Goal: Task Accomplishment & Management: Complete application form

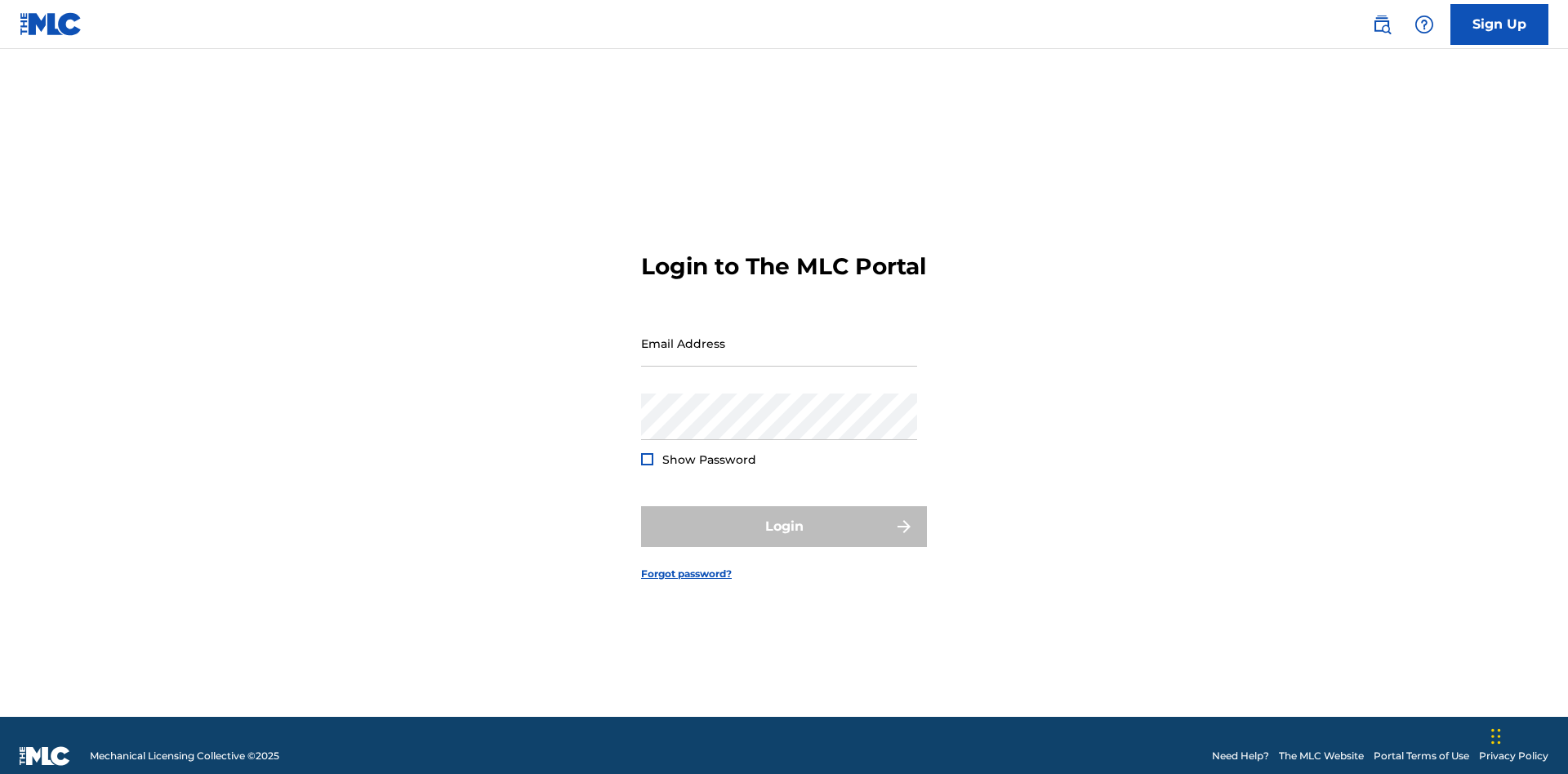
scroll to position [21, 0]
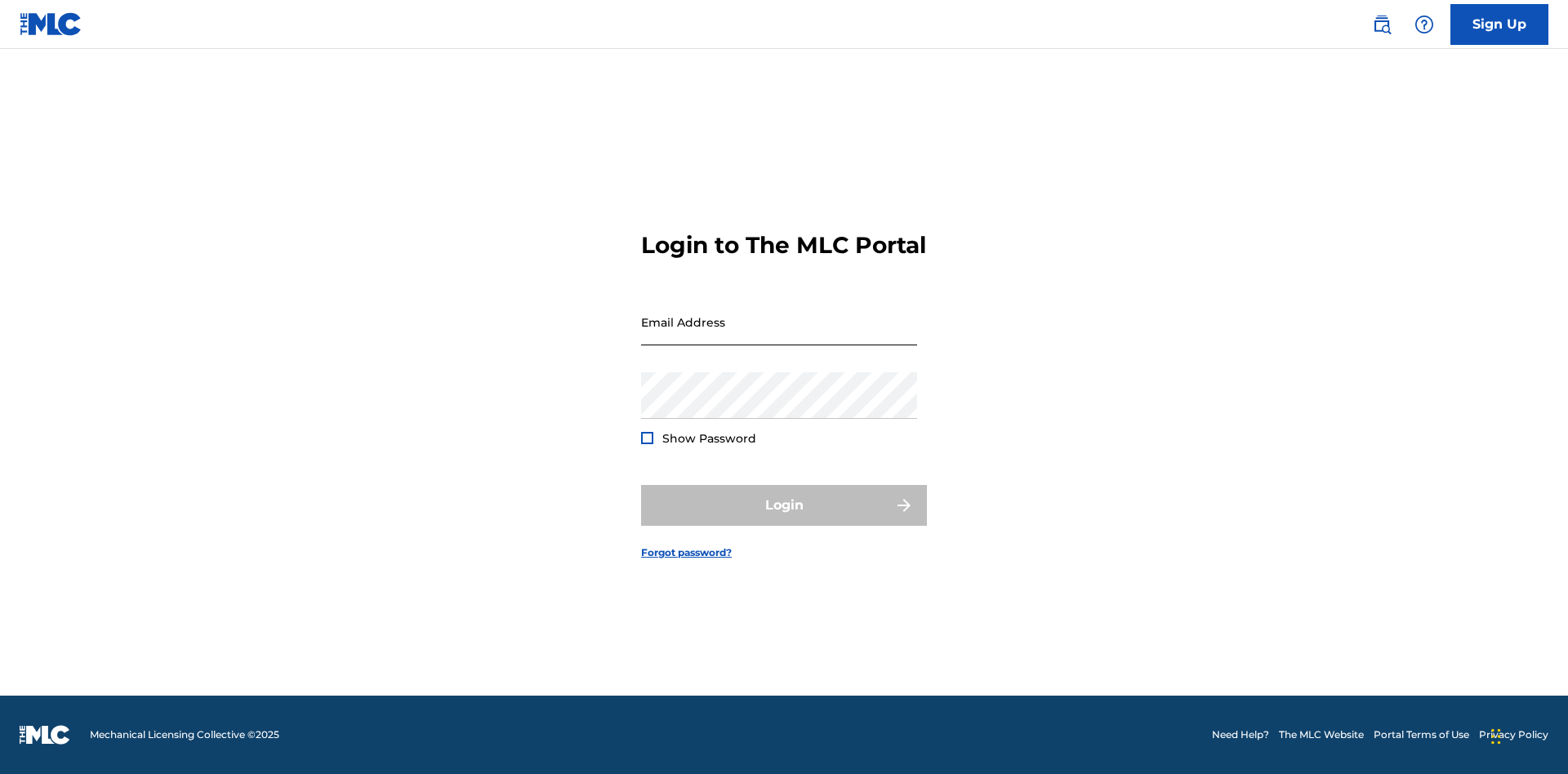
click at [779, 336] on input "Email Address" at bounding box center [778, 322] width 276 height 46
type input "[PERSON_NAME][EMAIL_ADDRESS][PERSON_NAME][DOMAIN_NAME]"
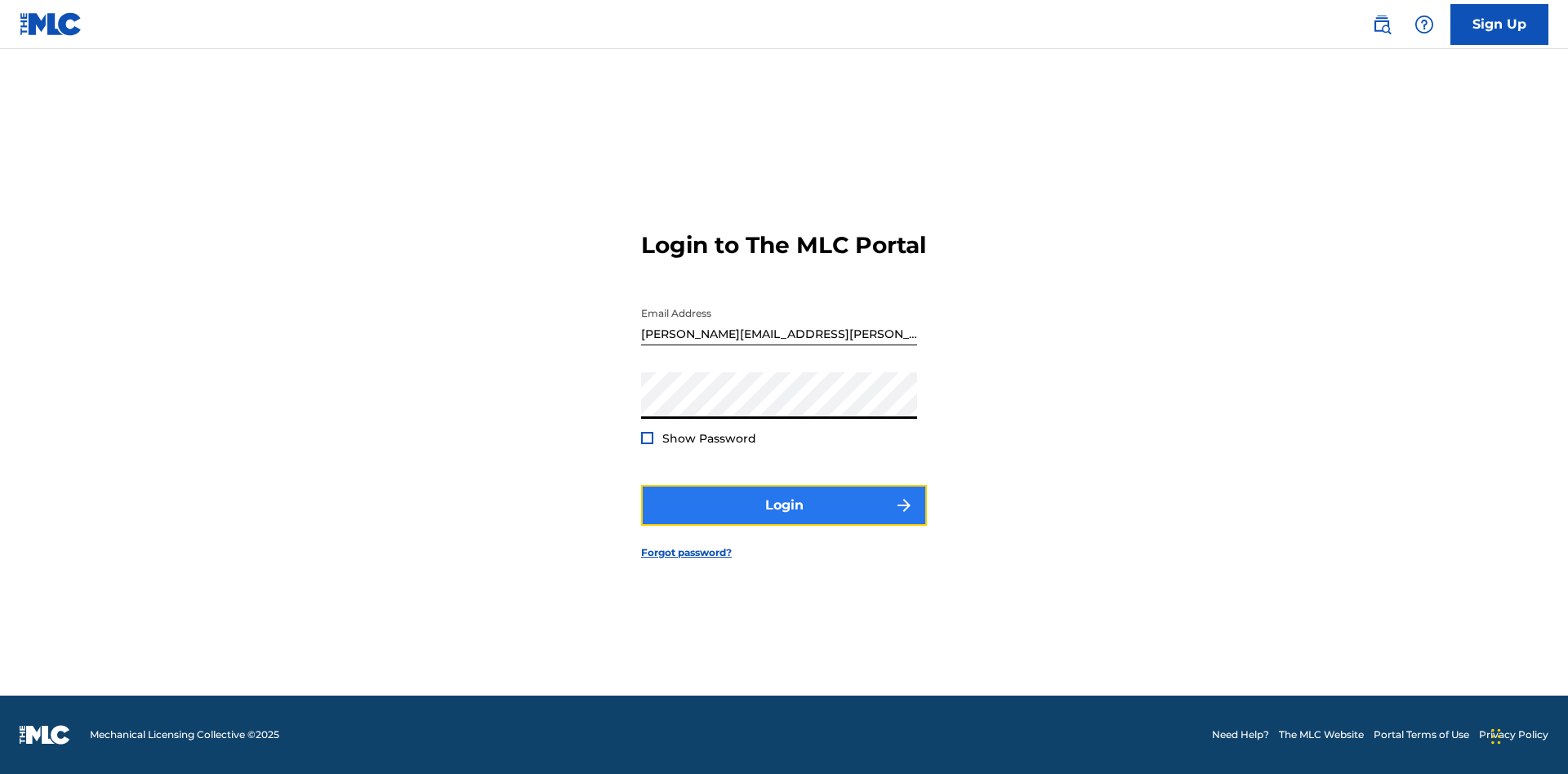
click at [784, 520] on button "Login" at bounding box center [783, 506] width 286 height 41
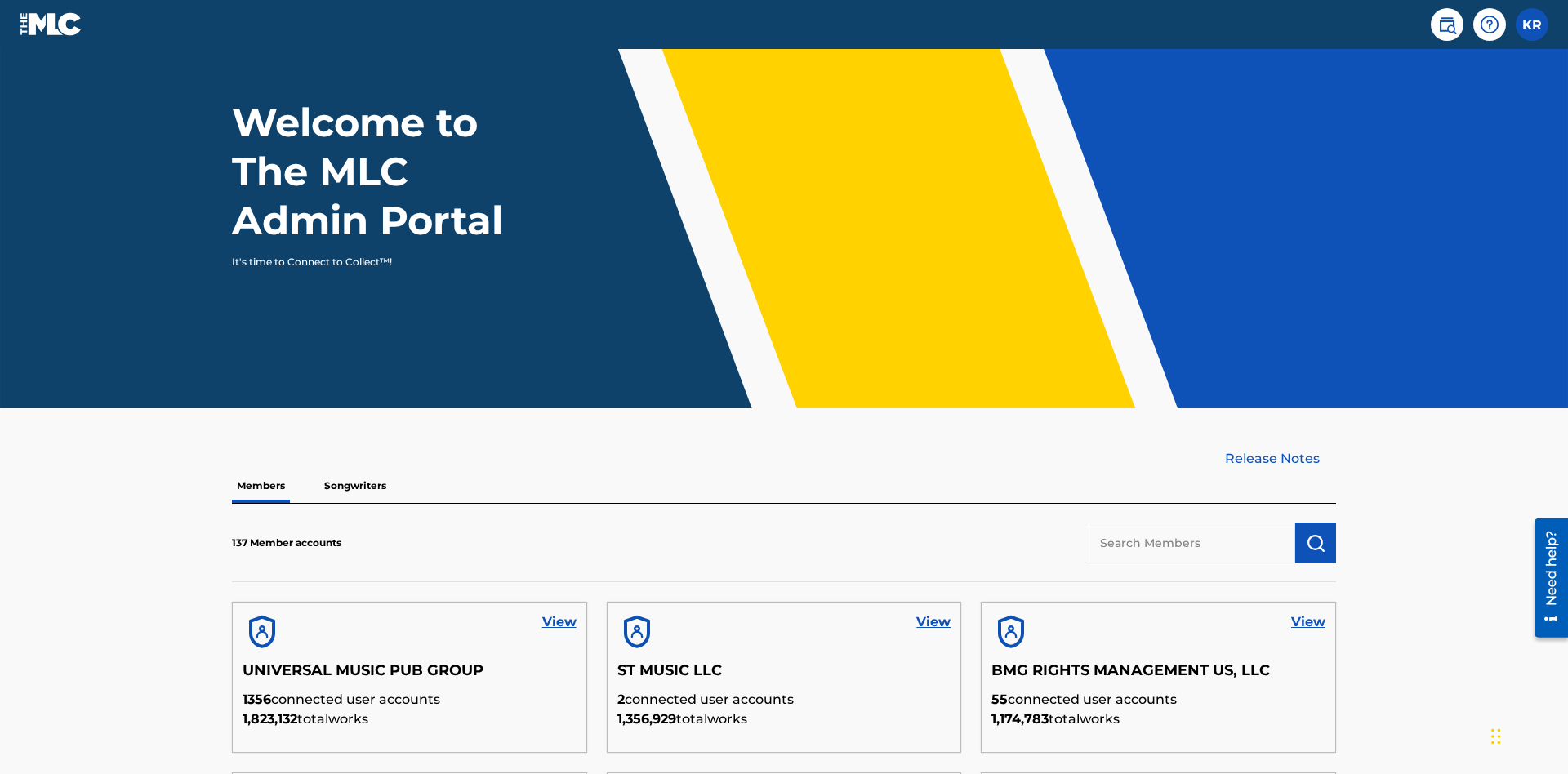
scroll to position [494, 0]
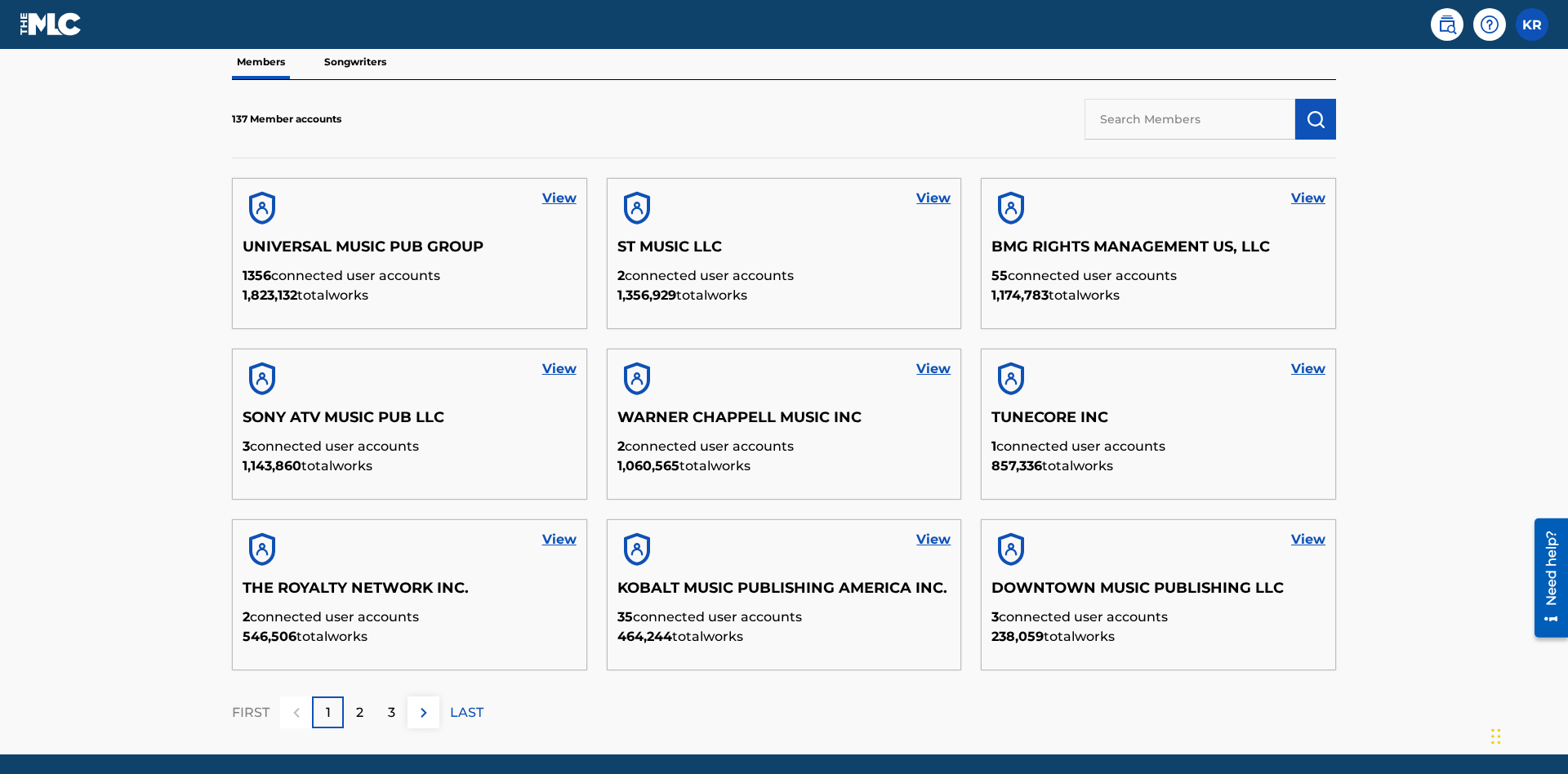
click at [1190, 118] on input "text" at bounding box center [1190, 119] width 211 height 41
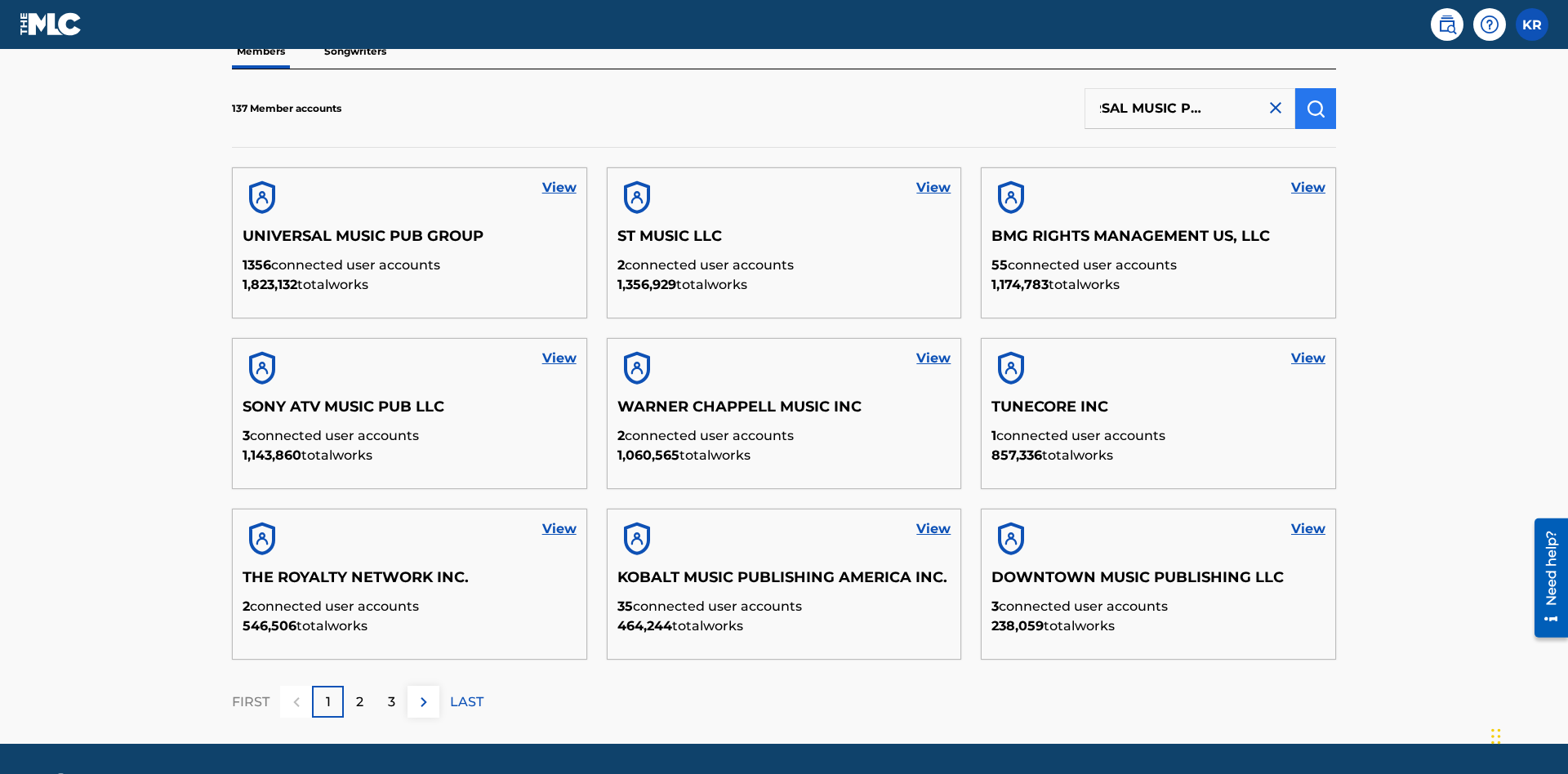
type input "UNIVERSAL MUSIC PUB GROUP"
click at [1316, 108] on img "submit" at bounding box center [1315, 108] width 19 height 19
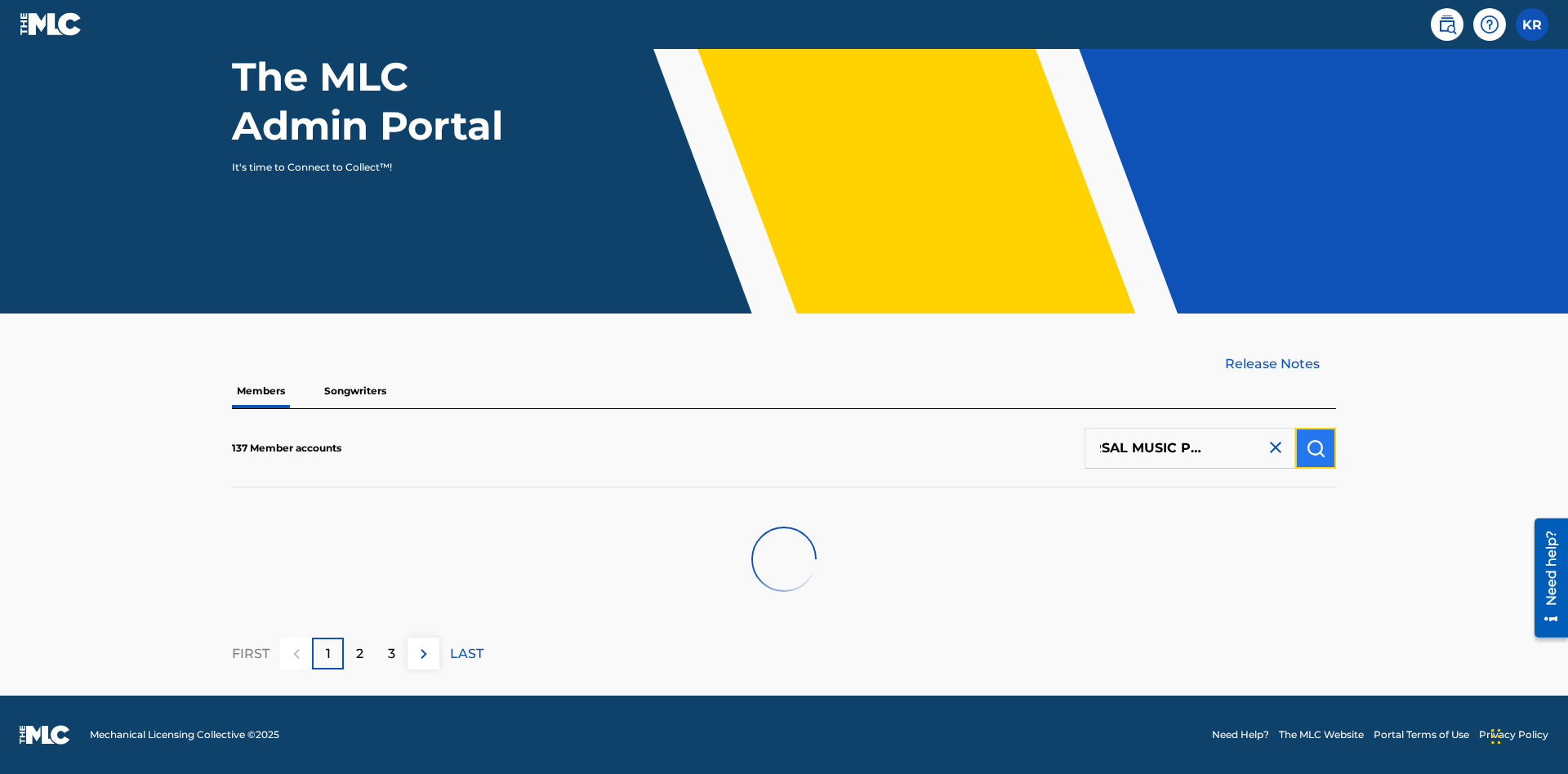
scroll to position [165, 0]
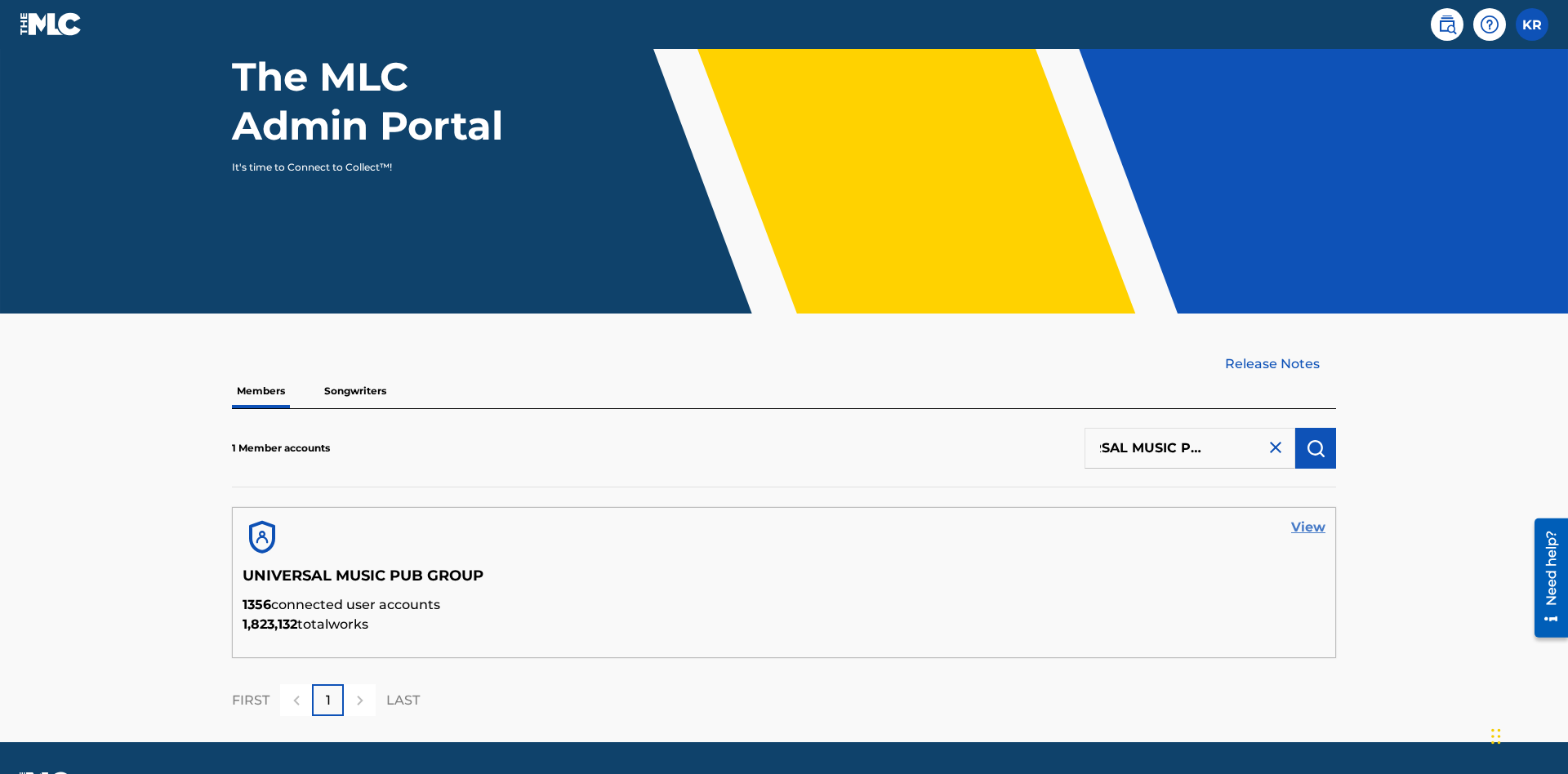
click at [1308, 518] on link "View" at bounding box center [1308, 527] width 34 height 19
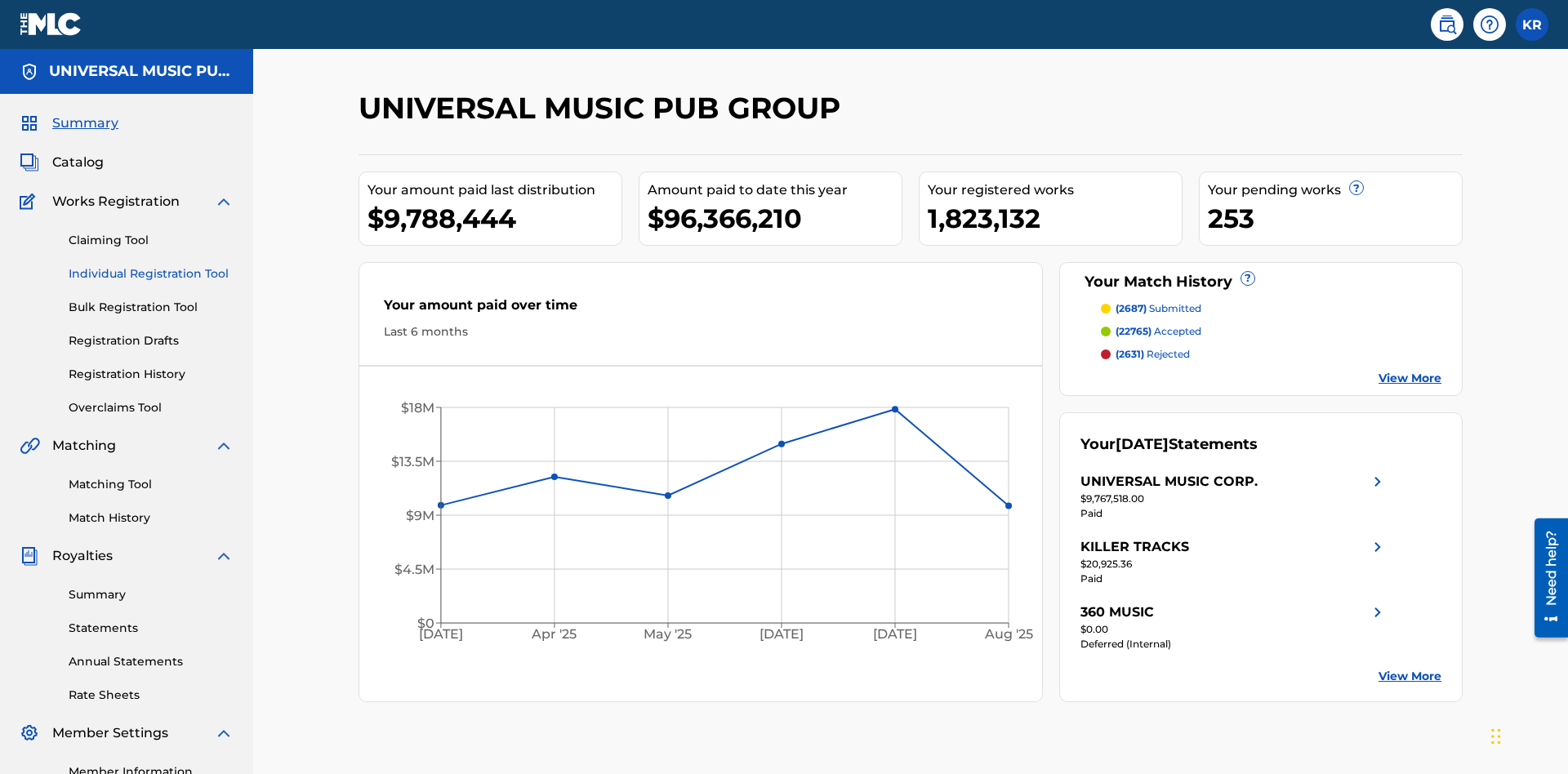
click at [151, 265] on link "Individual Registration Tool" at bounding box center [151, 274] width 165 height 18
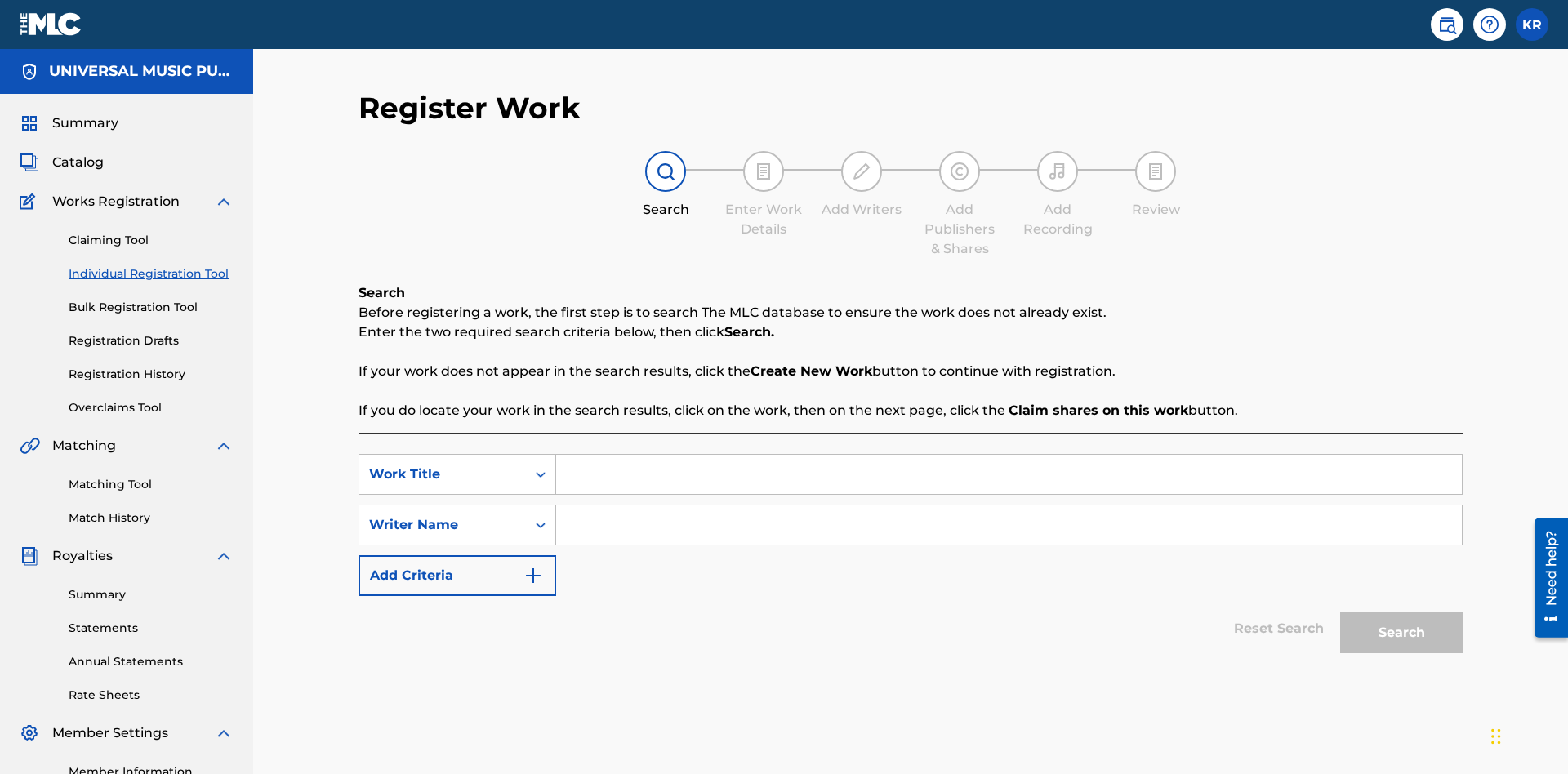
click at [1009, 455] on input "Search Form" at bounding box center [1010, 474] width 906 height 39
type input "My Favorite Dummy Music Work"
click at [1009, 506] on input "Search Form" at bounding box center [1010, 525] width 906 height 39
type input "QWERTYUIOP"
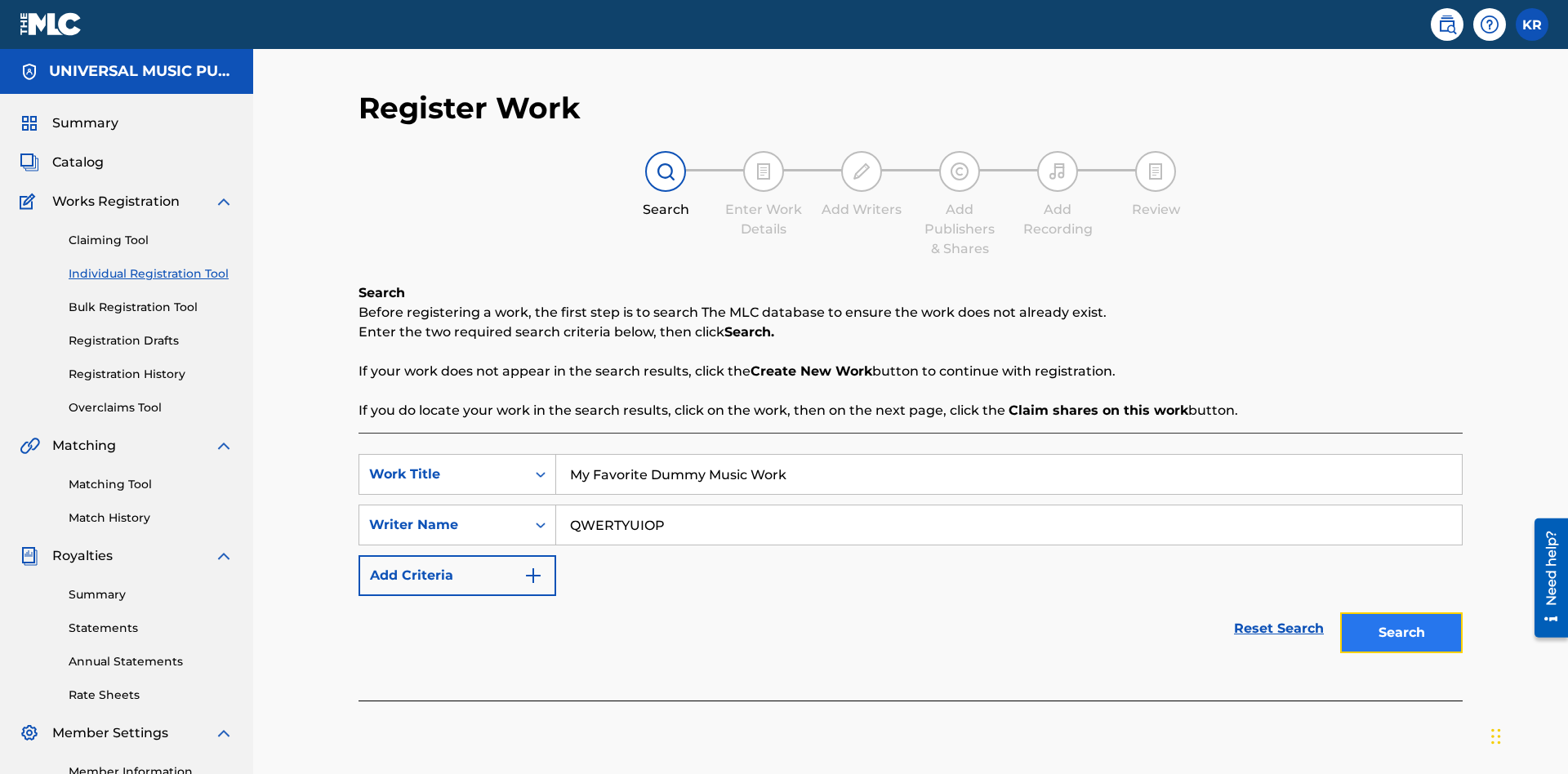
click at [1402, 612] on button "Search" at bounding box center [1402, 633] width 122 height 41
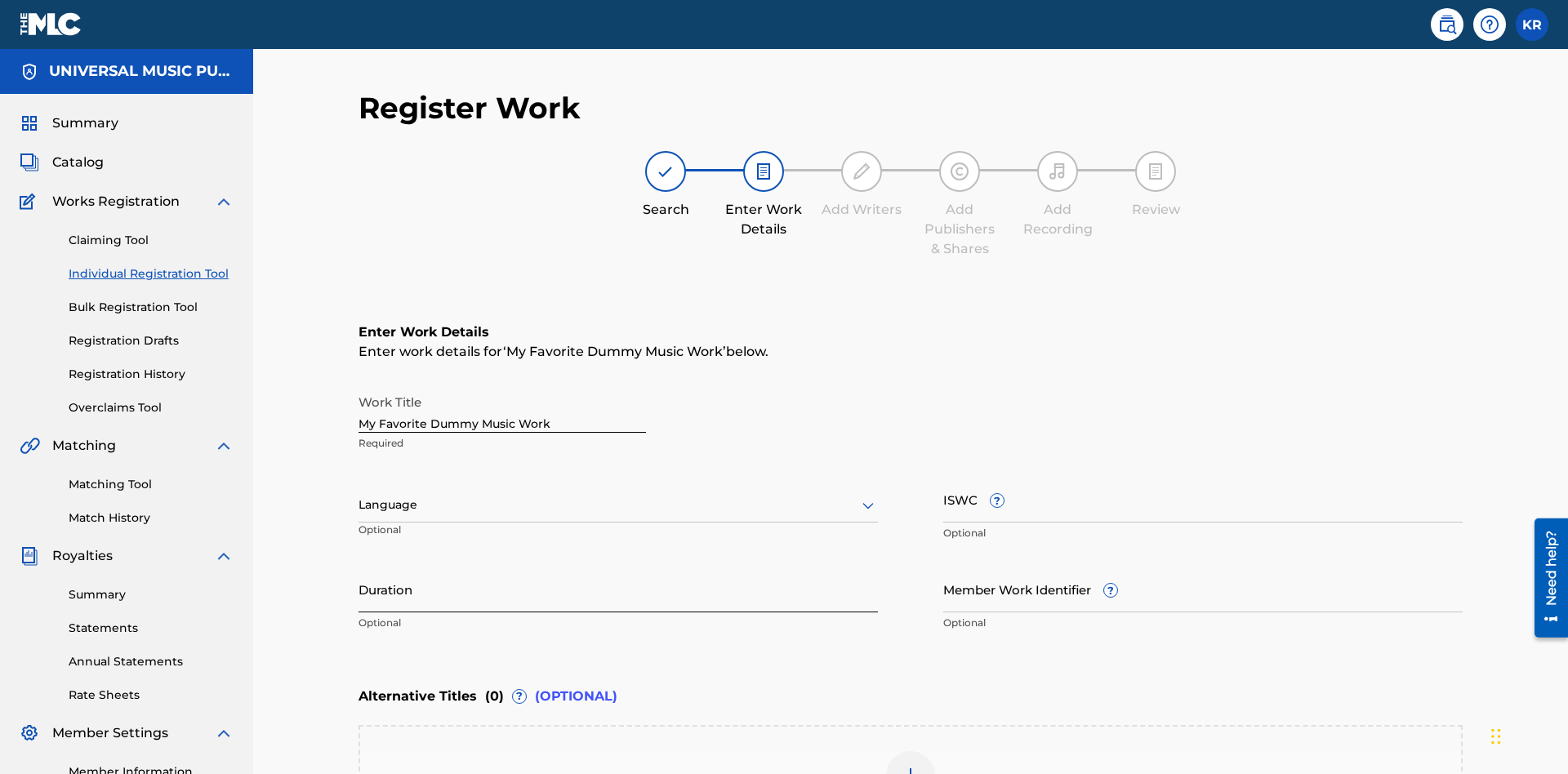
click at [619, 566] on input "Duration" at bounding box center [619, 589] width 520 height 46
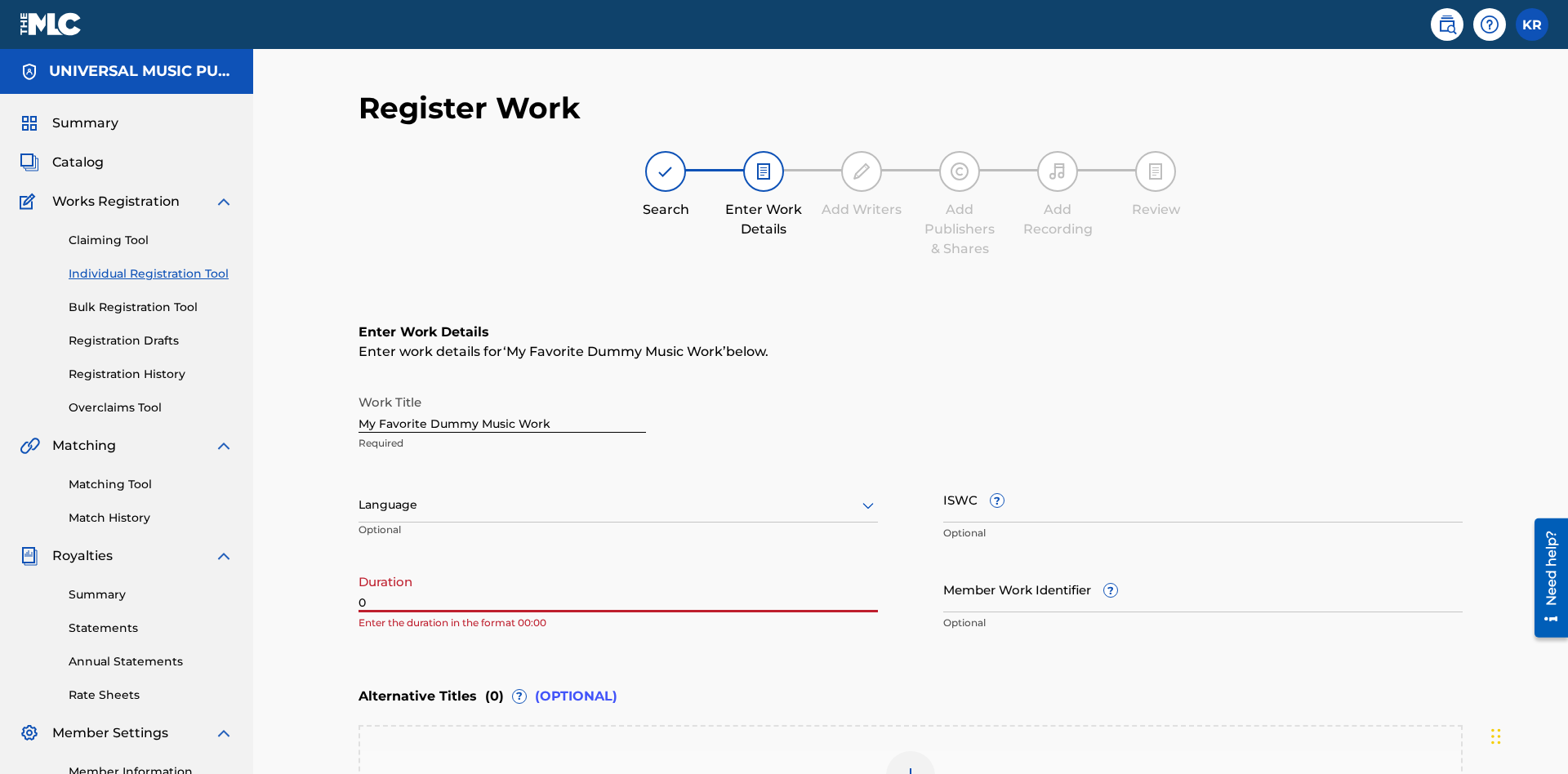
click at [619, 566] on input "0" at bounding box center [619, 589] width 520 height 46
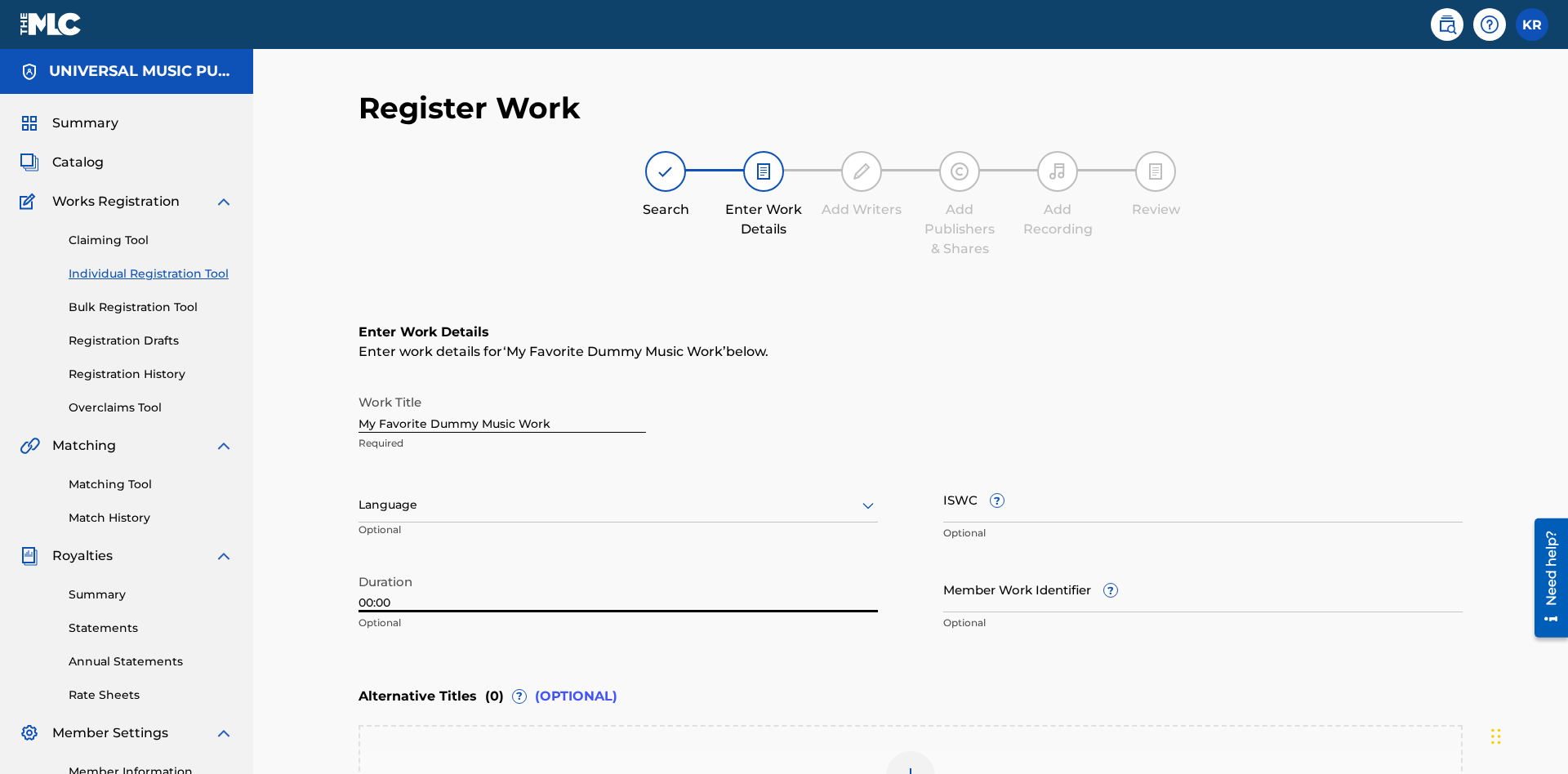
type input "00:00"
click at [868, 496] on icon at bounding box center [867, 505] width 19 height 19
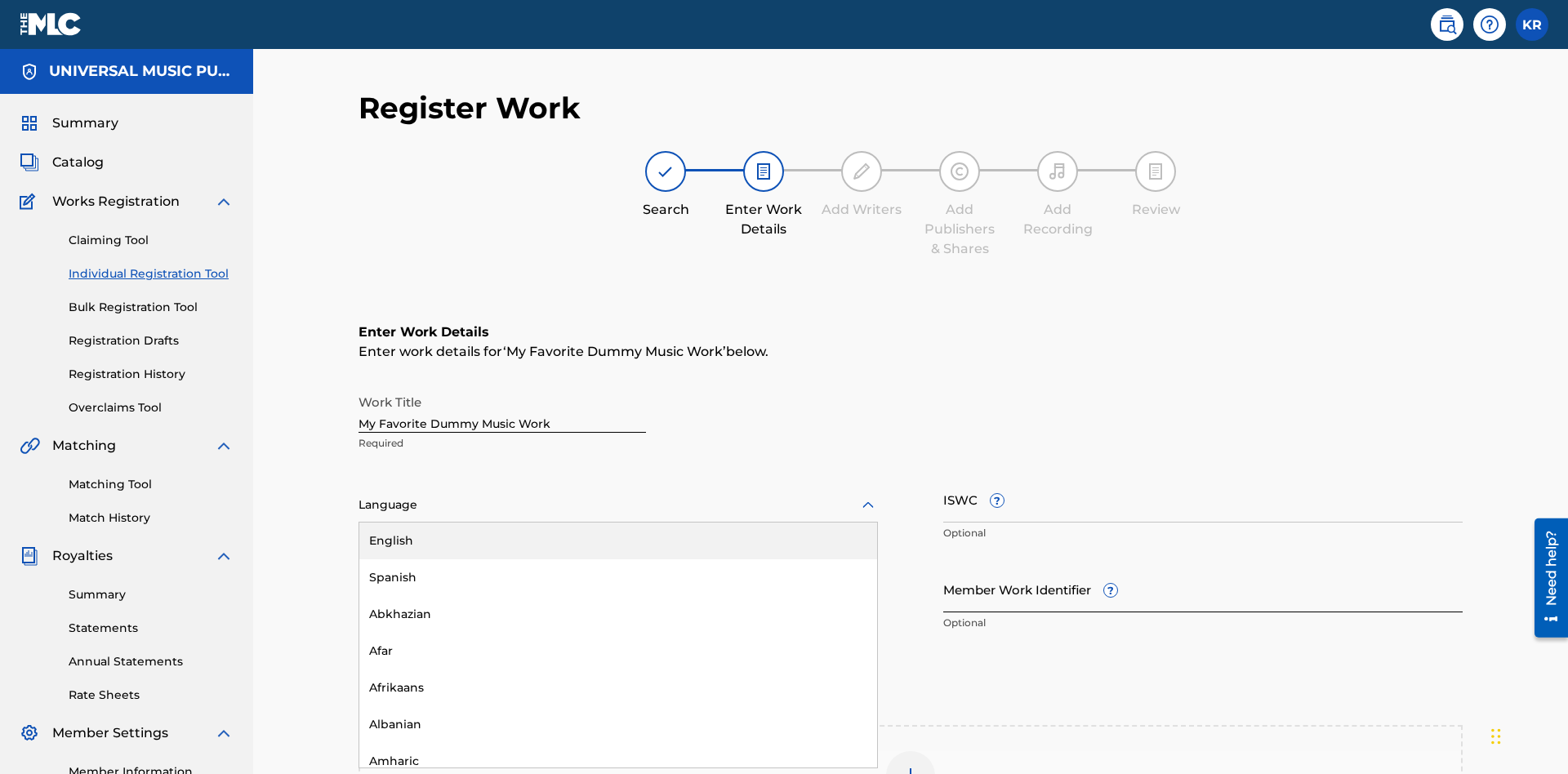
click at [619, 559] on div "Spanish" at bounding box center [619, 578] width 518 height 37
click at [1203, 566] on input "Member Work Identifier ?" at bounding box center [1203, 589] width 520 height 46
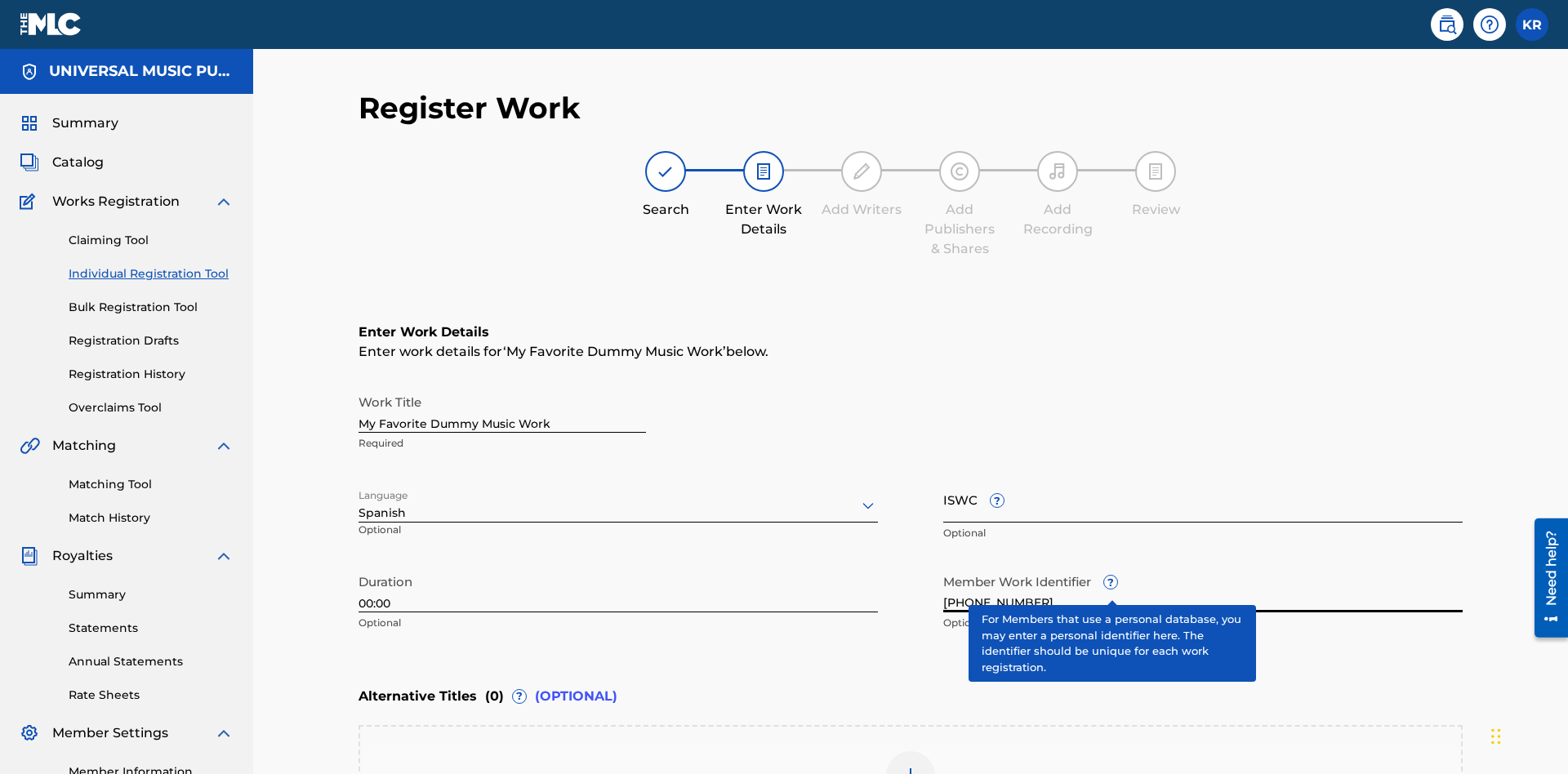
type input "[PHONE_NUMBER]"
click at [1203, 476] on input "ISWC ?" at bounding box center [1203, 499] width 520 height 46
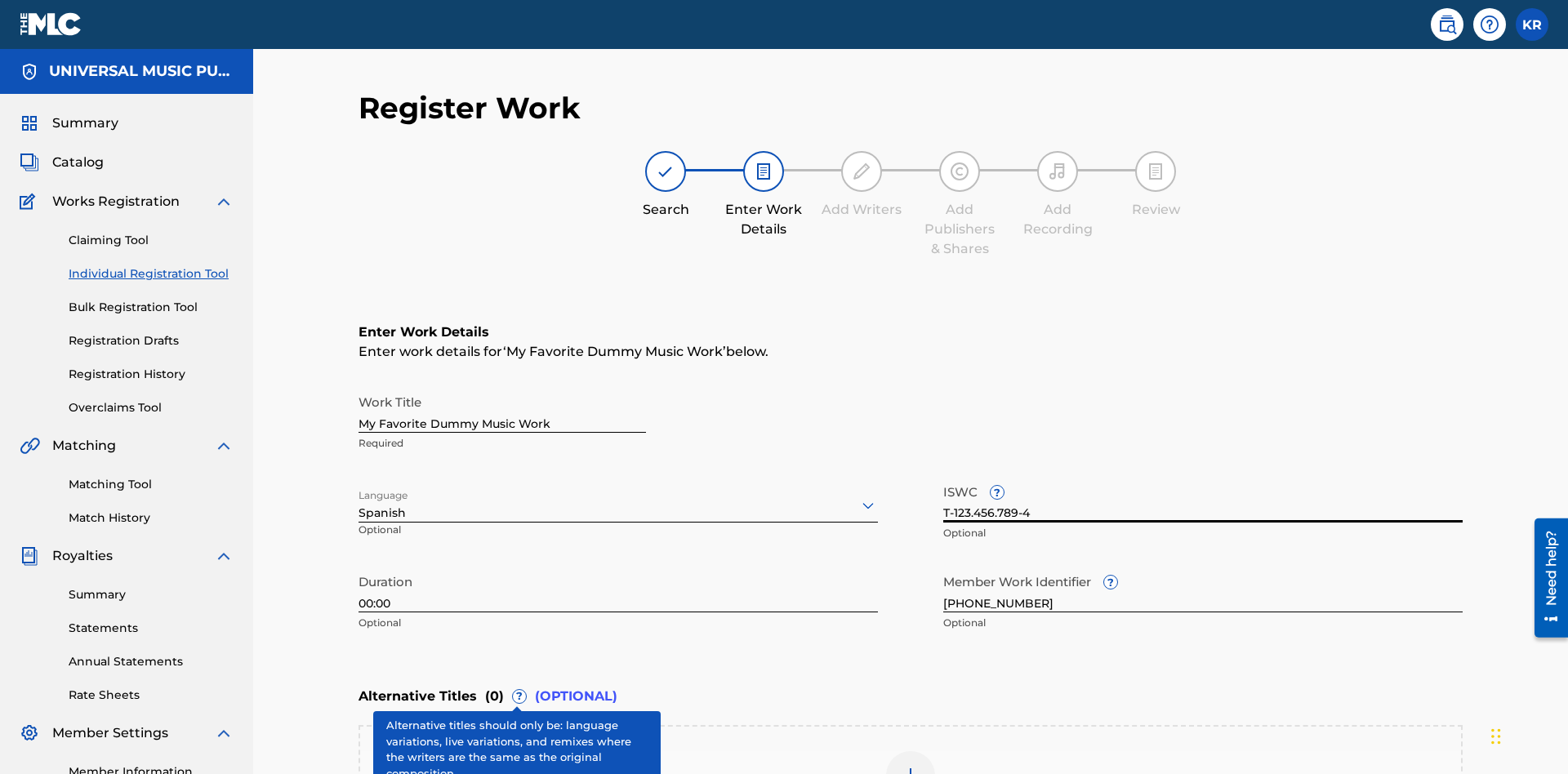
type input "T-123.456.789-4"
click at [911, 767] on img at bounding box center [910, 776] width 19 height 19
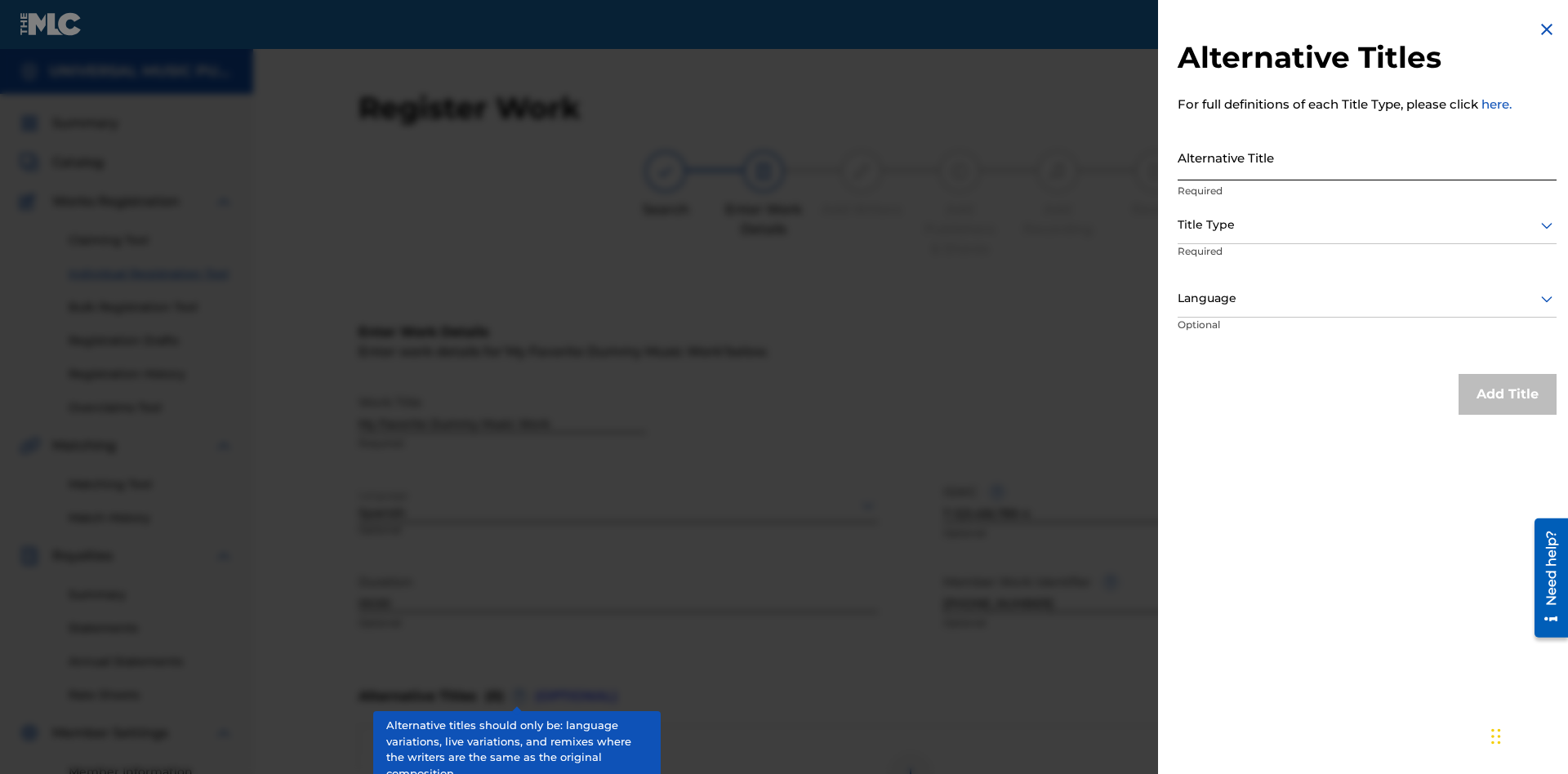
click at [1367, 157] on input "Alternative Title" at bounding box center [1367, 157] width 379 height 46
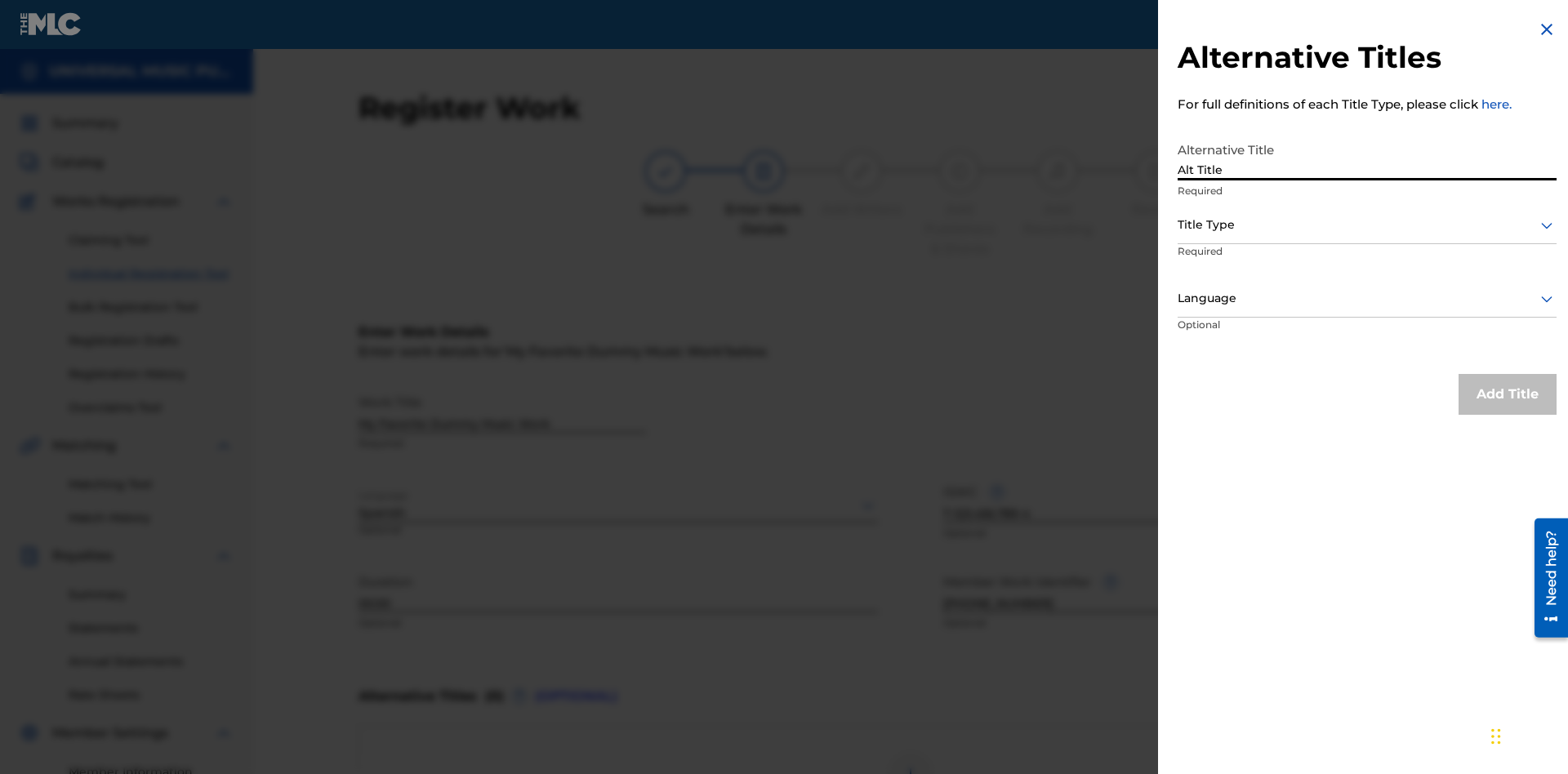
type input "Alt Title"
click at [1367, 225] on div at bounding box center [1367, 225] width 379 height 20
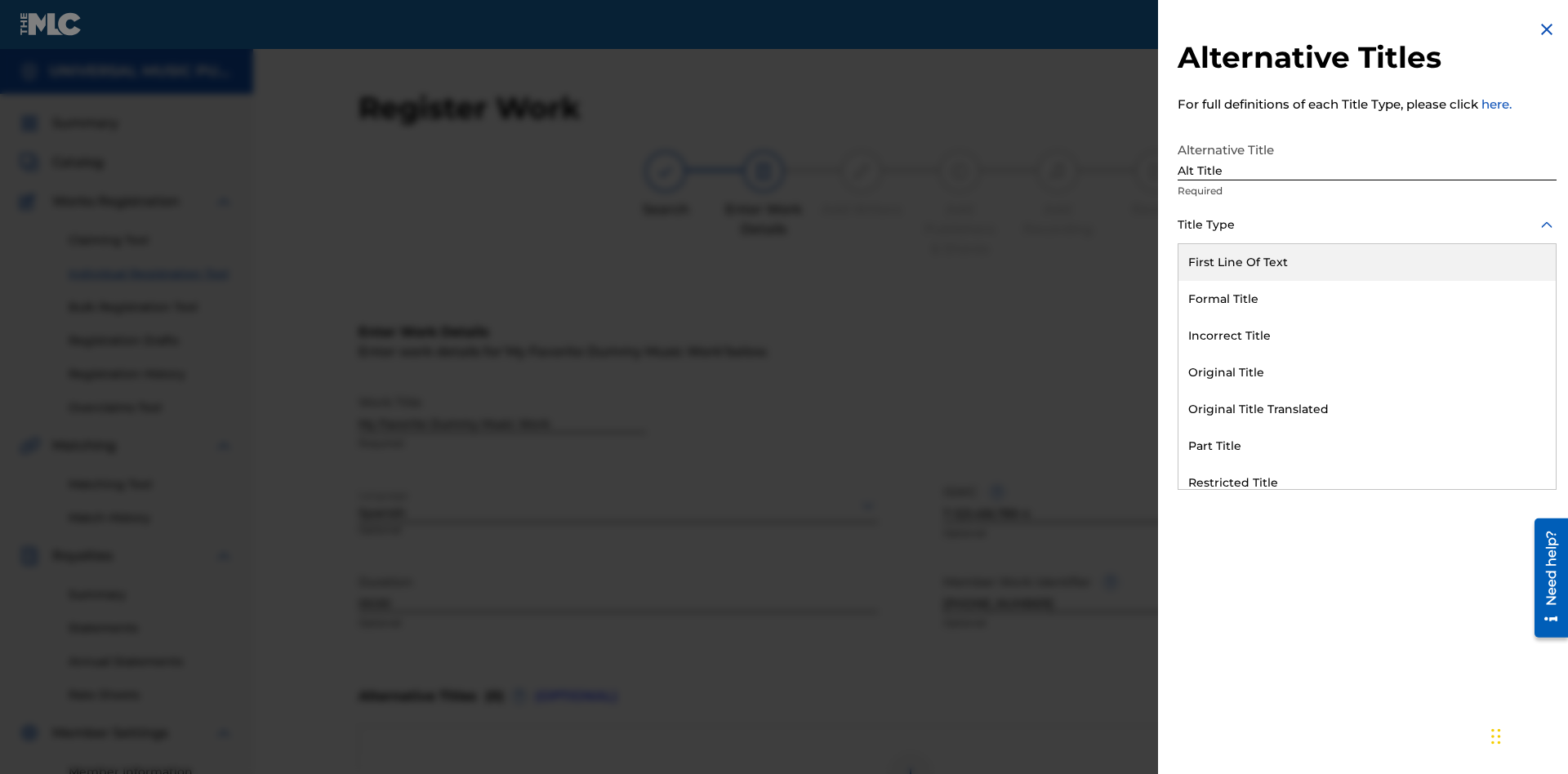
scroll to position [249, 0]
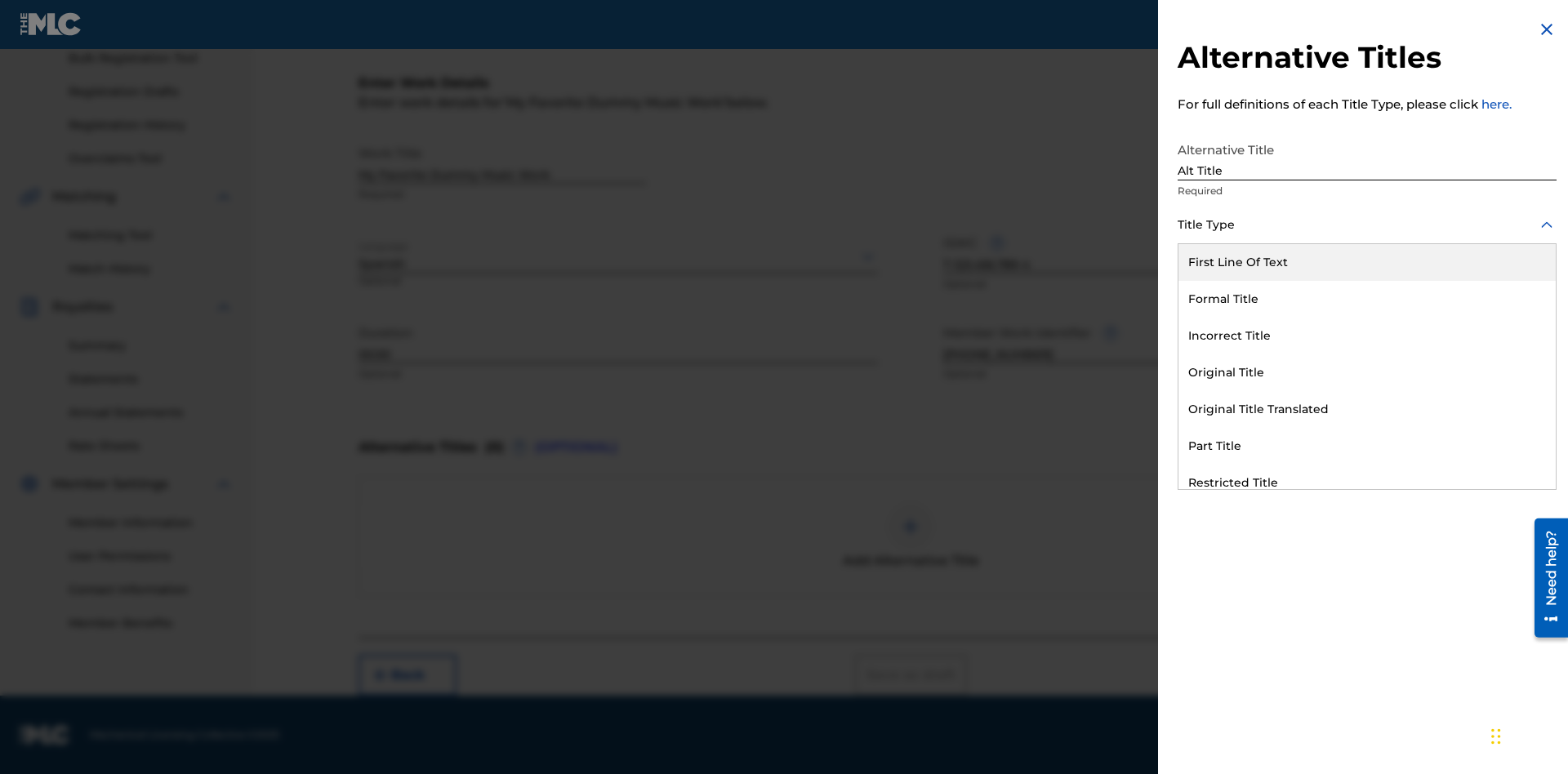
click at [1367, 373] on div "Original Title" at bounding box center [1367, 373] width 377 height 37
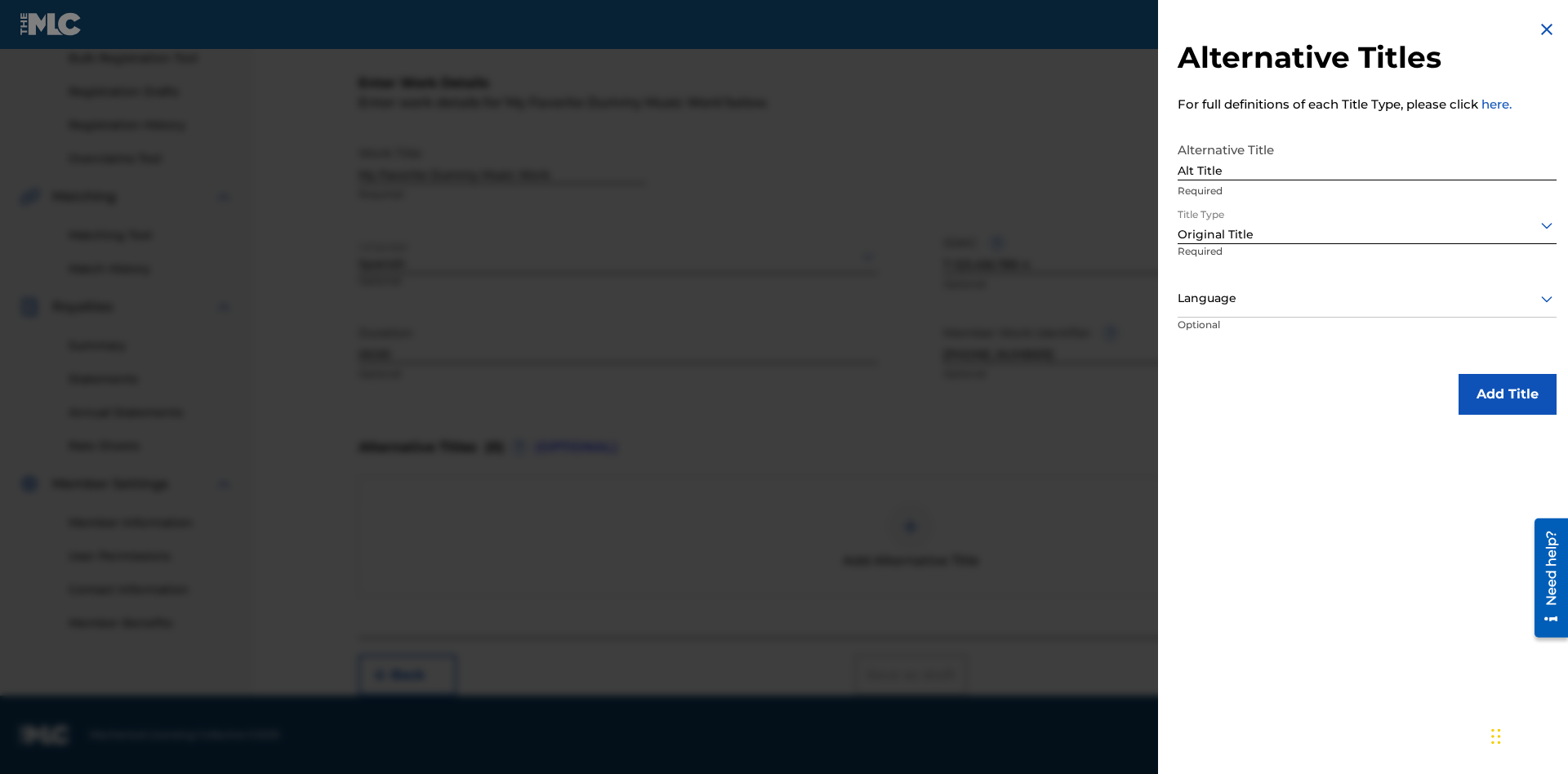
click at [1367, 298] on div at bounding box center [1367, 299] width 379 height 20
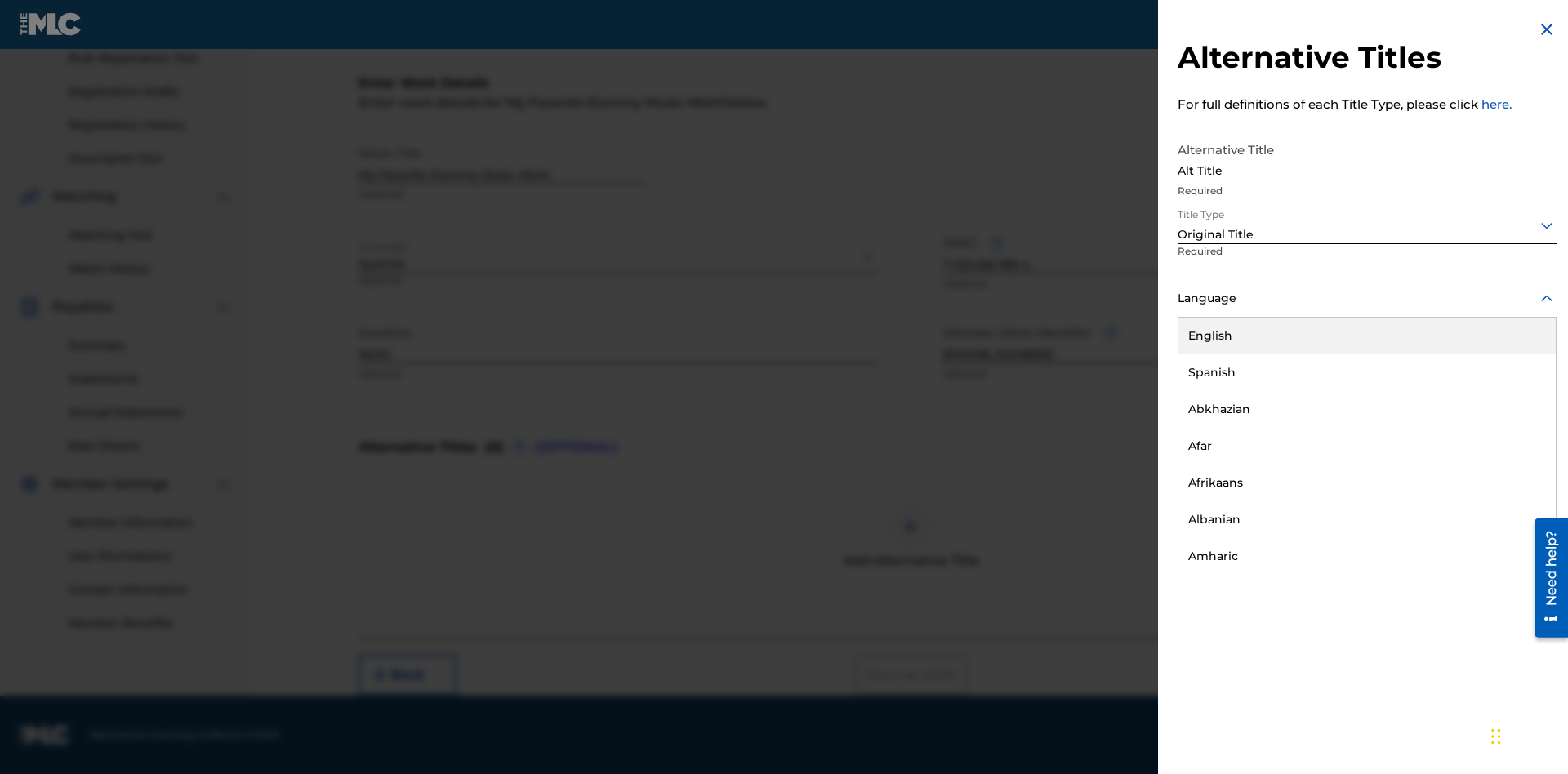
click at [1508, 394] on button "Add Title" at bounding box center [1508, 395] width 98 height 41
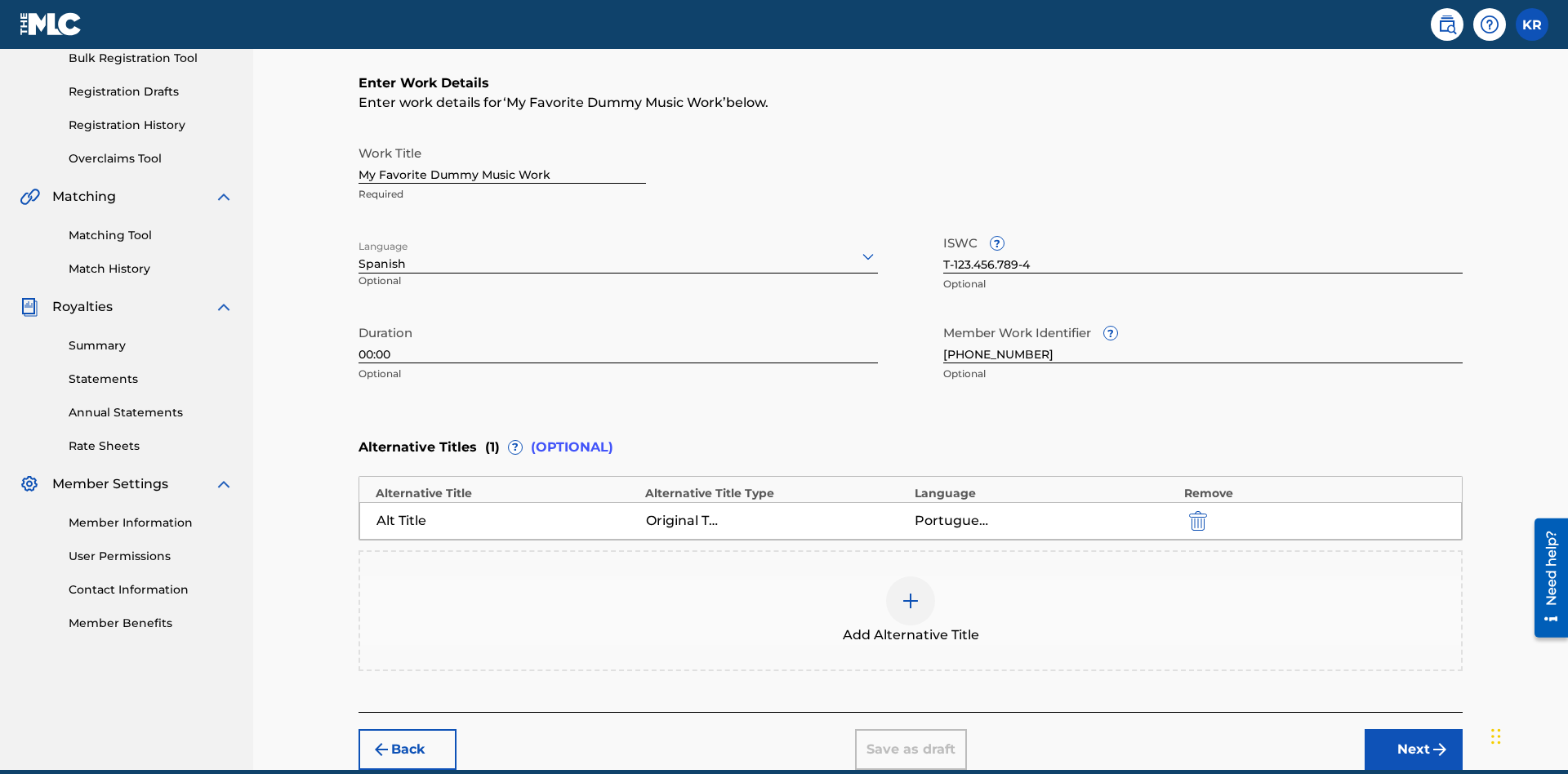
click at [911, 577] on div at bounding box center [910, 601] width 49 height 49
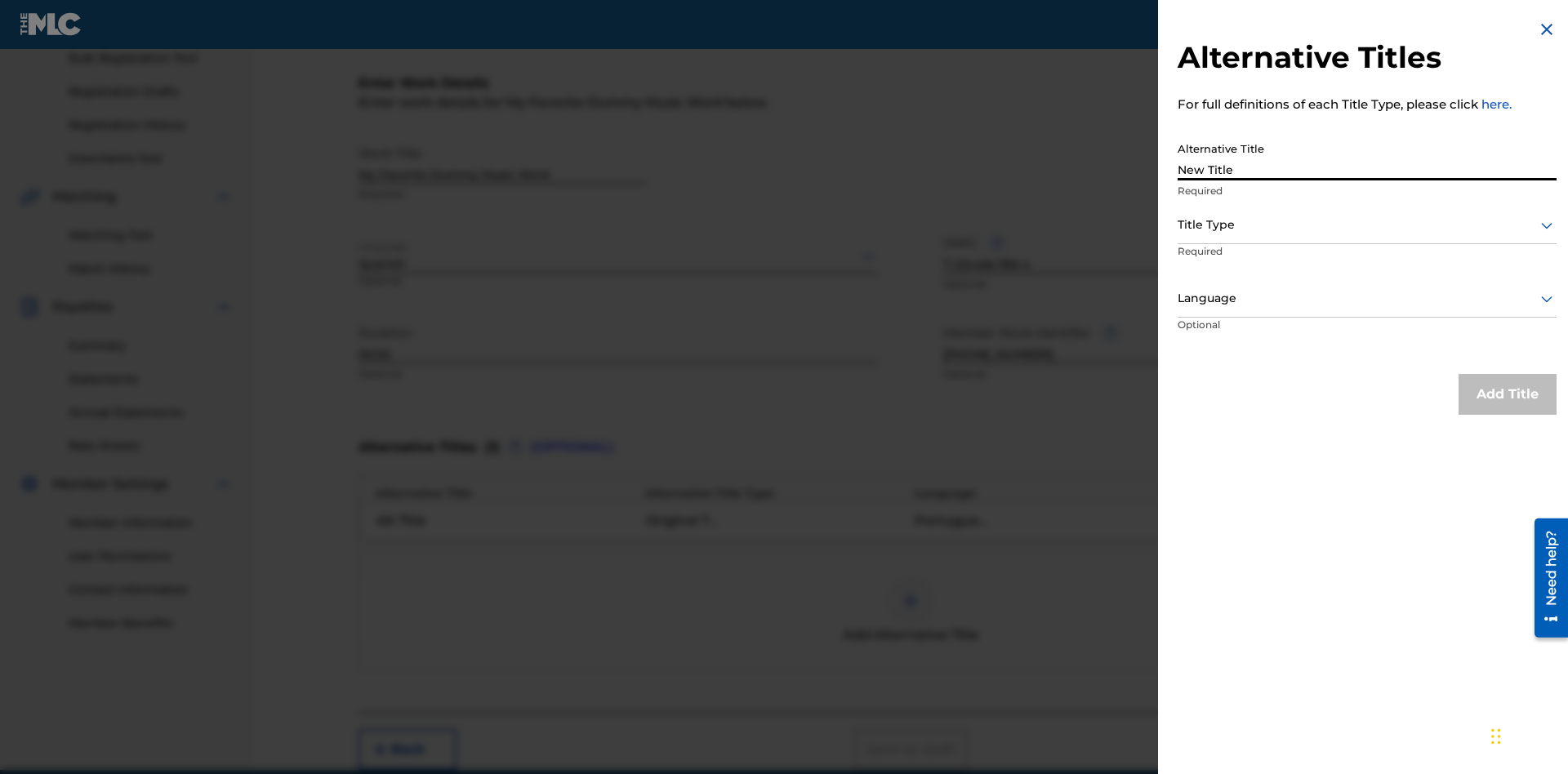
type input "New Title"
click at [1367, 225] on div at bounding box center [1367, 225] width 379 height 20
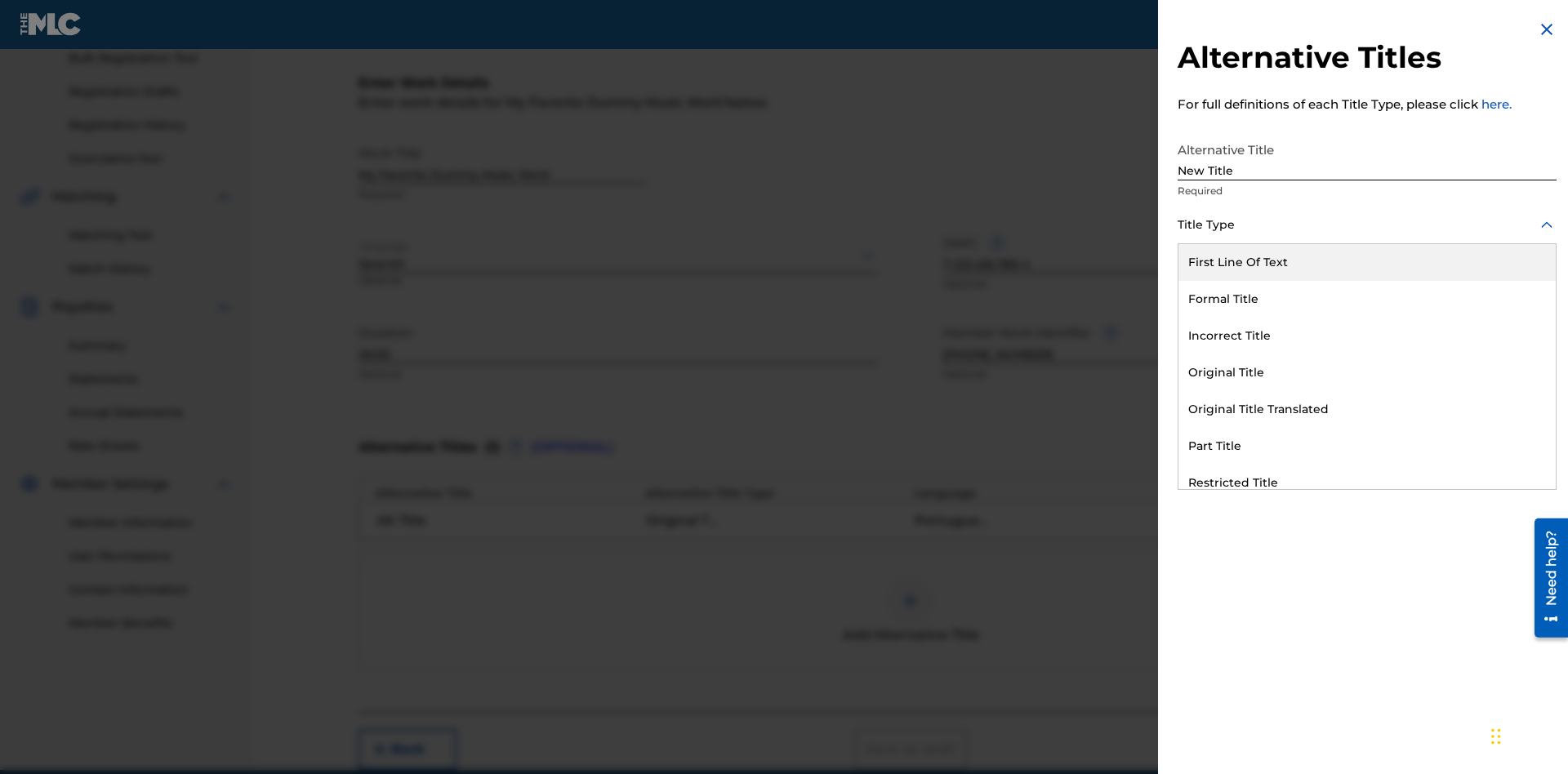
click at [1367, 336] on div "Incorrect Title" at bounding box center [1367, 337] width 377 height 37
click at [1367, 298] on div at bounding box center [1367, 299] width 379 height 20
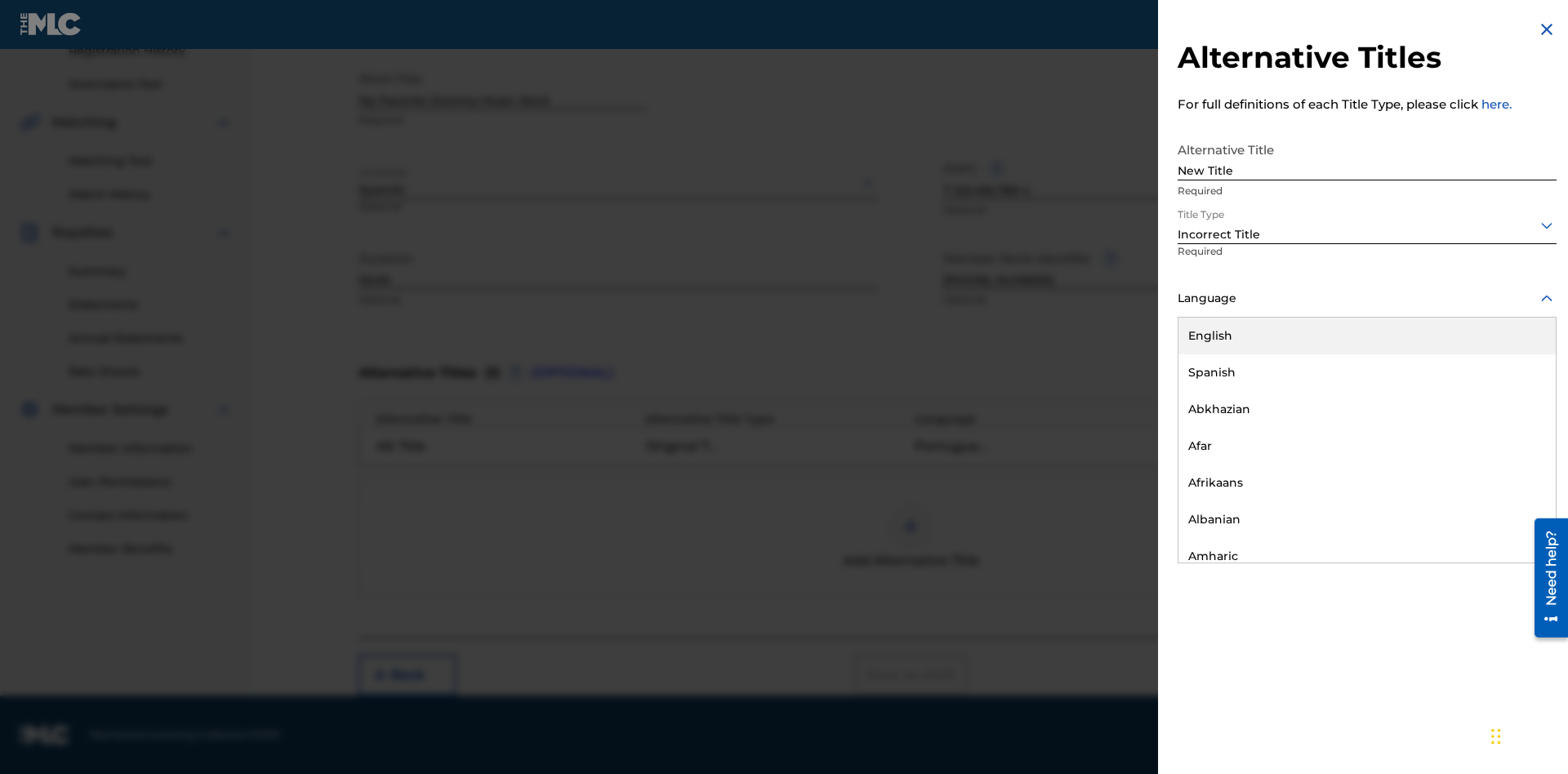
click at [1367, 336] on div "English" at bounding box center [1367, 337] width 377 height 37
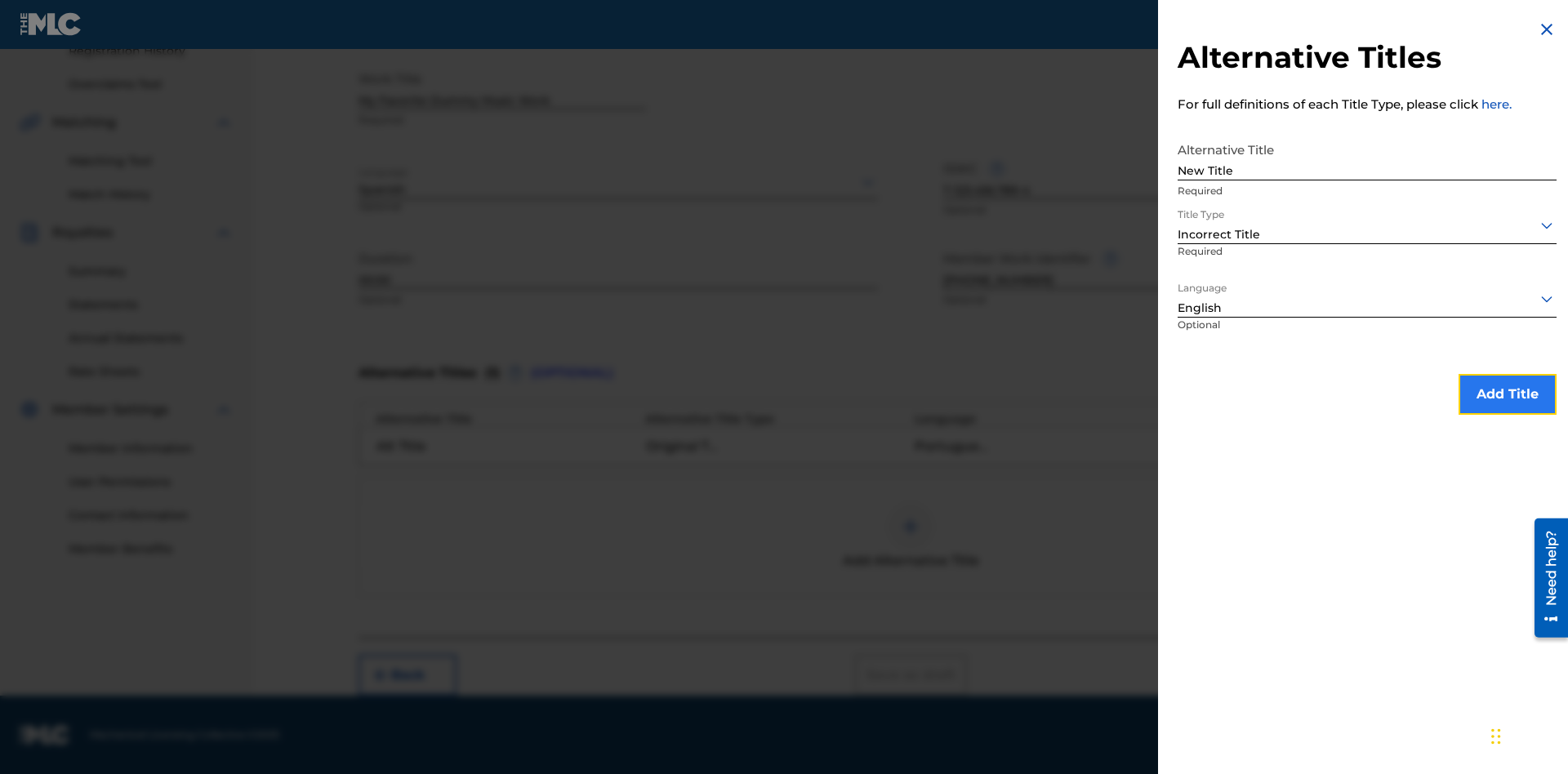
click at [1508, 394] on button "Add Title" at bounding box center [1508, 395] width 98 height 41
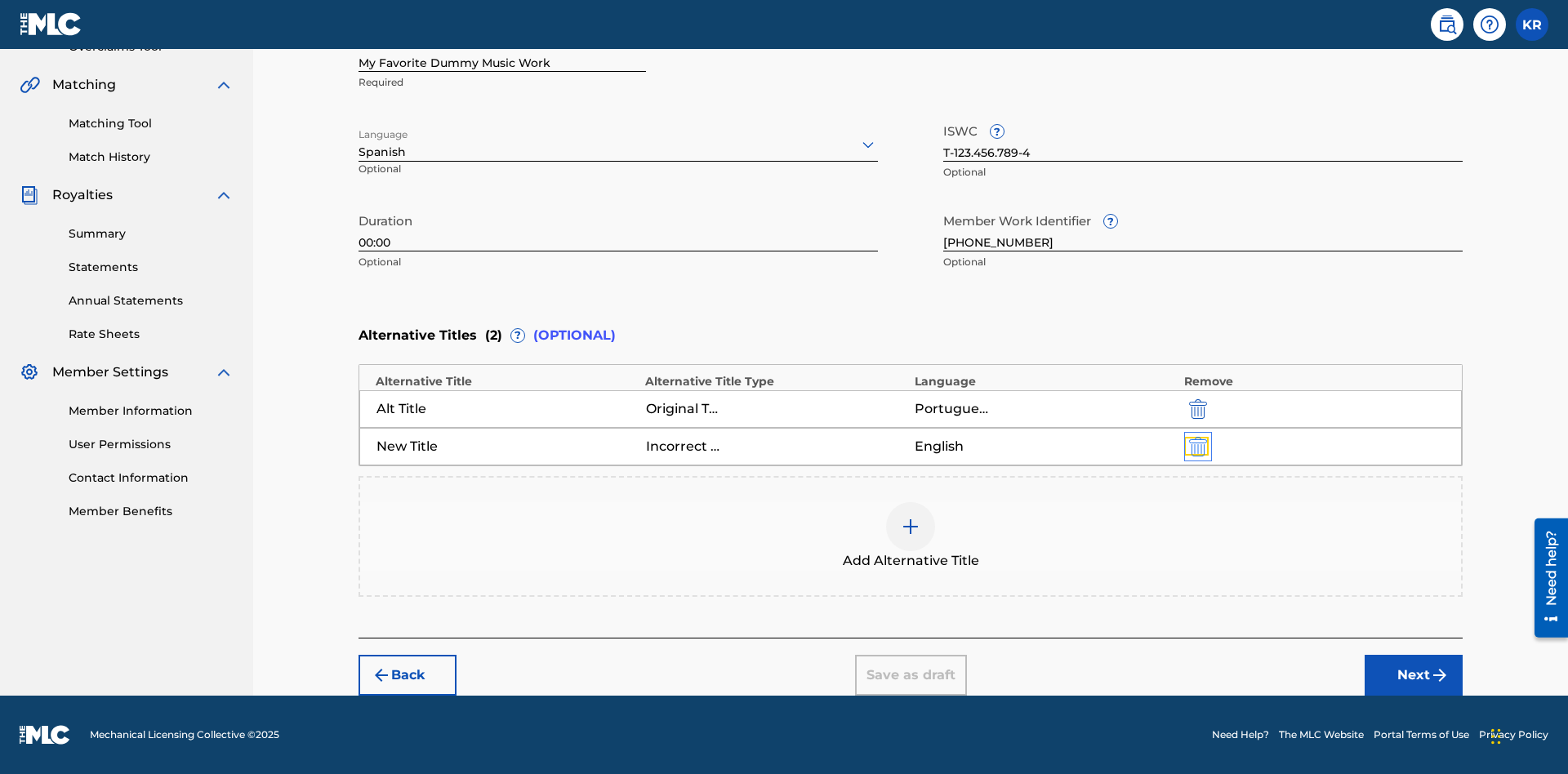
click at [1195, 446] on img "submit" at bounding box center [1197, 447] width 18 height 19
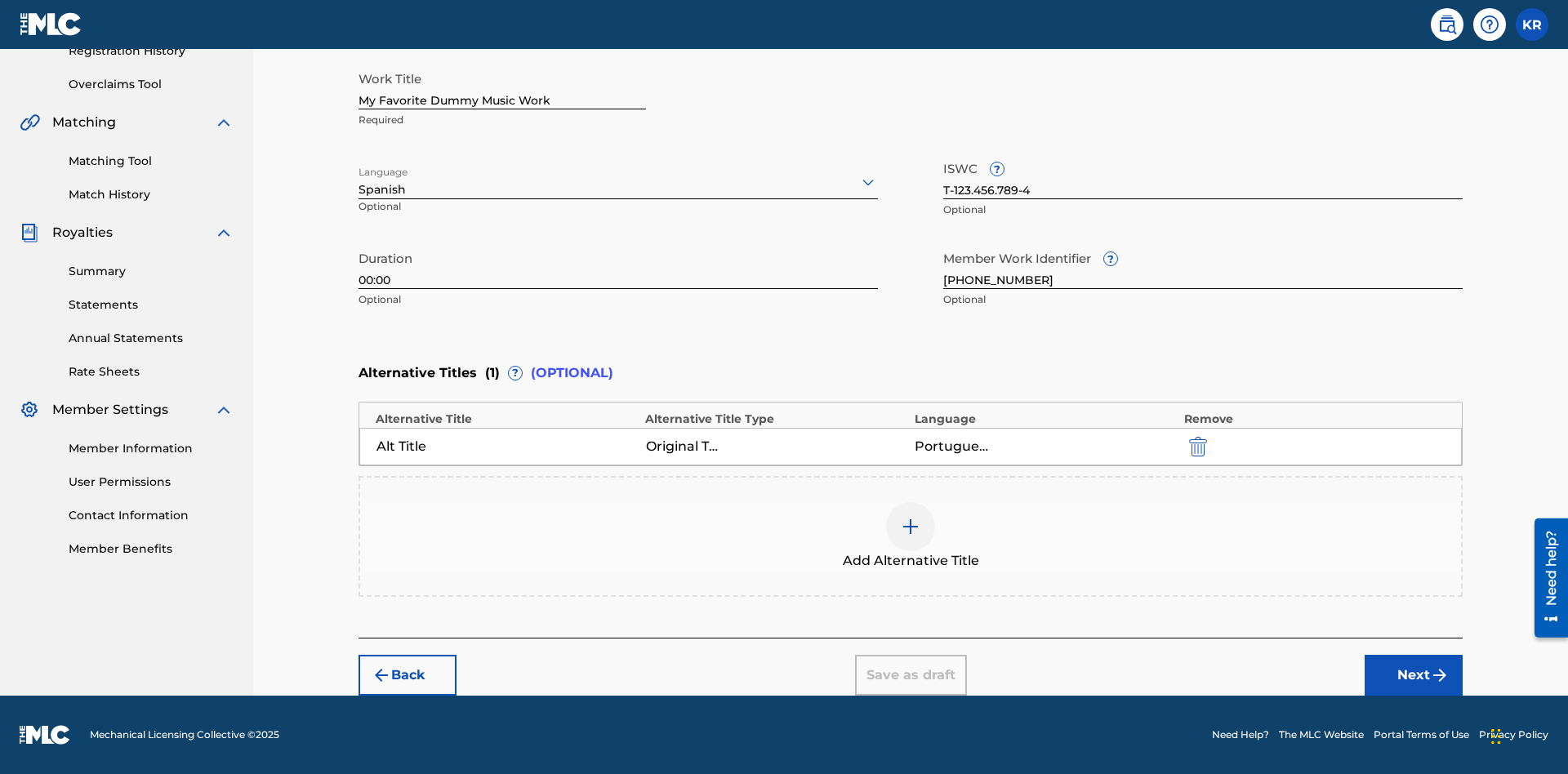
click at [911, 536] on div at bounding box center [910, 526] width 49 height 49
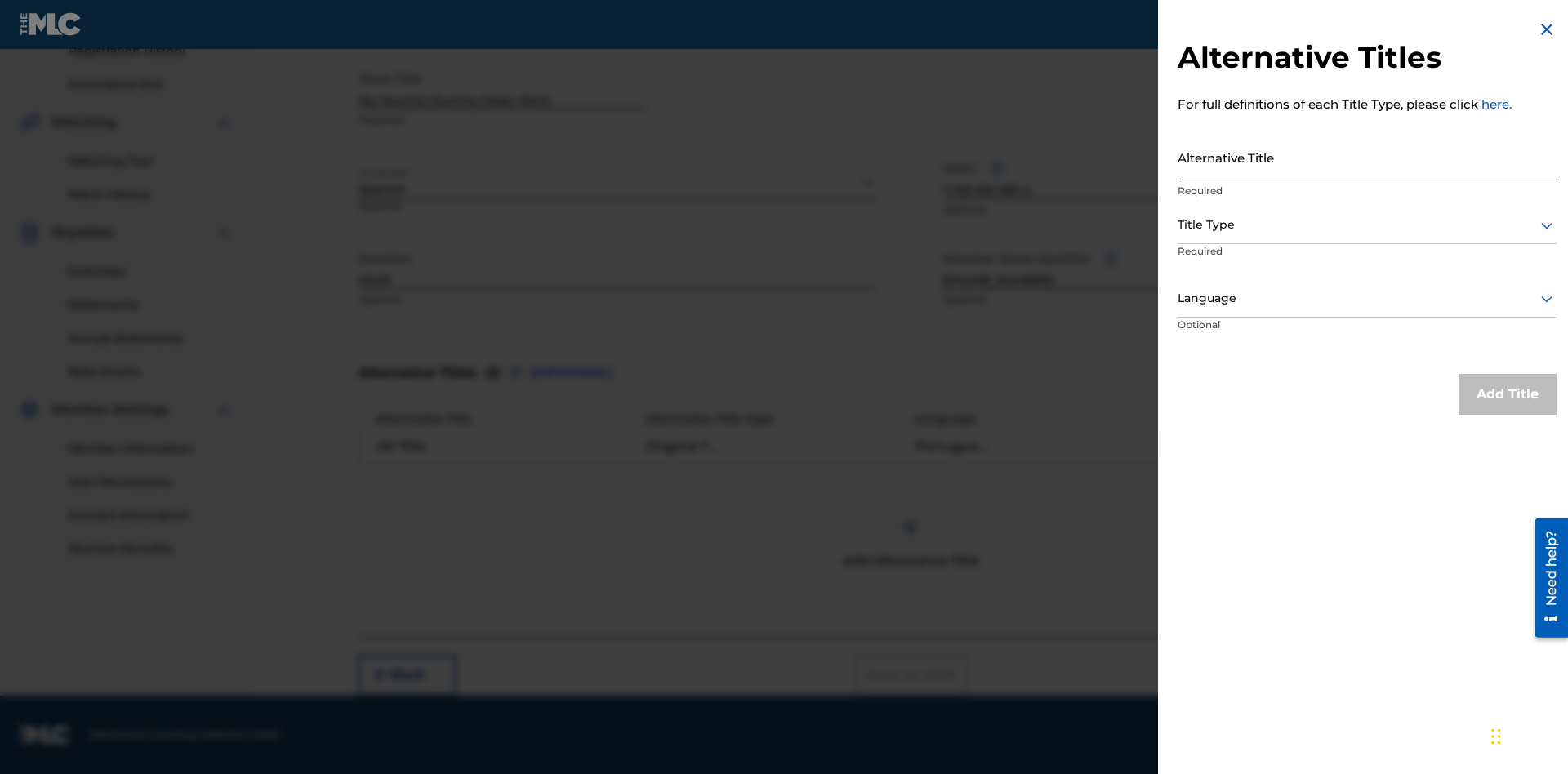
click at [1367, 157] on input "Alternative Title" at bounding box center [1367, 157] width 379 height 46
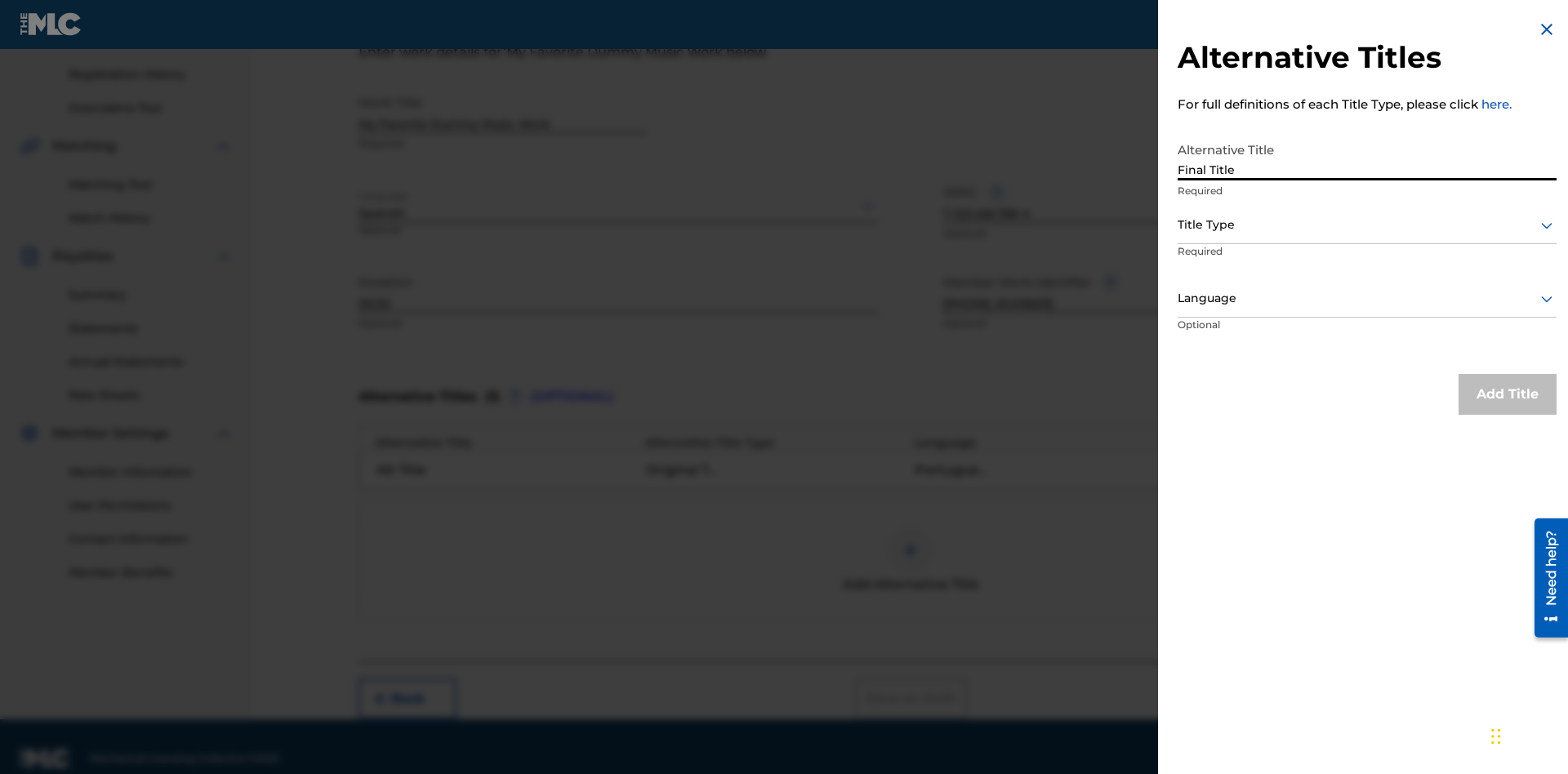
type input "Final Title"
click at [1367, 225] on div at bounding box center [1367, 225] width 379 height 20
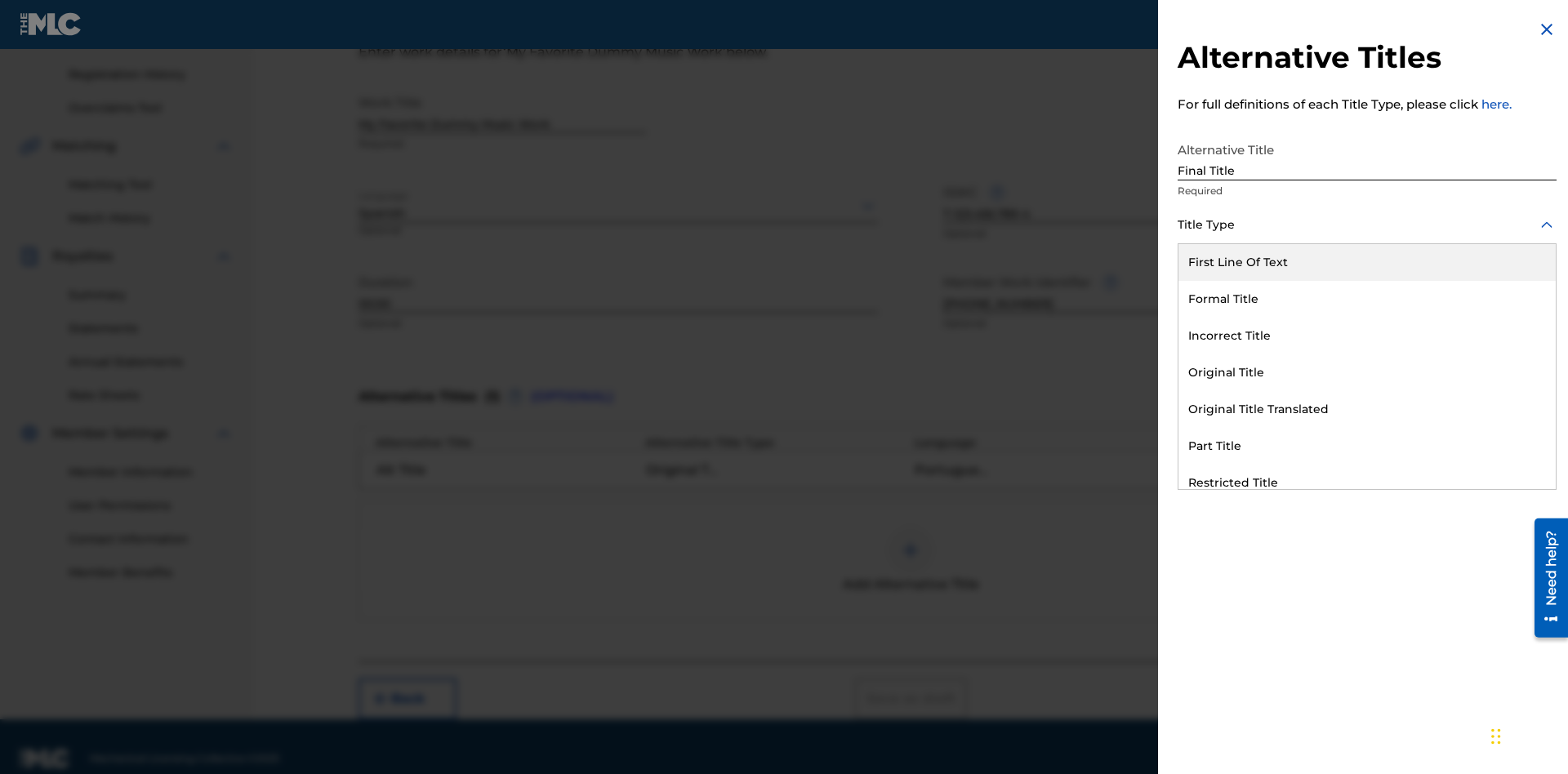
click at [1367, 446] on div "Part Title" at bounding box center [1367, 447] width 377 height 37
click at [1367, 298] on div at bounding box center [1367, 299] width 379 height 20
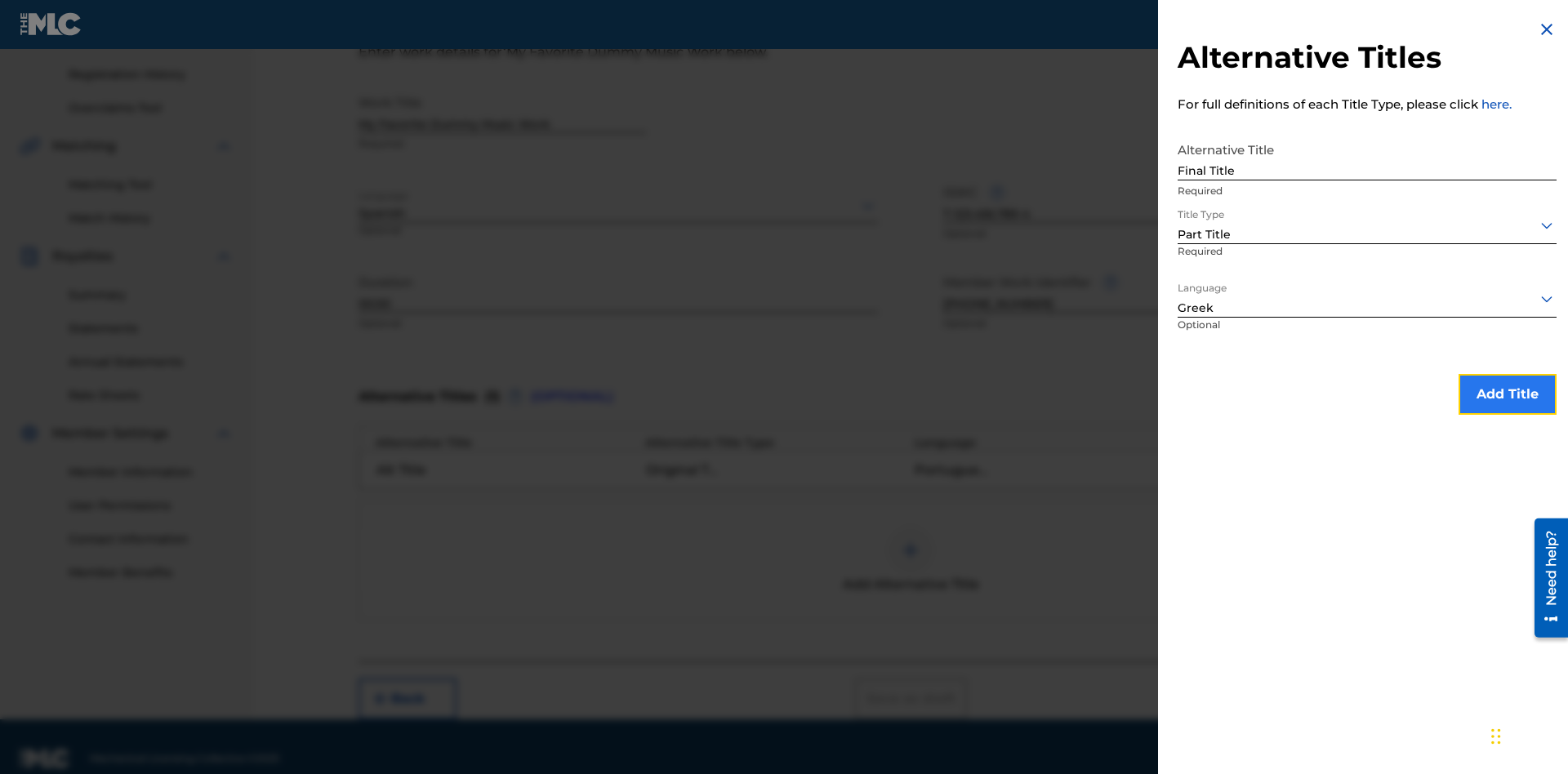
click at [1508, 394] on button "Add Title" at bounding box center [1508, 395] width 98 height 41
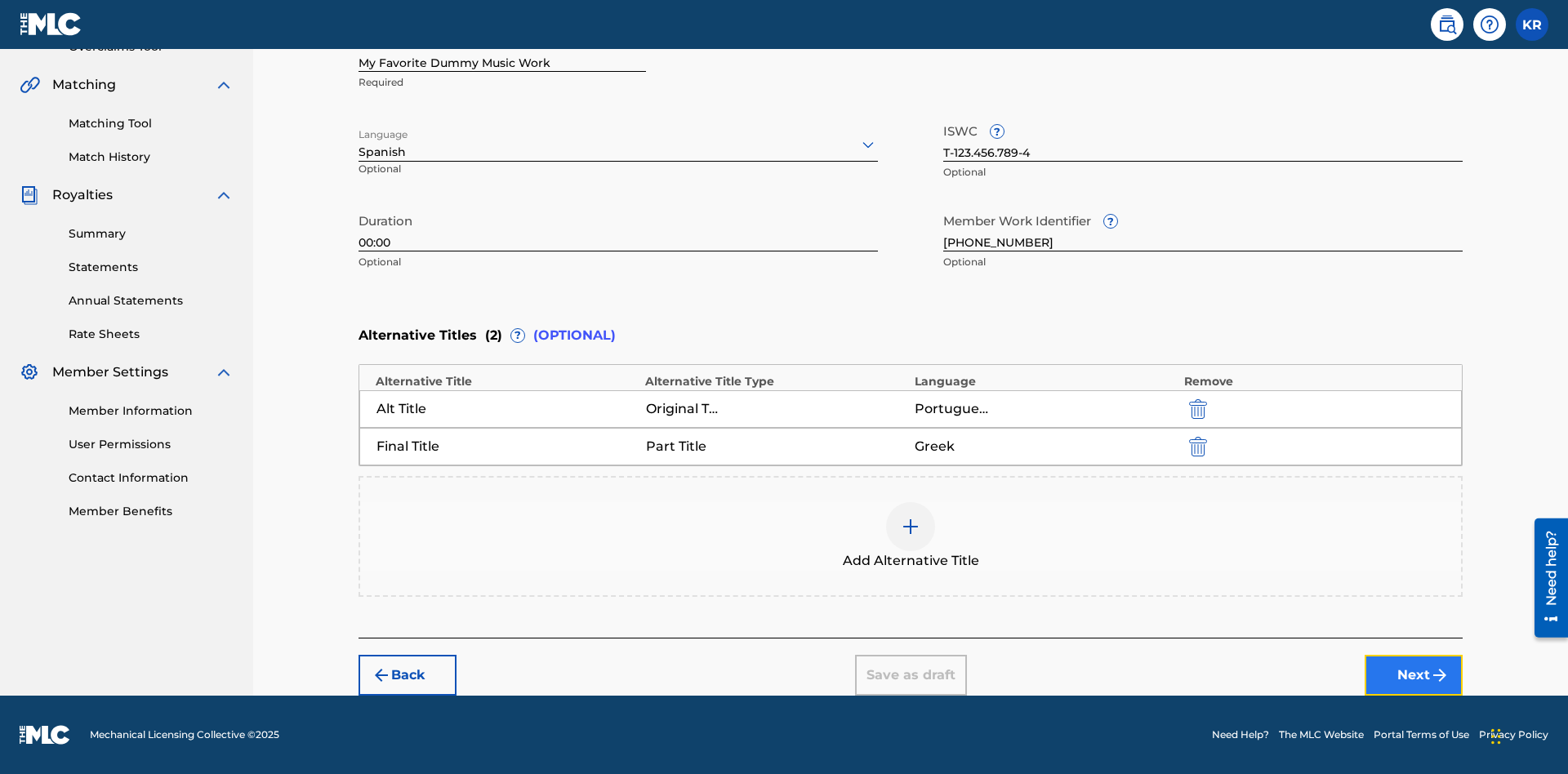
click at [1414, 676] on button "Next" at bounding box center [1414, 675] width 98 height 41
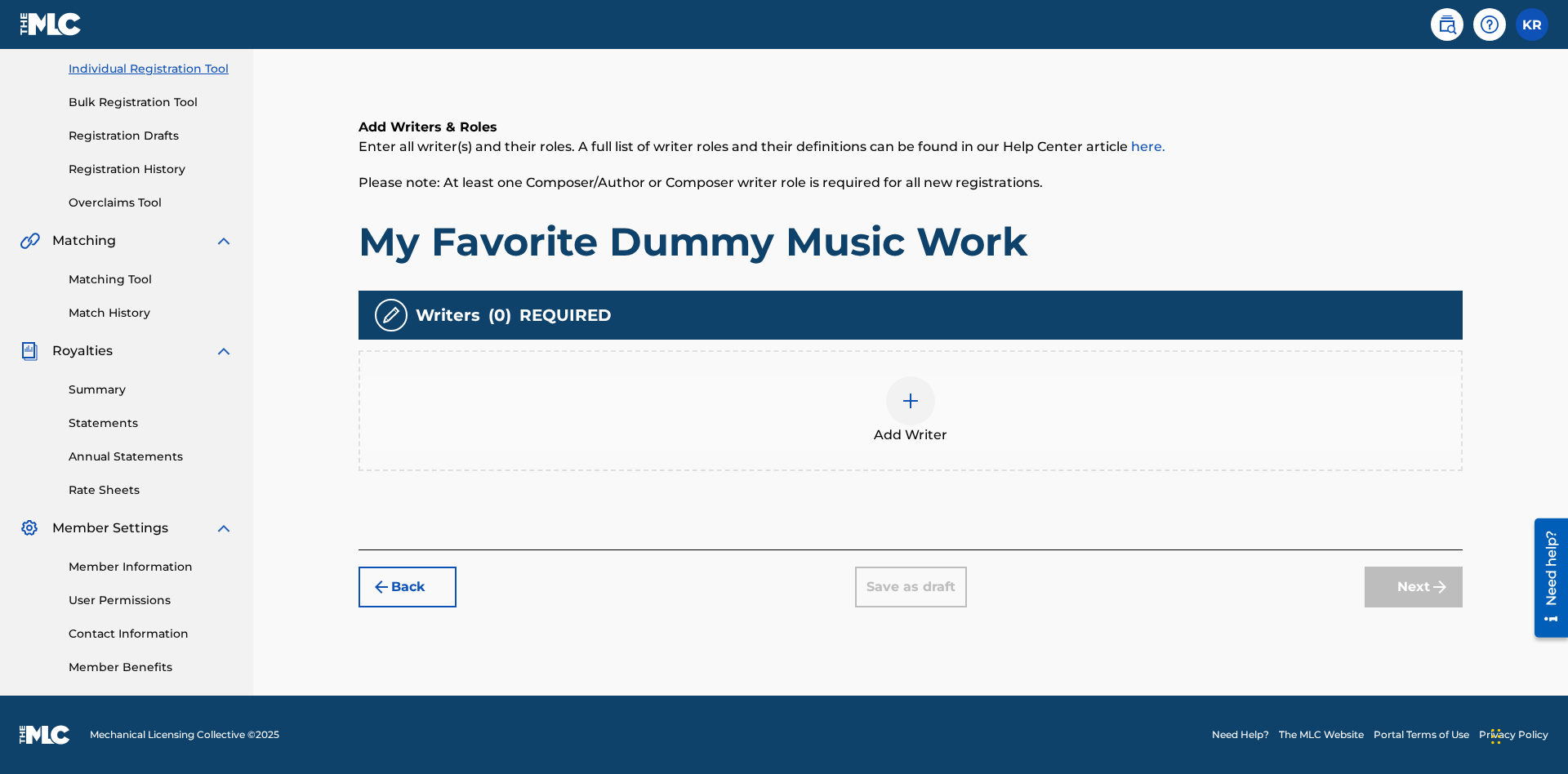
click at [911, 410] on img at bounding box center [910, 400] width 19 height 19
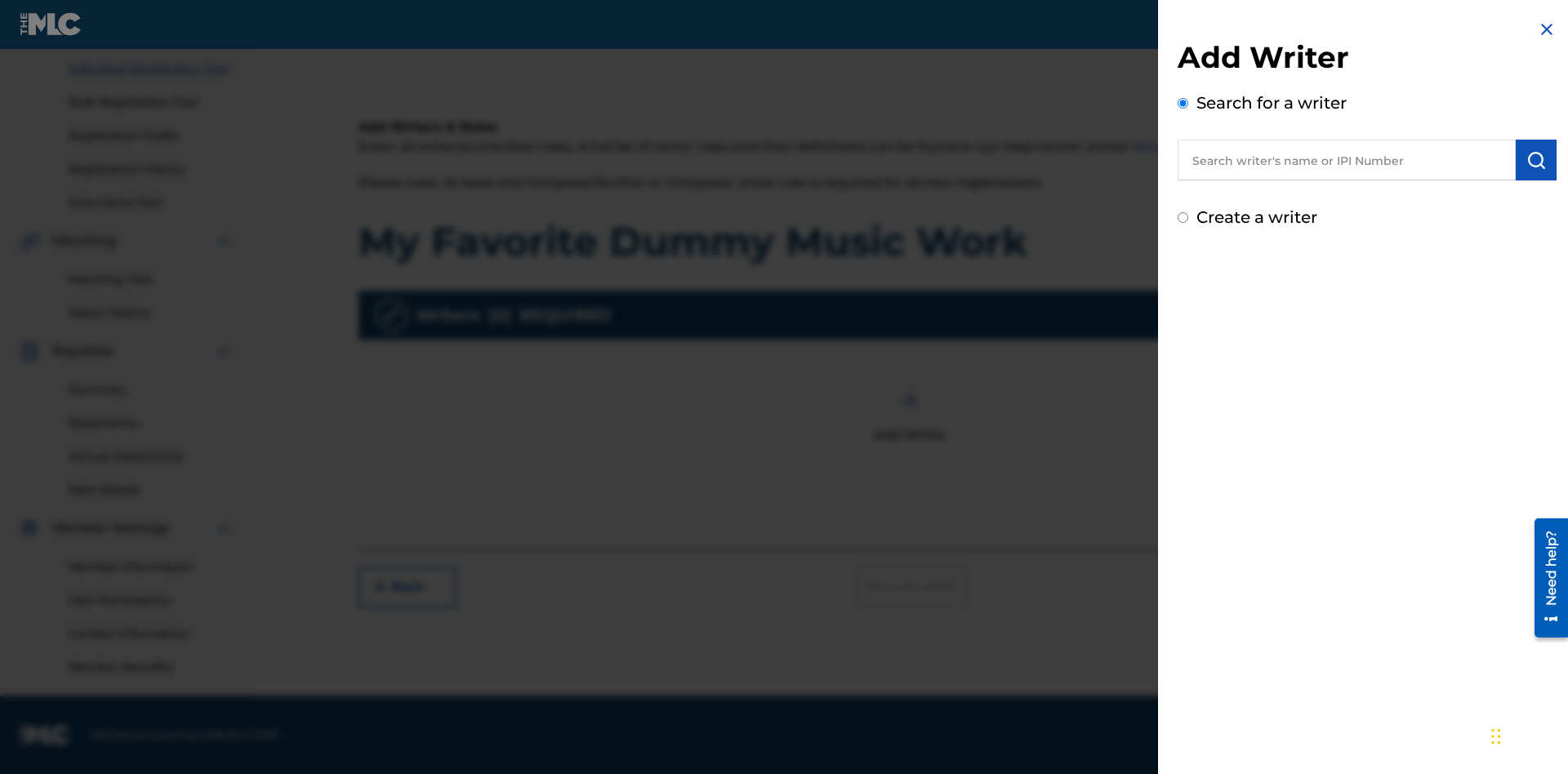
click at [1347, 160] on input "text" at bounding box center [1347, 160] width 338 height 41
type input "Test2025.09.23.04.29.17"
click at [1537, 160] on img "submit" at bounding box center [1536, 160] width 19 height 19
click at [1183, 288] on input "Create a writer" at bounding box center [1182, 287] width 10 height 10
radio input "false"
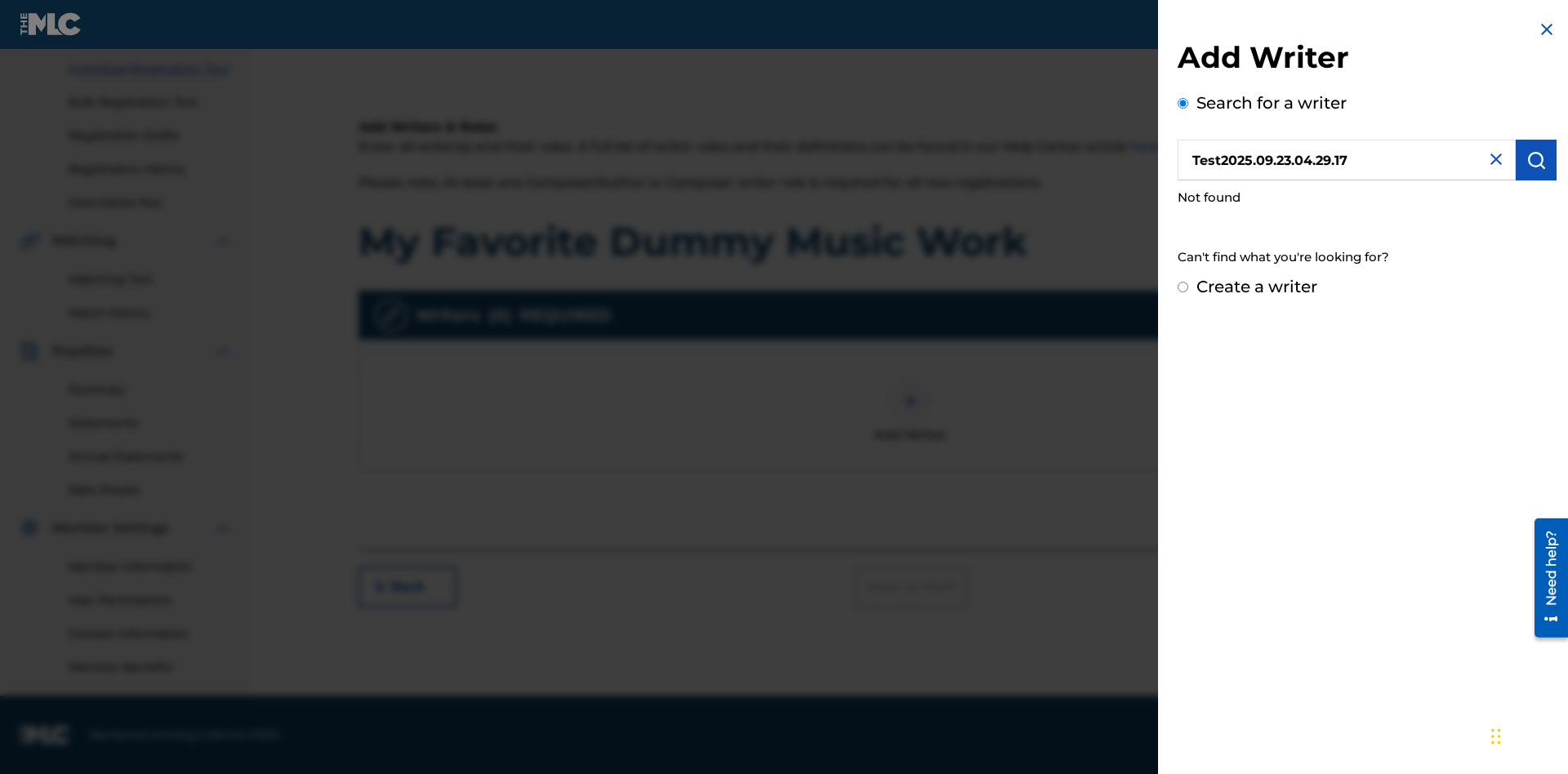
radio input "false"
radio input "true"
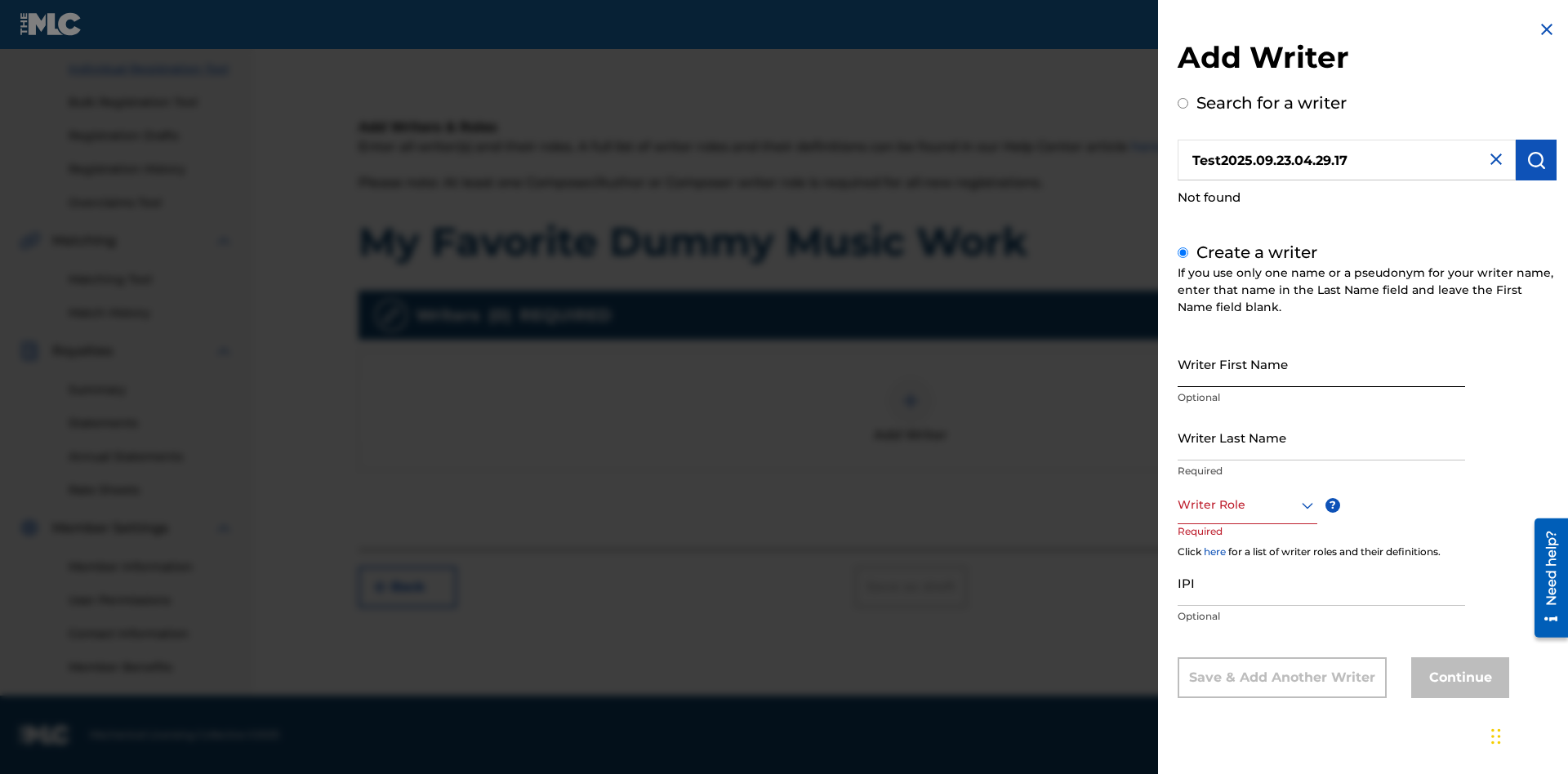
click at [1321, 363] on input "Writer First Name" at bounding box center [1321, 363] width 288 height 46
type input "Test2025.09.23.04.29.20"
click at [1321, 437] on input "Writer Last Name" at bounding box center [1321, 437] width 288 height 46
type input "Test2025.09.23.04.29.21"
click at [1246, 505] on div at bounding box center [1247, 505] width 140 height 20
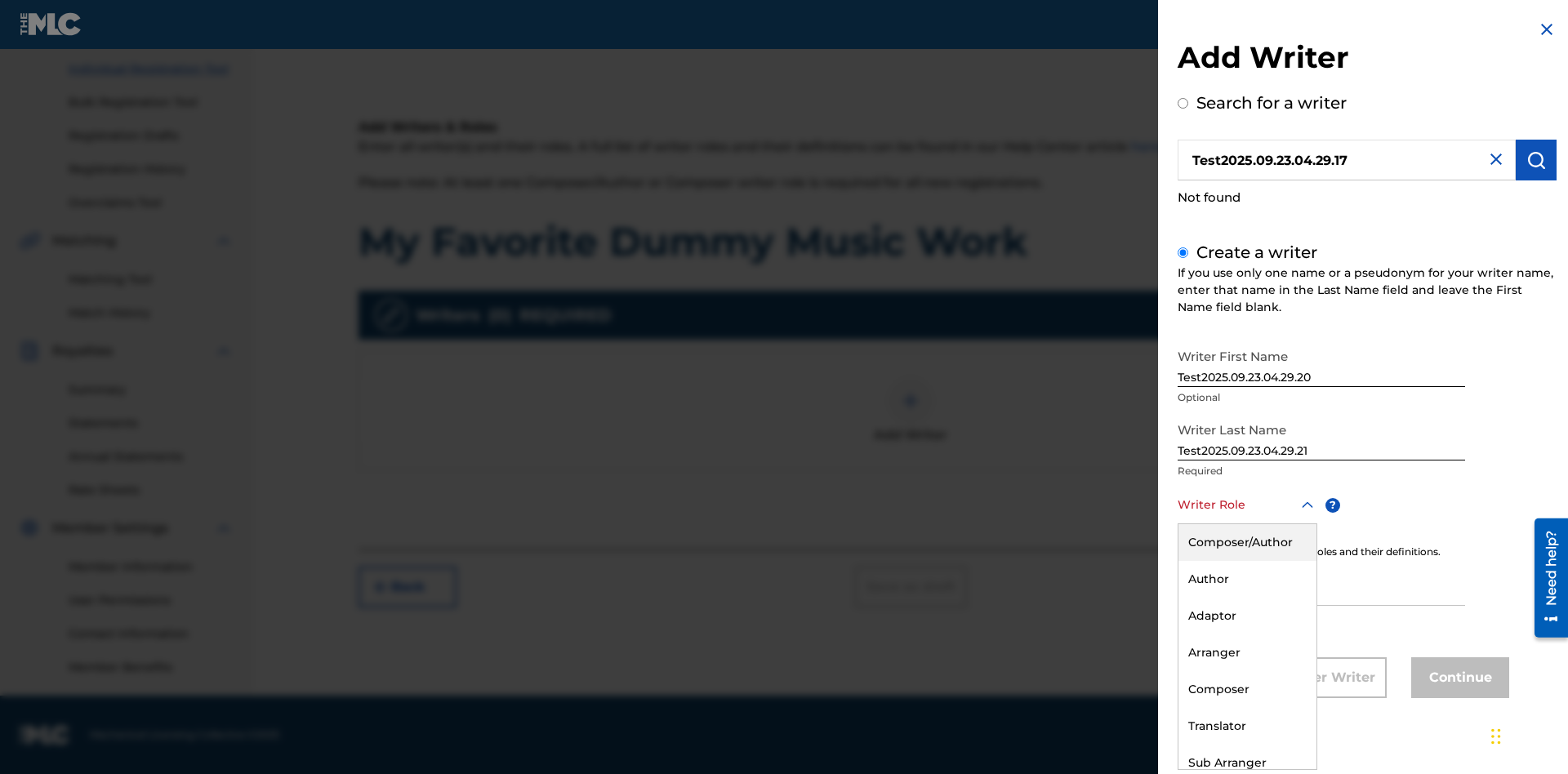
click at [1246, 579] on div "Author" at bounding box center [1247, 580] width 138 height 37
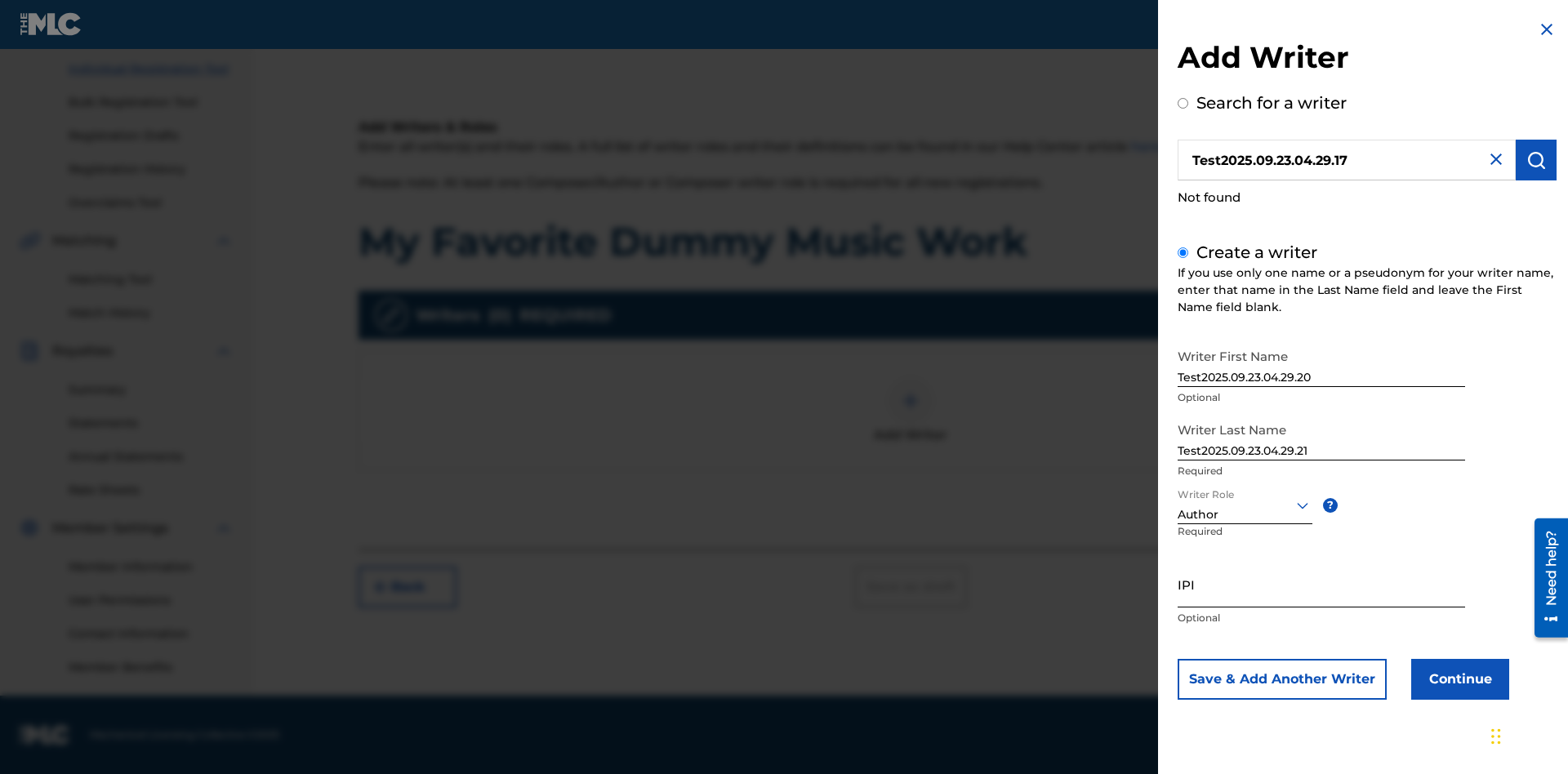
click at [1321, 584] on input "IPI" at bounding box center [1321, 584] width 288 height 46
type input "595839777"
click at [1458, 679] on button "Continue" at bounding box center [1460, 680] width 98 height 41
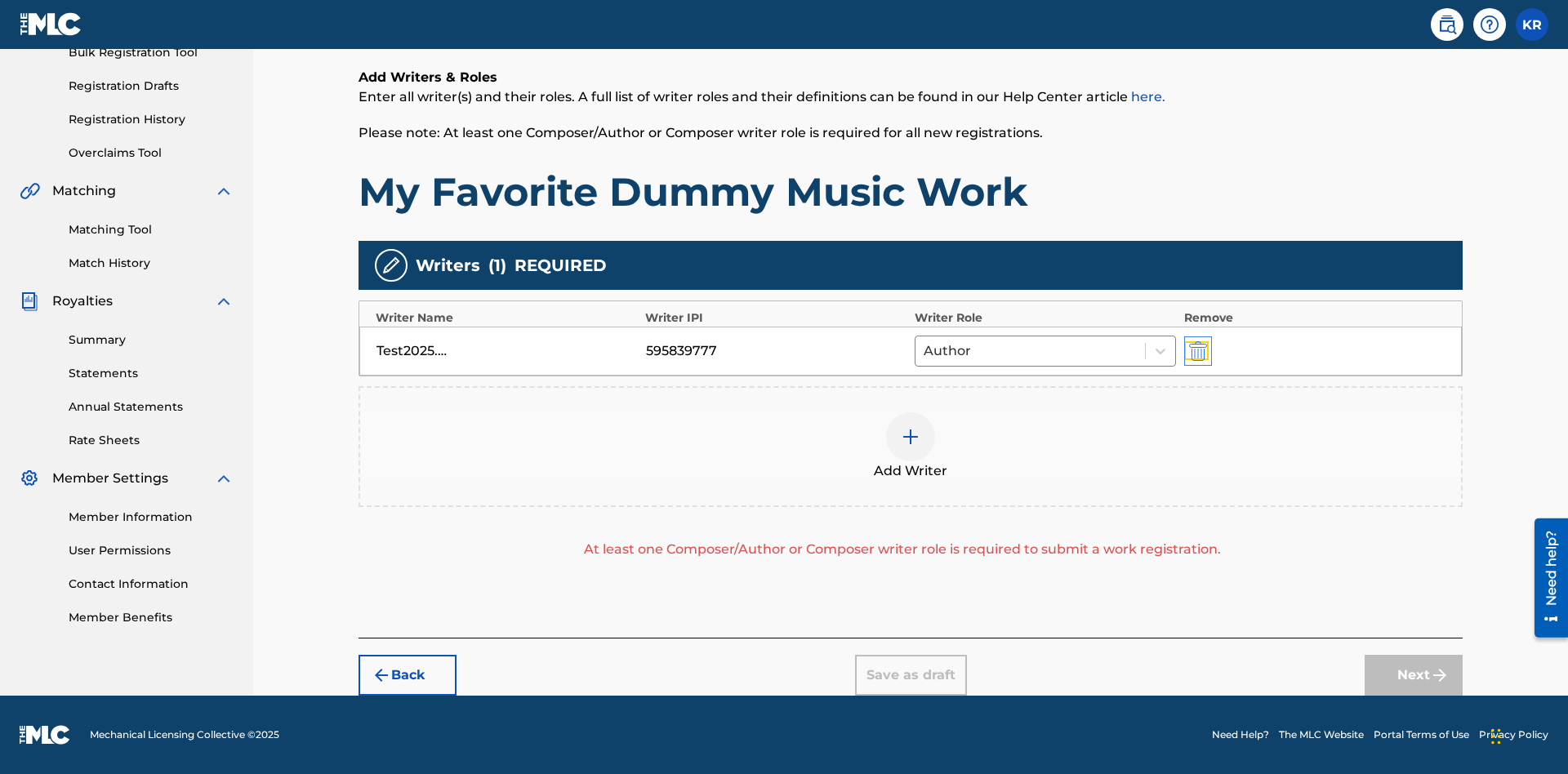
click at [1195, 350] on img "submit" at bounding box center [1197, 350] width 18 height 19
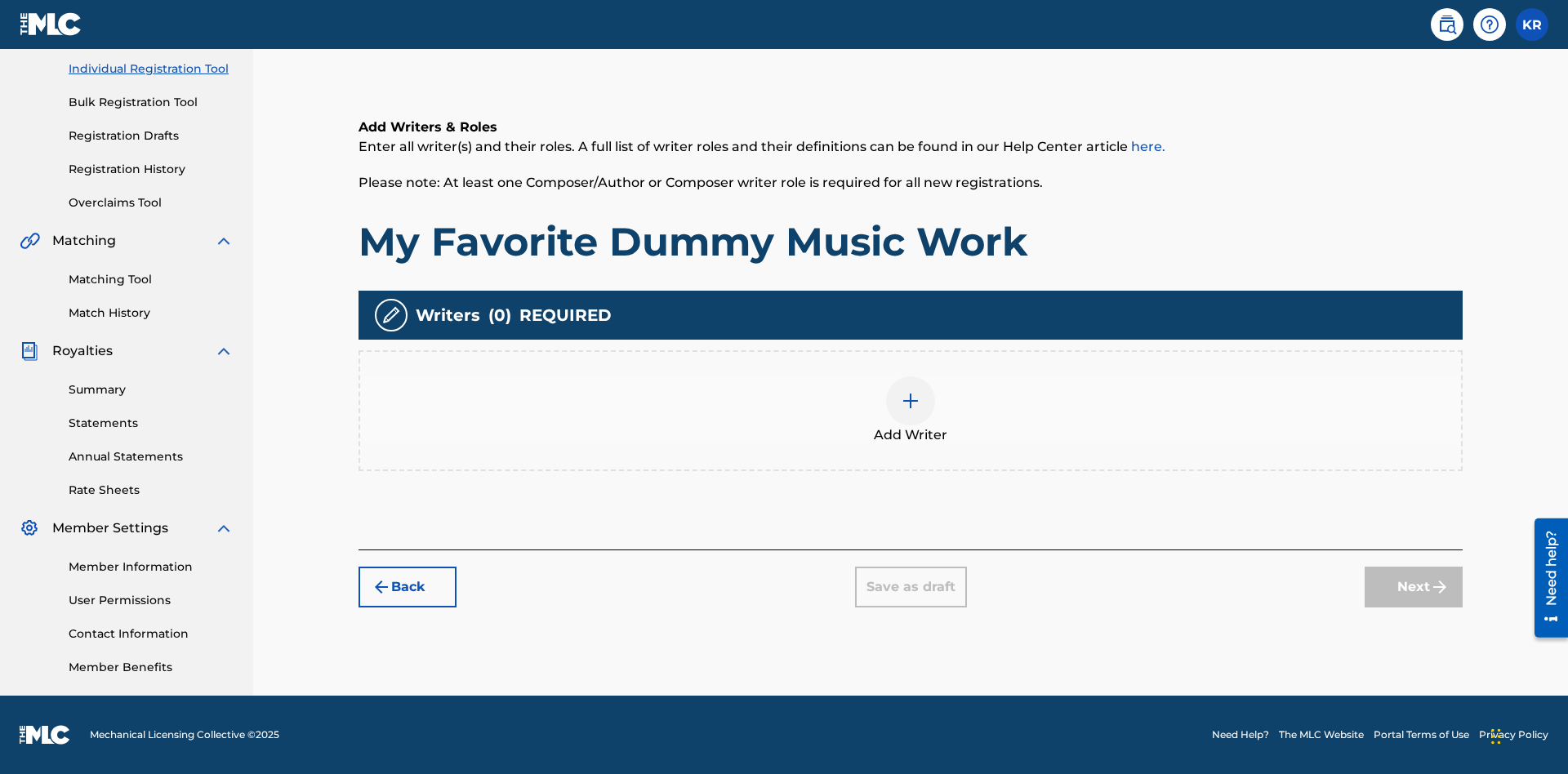
click at [911, 410] on img at bounding box center [910, 400] width 19 height 19
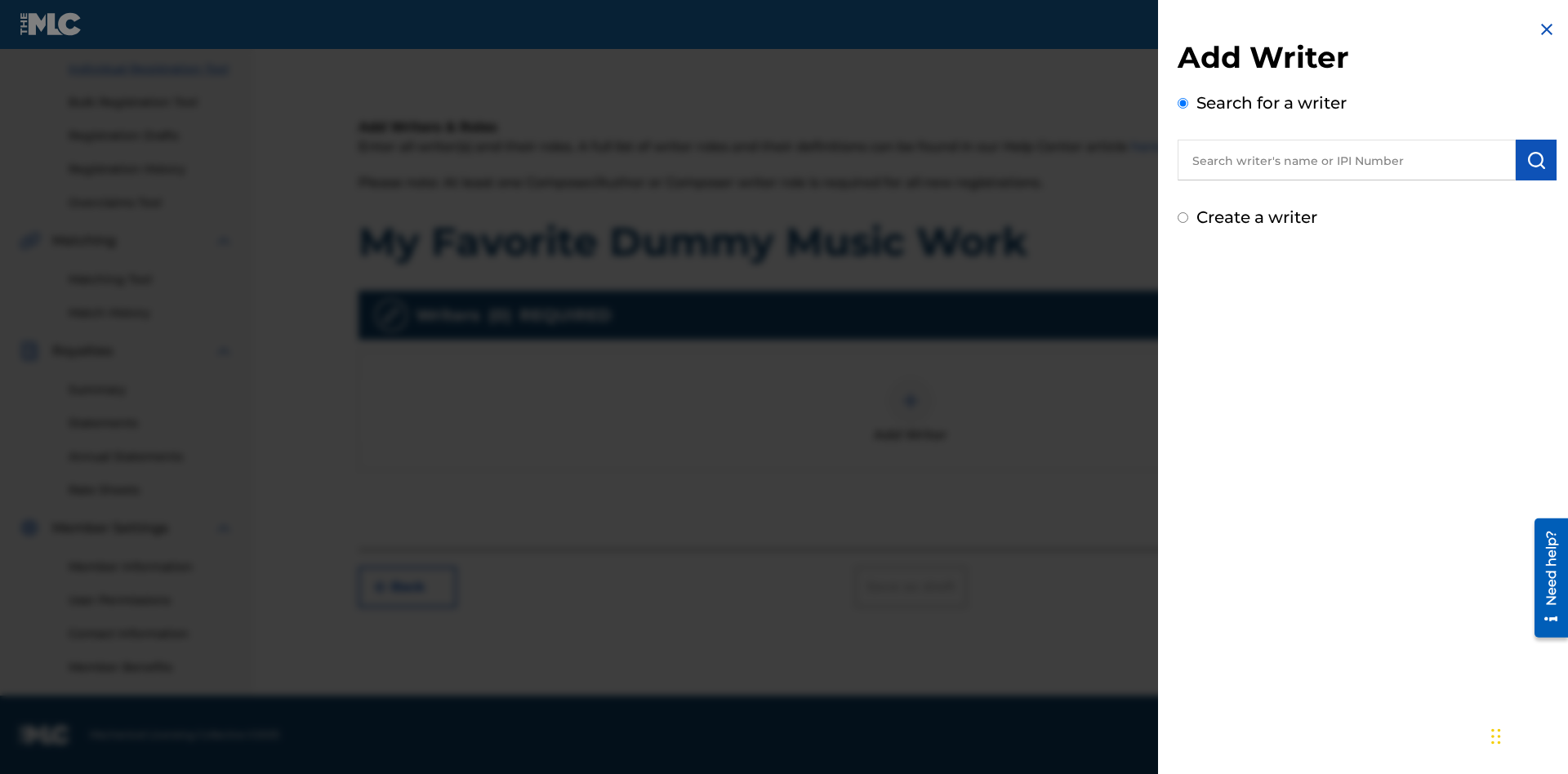
click at [1347, 160] on input "text" at bounding box center [1347, 160] width 338 height 41
type input "[PERSON_NAME]"
click at [1537, 160] on img "submit" at bounding box center [1536, 160] width 19 height 19
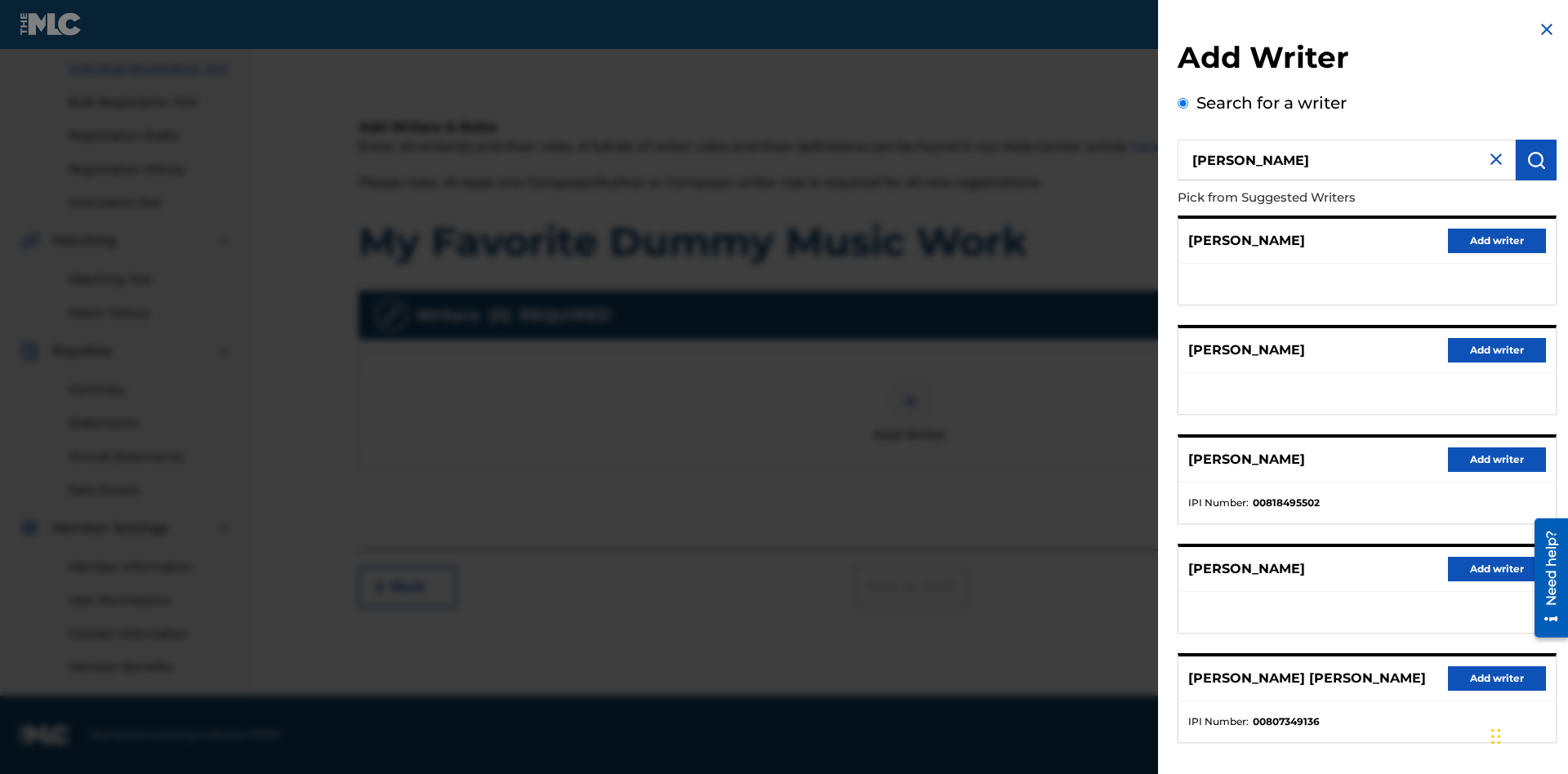
radio input "false"
radio input "true"
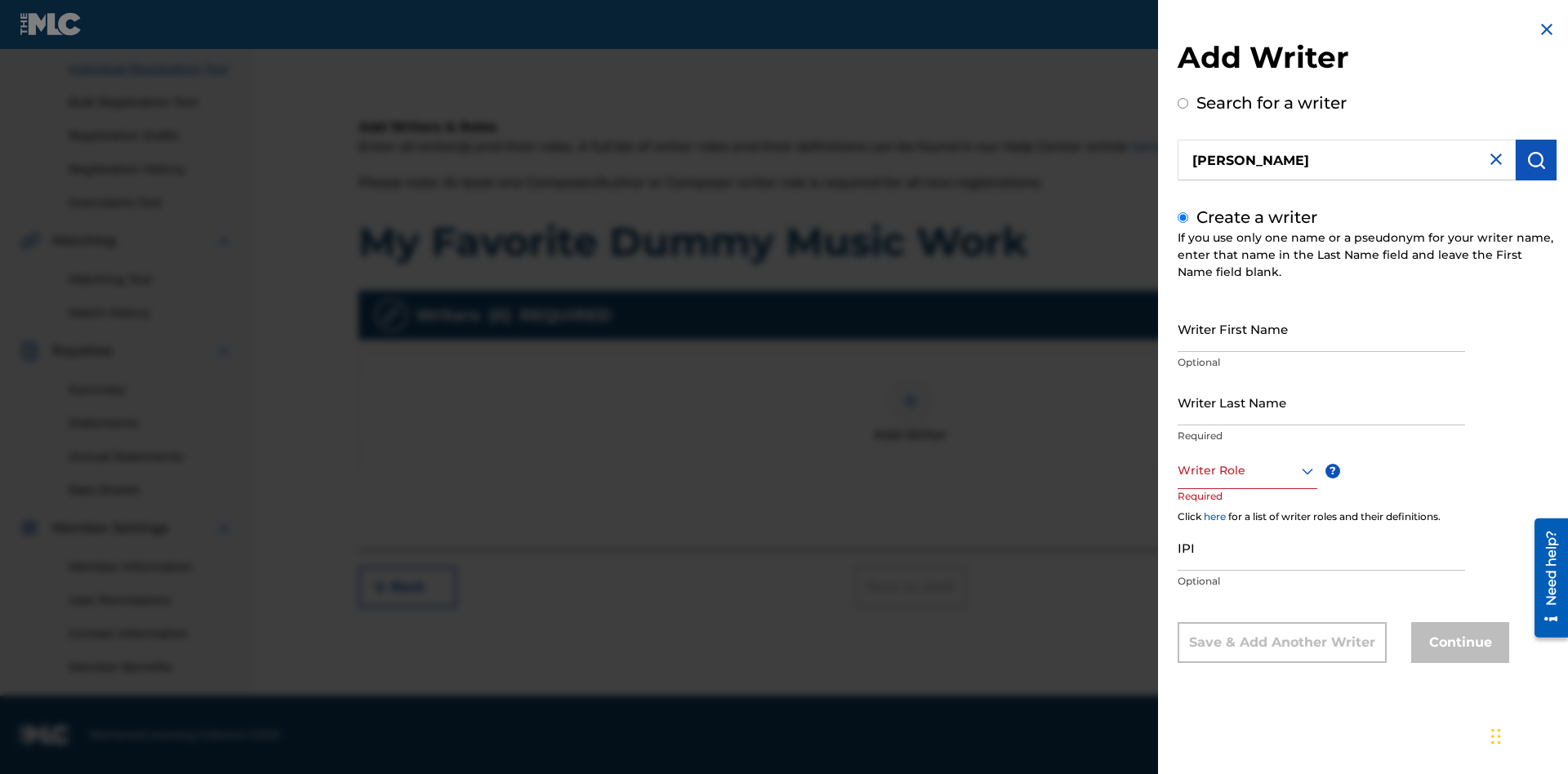
scroll to position [0, 0]
click at [1321, 328] on input "Writer First Name" at bounding box center [1321, 328] width 288 height 46
type input "MAXWELL"
click at [1321, 402] on input "Writer Last Name" at bounding box center [1321, 402] width 288 height 46
type input "[PERSON_NAME]"
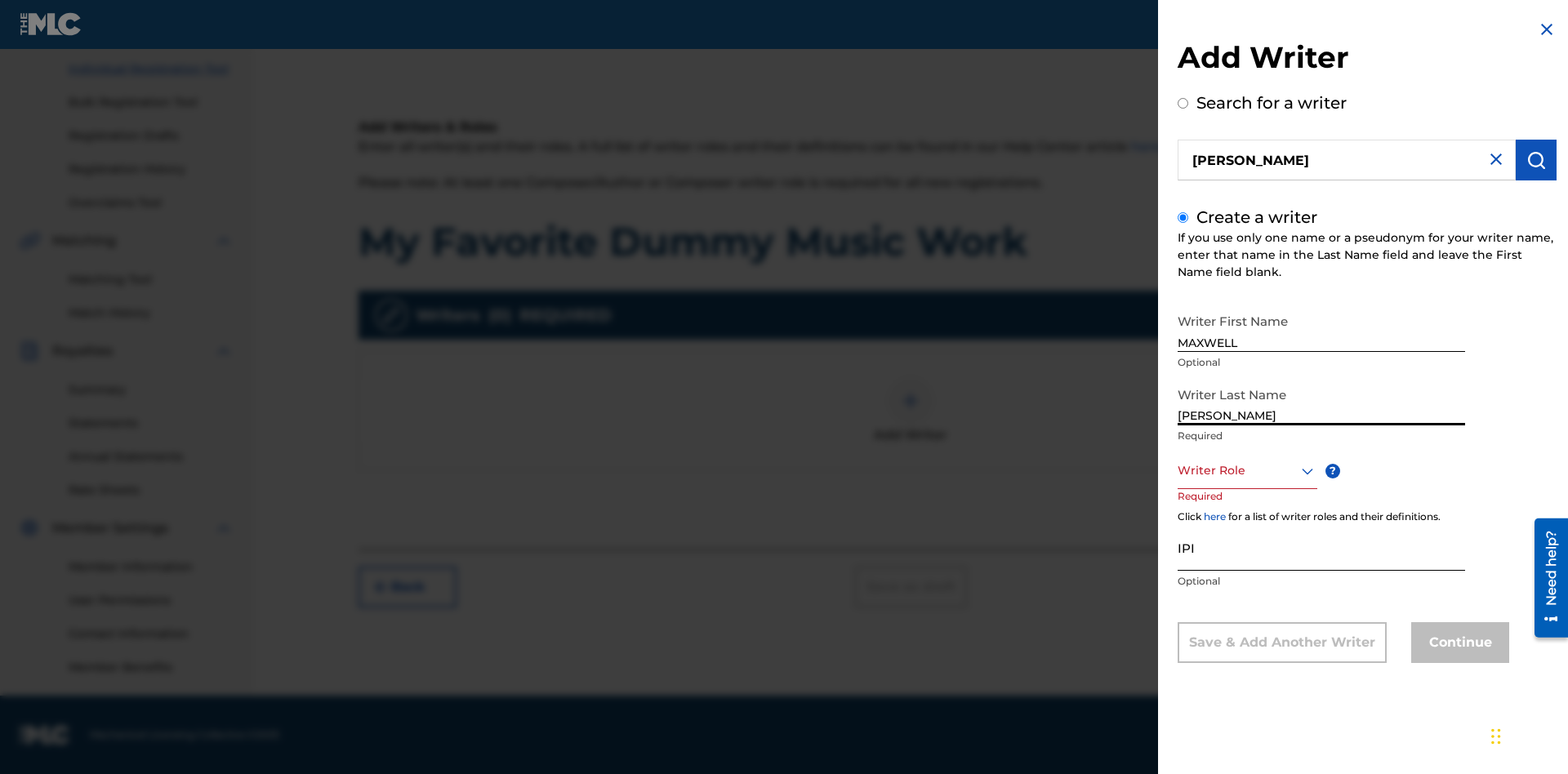
click at [1321, 547] on input "IPI" at bounding box center [1321, 547] width 288 height 46
type input "00807349136"
click at [1246, 471] on div at bounding box center [1247, 471] width 140 height 20
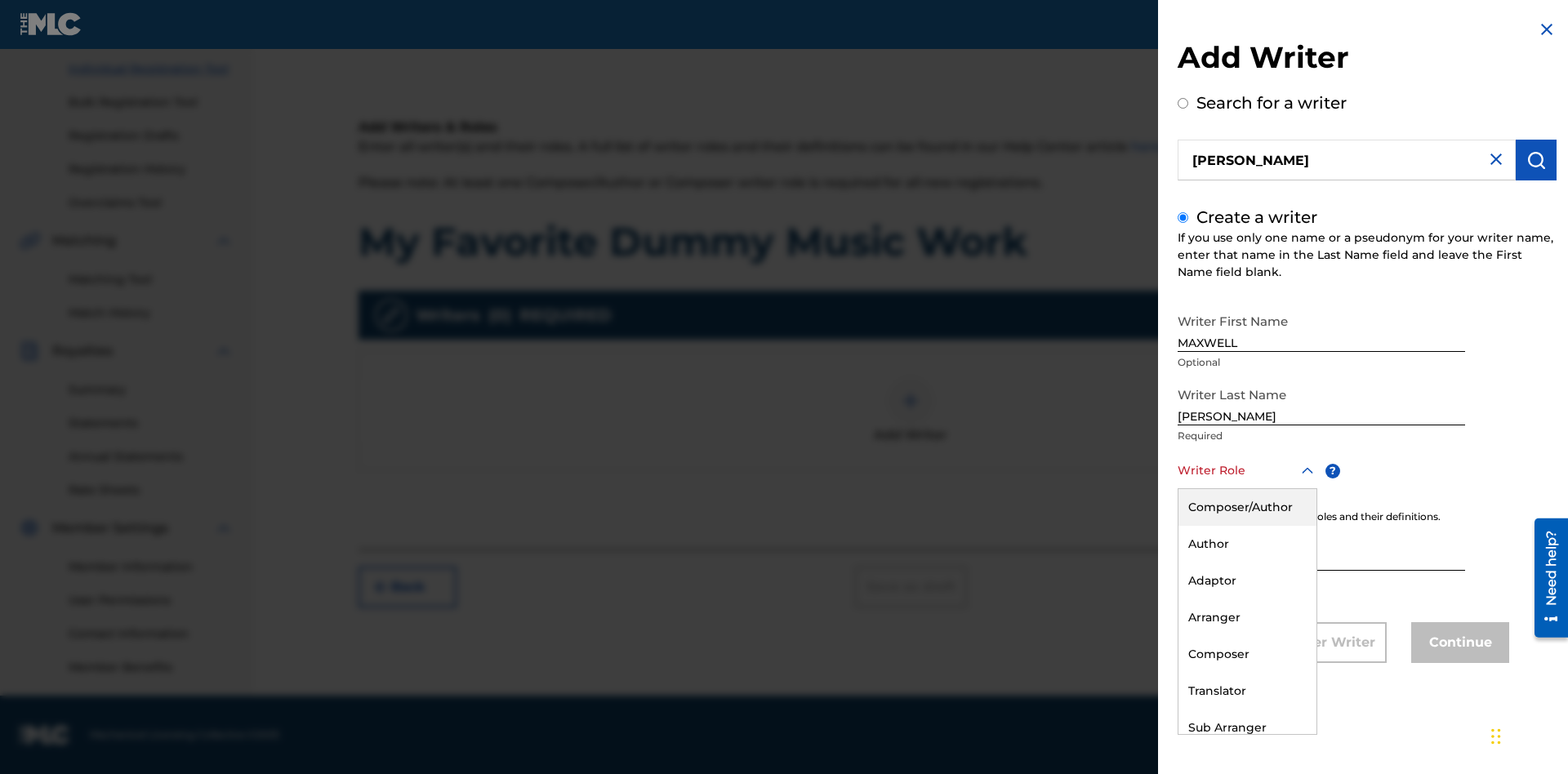
click at [1246, 655] on div "Composer" at bounding box center [1247, 655] width 138 height 37
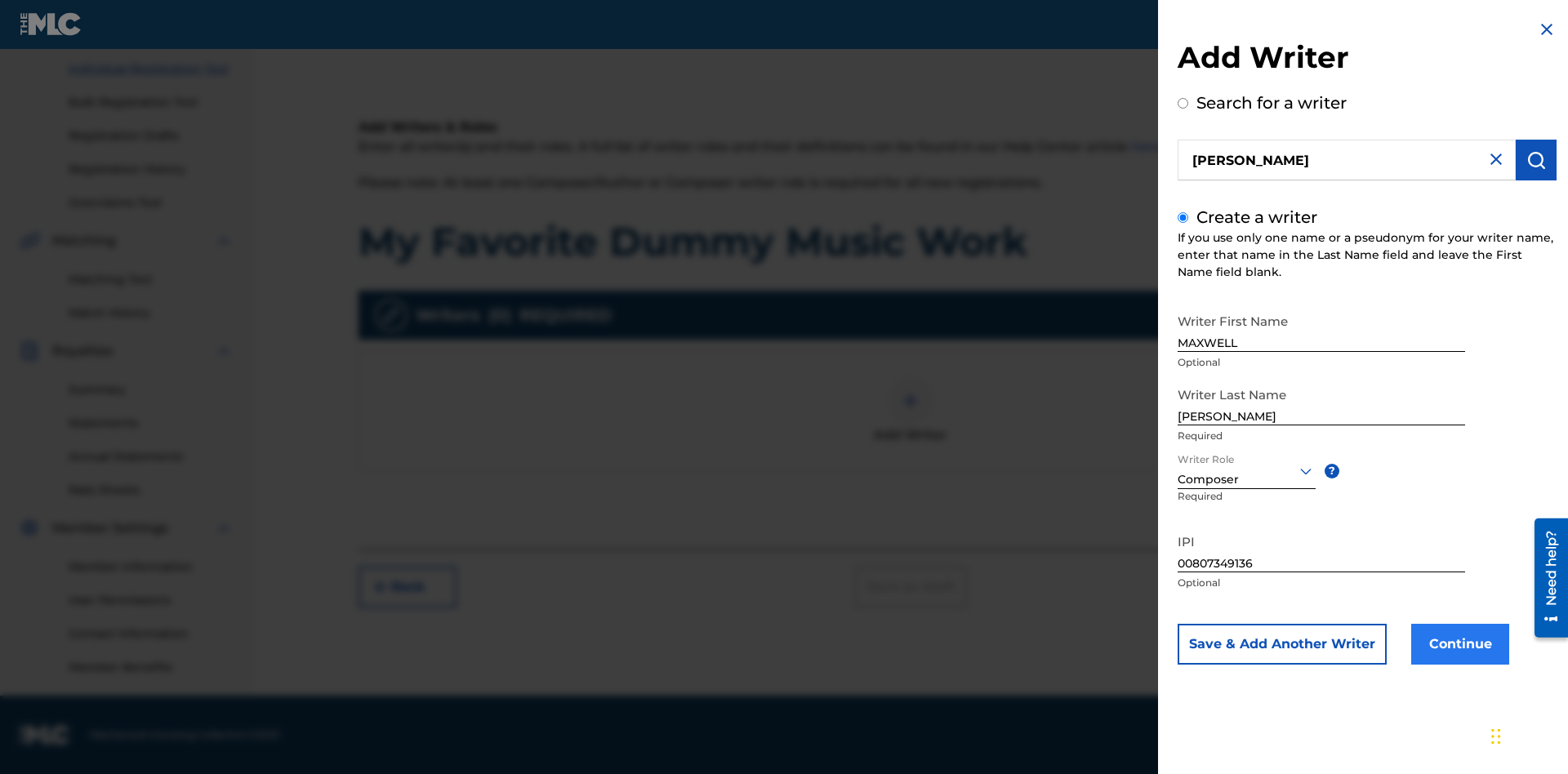
click at [1458, 645] on button "Continue" at bounding box center [1460, 645] width 98 height 41
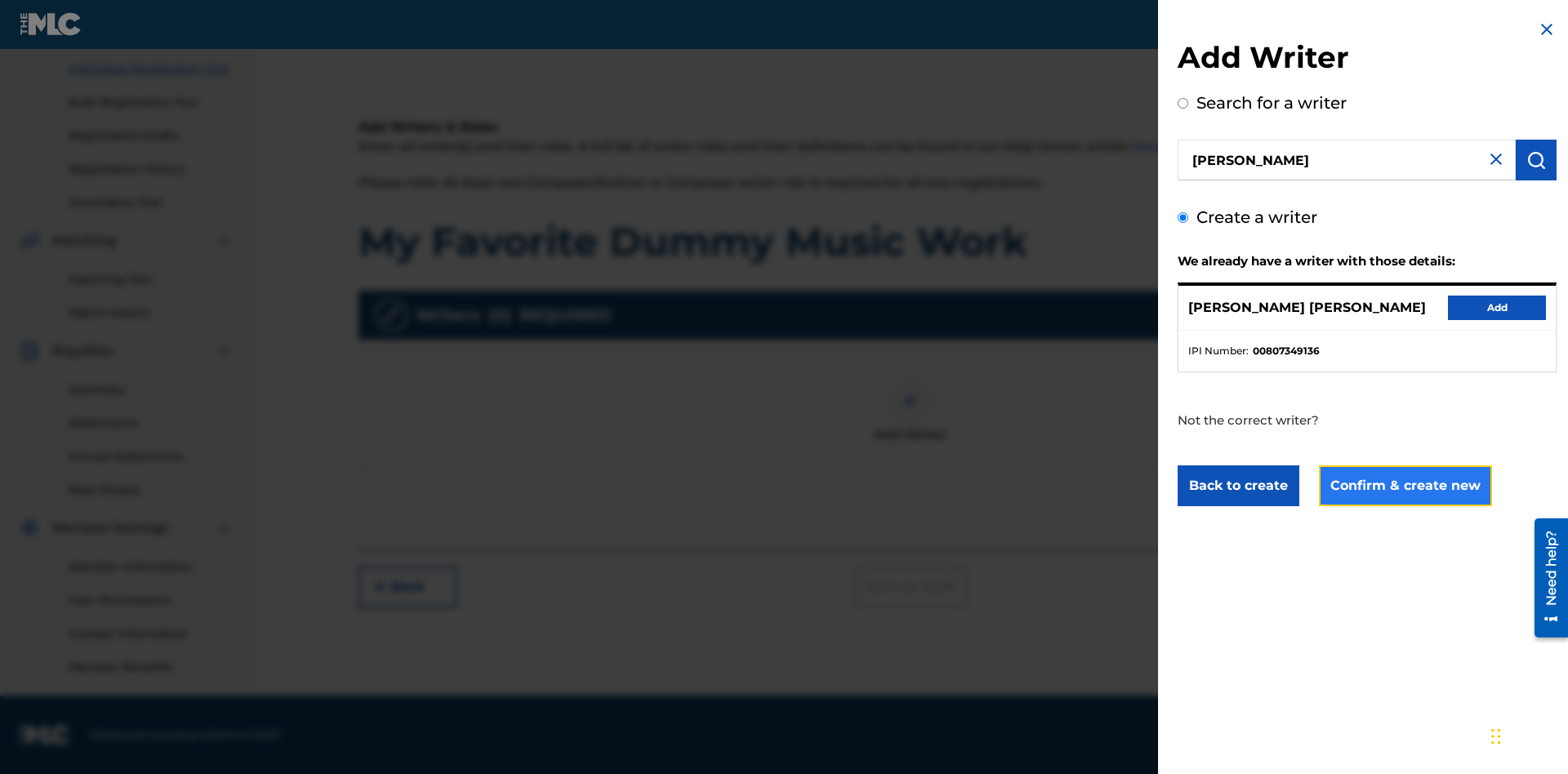
click at [1403, 486] on button "Confirm & create new" at bounding box center [1405, 485] width 173 height 41
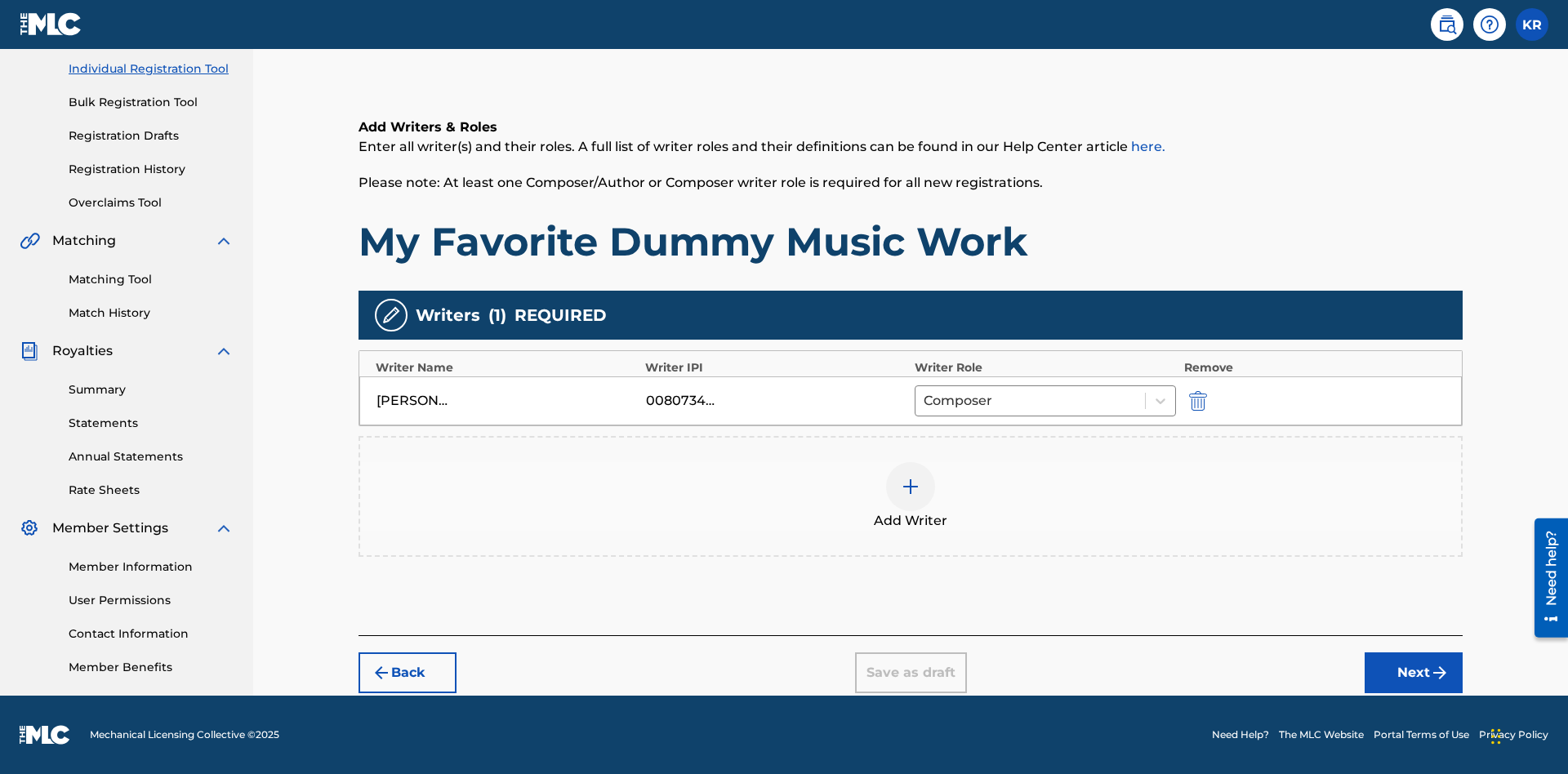
click at [911, 497] on div at bounding box center [910, 486] width 49 height 49
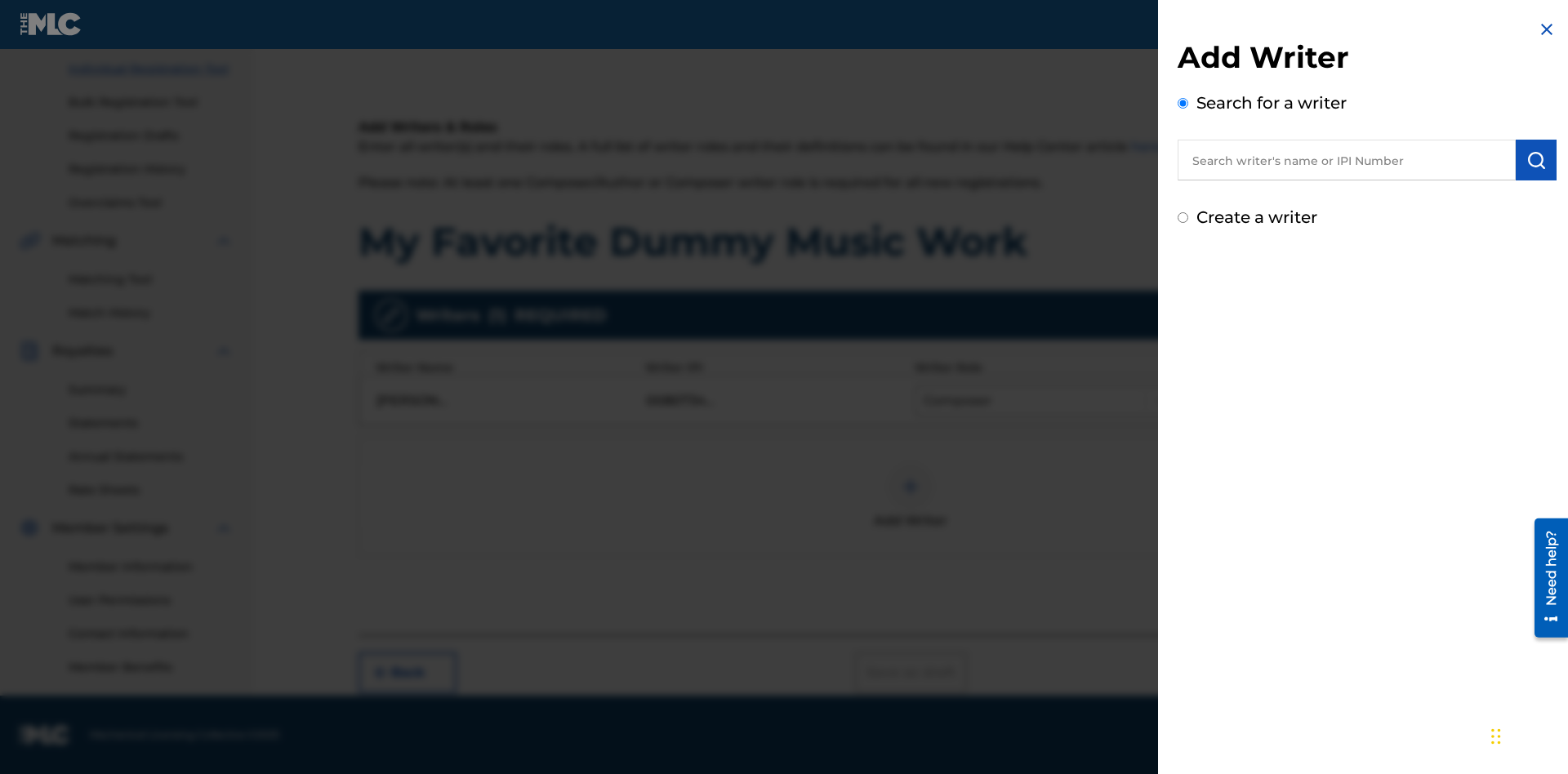
click at [1347, 160] on input "text" at bounding box center [1347, 160] width 338 height 41
type input "[PERSON_NAME]"
click at [1537, 160] on img "submit" at bounding box center [1536, 160] width 19 height 19
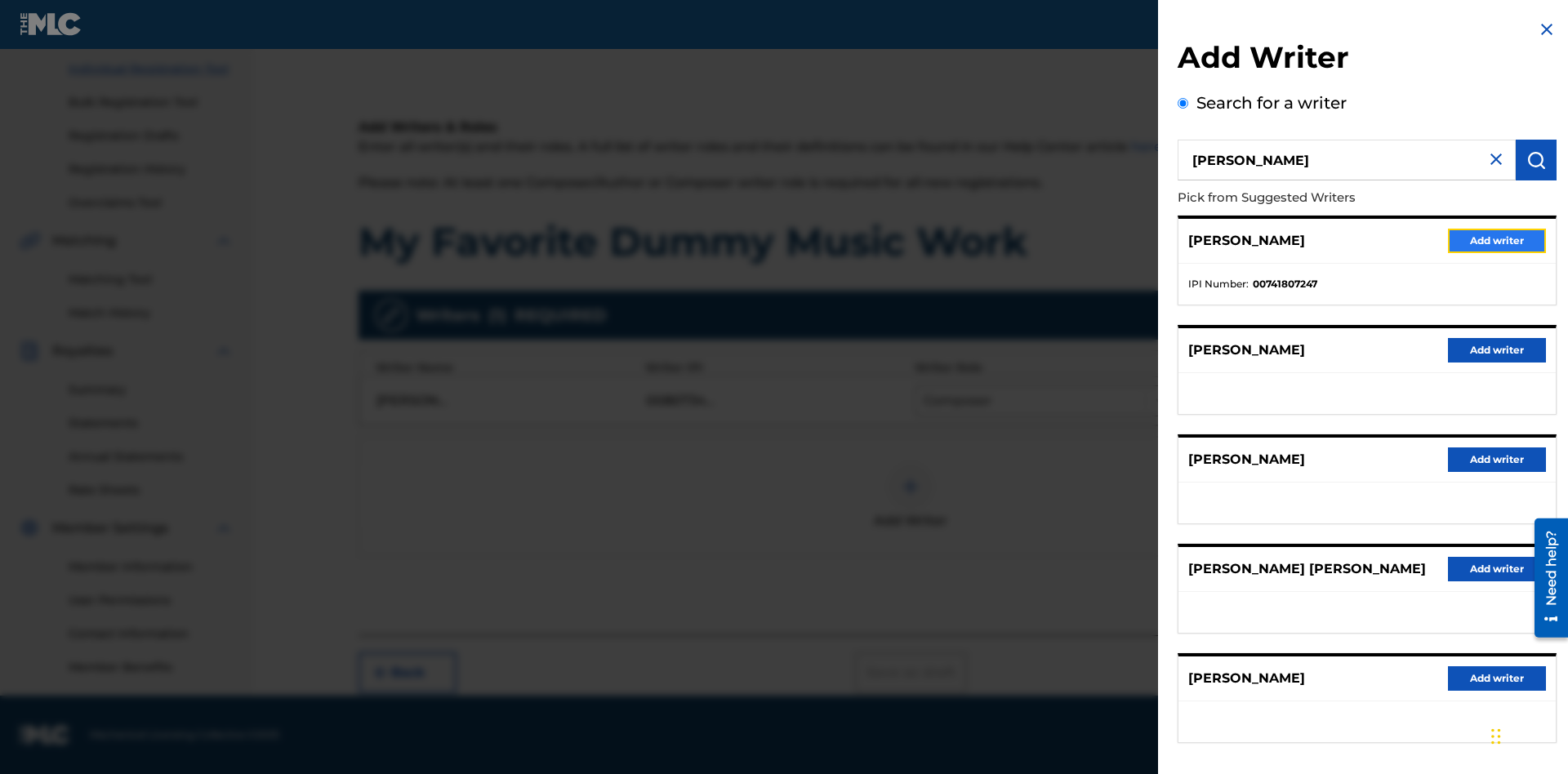
click at [1497, 240] on button "Add writer" at bounding box center [1497, 240] width 98 height 24
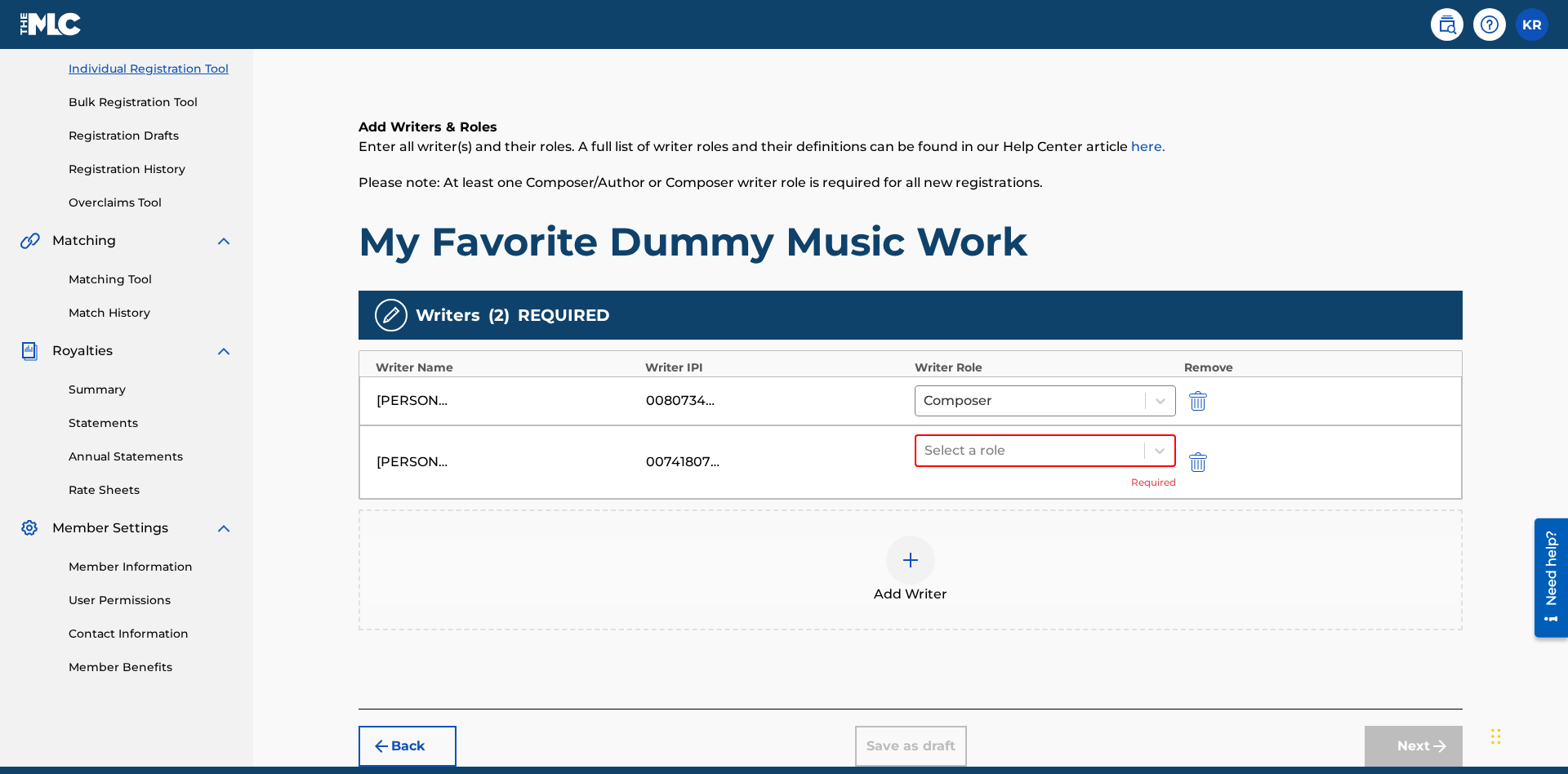
scroll to position [276, 0]
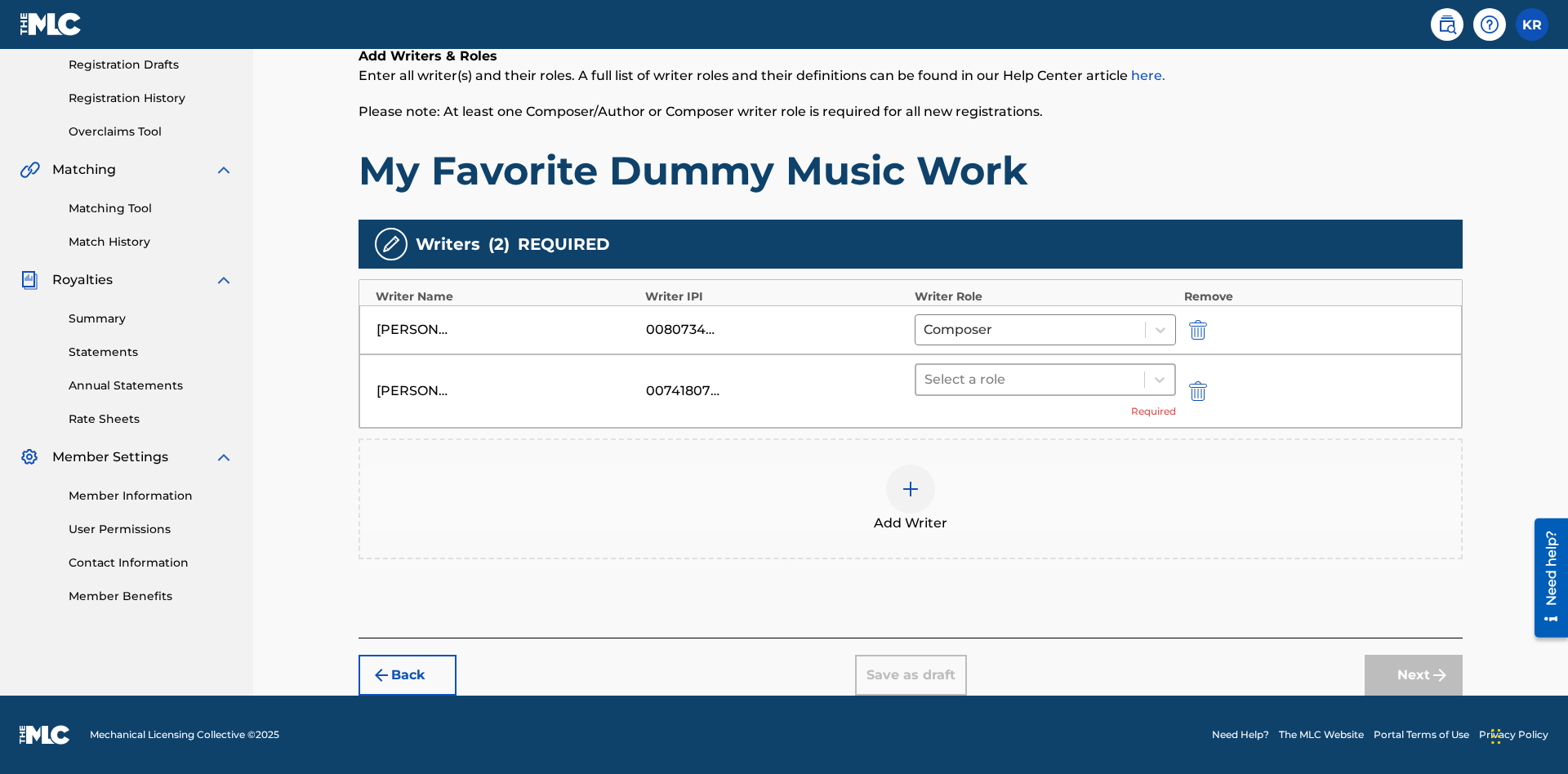
click at [926, 379] on input "text" at bounding box center [926, 379] width 4 height 19
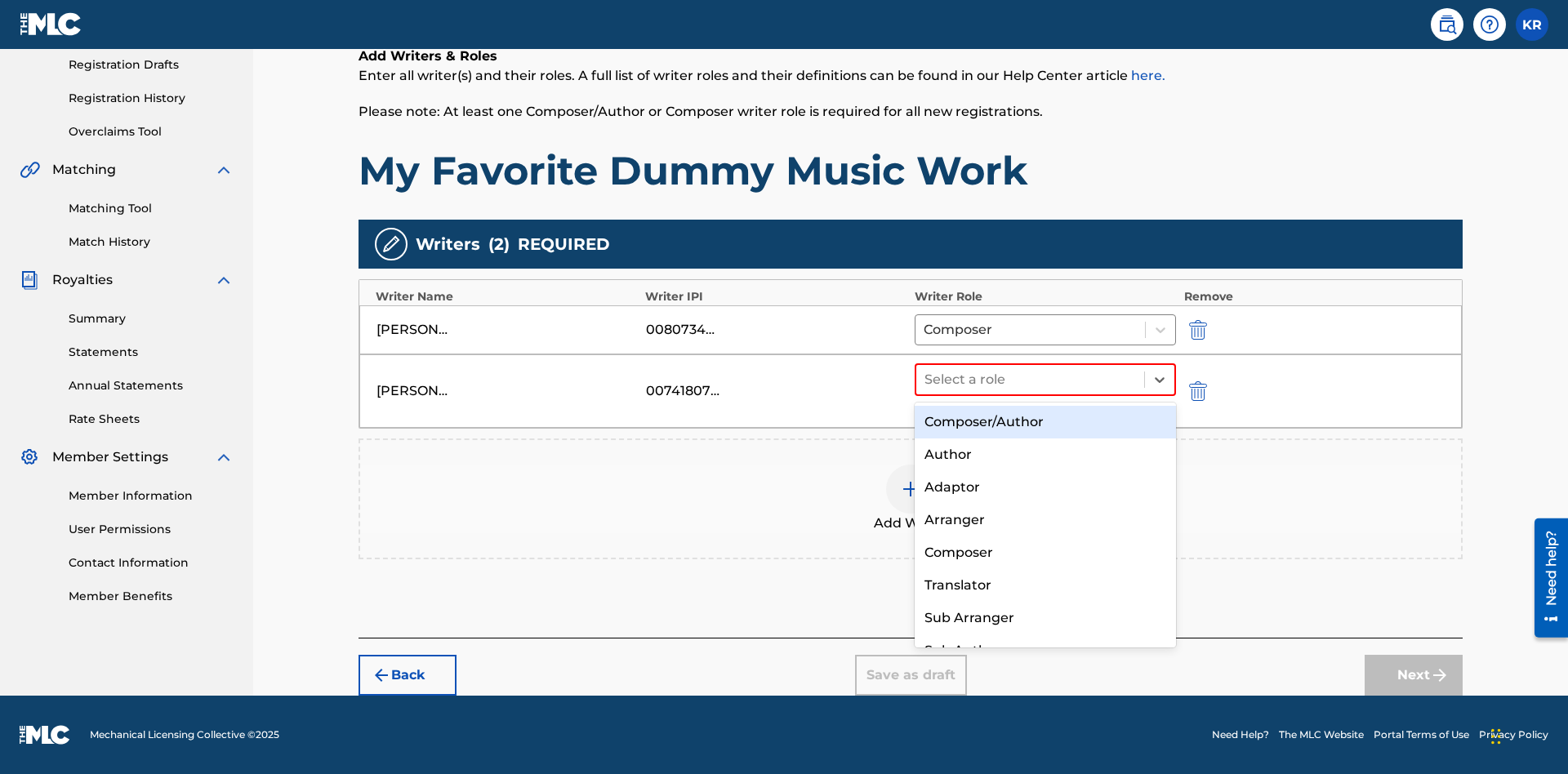
click at [1045, 584] on div "Translator" at bounding box center [1045, 585] width 262 height 32
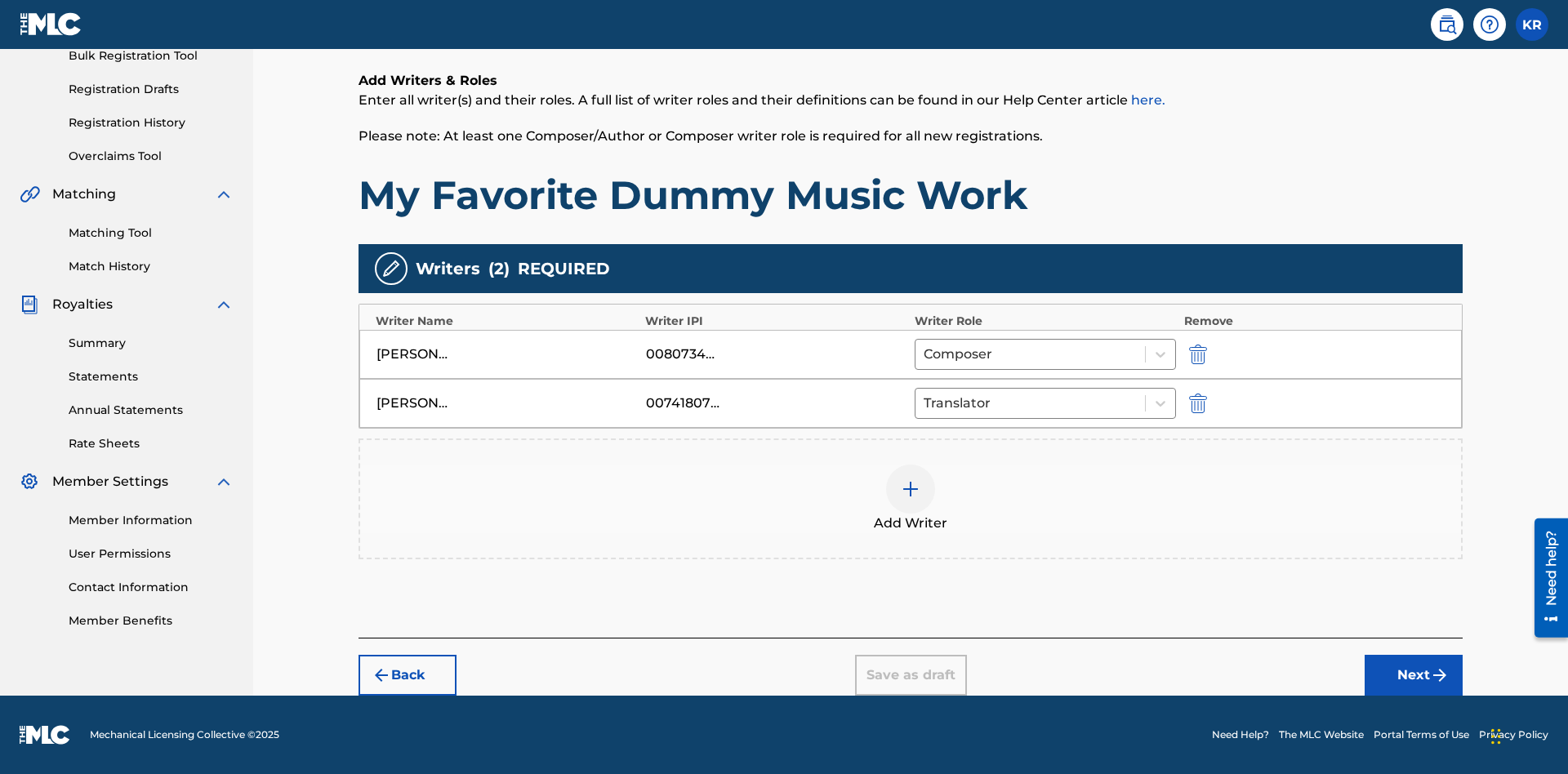
scroll to position [252, 0]
click at [911, 499] on div at bounding box center [910, 489] width 49 height 49
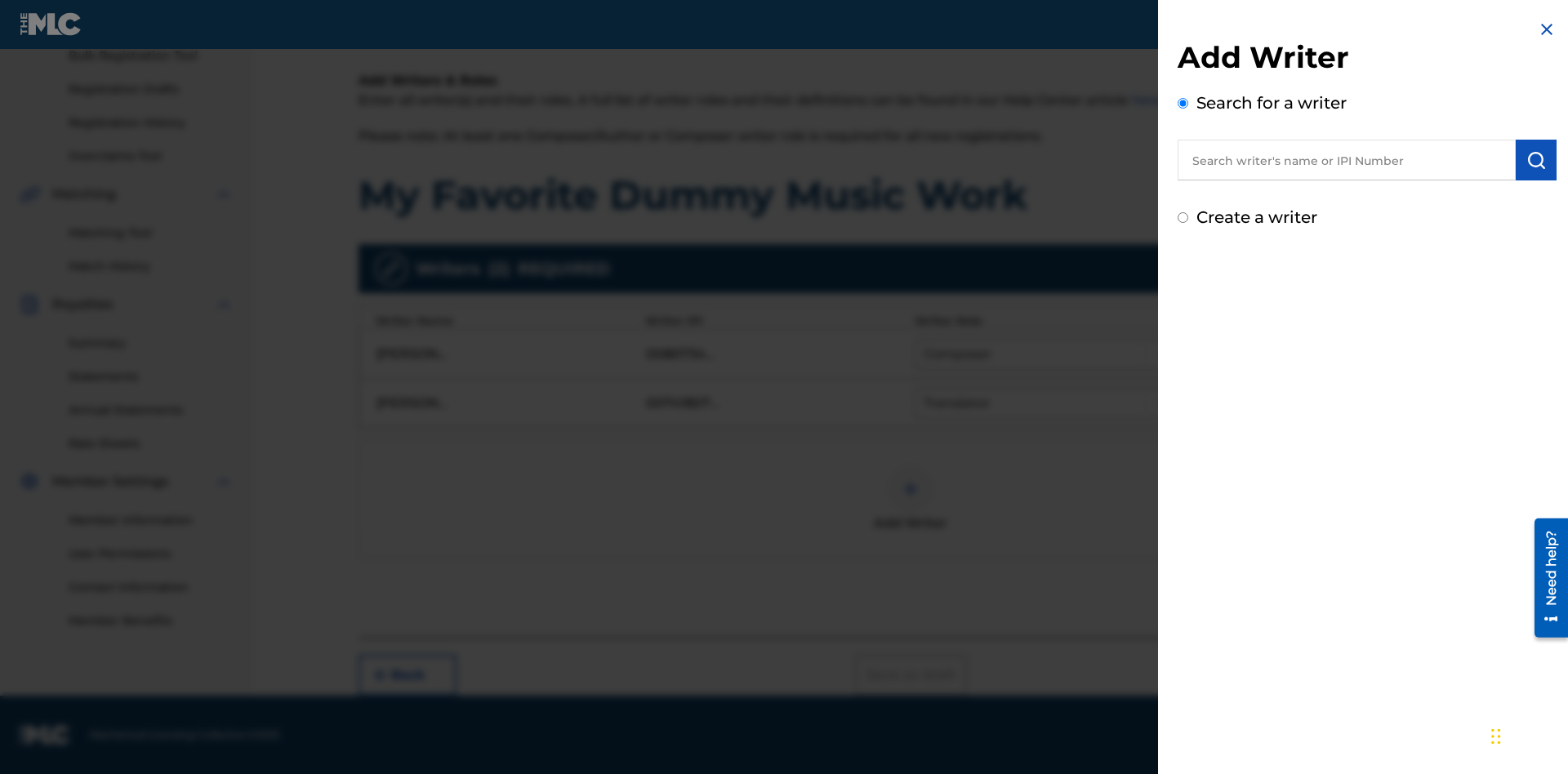
click at [1347, 160] on input "text" at bounding box center [1347, 160] width 338 height 41
type input "Test2025.09.23.04.30.40"
click at [1537, 160] on img "submit" at bounding box center [1536, 160] width 19 height 19
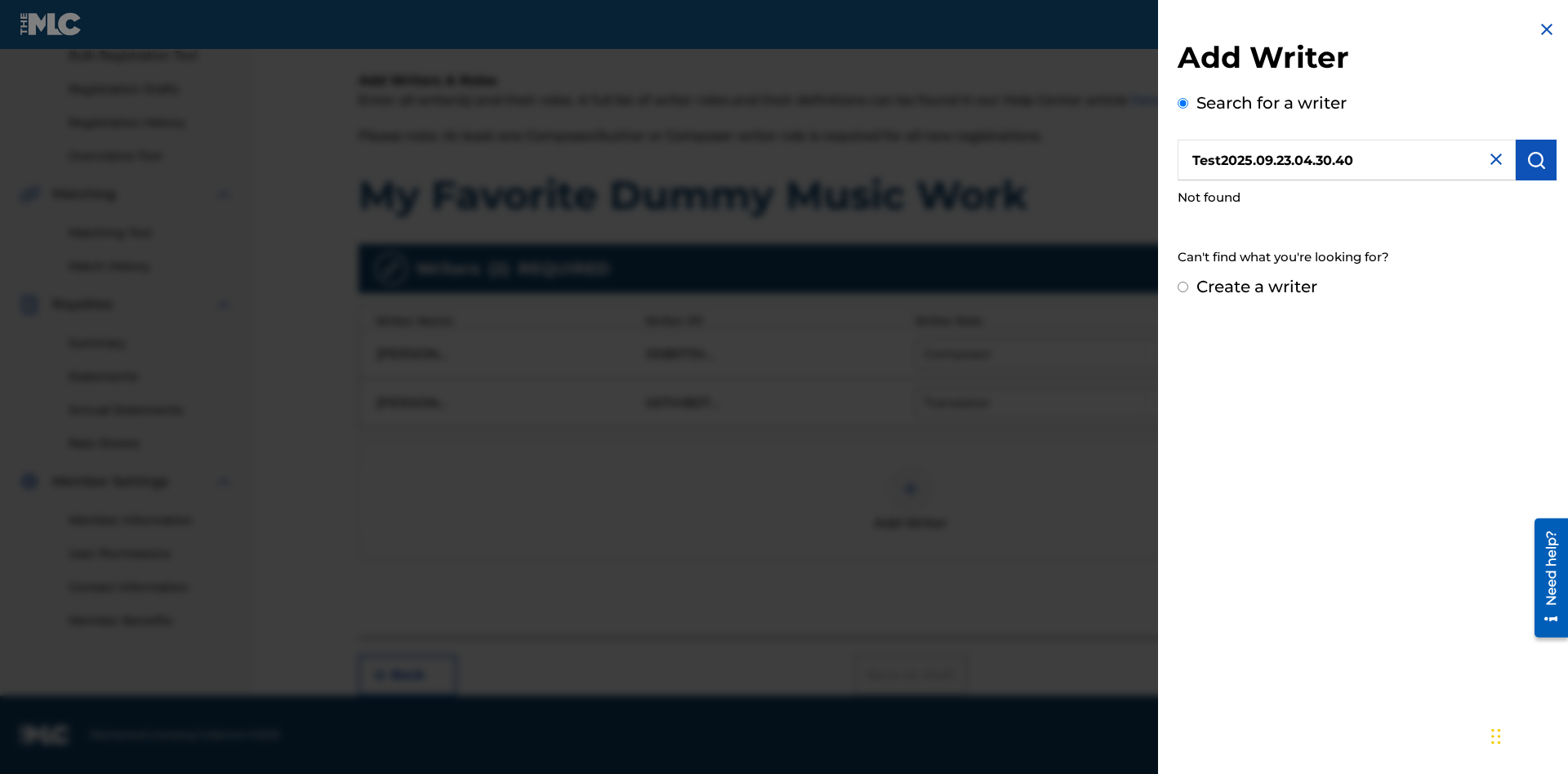
click at [1183, 288] on input "Create a writer" at bounding box center [1182, 287] width 10 height 10
radio input "false"
radio input "true"
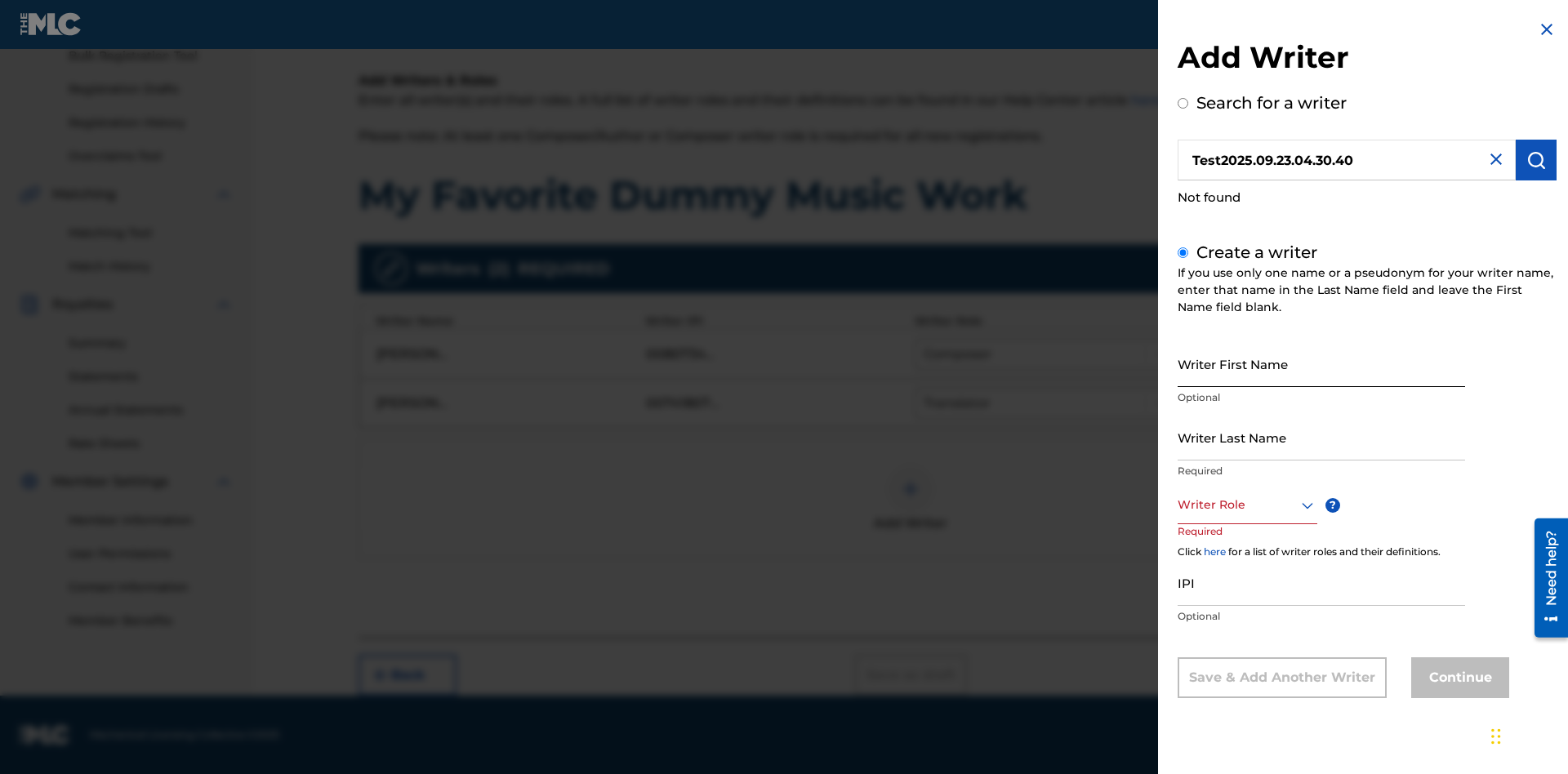
click at [1321, 363] on input "Writer First Name" at bounding box center [1321, 363] width 288 height 46
type input "Test2025.09.23.04.30.43"
click at [1321, 437] on input "Writer Last Name" at bounding box center [1321, 437] width 288 height 46
type input "Test2025.09.23.04.30.44"
click at [1246, 505] on div at bounding box center [1247, 505] width 140 height 20
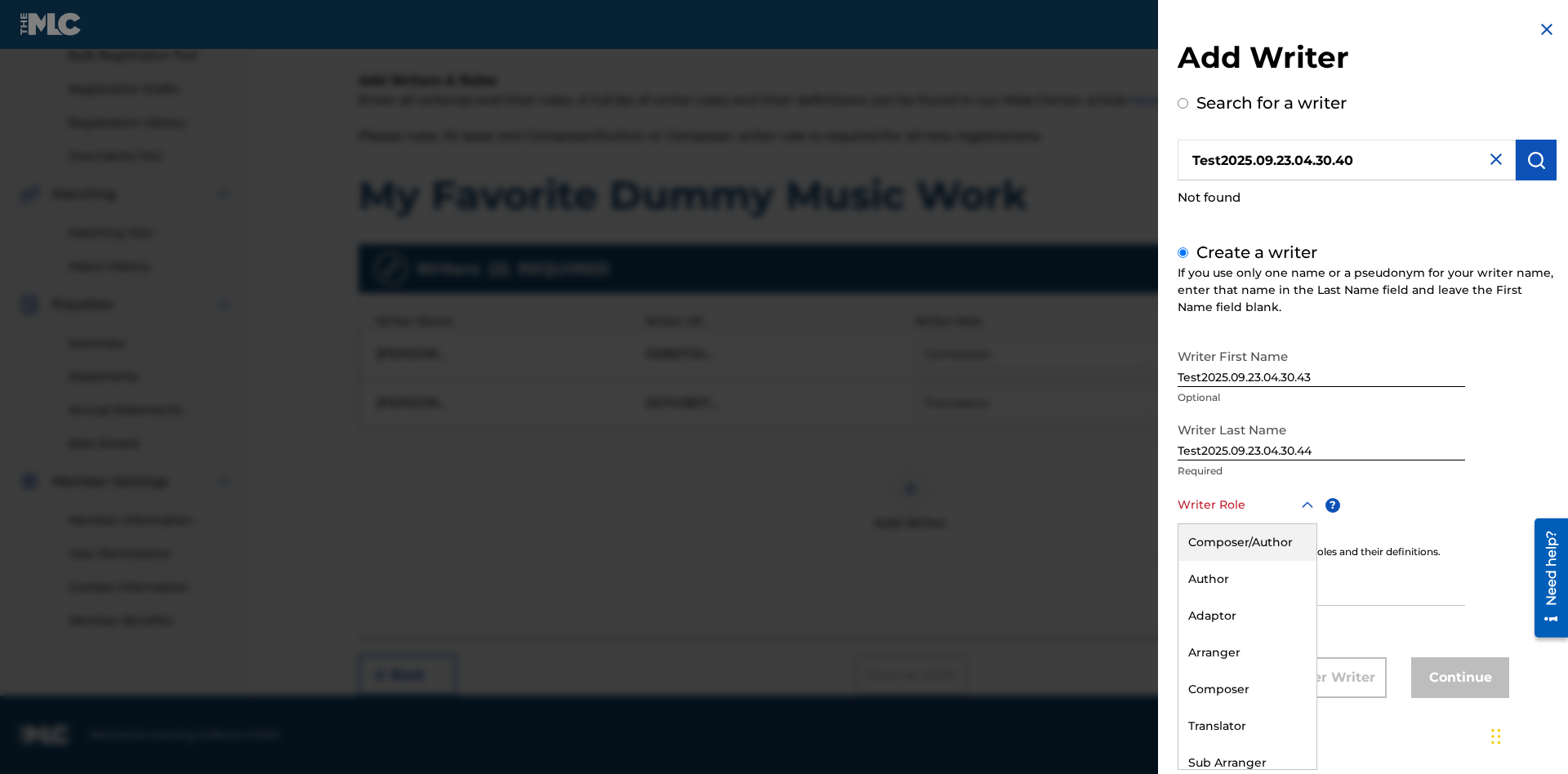
click at [1246, 726] on div "Translator" at bounding box center [1247, 727] width 138 height 37
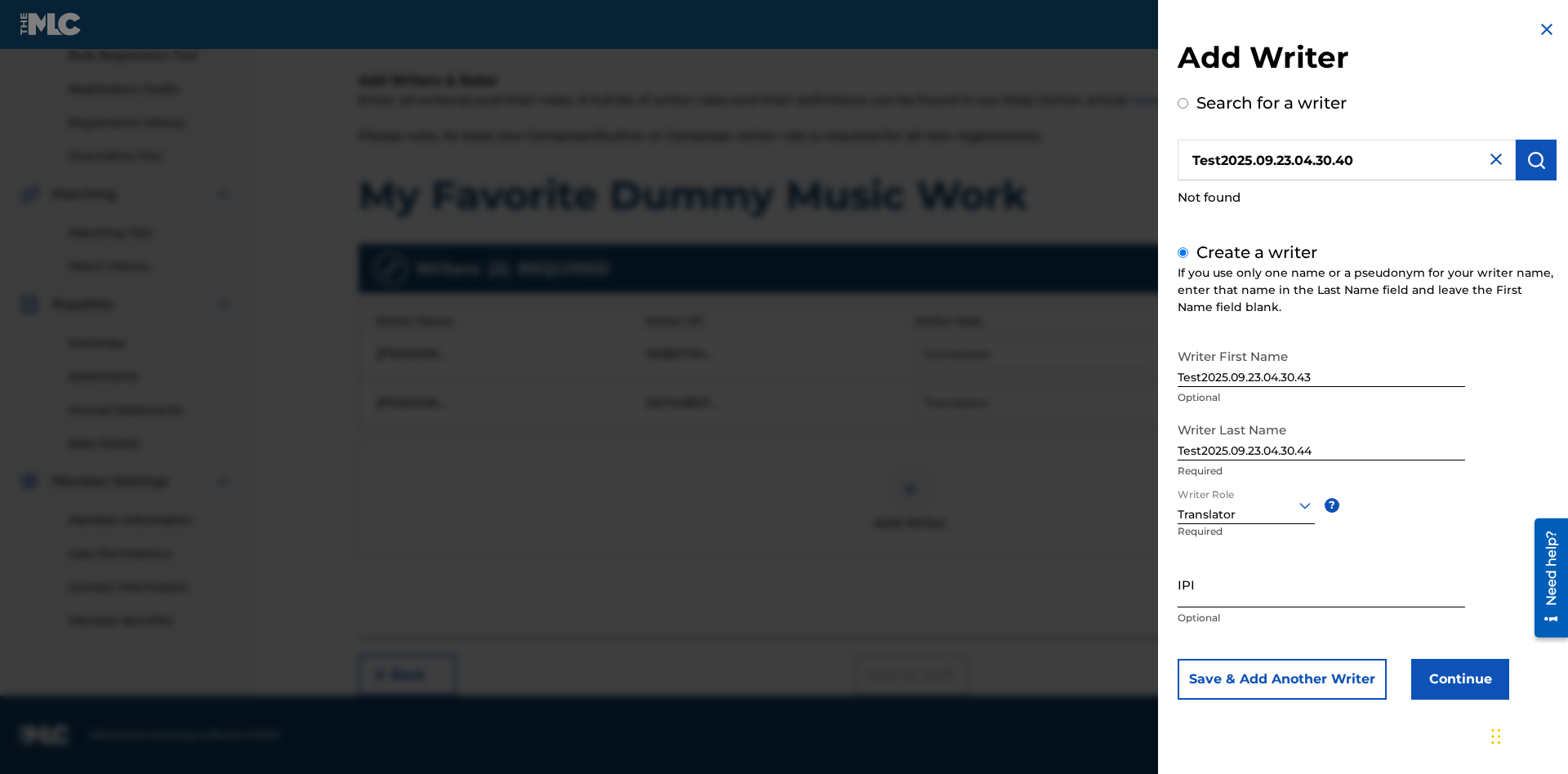
click at [1321, 584] on input "IPI" at bounding box center [1321, 584] width 288 height 46
type input "595839777"
click at [1458, 679] on button "Continue" at bounding box center [1460, 680] width 98 height 41
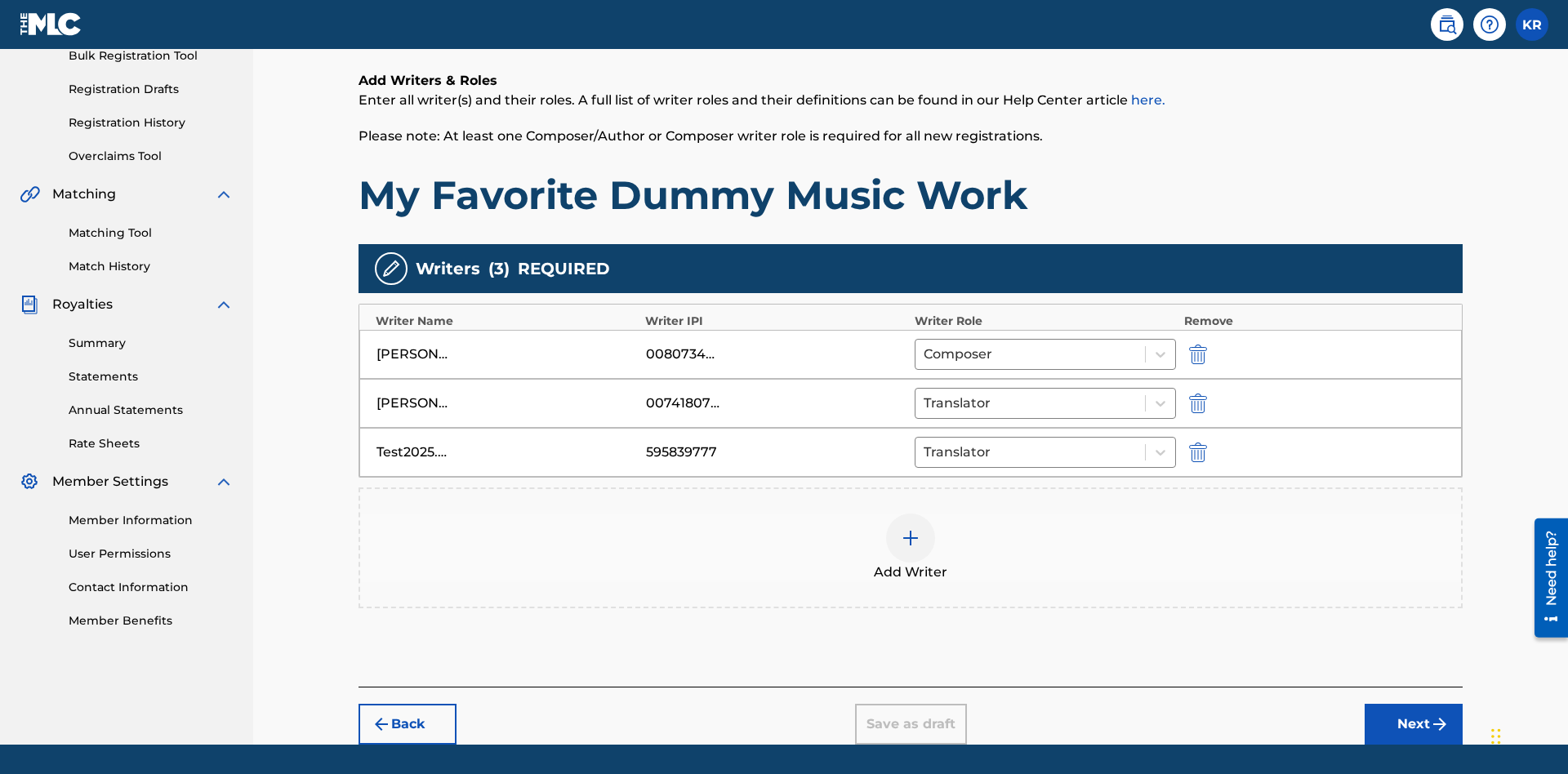
scroll to position [301, 0]
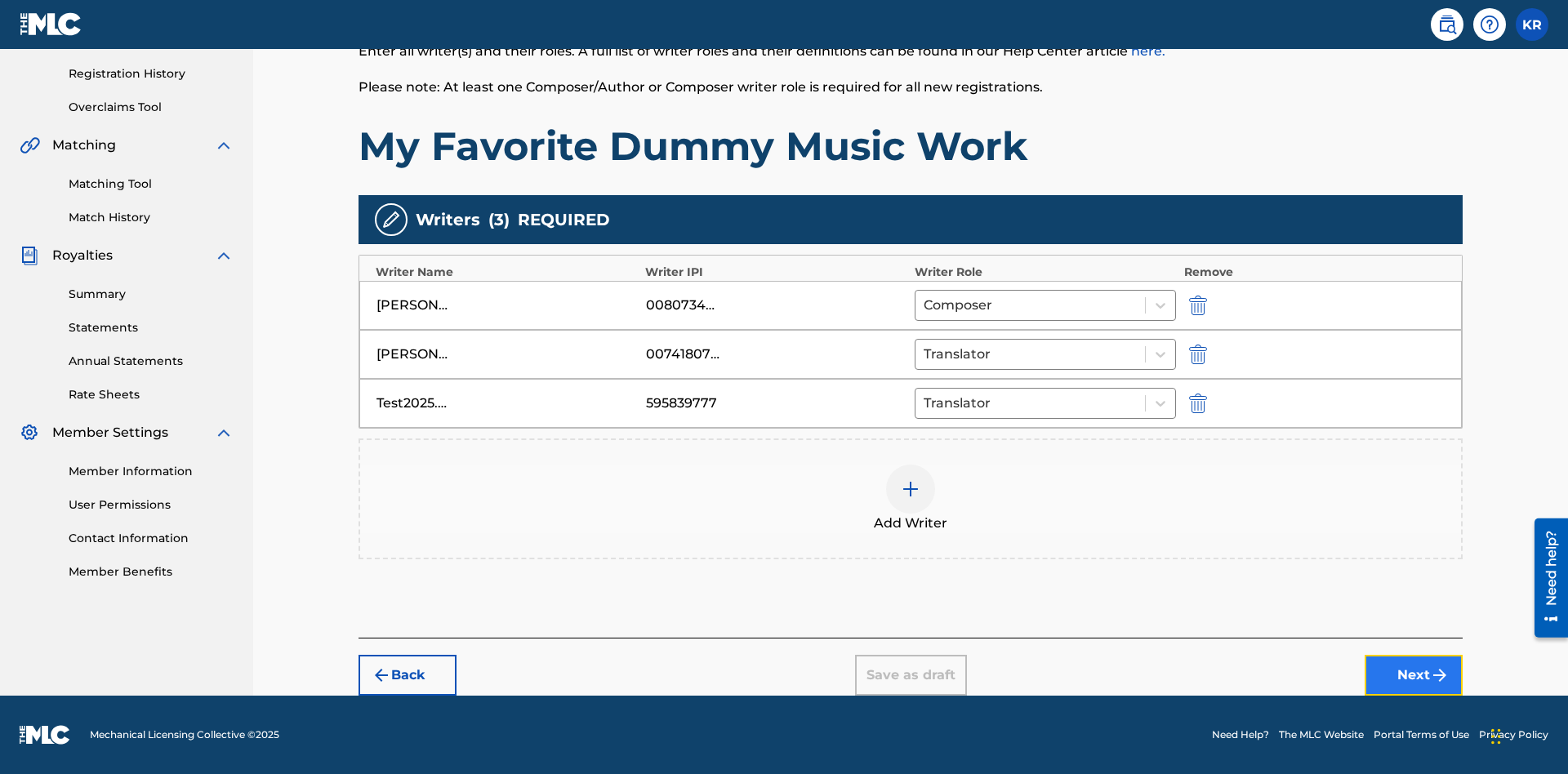
click at [1414, 676] on button "Next" at bounding box center [1414, 675] width 98 height 41
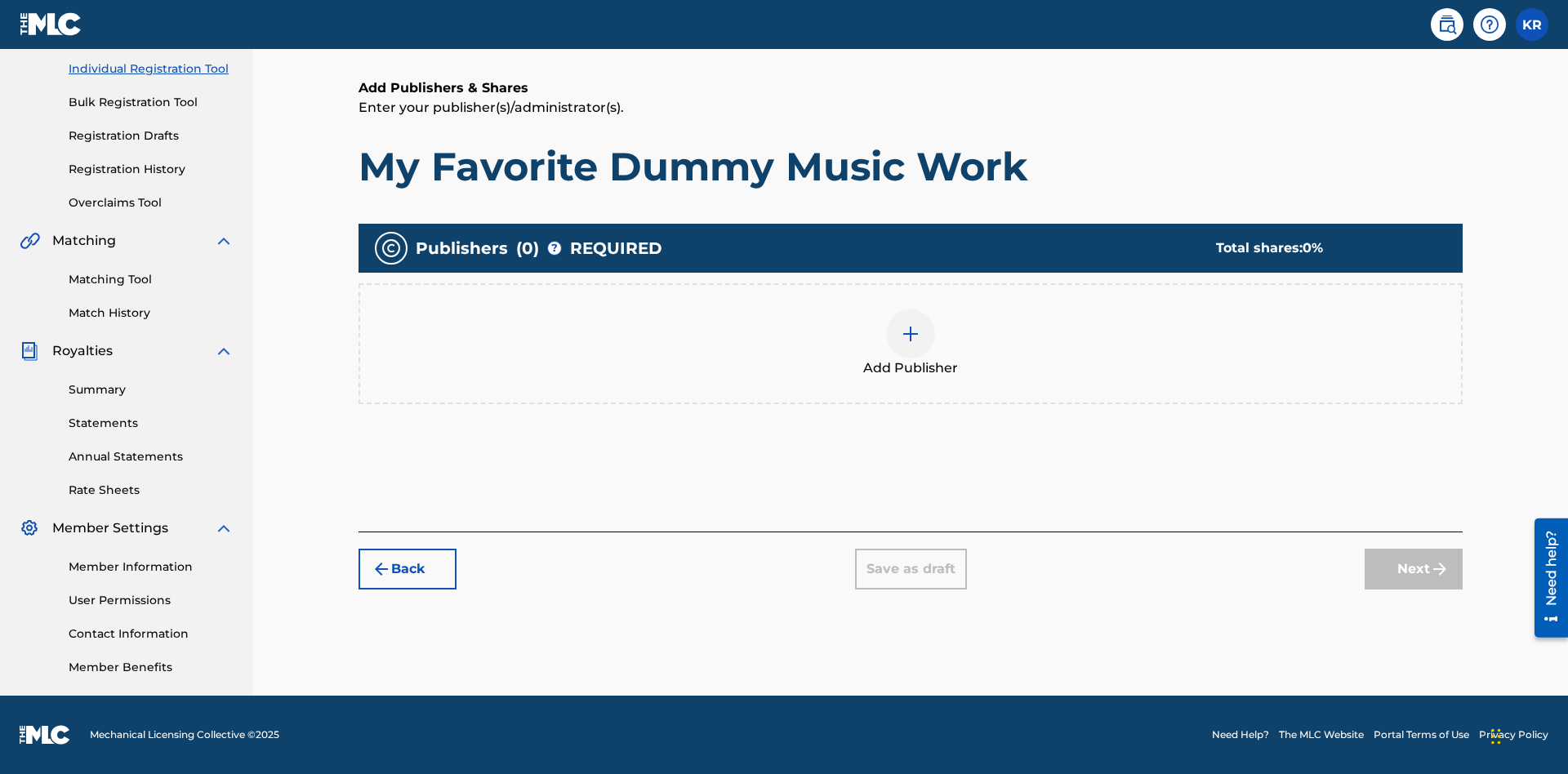
click at [911, 333] on img at bounding box center [910, 334] width 19 height 19
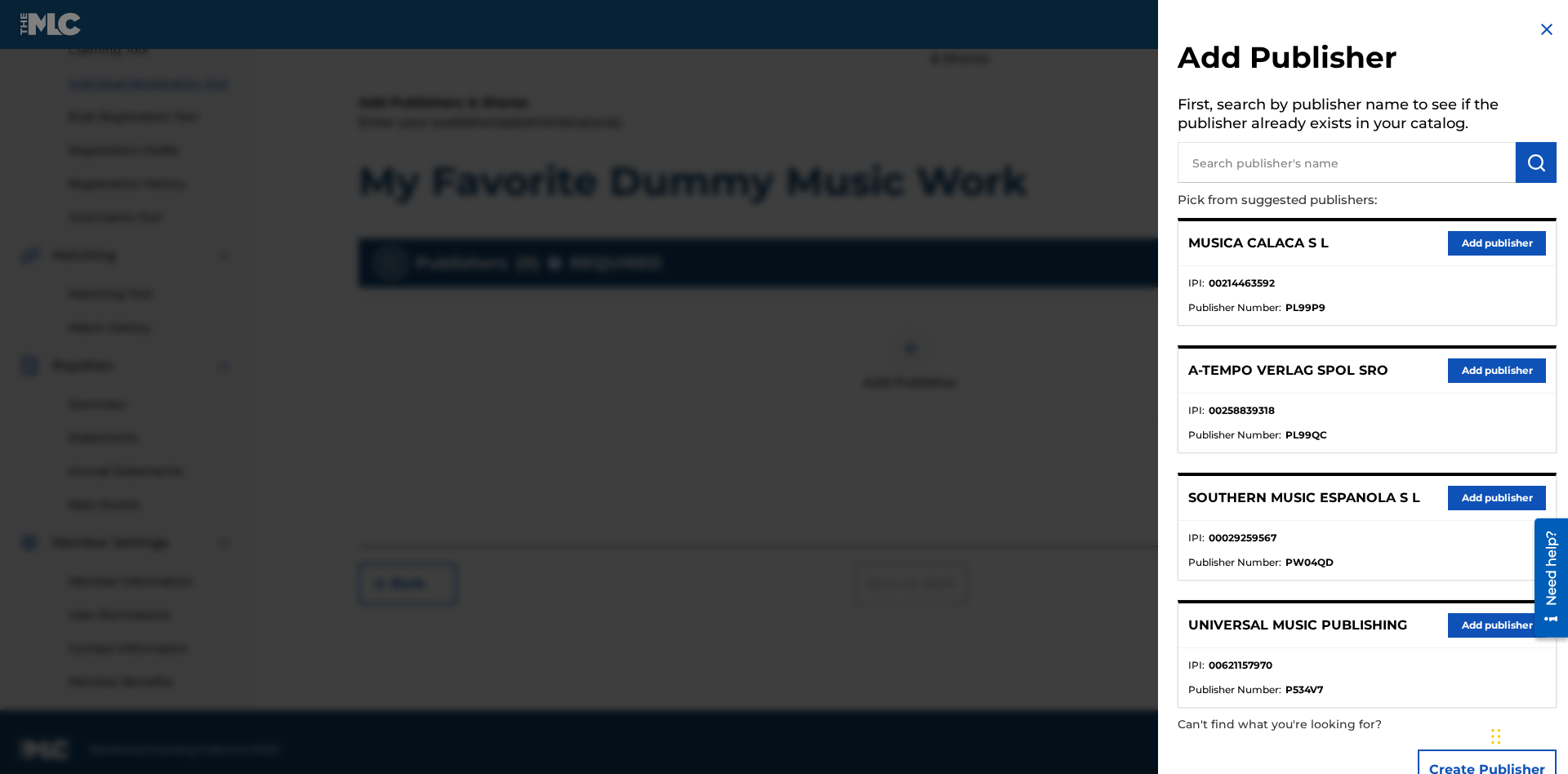
click at [1347, 163] on input "text" at bounding box center [1347, 163] width 338 height 41
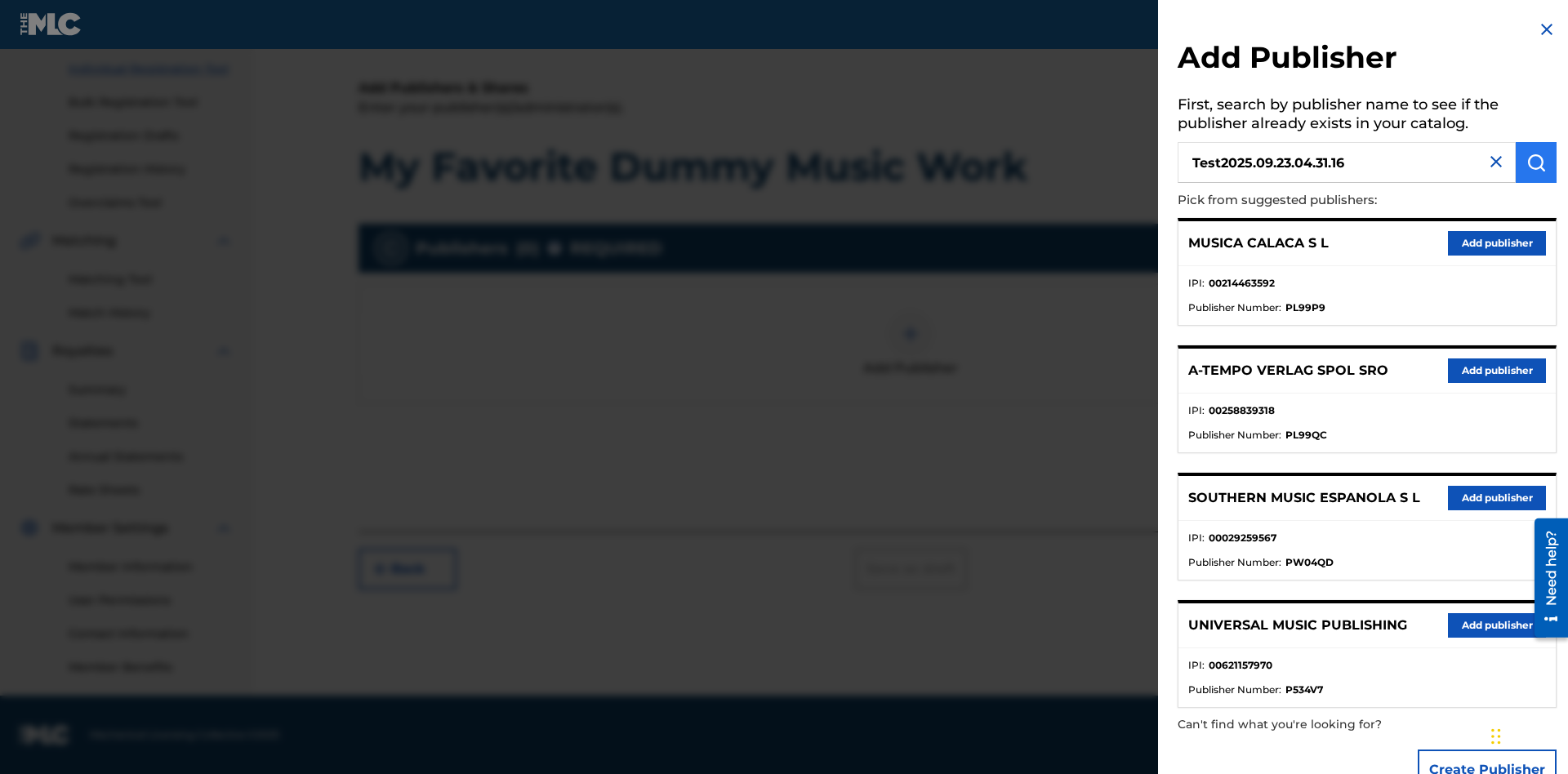
type input "Test2025.09.23.04.31.16"
click at [1537, 163] on img "submit" at bounding box center [1536, 162] width 19 height 19
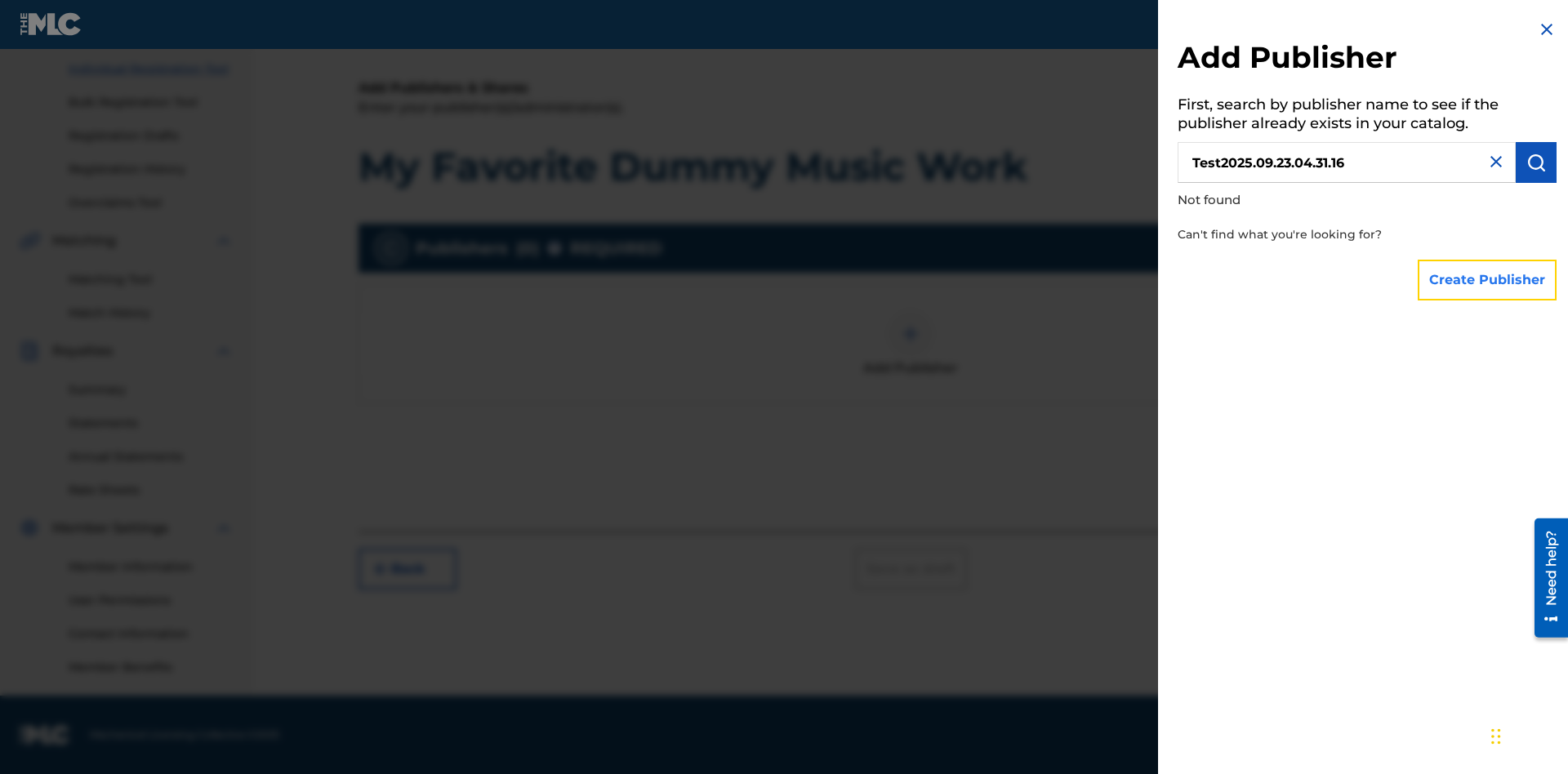
click at [1488, 279] on button "Create Publisher" at bounding box center [1487, 280] width 139 height 41
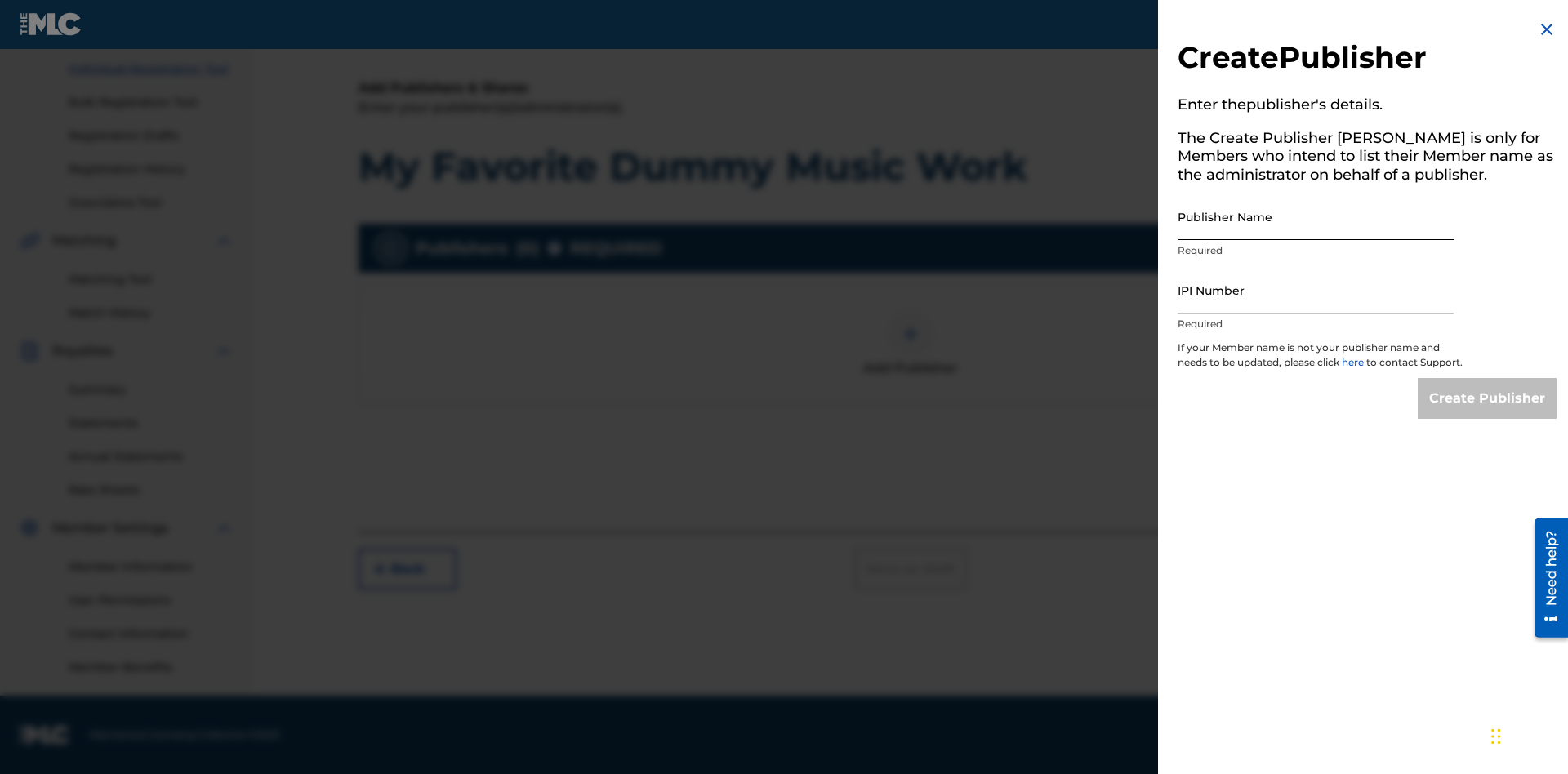
click at [1316, 216] on input "Publisher Name" at bounding box center [1316, 216] width 276 height 46
click at [1316, 290] on input "IPI Number" at bounding box center [1316, 290] width 276 height 46
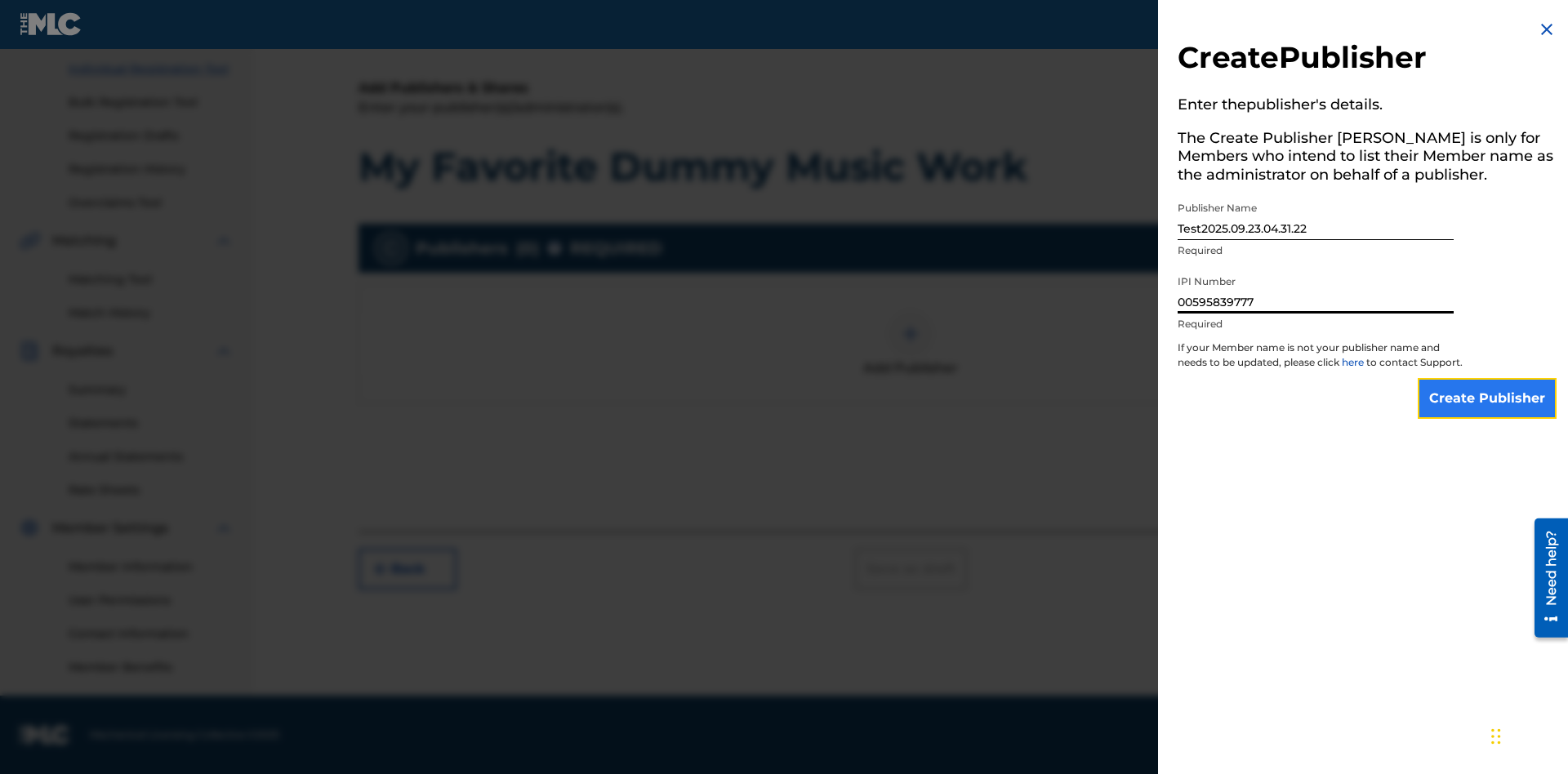
click at [1488, 413] on input "Create Publisher" at bounding box center [1487, 399] width 139 height 41
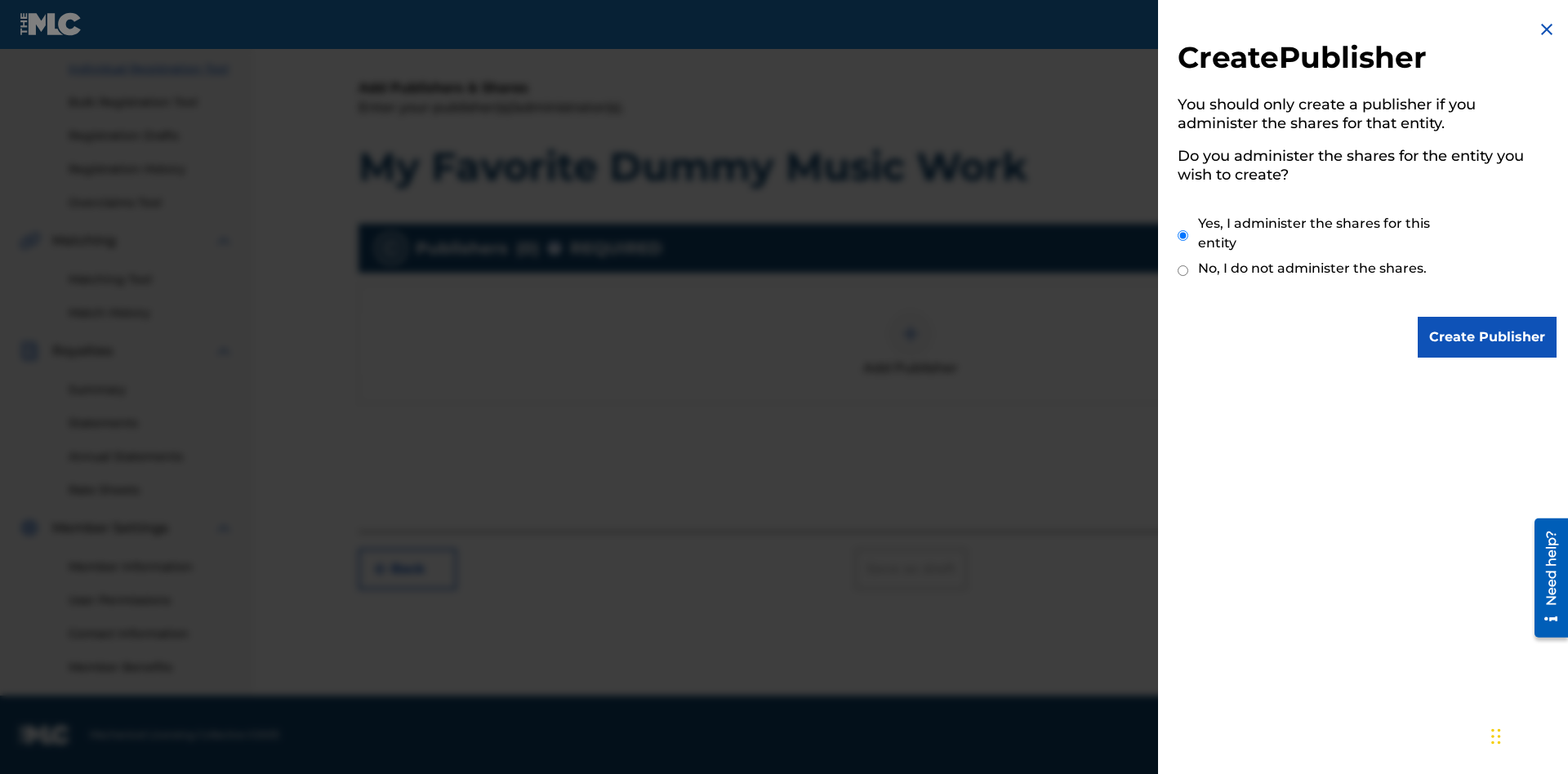
click at [1183, 235] on input "Yes, I administer the shares for this entity" at bounding box center [1182, 236] width 10 height 35
click at [1488, 338] on input "Create Publisher" at bounding box center [1487, 338] width 139 height 41
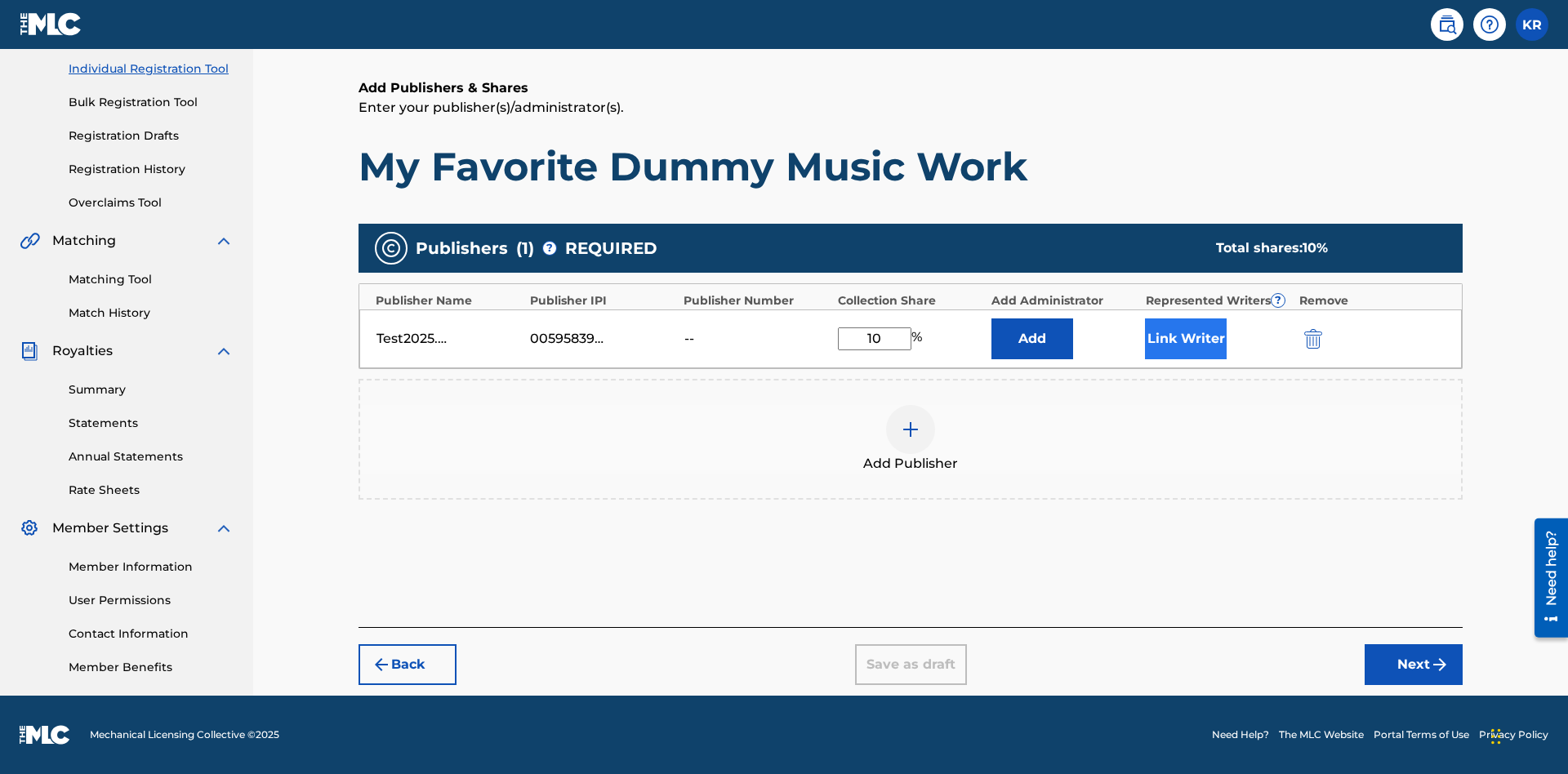
type input "10"
click at [1186, 338] on button "Link Writer" at bounding box center [1185, 338] width 81 height 41
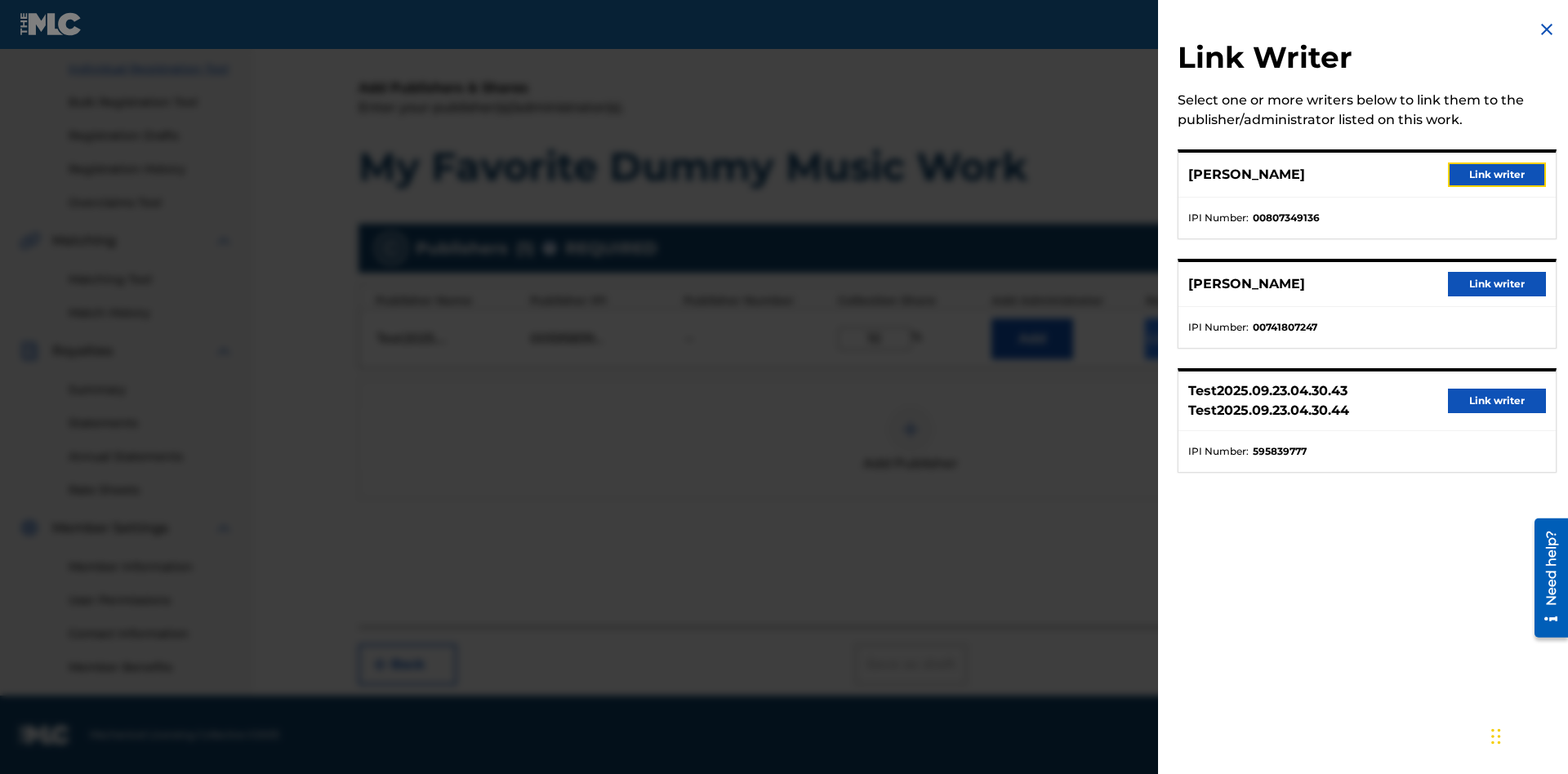
click at [1497, 175] on button "Link writer" at bounding box center [1497, 175] width 98 height 24
click at [1186, 349] on button "Link Writer" at bounding box center [1185, 338] width 81 height 41
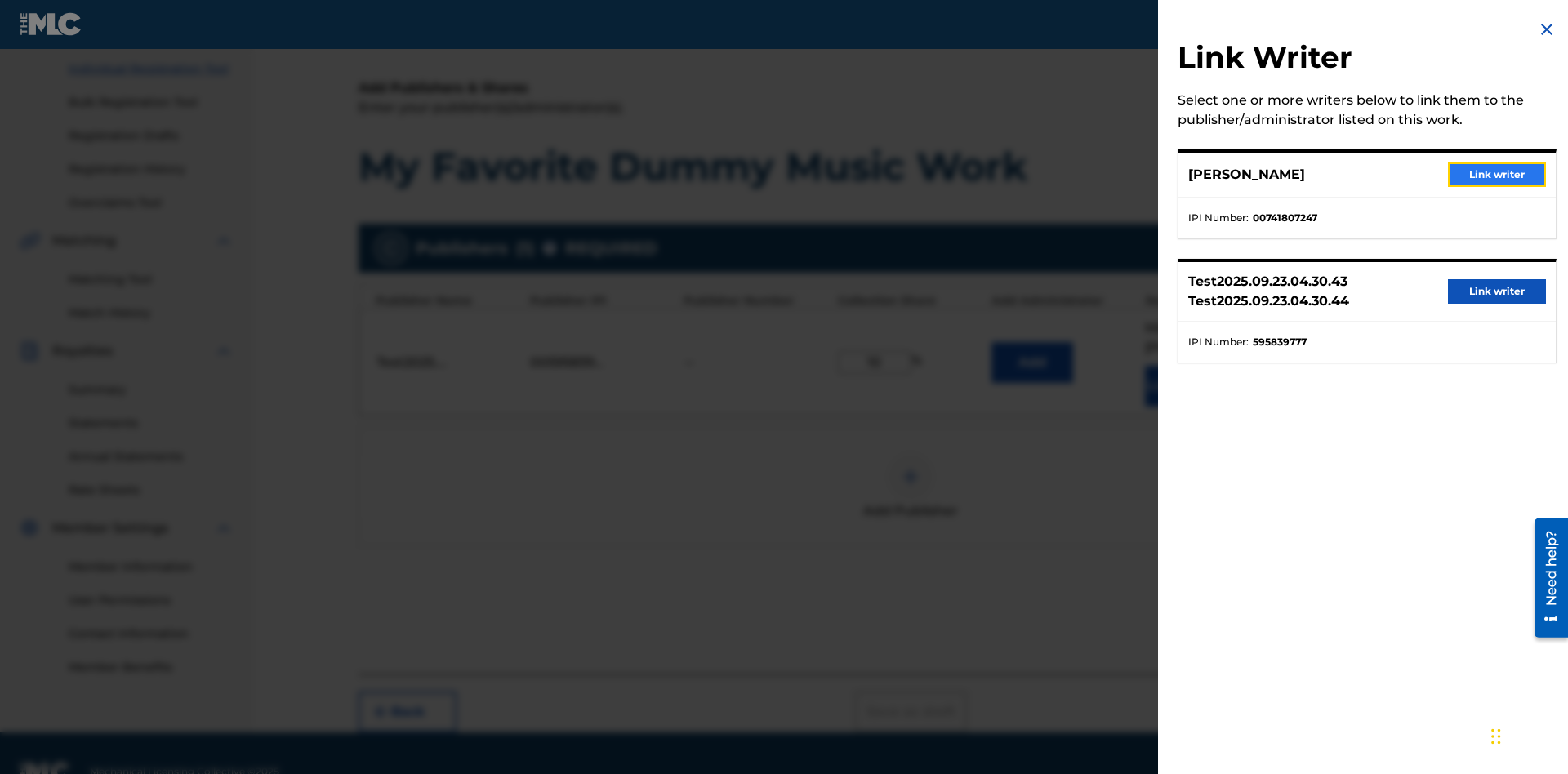
click at [1497, 175] on button "Link writer" at bounding box center [1497, 175] width 98 height 24
click at [1186, 366] on button "Link Writer" at bounding box center [1185, 387] width 81 height 41
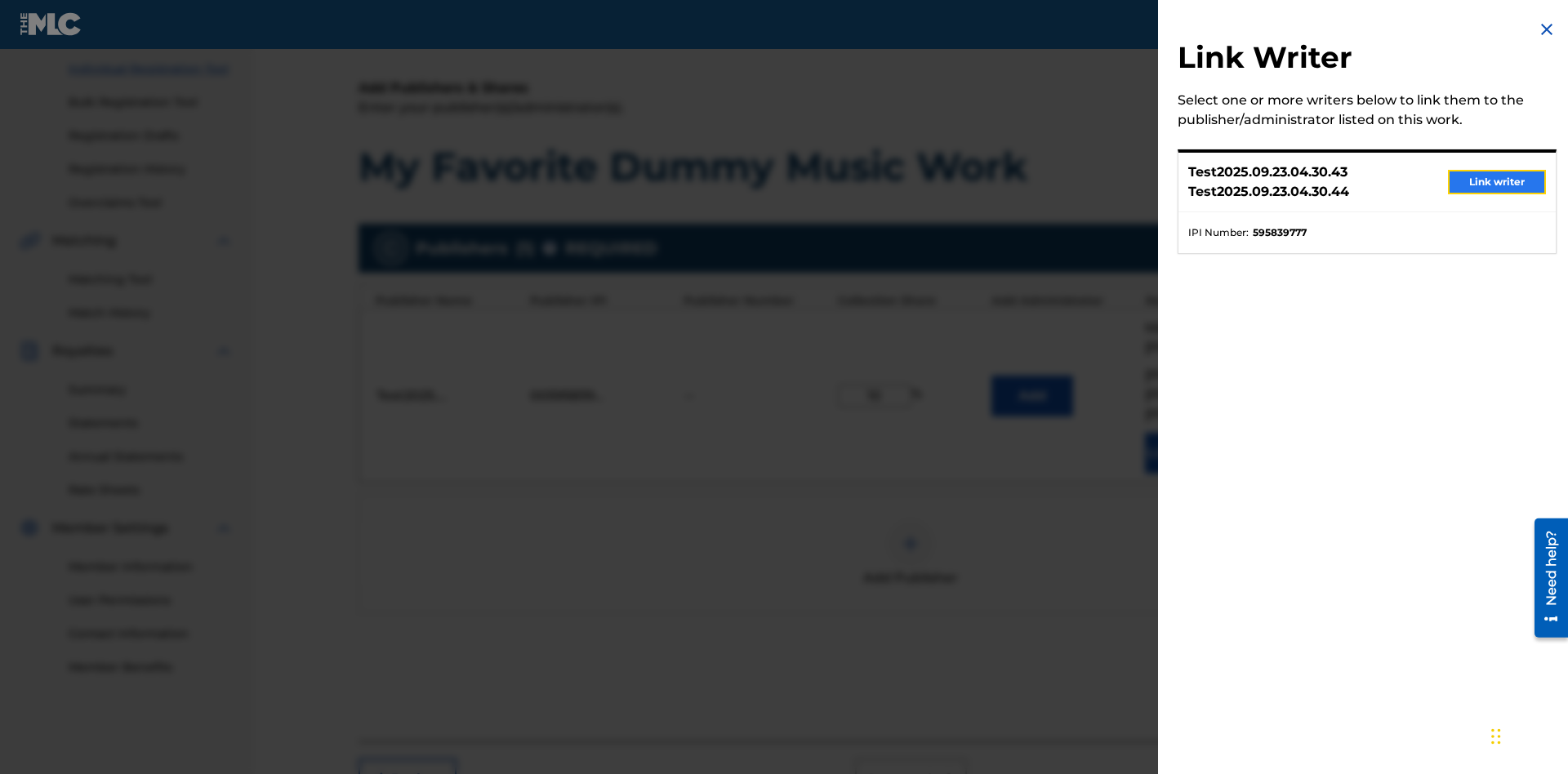
click at [1497, 182] on button "Link writer" at bounding box center [1497, 182] width 98 height 24
click at [1186, 433] on button "Link Writer" at bounding box center [1185, 453] width 81 height 41
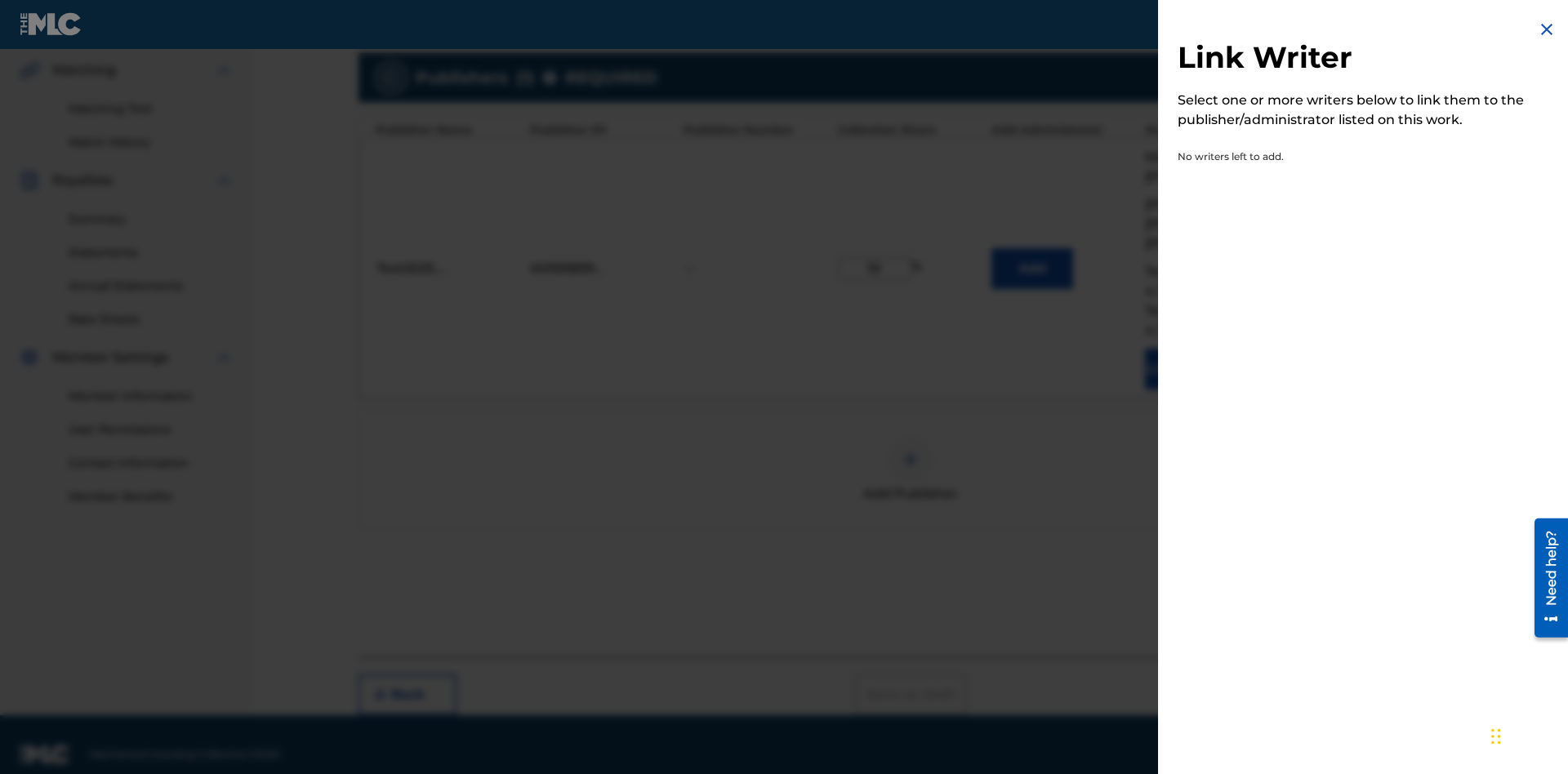
click at [1547, 30] on img at bounding box center [1546, 29] width 19 height 19
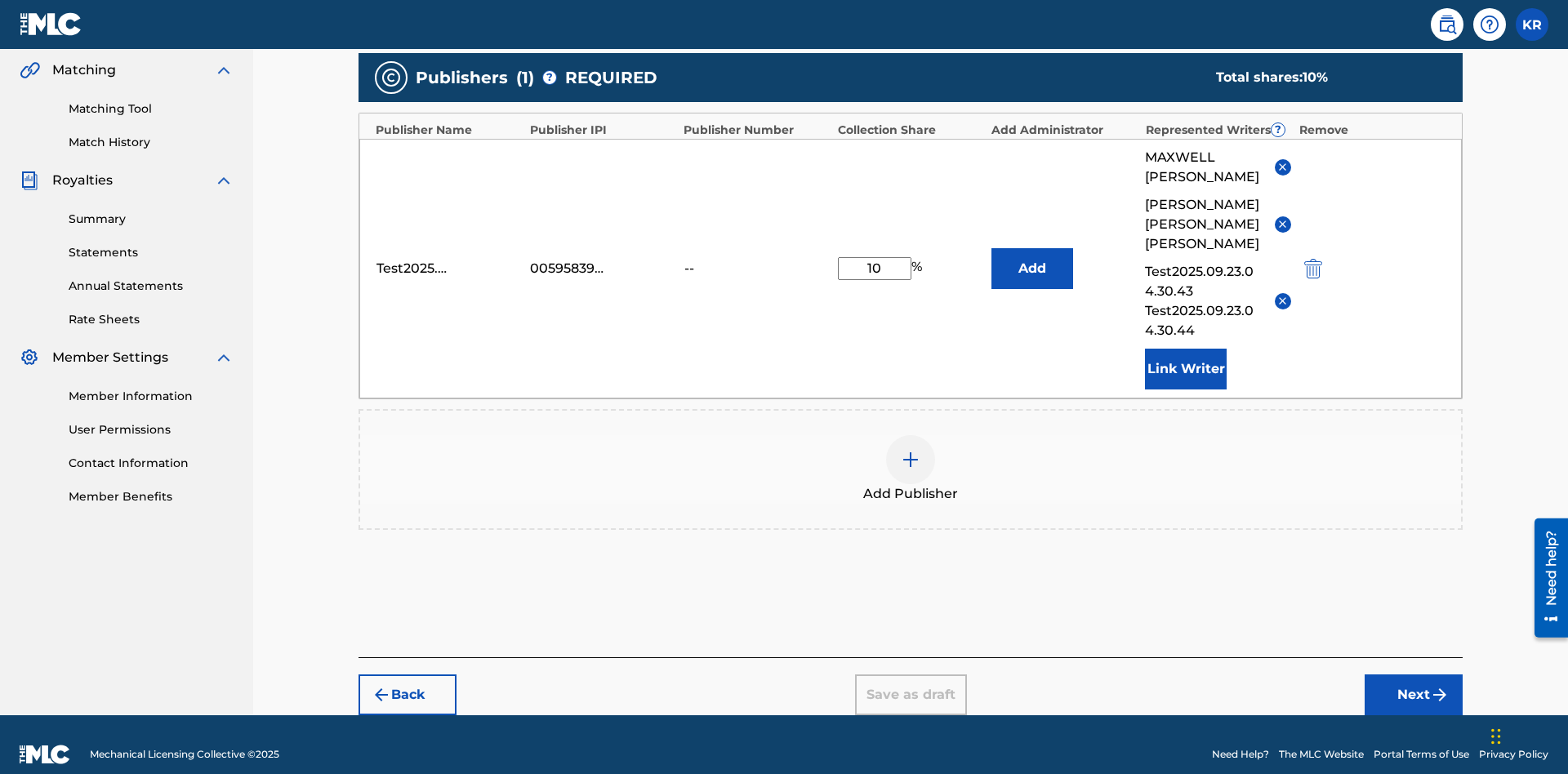
click at [911, 450] on img at bounding box center [910, 460] width 19 height 19
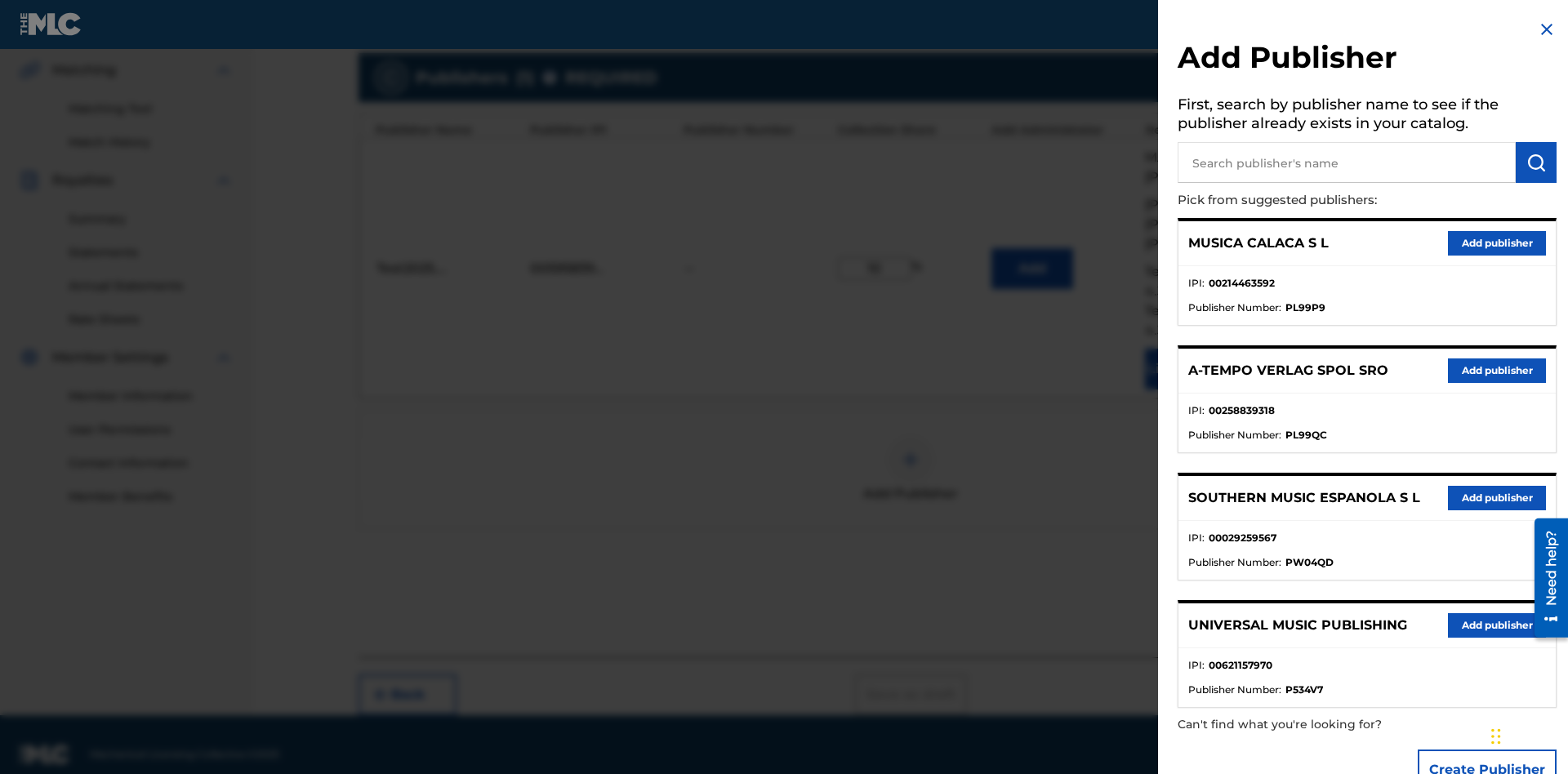
click at [1347, 163] on input "text" at bounding box center [1347, 163] width 338 height 41
click at [1537, 163] on img "submit" at bounding box center [1536, 162] width 19 height 19
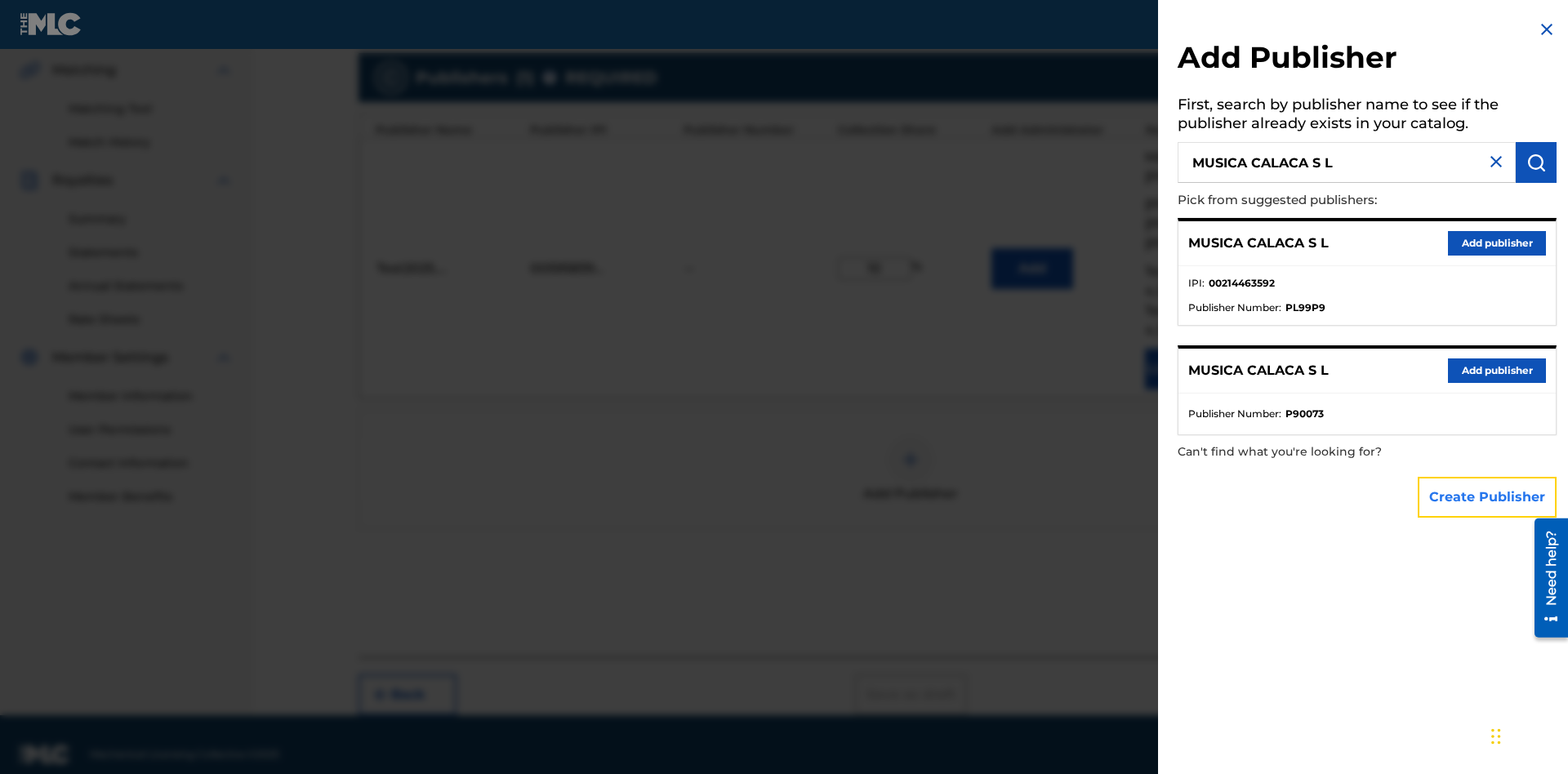
click at [1488, 497] on button "Create Publisher" at bounding box center [1487, 498] width 139 height 41
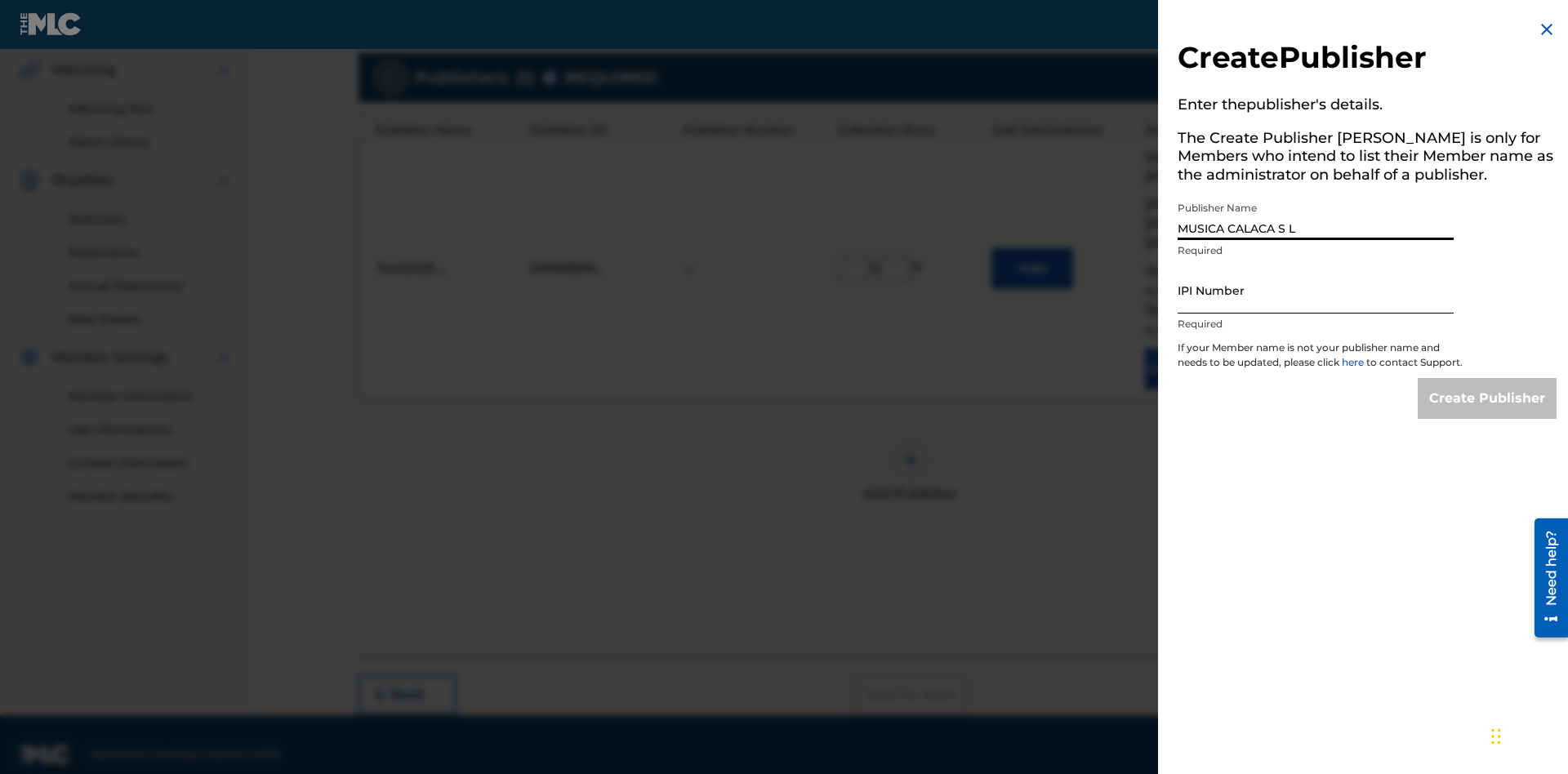
type input "MUSICA CALACA S L"
click at [1316, 290] on input "IPI Number" at bounding box center [1316, 290] width 276 height 46
type input "00214463592"
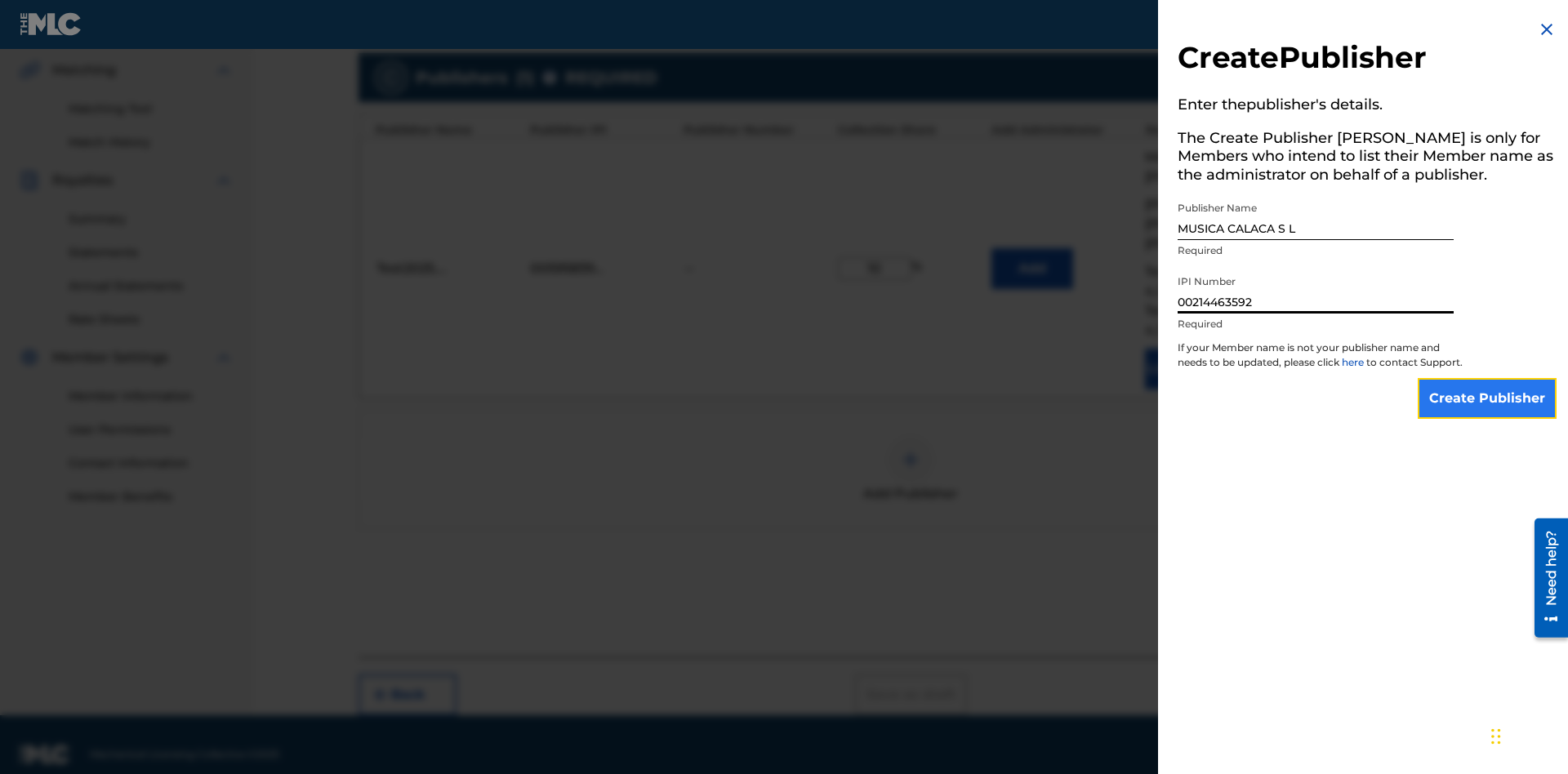
click at [1488, 413] on input "Create Publisher" at bounding box center [1487, 399] width 139 height 41
click at [1488, 378] on input "Create Publisher" at bounding box center [1487, 399] width 139 height 41
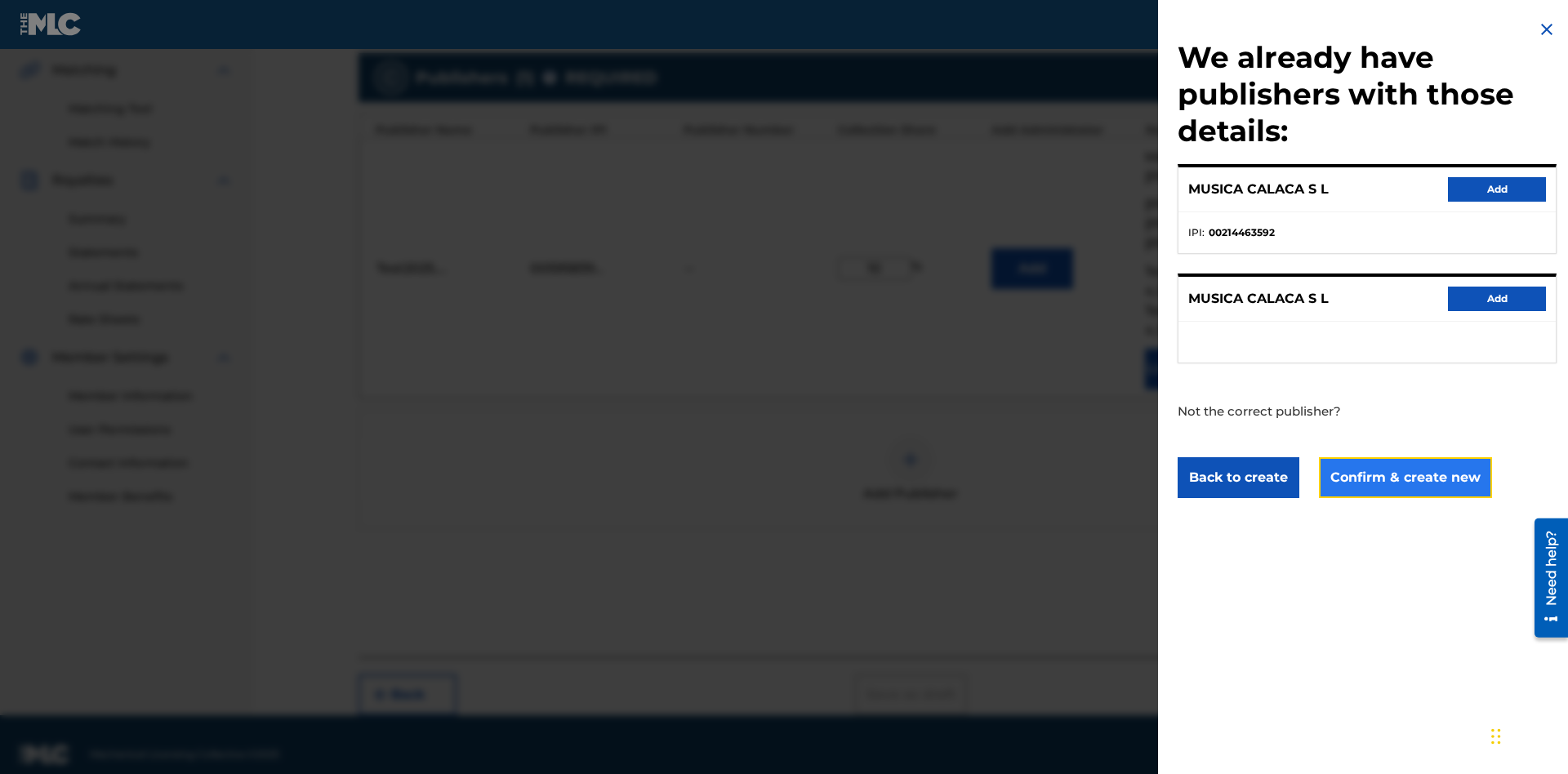
click at [1403, 477] on button "Confirm & create new" at bounding box center [1405, 478] width 173 height 41
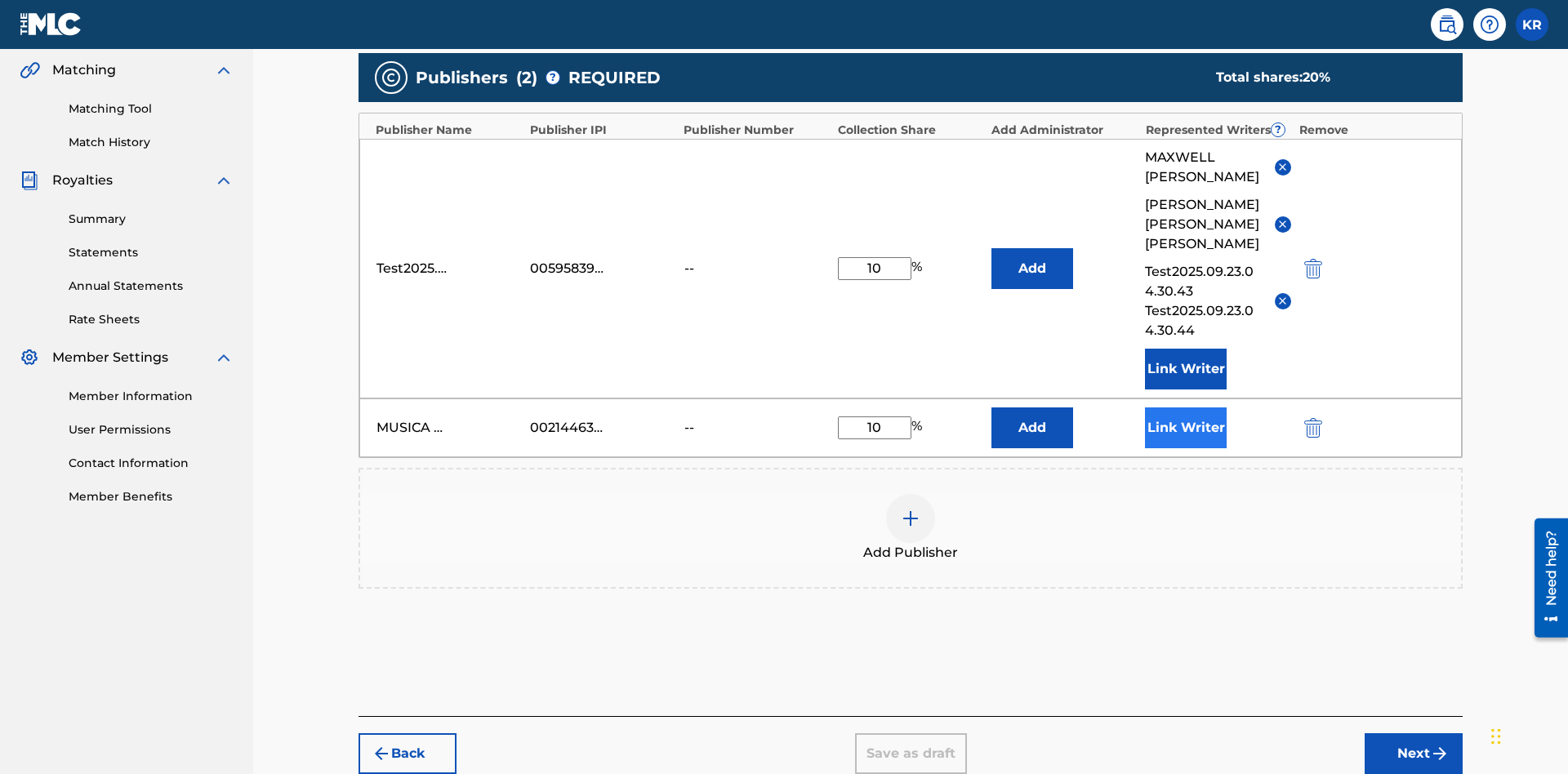
type input "10"
click at [1186, 408] on button "Link Writer" at bounding box center [1185, 428] width 81 height 41
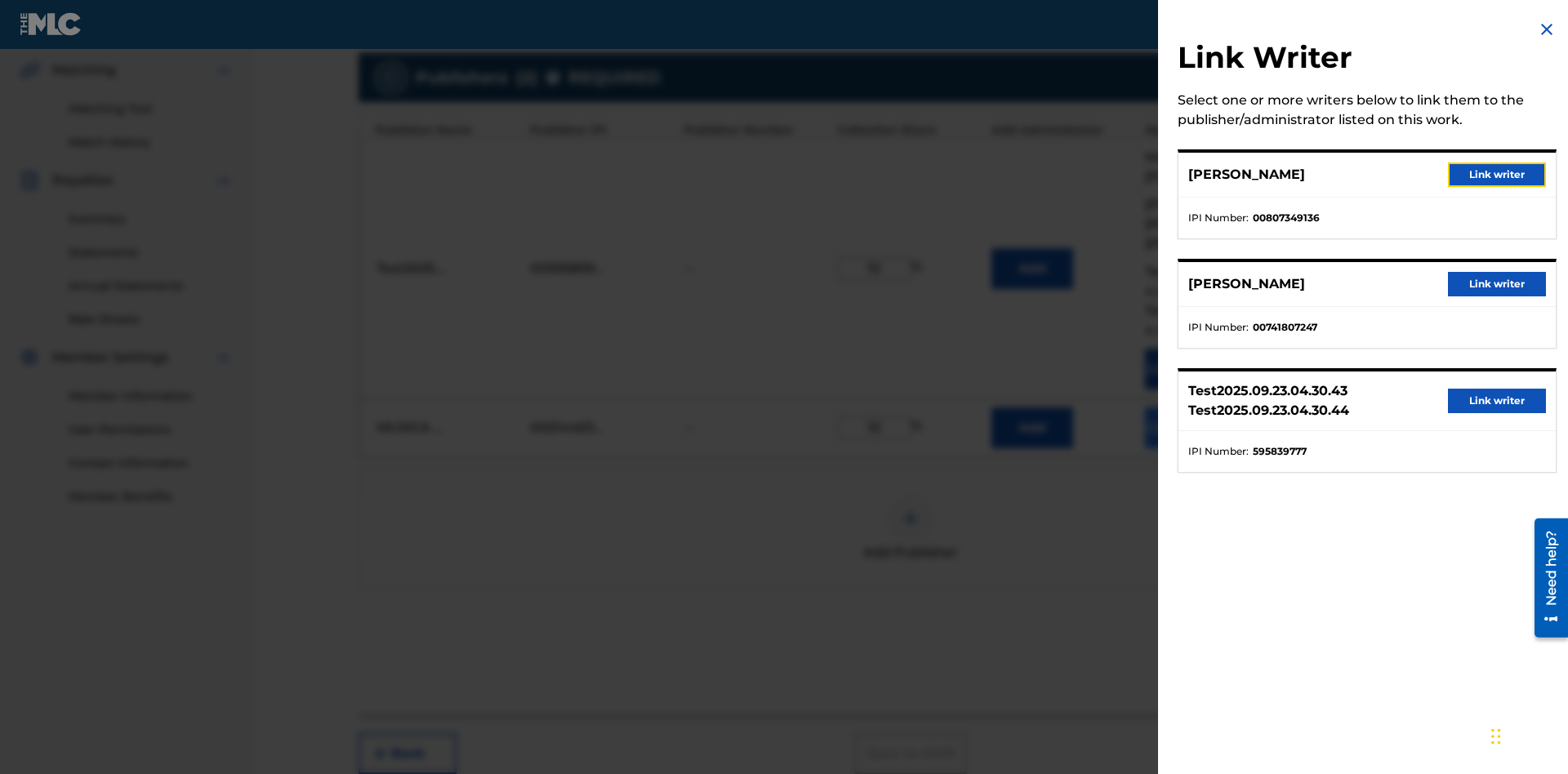
click at [1497, 175] on button "Link writer" at bounding box center [1497, 175] width 98 height 24
click at [1186, 408] on button "Link Writer" at bounding box center [1185, 428] width 81 height 41
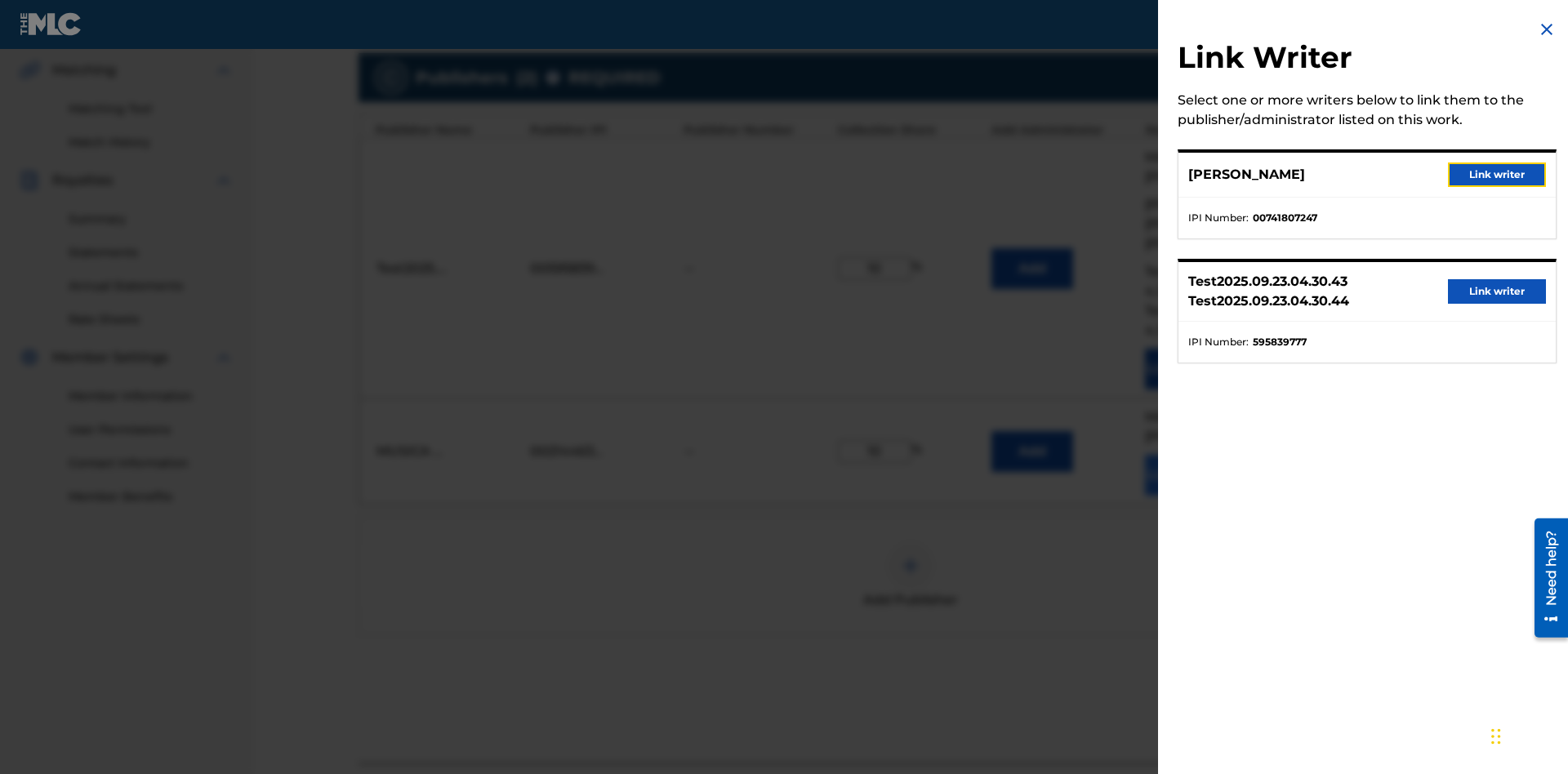
click at [1497, 175] on button "Link writer" at bounding box center [1497, 175] width 98 height 24
click at [1186, 455] on button "Link Writer" at bounding box center [1185, 475] width 81 height 41
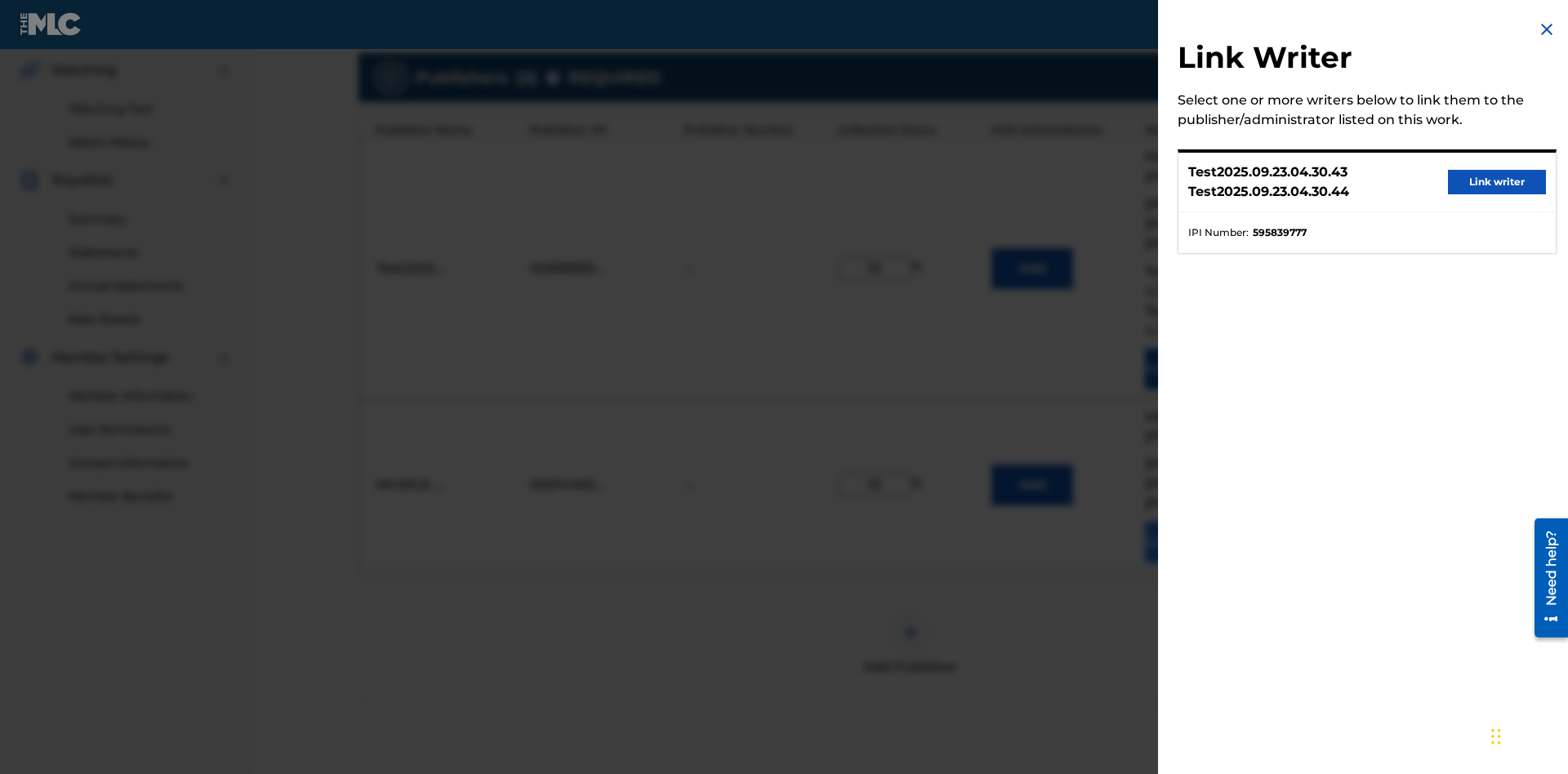
click at [1497, 182] on button "Link writer" at bounding box center [1497, 182] width 98 height 24
click at [1186, 522] on button "Link Writer" at bounding box center [1185, 542] width 81 height 41
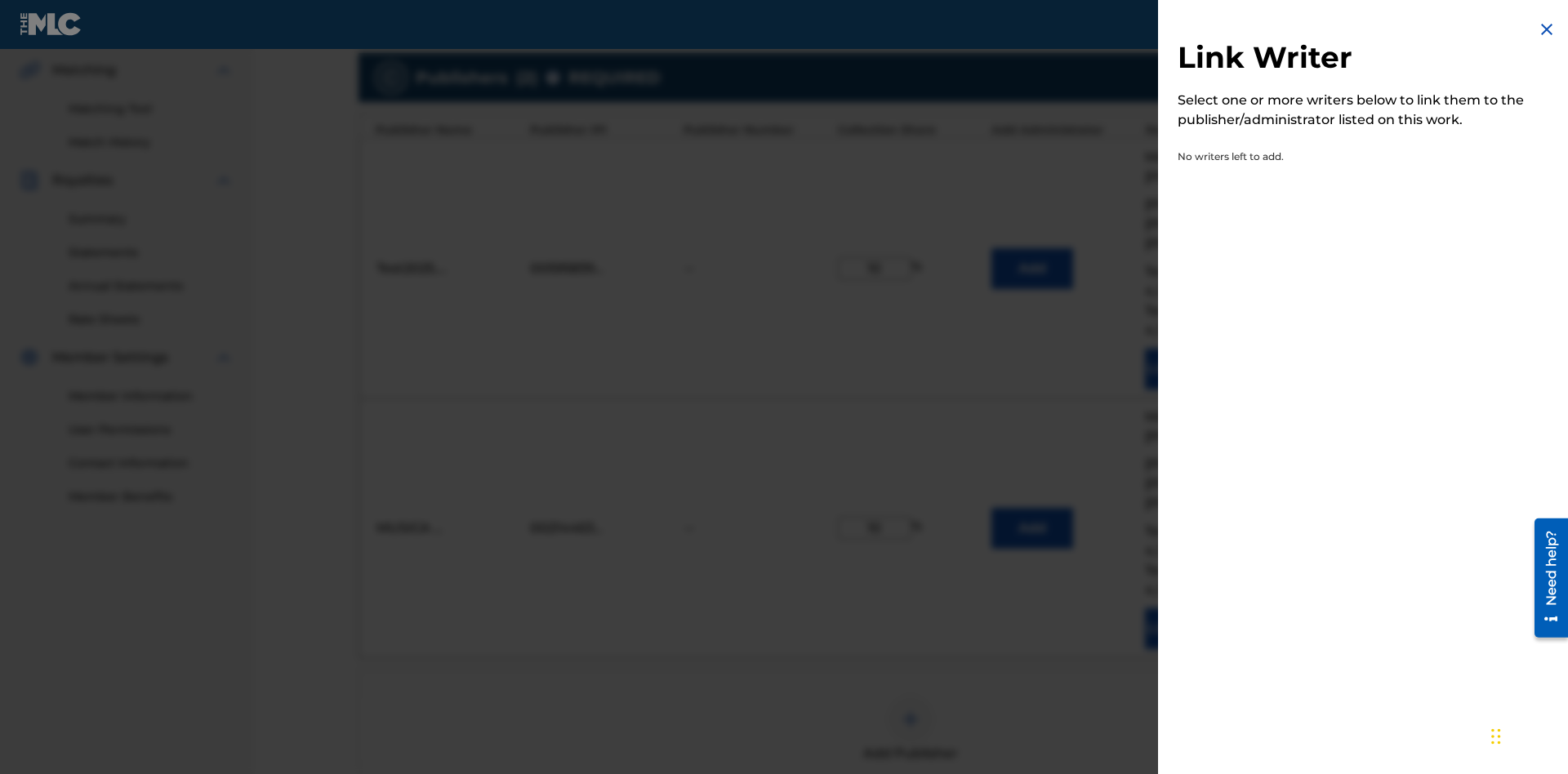
click at [1547, 30] on img at bounding box center [1546, 29] width 19 height 19
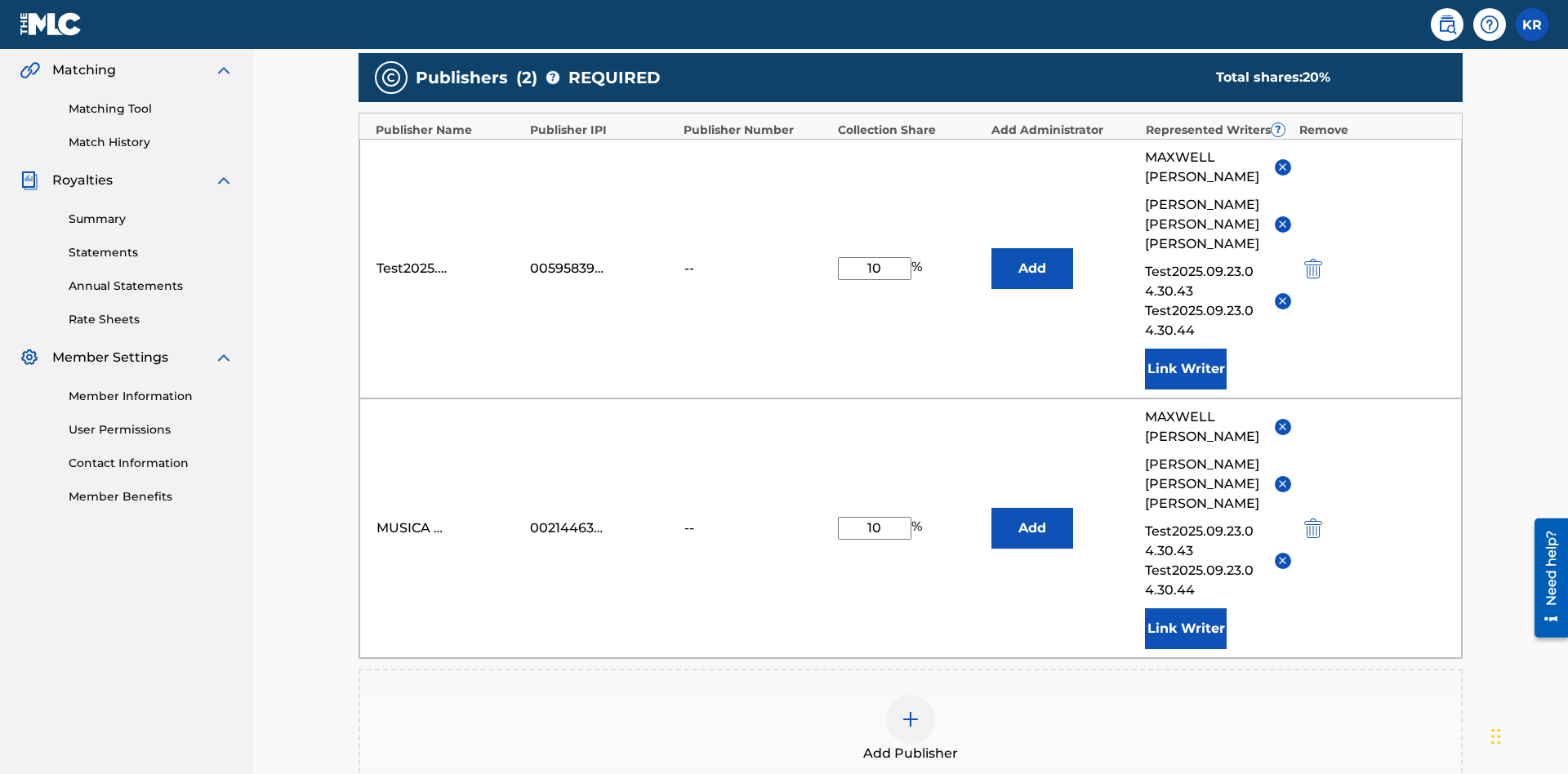
click at [911, 710] on img at bounding box center [910, 719] width 19 height 19
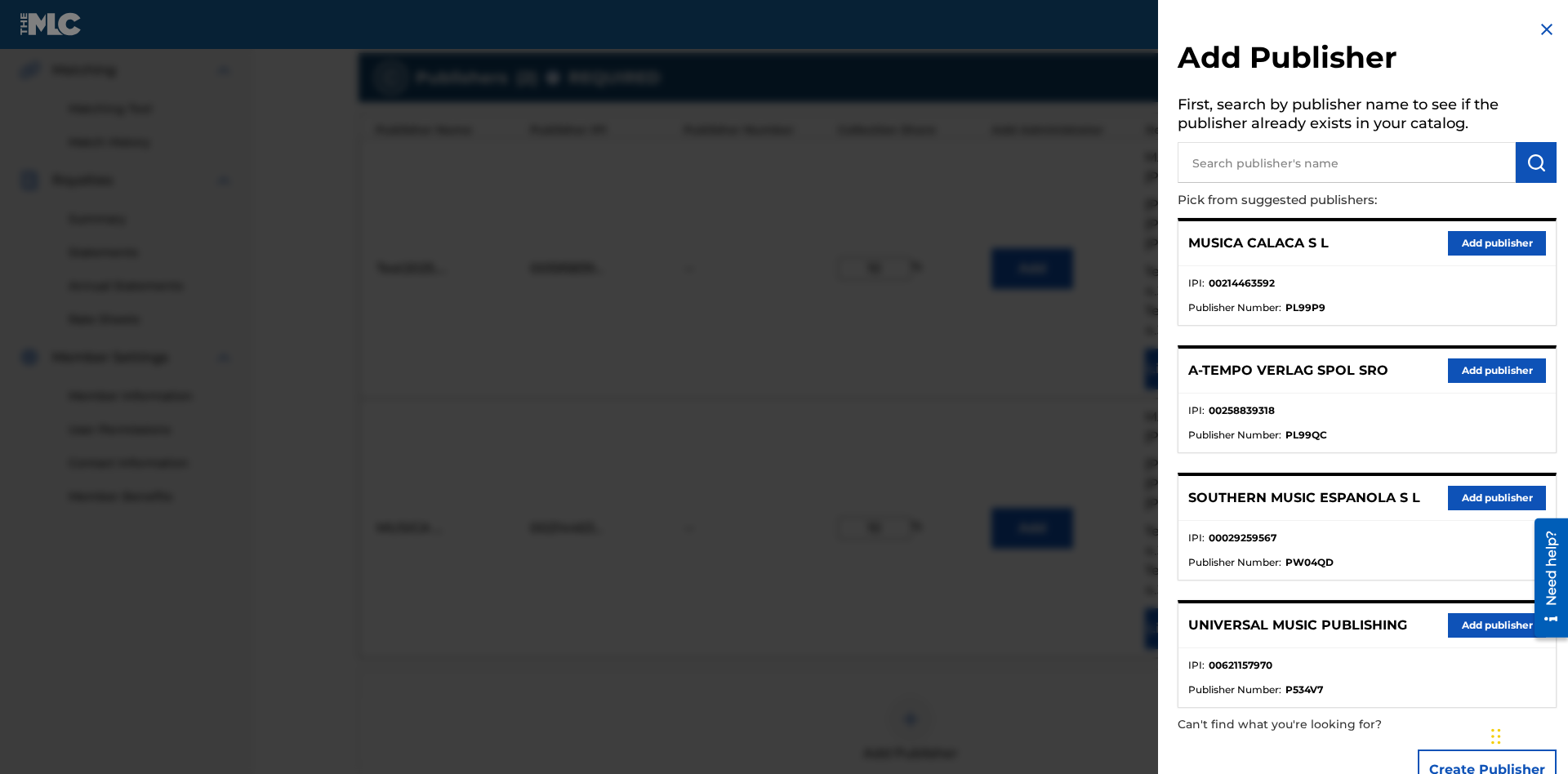
click at [1347, 163] on input "text" at bounding box center [1347, 163] width 338 height 41
type input "Test2025.09.23.04.32.35"
click at [1537, 163] on img "submit" at bounding box center [1536, 162] width 19 height 19
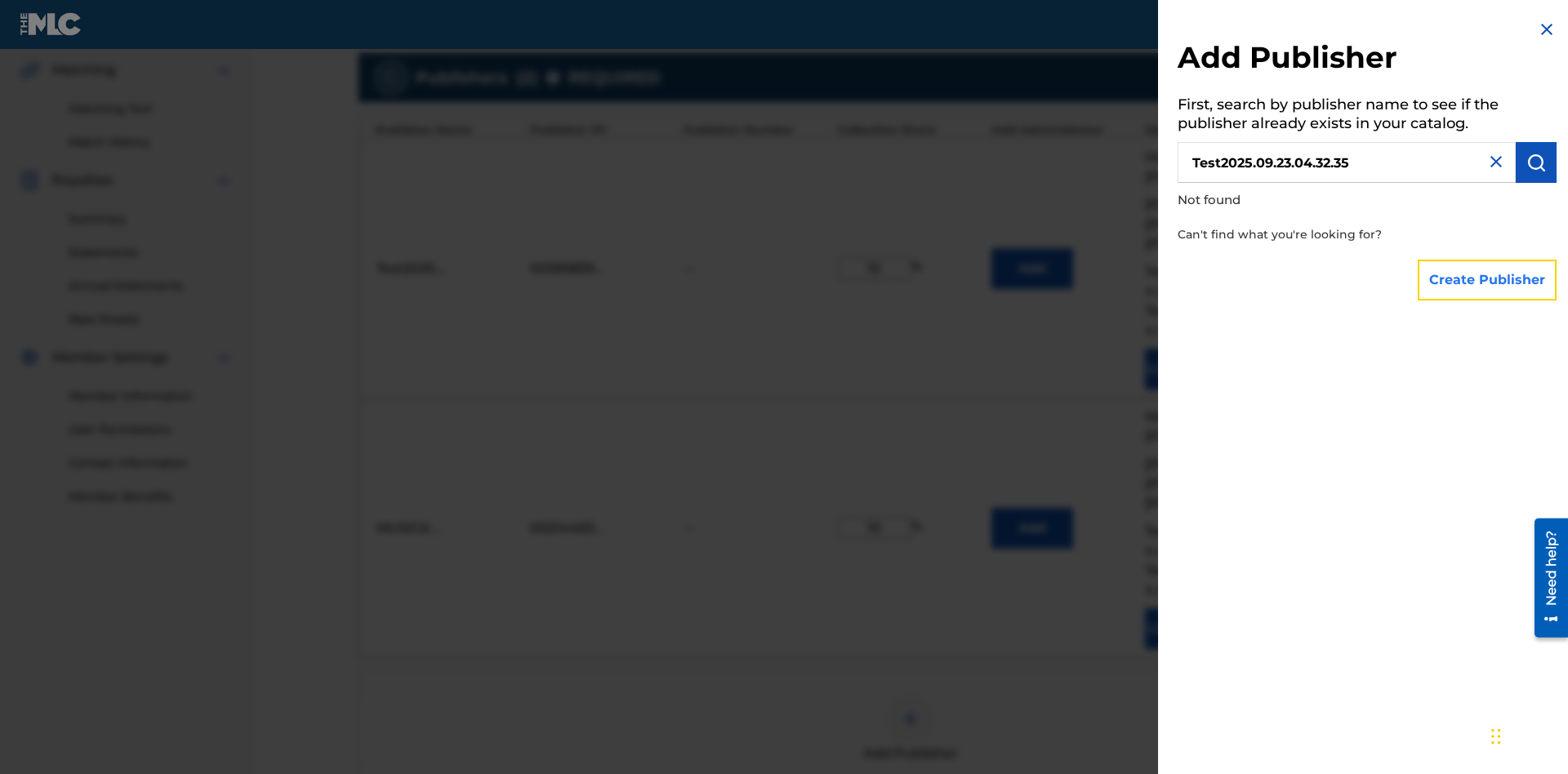
click at [1488, 279] on button "Create Publisher" at bounding box center [1487, 280] width 139 height 41
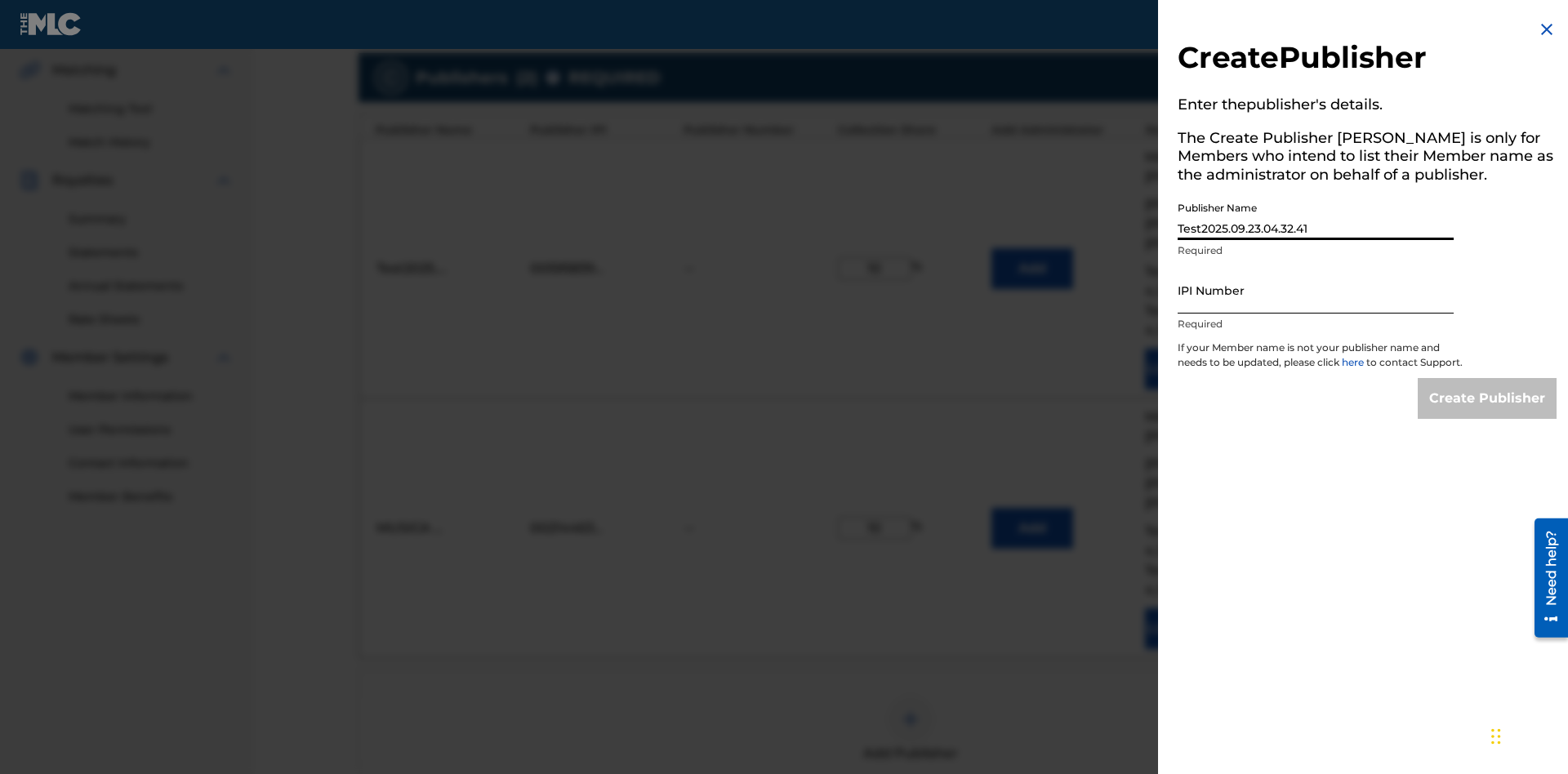
click at [1316, 290] on input "IPI Number" at bounding box center [1316, 290] width 276 height 46
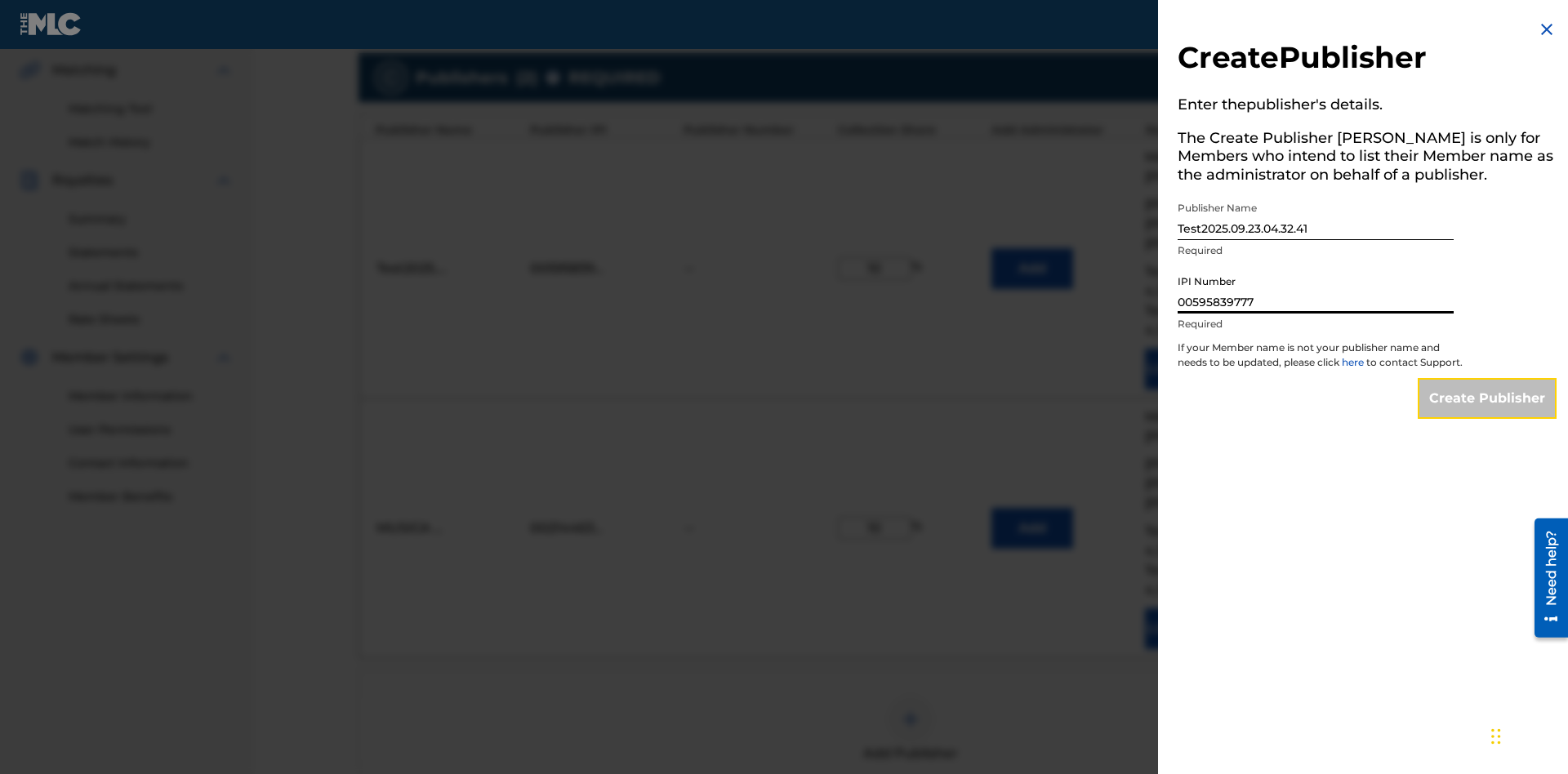
click at [1488, 413] on input "Create Publisher" at bounding box center [1487, 399] width 139 height 41
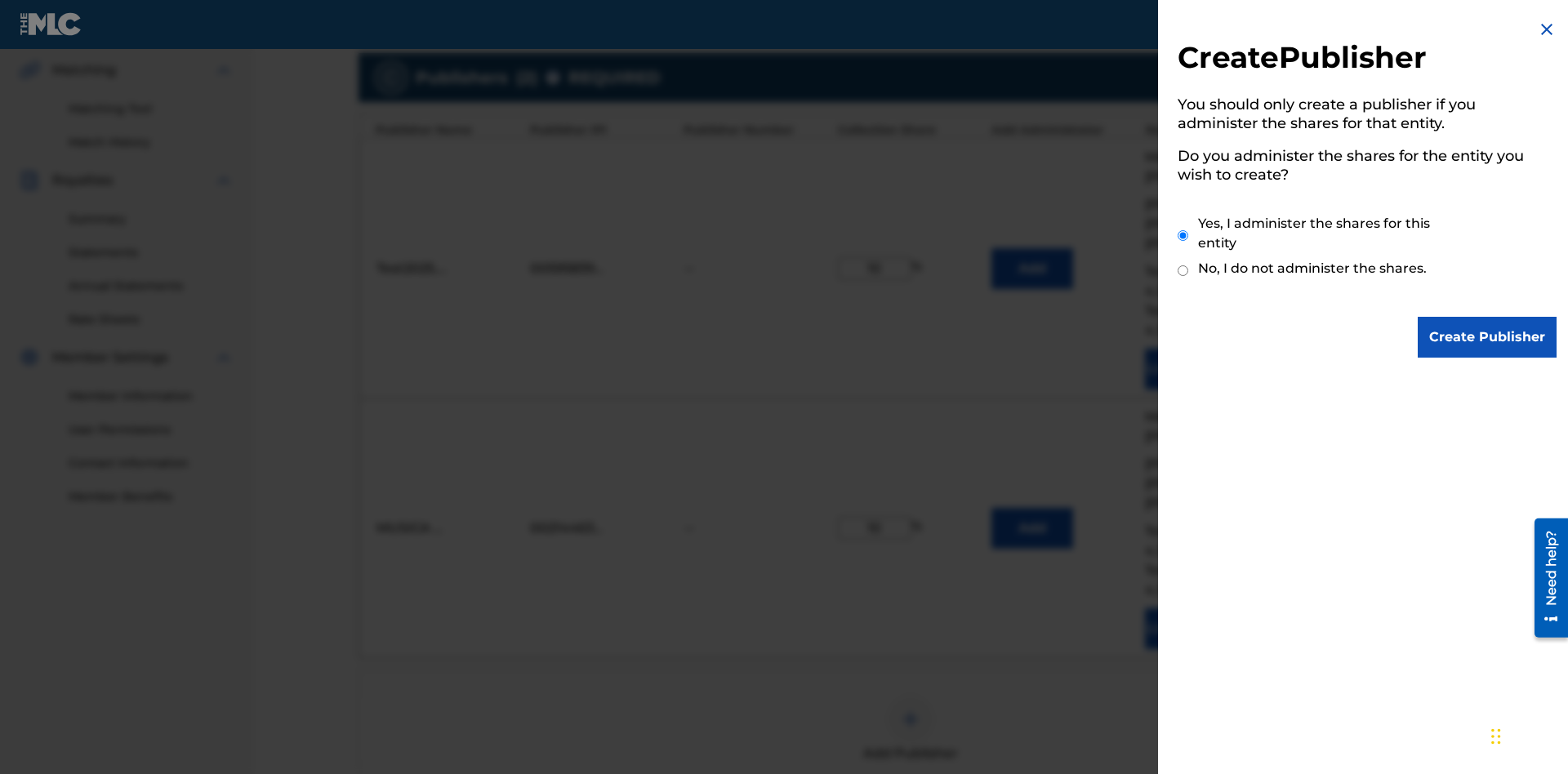
click at [1183, 235] on input "Yes, I administer the shares for this entity" at bounding box center [1182, 236] width 10 height 35
click at [1488, 338] on input "Create Publisher" at bounding box center [1487, 338] width 139 height 41
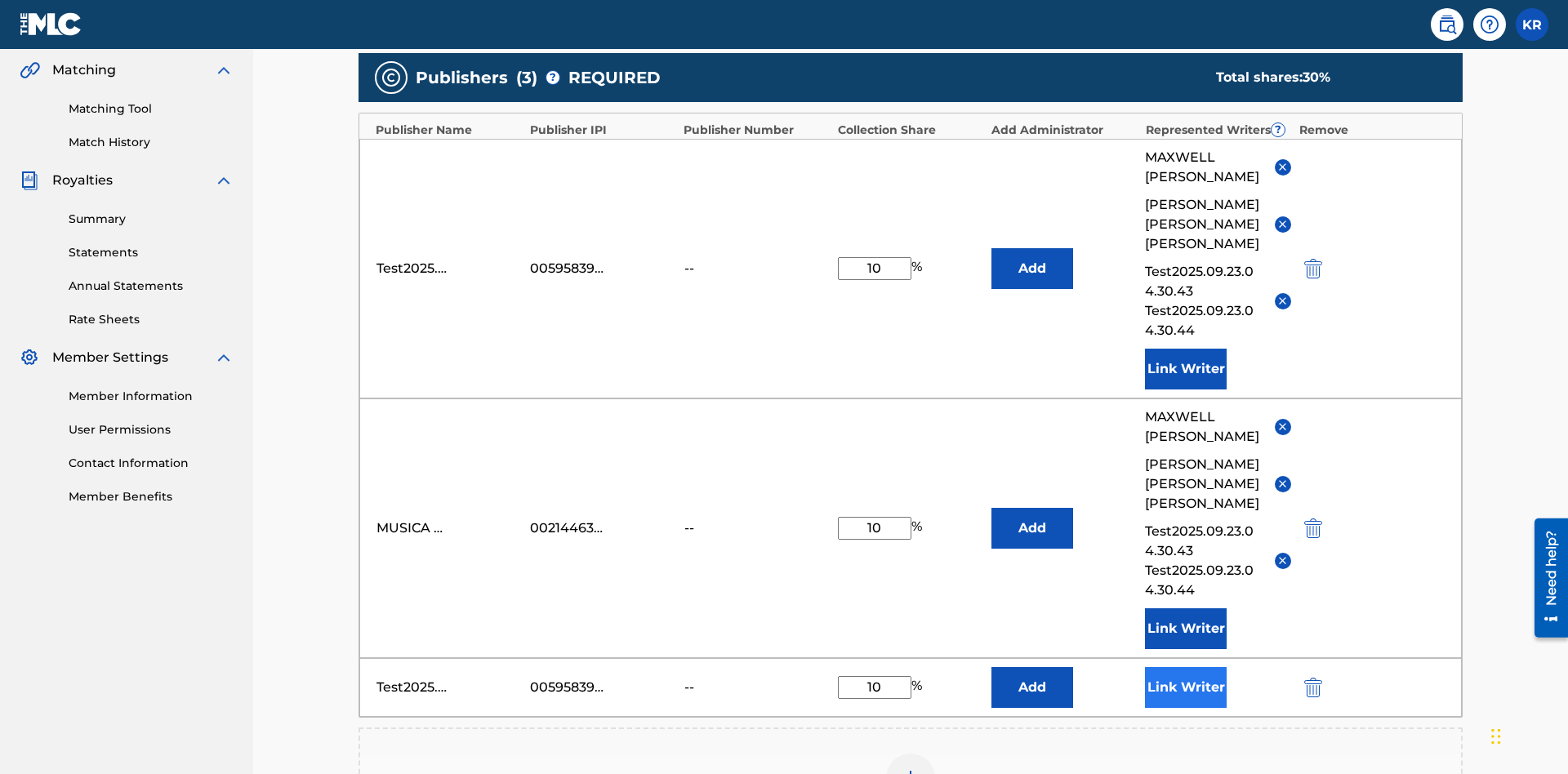
type input "10"
click at [1186, 668] on button "Link Writer" at bounding box center [1185, 688] width 81 height 41
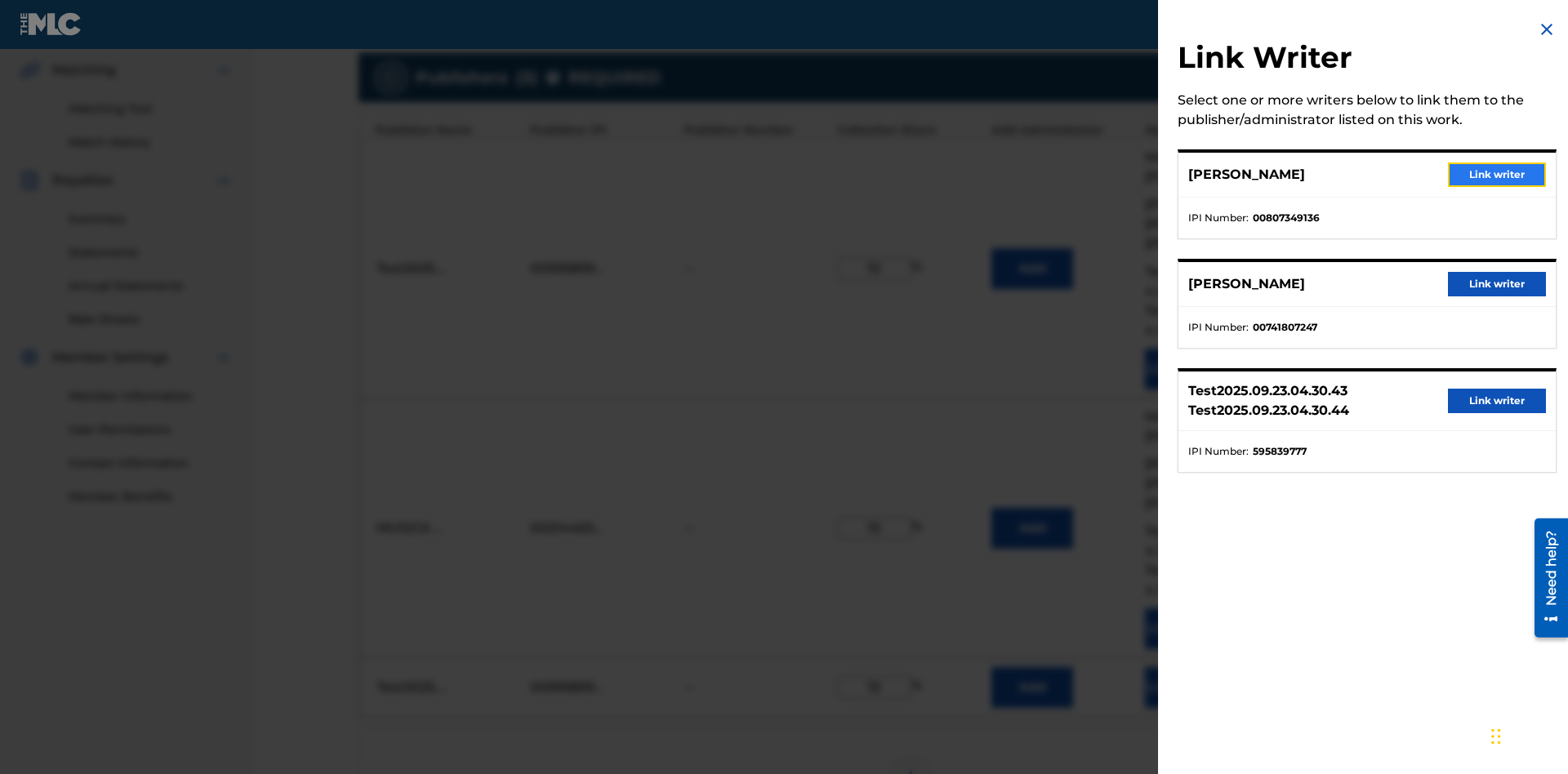
click at [1497, 175] on button "Link writer" at bounding box center [1497, 175] width 98 height 24
click at [1186, 668] on button "Link Writer" at bounding box center [1185, 688] width 81 height 41
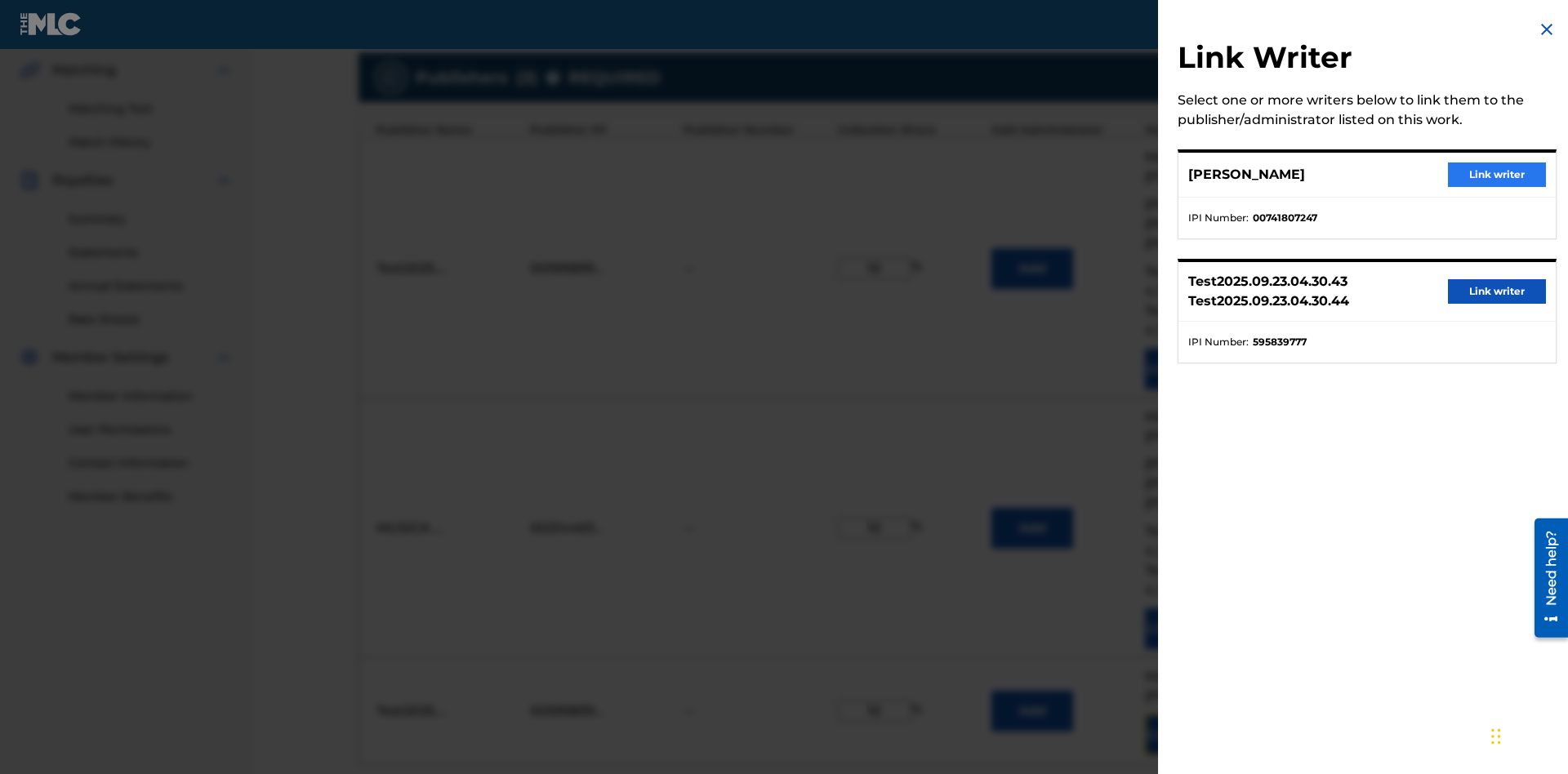
click at [1497, 175] on button "Link writer" at bounding box center [1497, 175] width 98 height 24
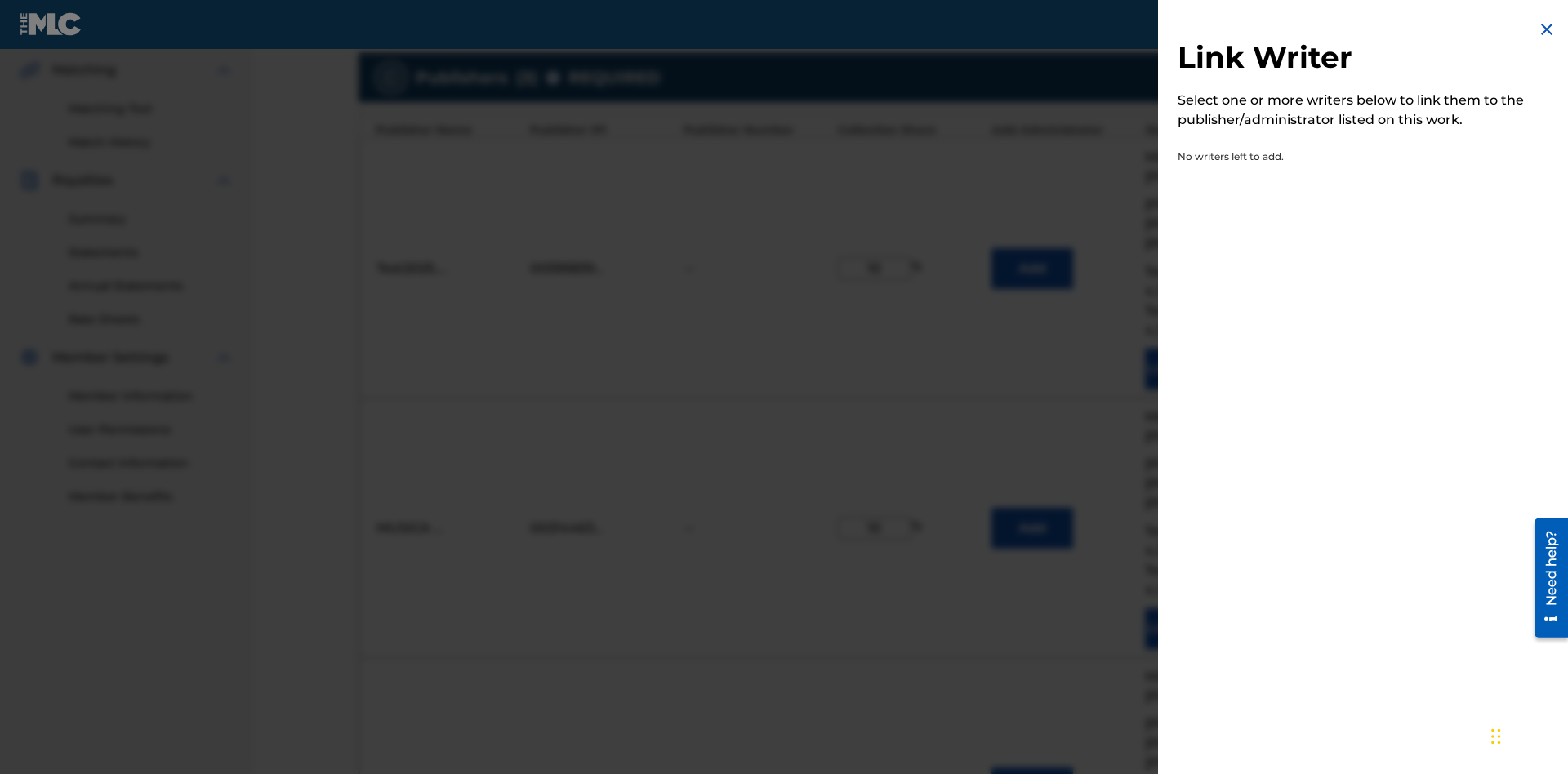
click at [1547, 30] on img at bounding box center [1546, 29] width 19 height 19
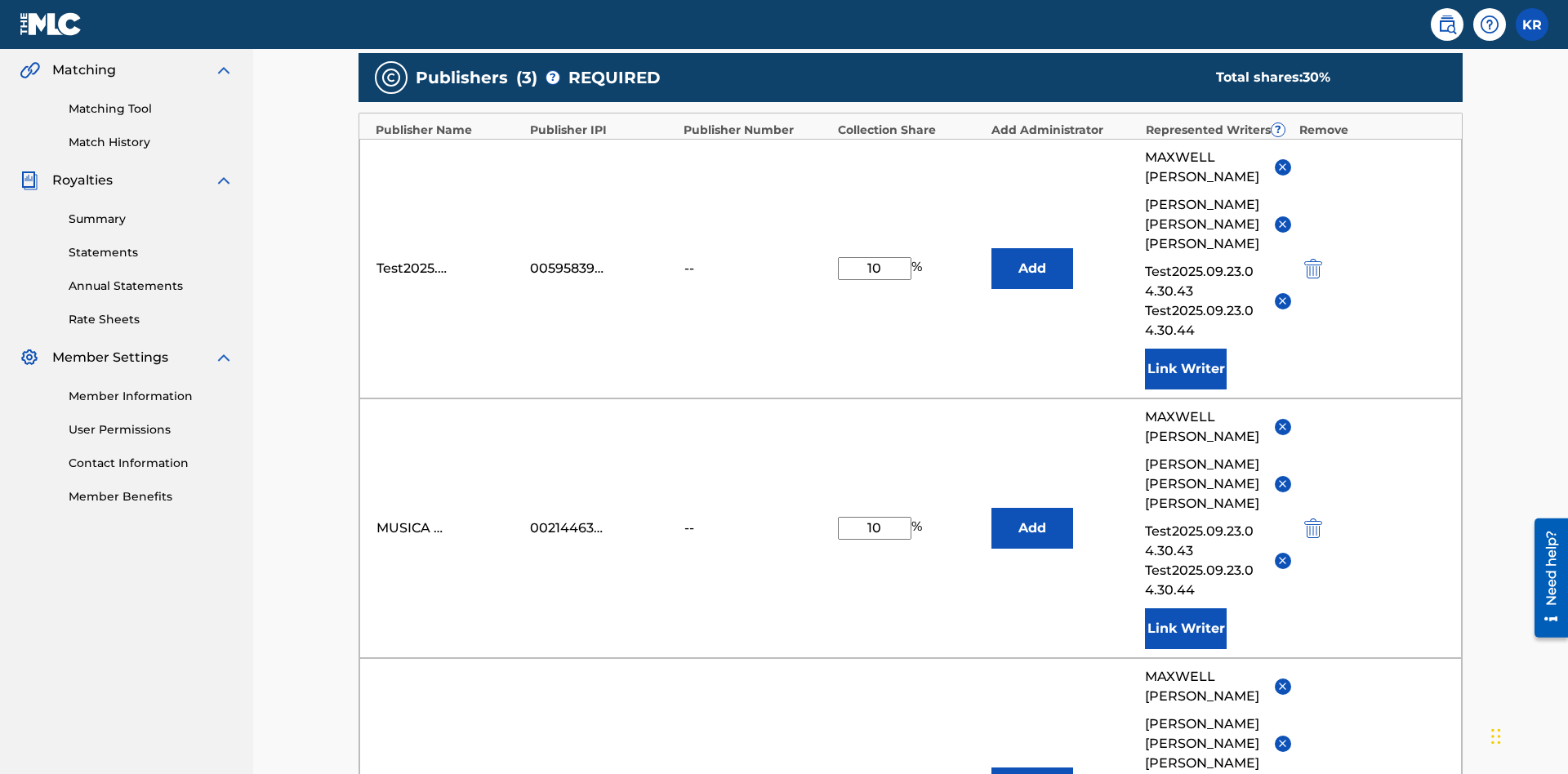
click at [1311, 774] on img "submit" at bounding box center [1313, 788] width 18 height 19
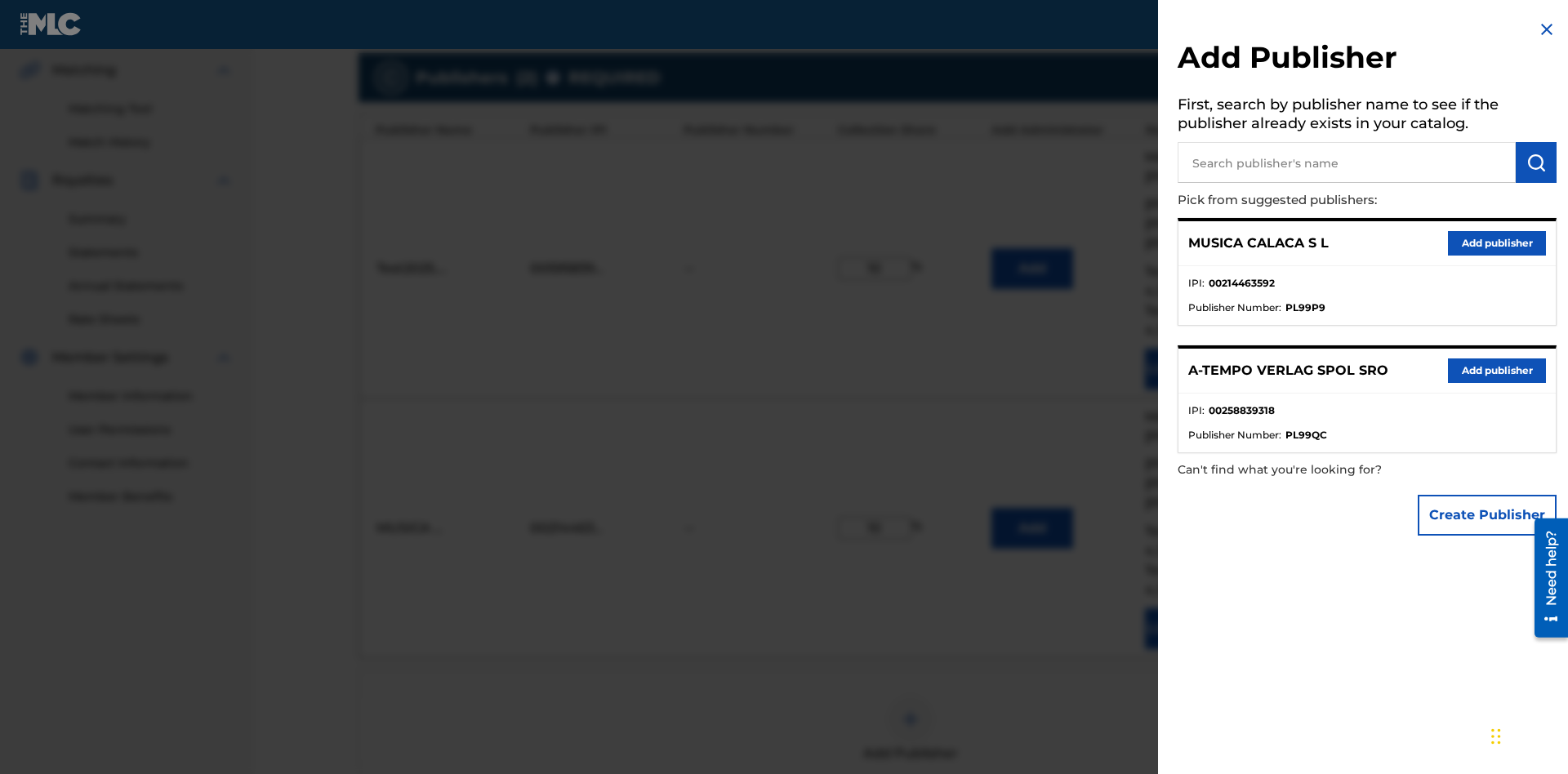
click at [1347, 163] on input "text" at bounding box center [1347, 163] width 338 height 41
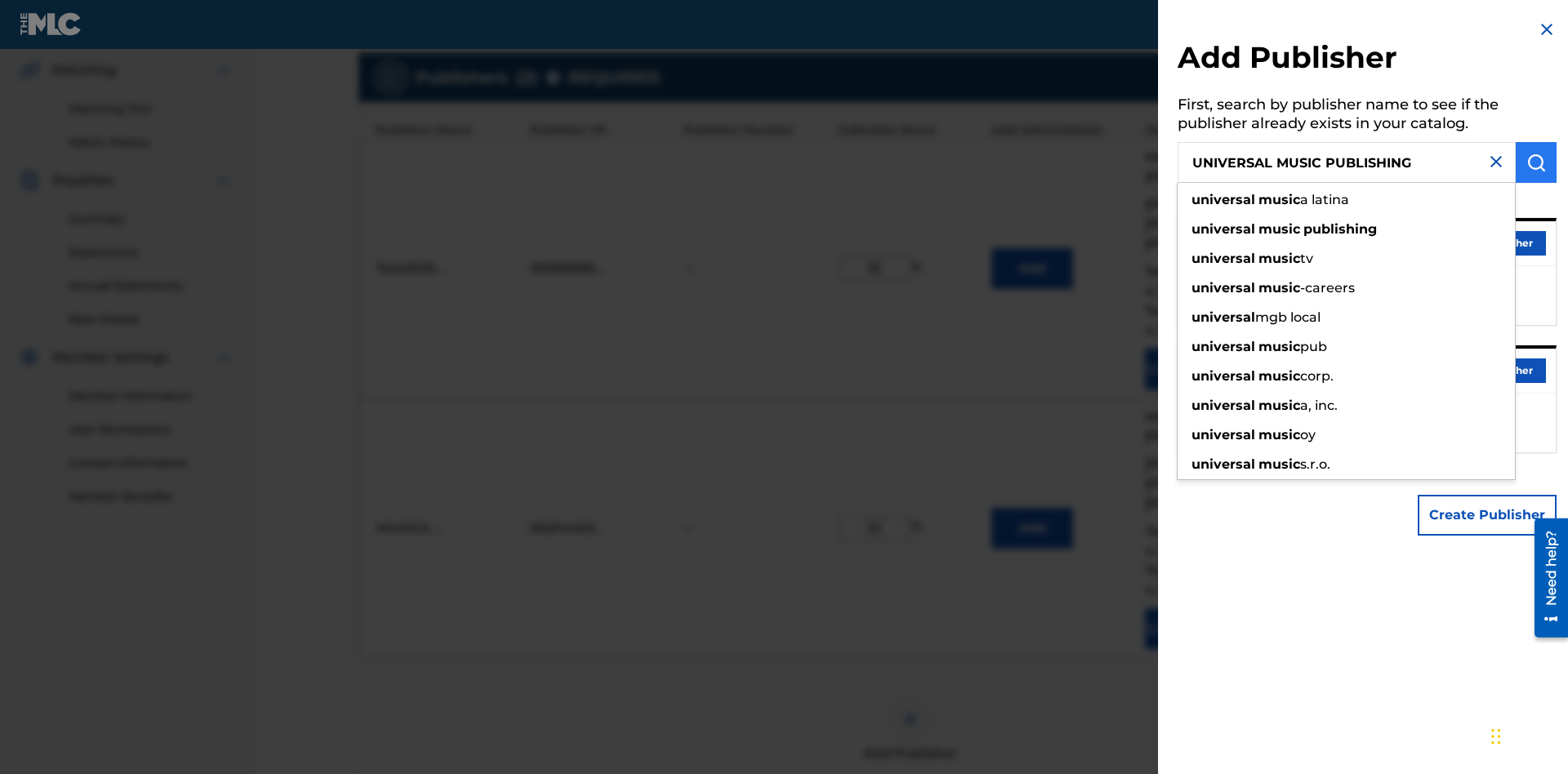
type input "UNIVERSAL MUSIC PUBLISHING"
click at [1537, 163] on img "submit" at bounding box center [1536, 162] width 19 height 19
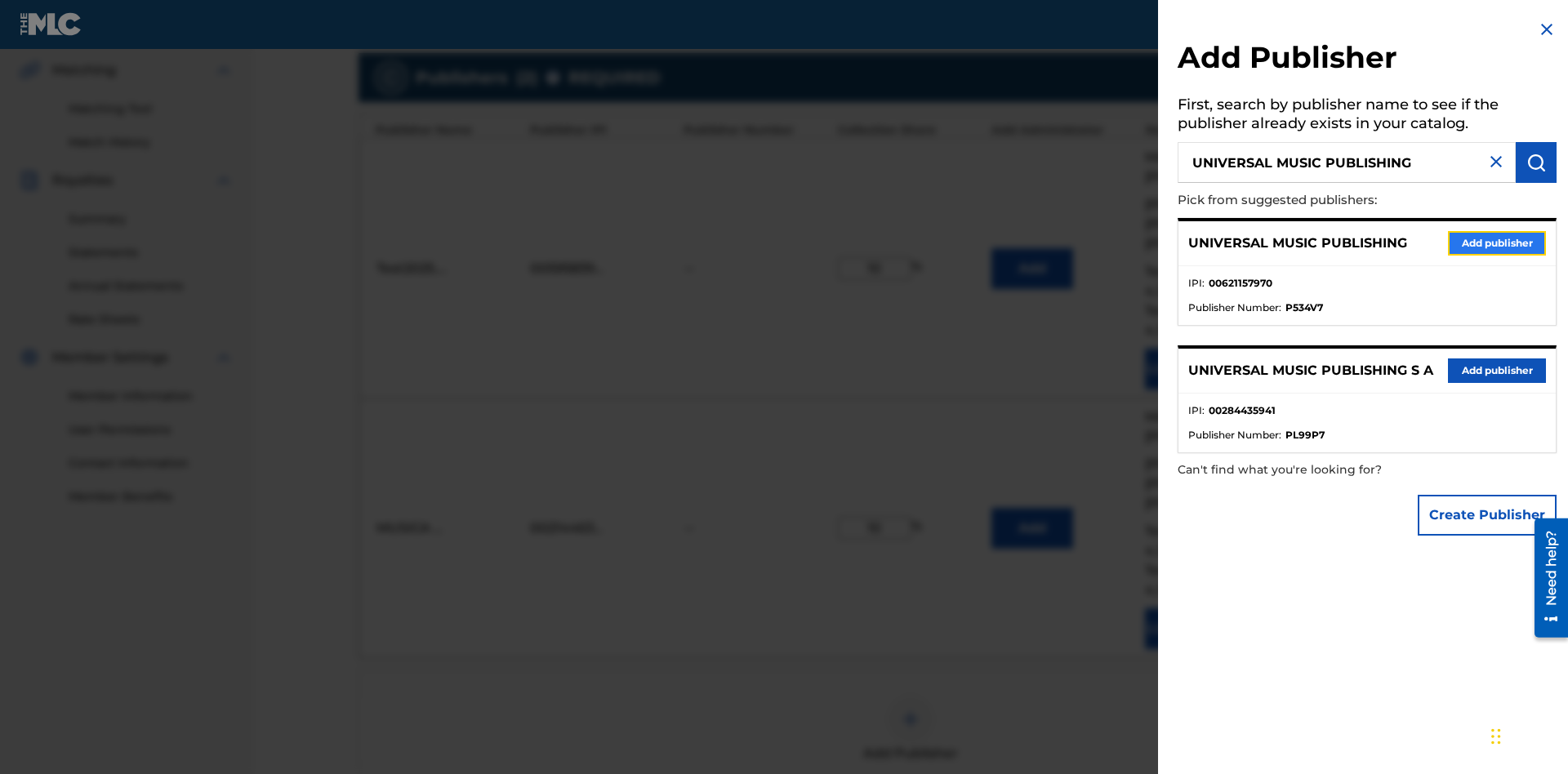
click at [1497, 242] on button "Add publisher" at bounding box center [1497, 243] width 98 height 24
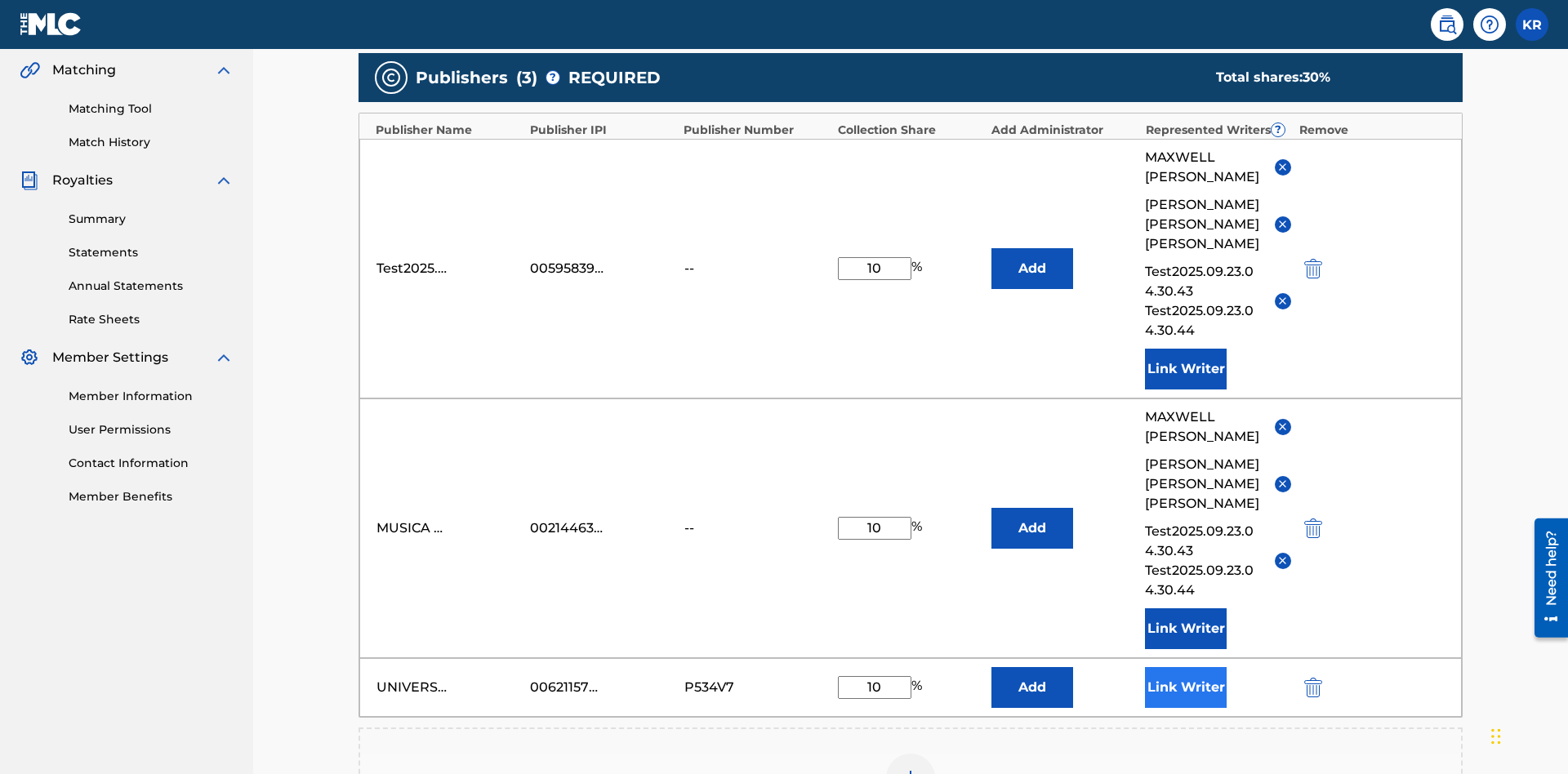
type input "10"
click at [1186, 668] on button "Link Writer" at bounding box center [1185, 688] width 81 height 41
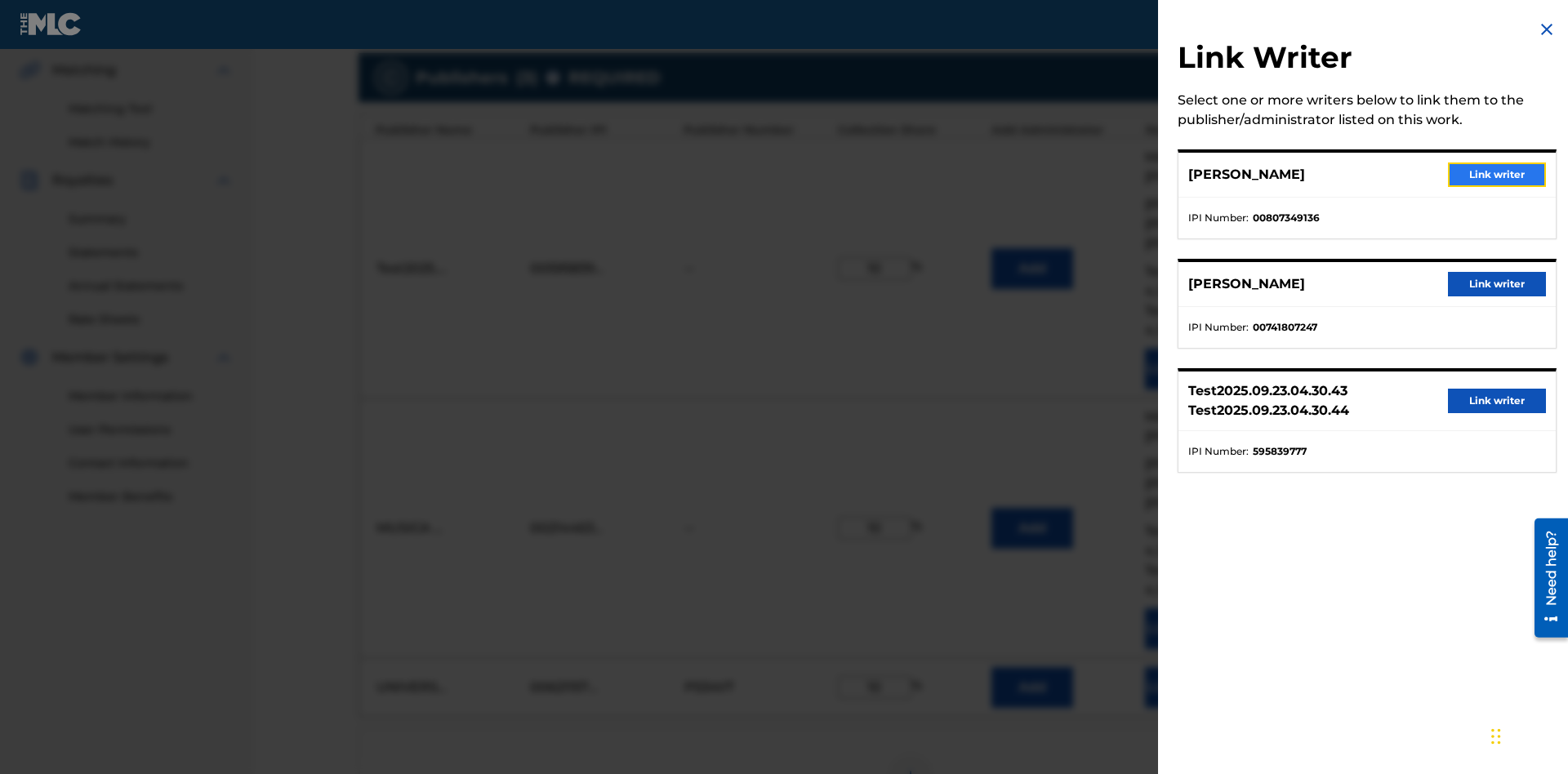
click at [1497, 175] on button "Link writer" at bounding box center [1497, 175] width 98 height 24
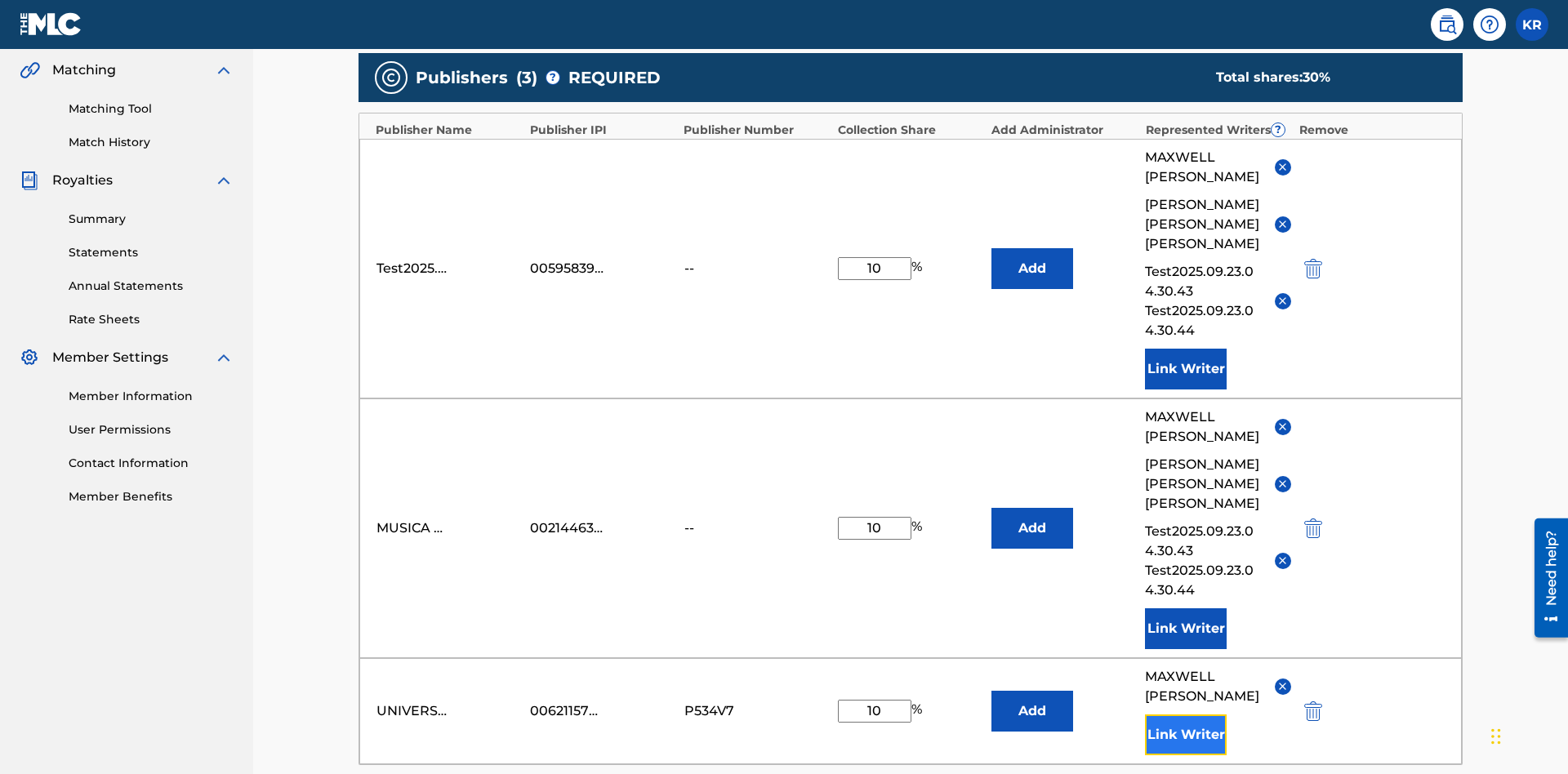
click at [1186, 715] on button "Link Writer" at bounding box center [1185, 735] width 81 height 41
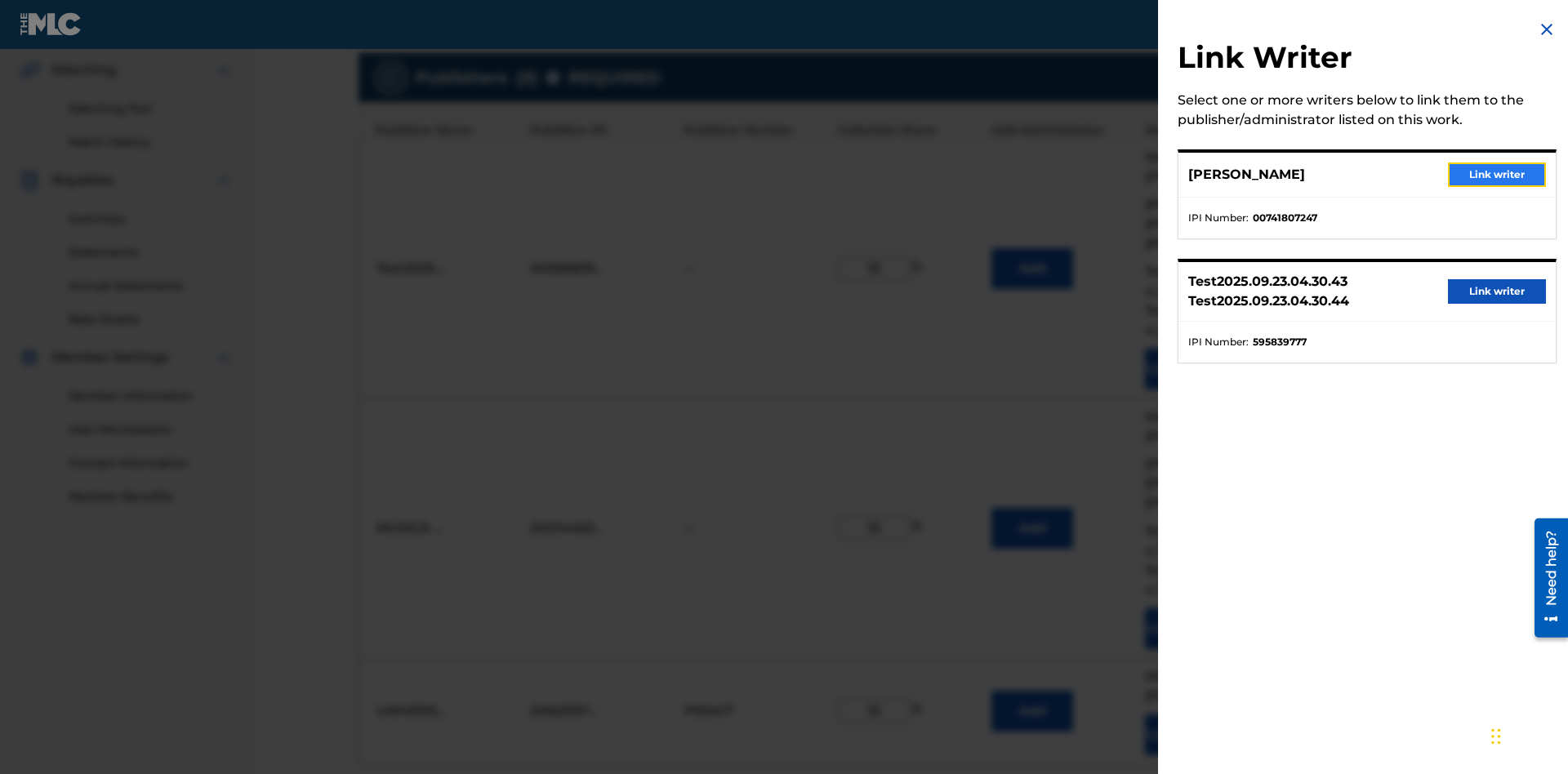
click at [1497, 175] on button "Link writer" at bounding box center [1497, 175] width 98 height 24
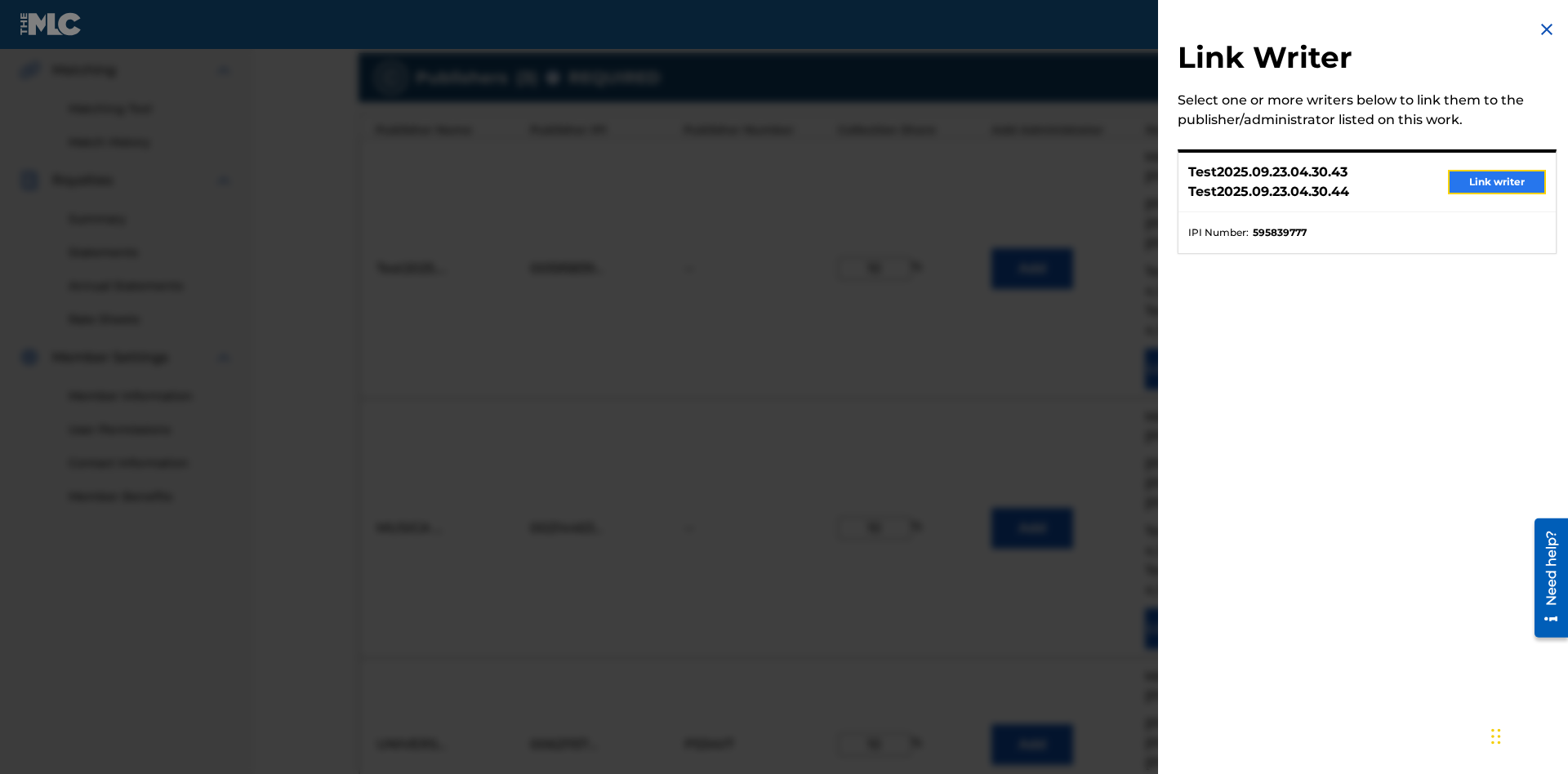
click at [1497, 182] on button "Link writer" at bounding box center [1497, 182] width 98 height 24
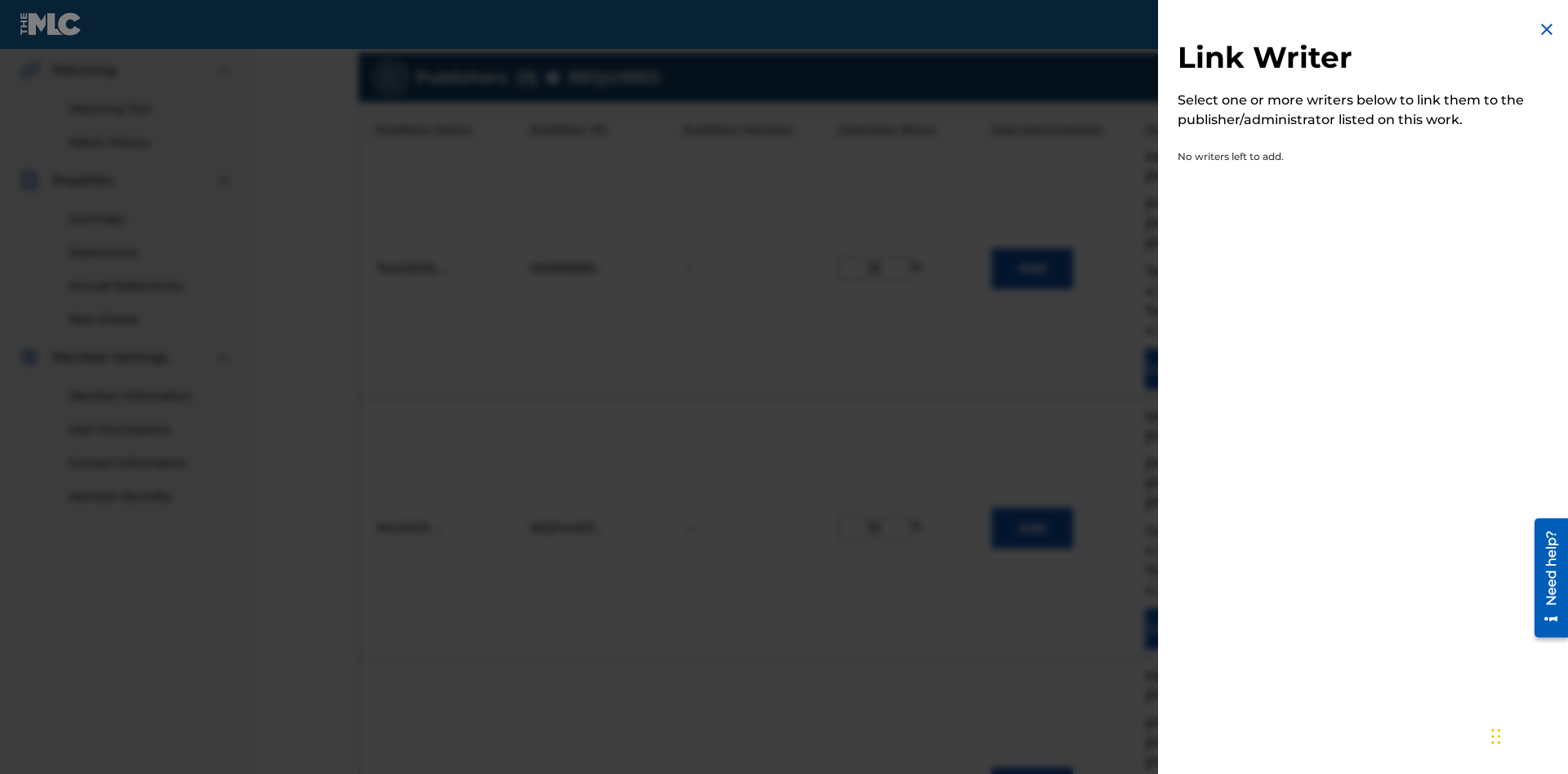
click at [1547, 30] on img at bounding box center [1546, 29] width 19 height 19
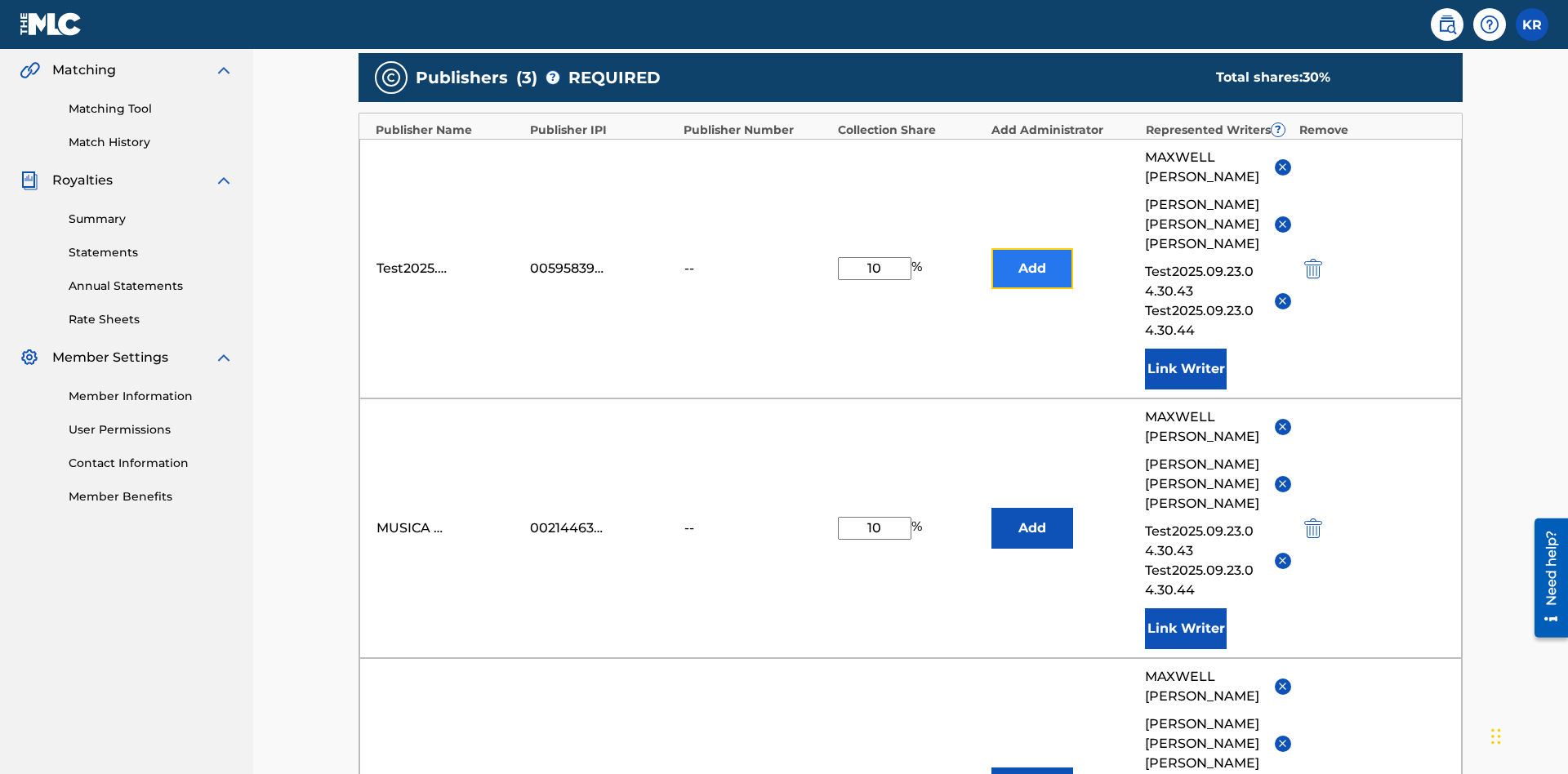
click at [1033, 249] on button "Add" at bounding box center [1032, 269] width 81 height 41
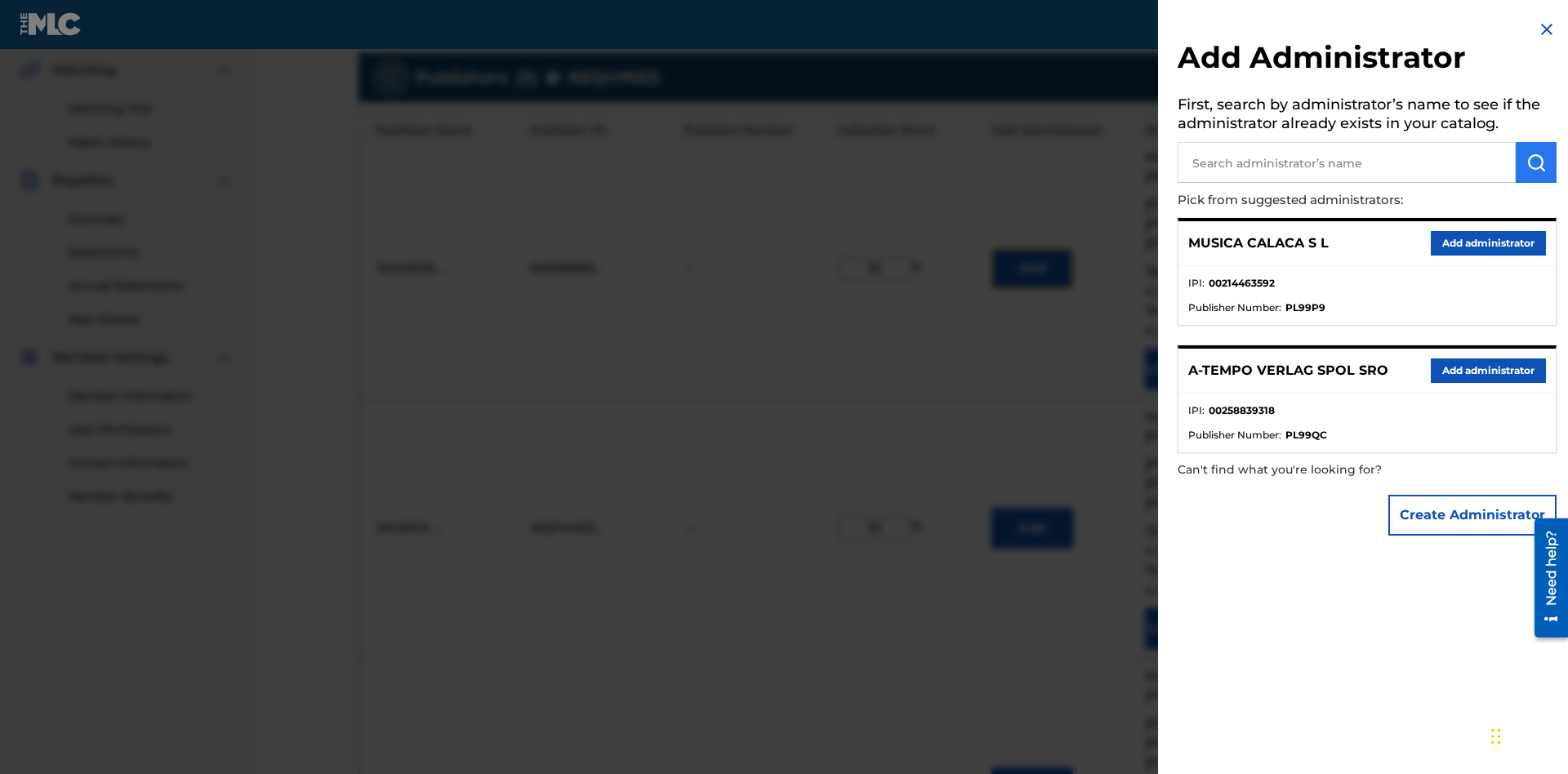
click at [1347, 163] on input "text" at bounding box center [1347, 163] width 338 height 41
type input "Test2025.09.23.04.34.07"
click at [1537, 163] on img "submit" at bounding box center [1536, 162] width 19 height 19
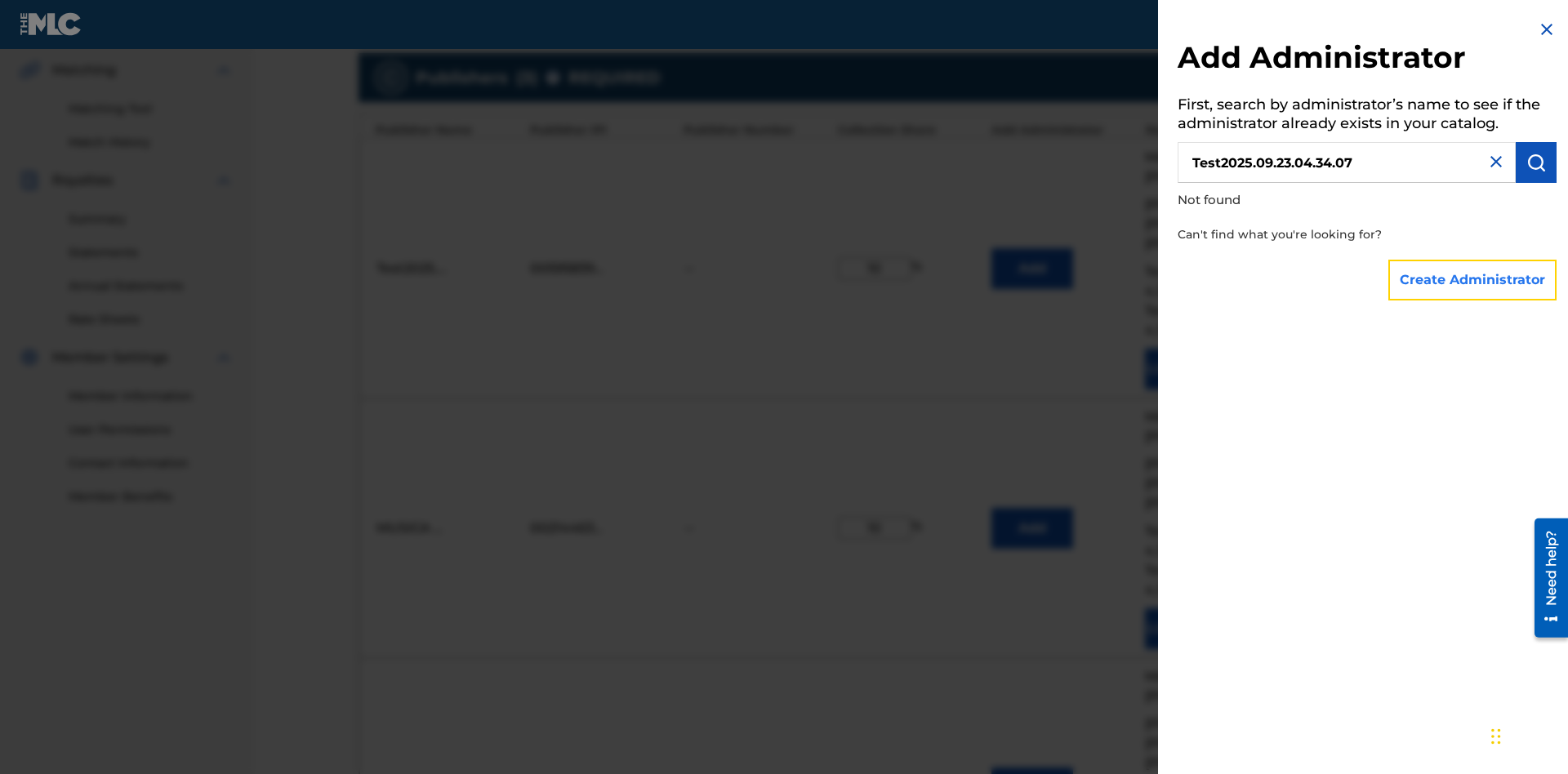
click at [1474, 279] on button "Create Administrator" at bounding box center [1473, 280] width 168 height 41
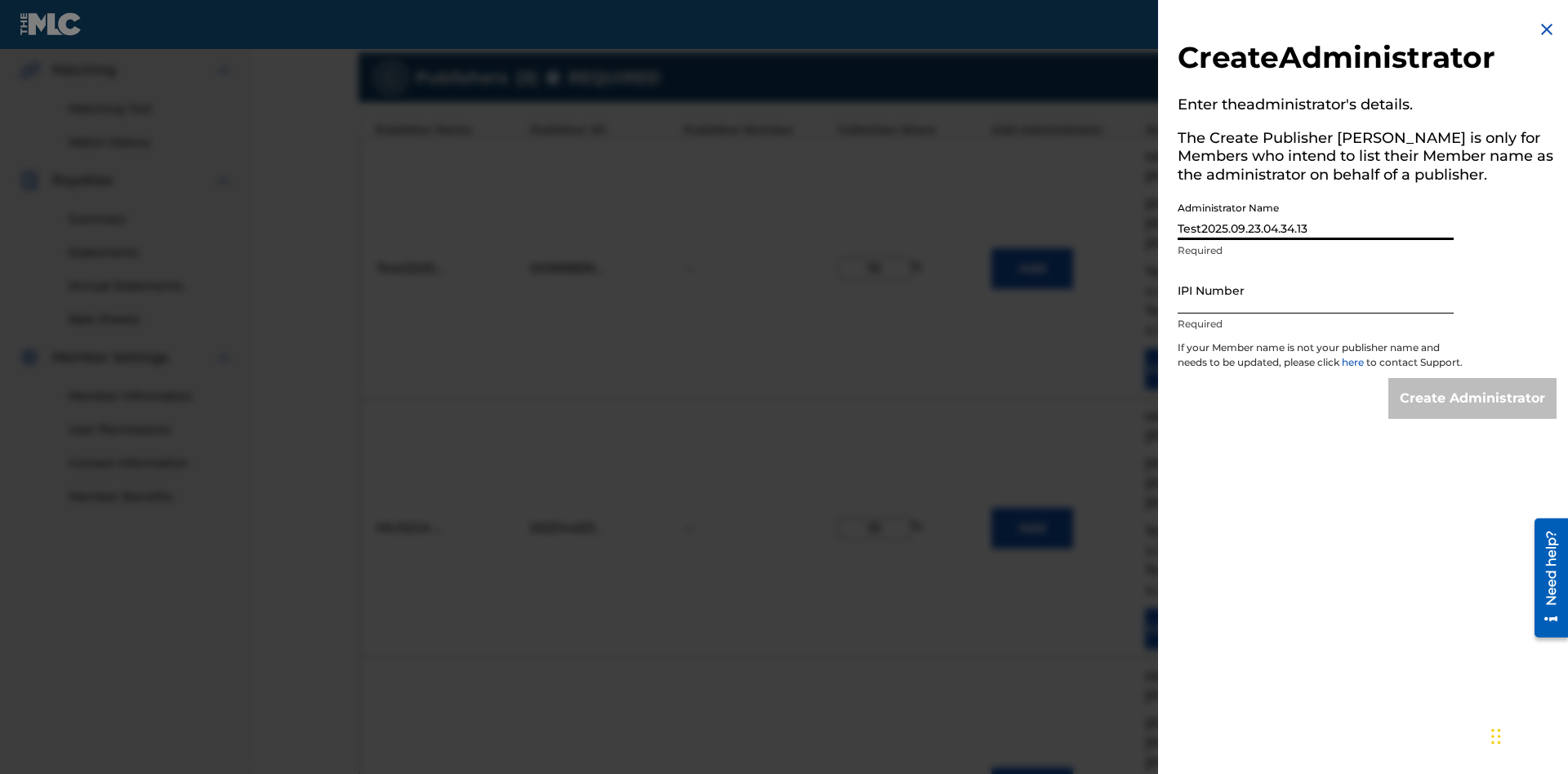
type input "Test2025.09.23.04.34.13"
click at [1316, 290] on input "IPI Number" at bounding box center [1316, 290] width 276 height 46
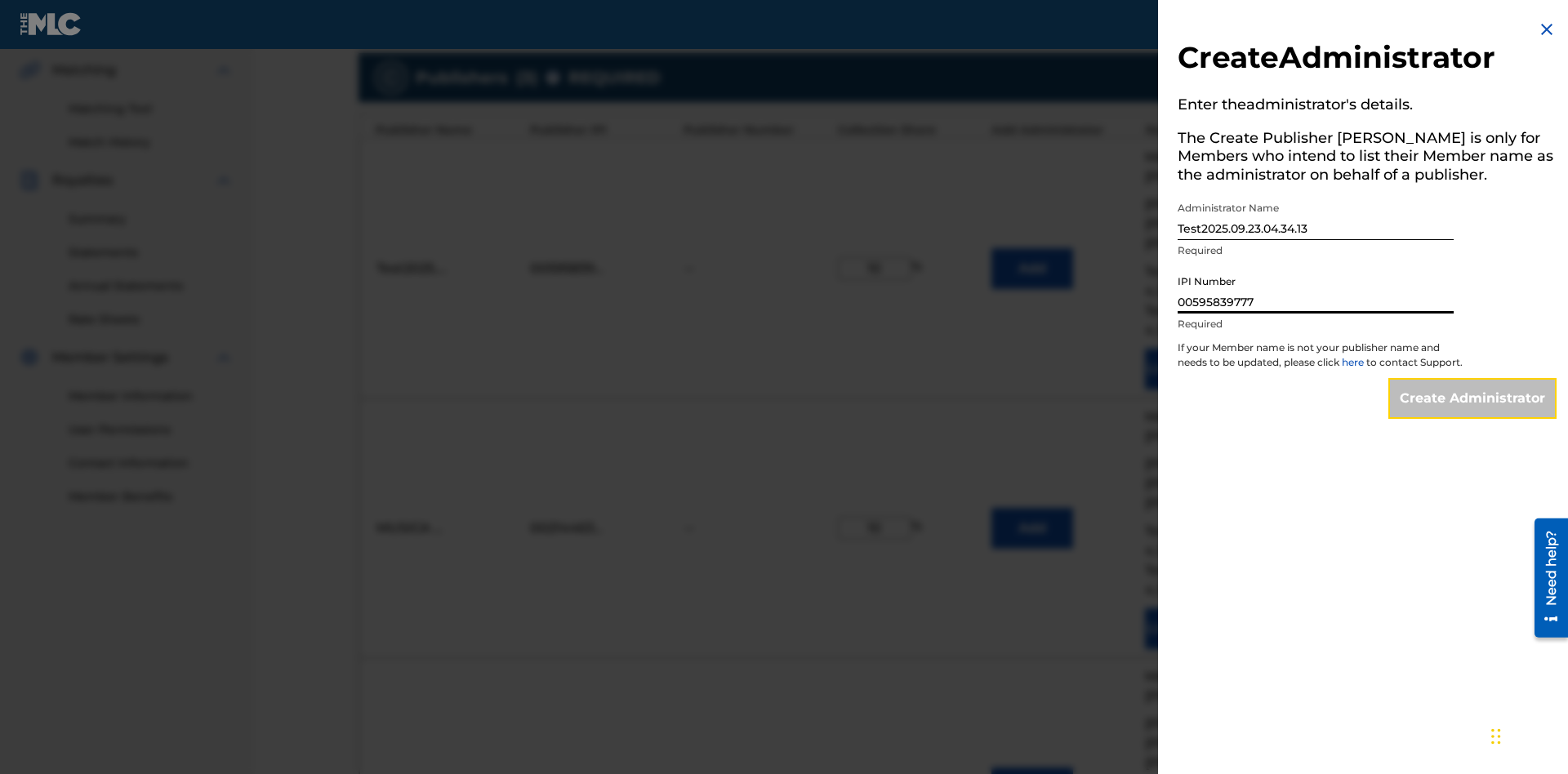
click at [1474, 413] on input "Create Administrator" at bounding box center [1473, 399] width 168 height 41
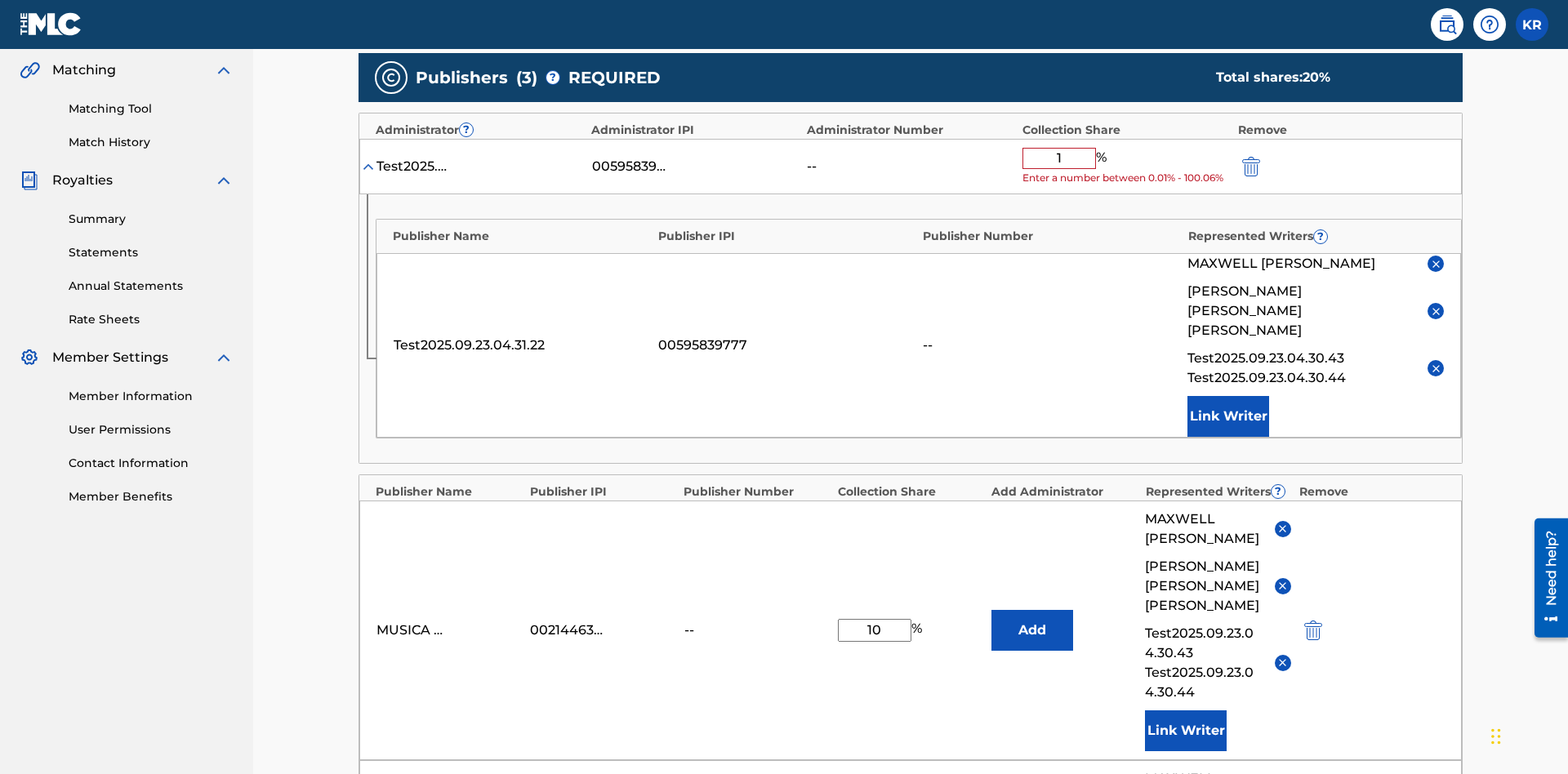
type input "10"
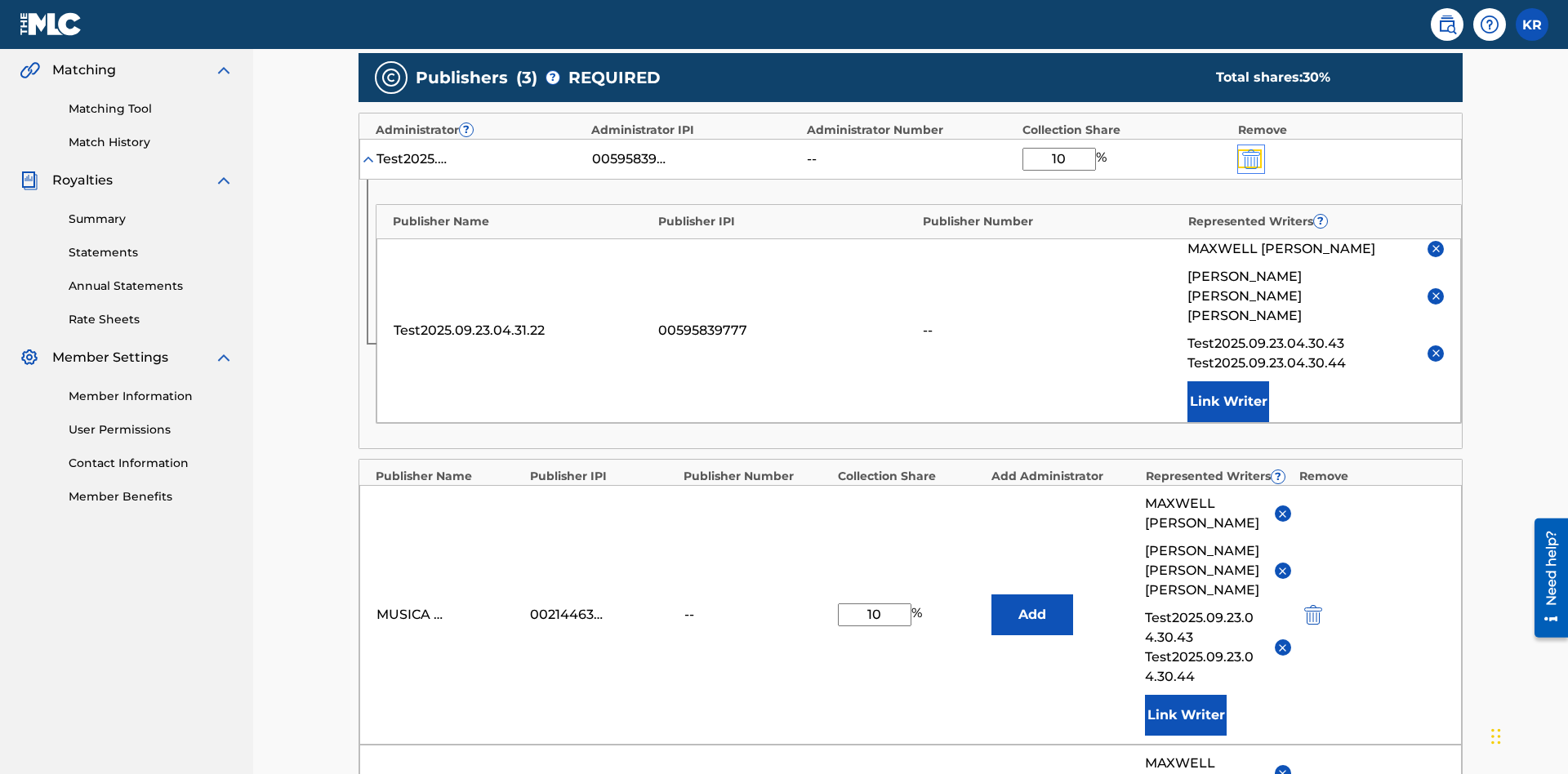
click at [1249, 150] on img "submit" at bounding box center [1251, 159] width 18 height 19
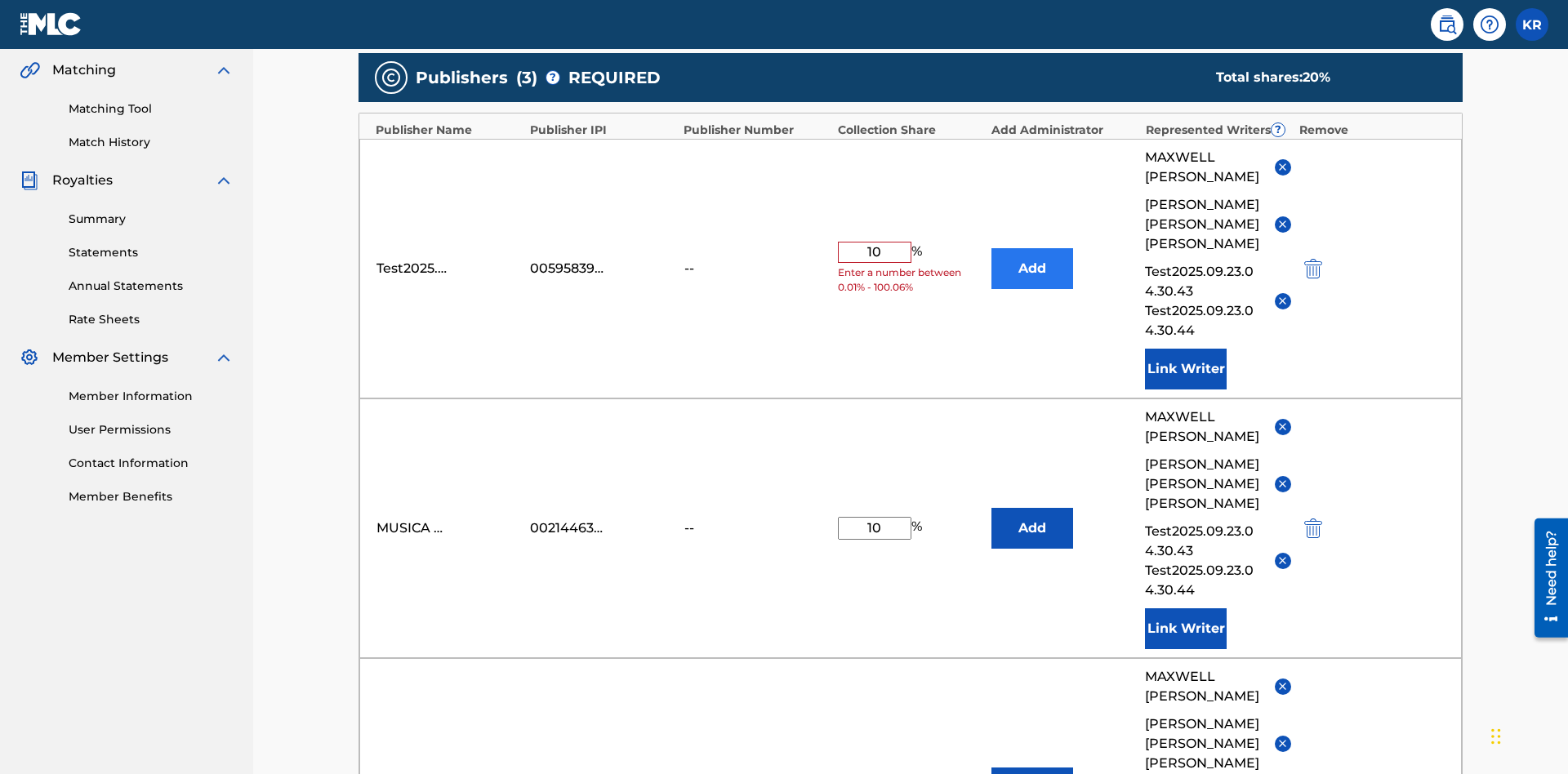
type input "10"
click at [1033, 249] on button "Add" at bounding box center [1032, 269] width 81 height 41
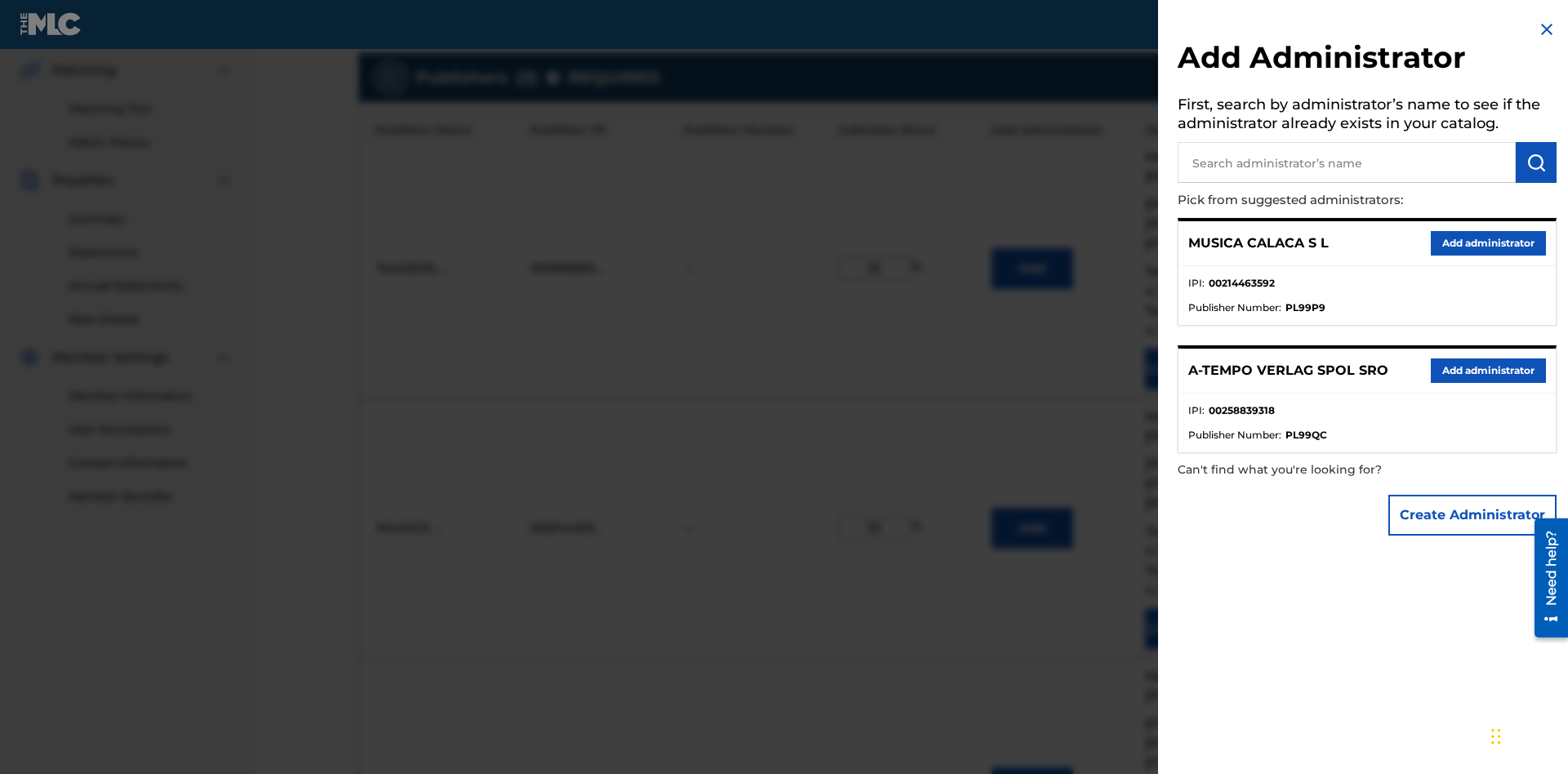
click at [1347, 163] on input "text" at bounding box center [1347, 163] width 338 height 41
click at [1537, 163] on img "submit" at bounding box center [1536, 162] width 19 height 19
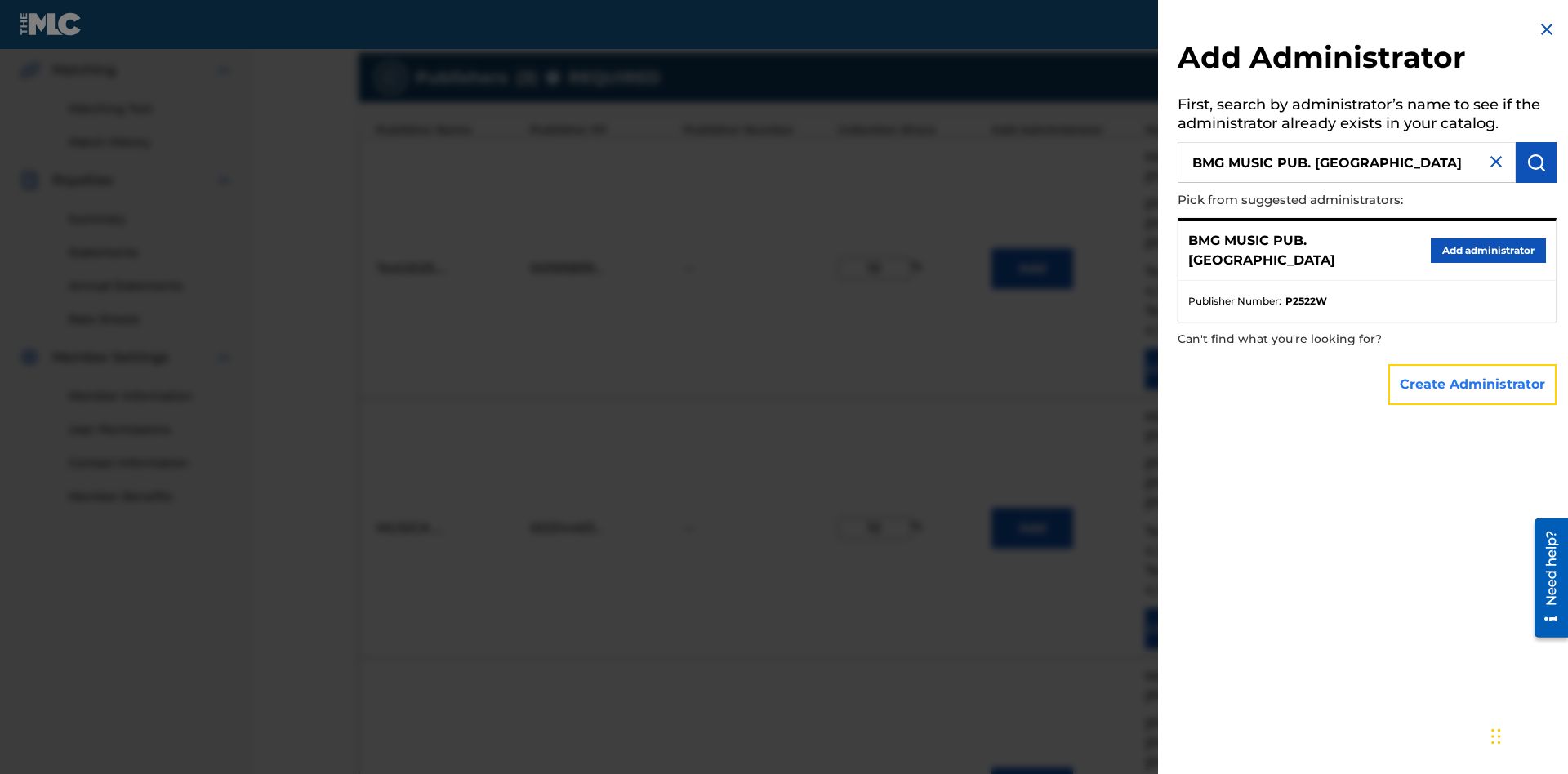
click at [1474, 384] on button "Create Administrator" at bounding box center [1473, 385] width 168 height 41
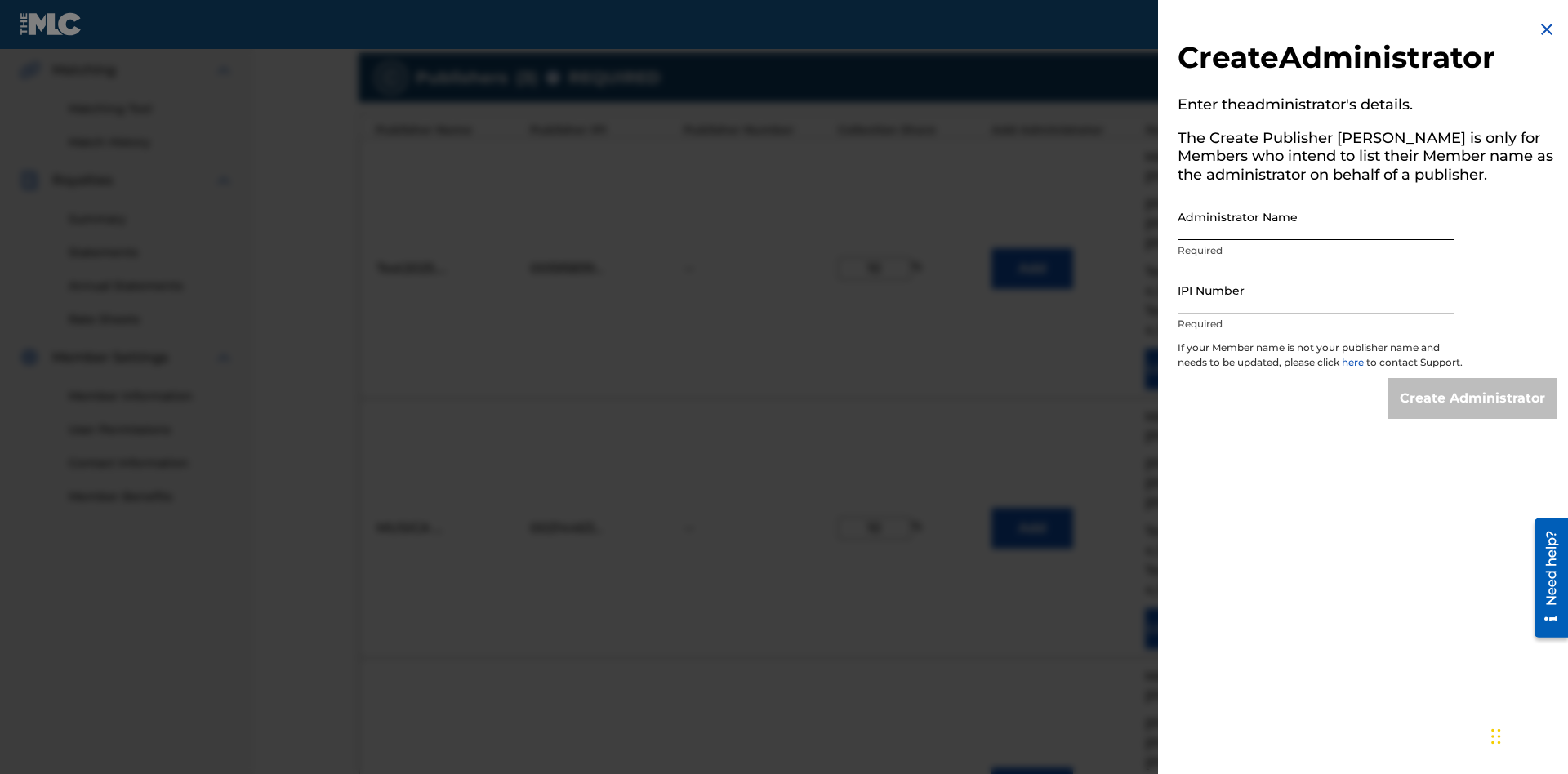
click at [1316, 216] on input "Administrator Name" at bounding box center [1316, 216] width 276 height 46
click at [1316, 290] on input "IPI Number" at bounding box center [1316, 290] width 276 height 46
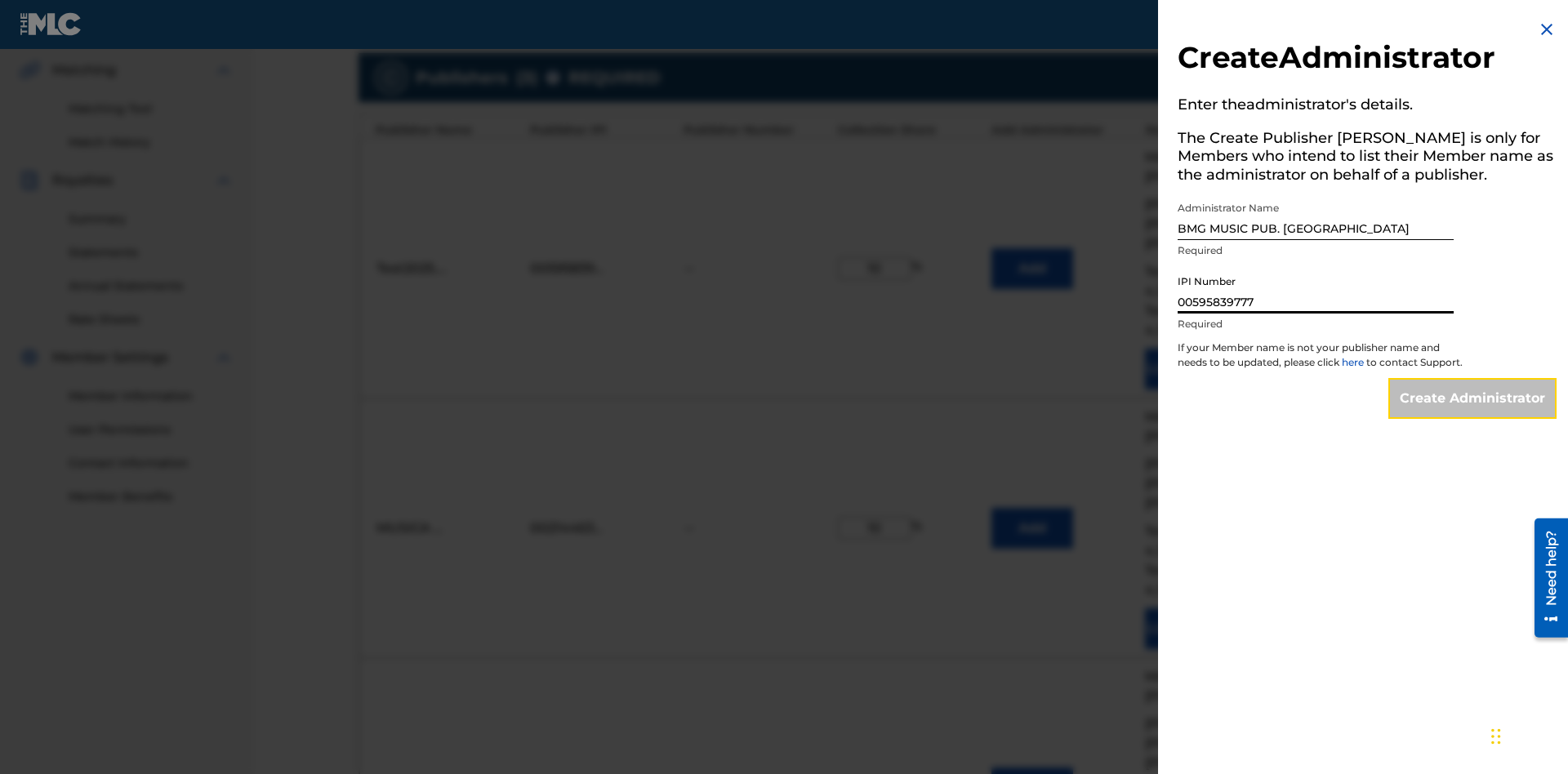
click at [1474, 413] on input "Create Administrator" at bounding box center [1473, 399] width 168 height 41
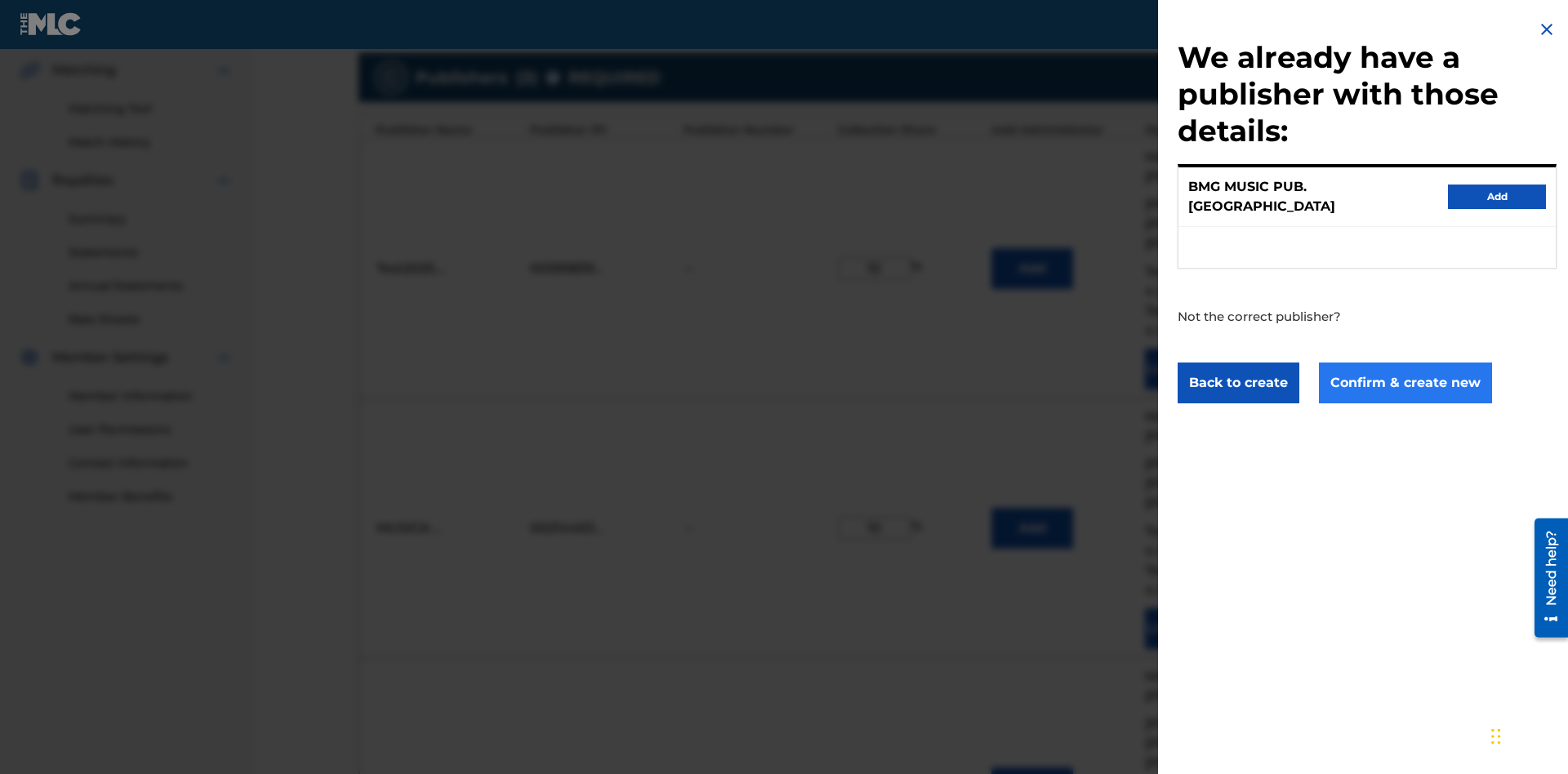
click at [1403, 367] on button "Confirm & create new" at bounding box center [1405, 383] width 173 height 41
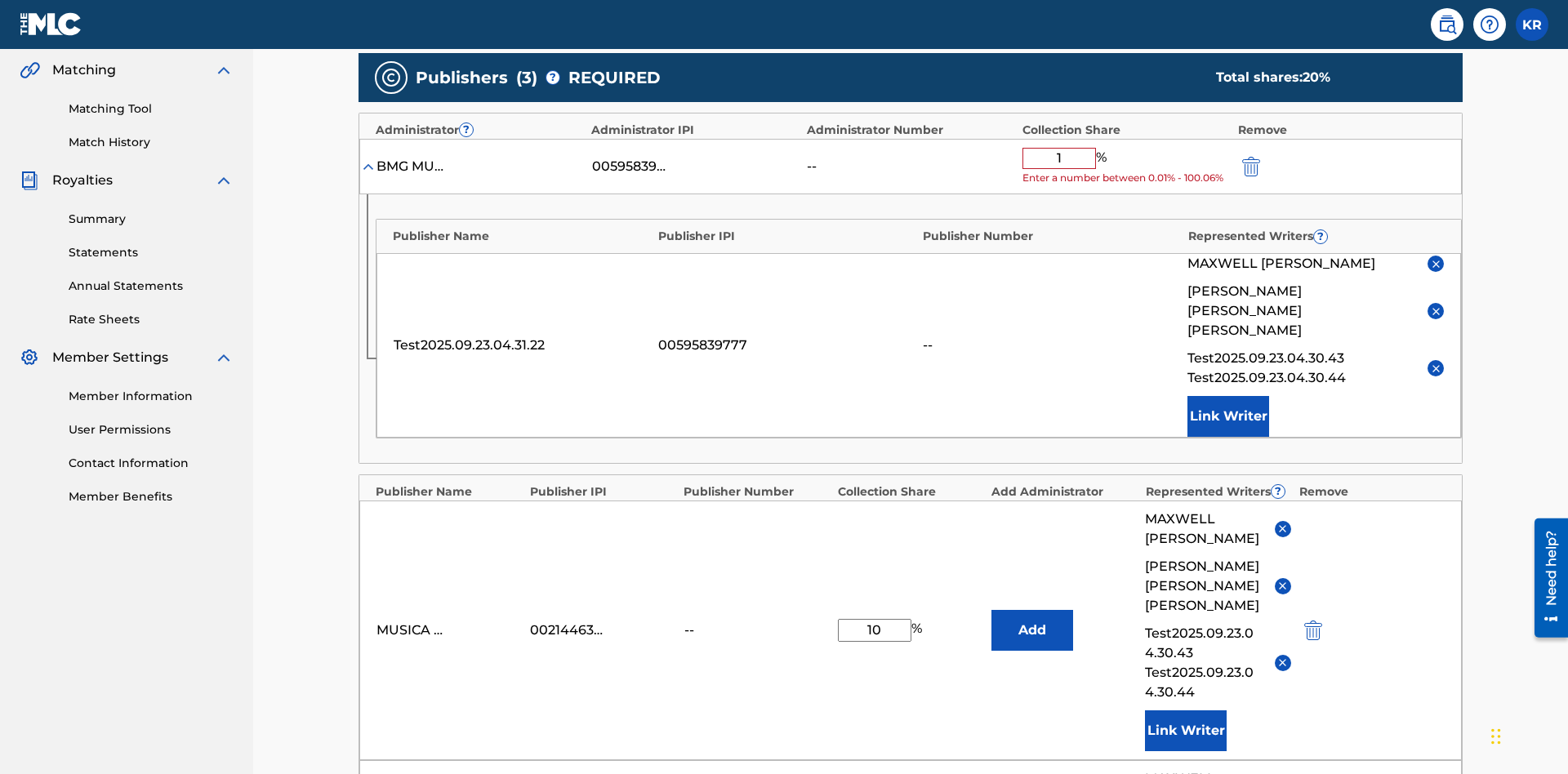
type input "10"
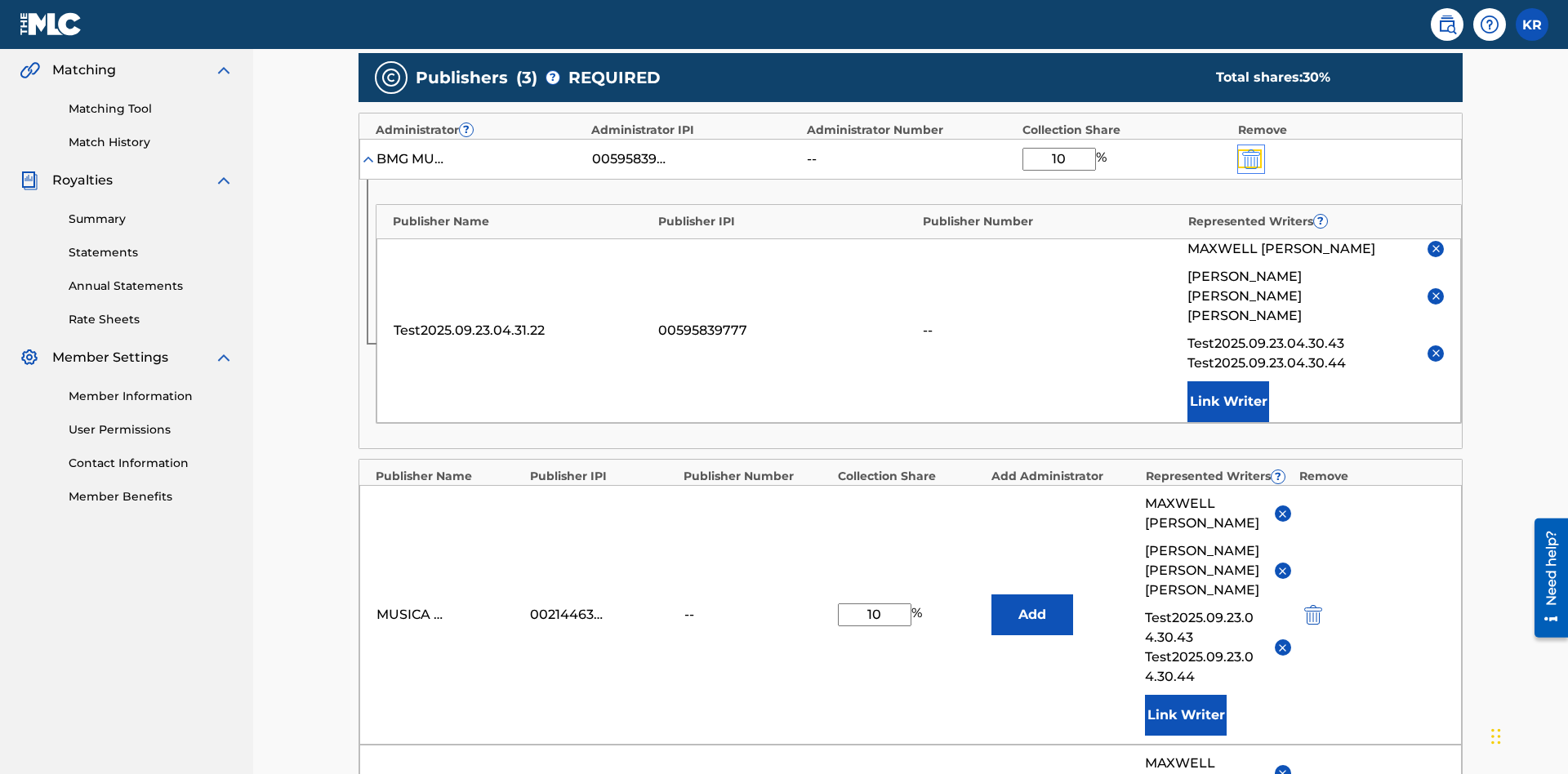
click at [1249, 150] on img "submit" at bounding box center [1251, 159] width 18 height 19
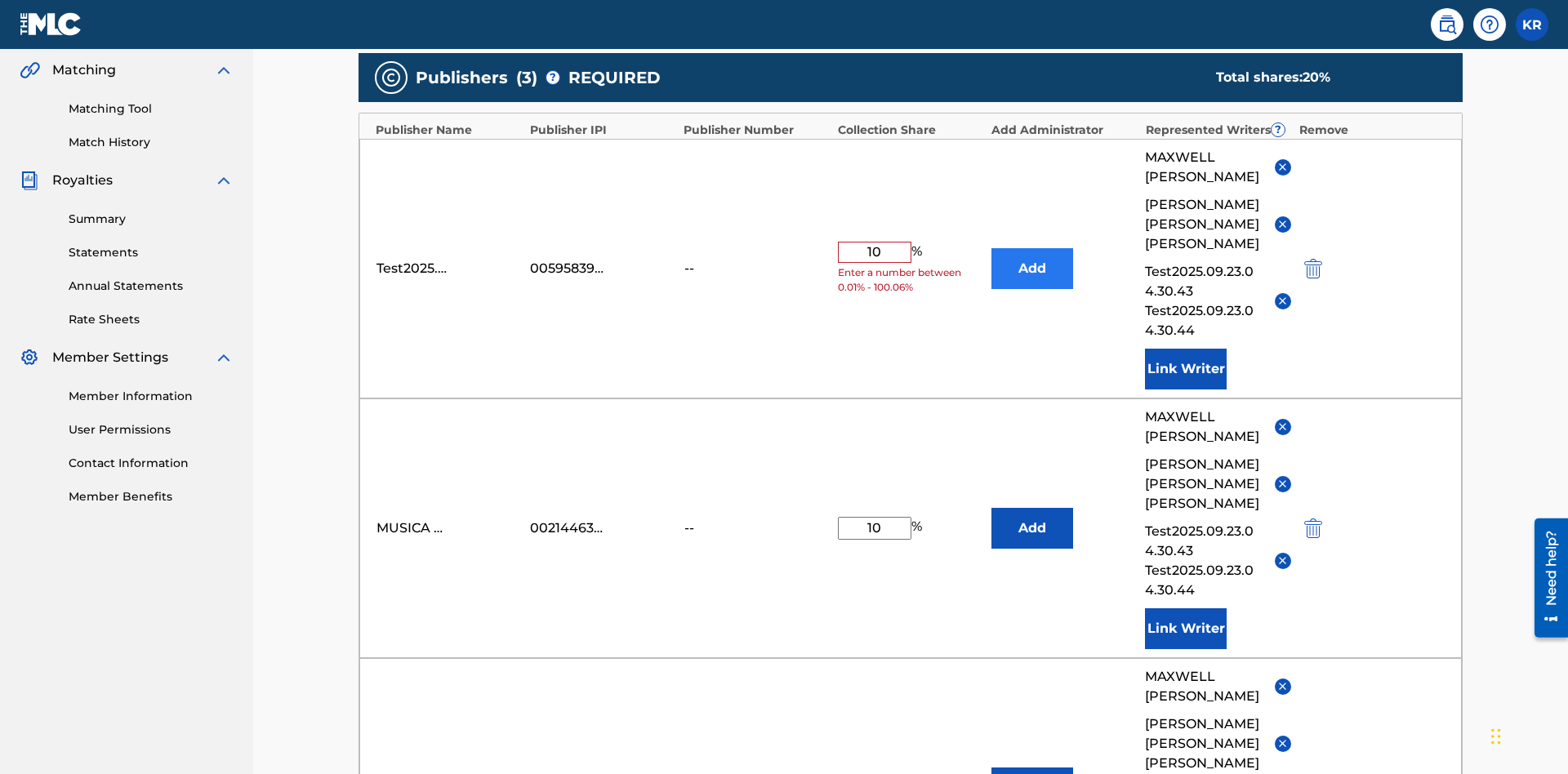
type input "10"
click at [1033, 249] on button "Add" at bounding box center [1032, 269] width 81 height 41
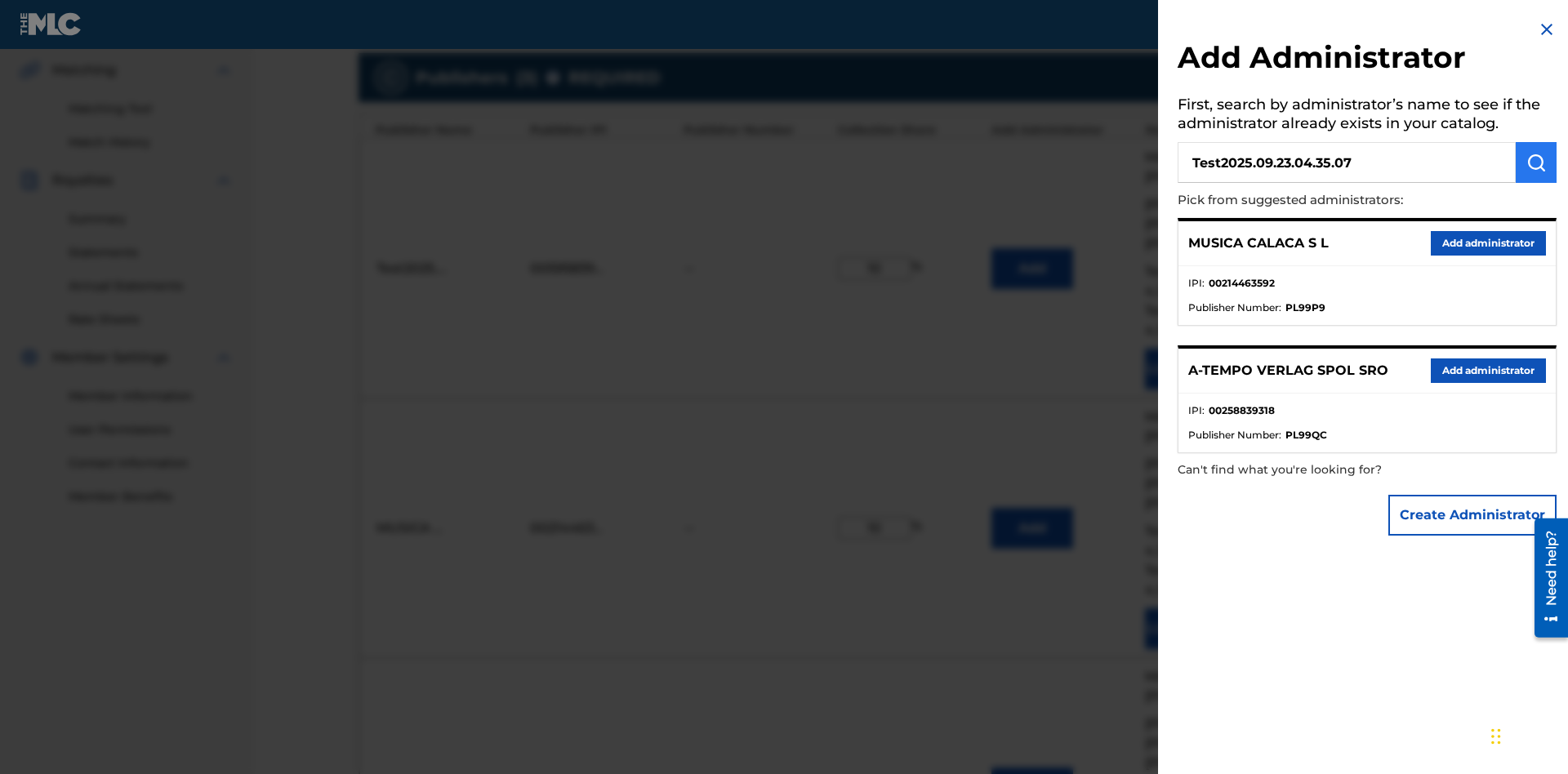
type input "Test2025.09.23.04.35.07"
click at [1537, 163] on img "submit" at bounding box center [1536, 162] width 19 height 19
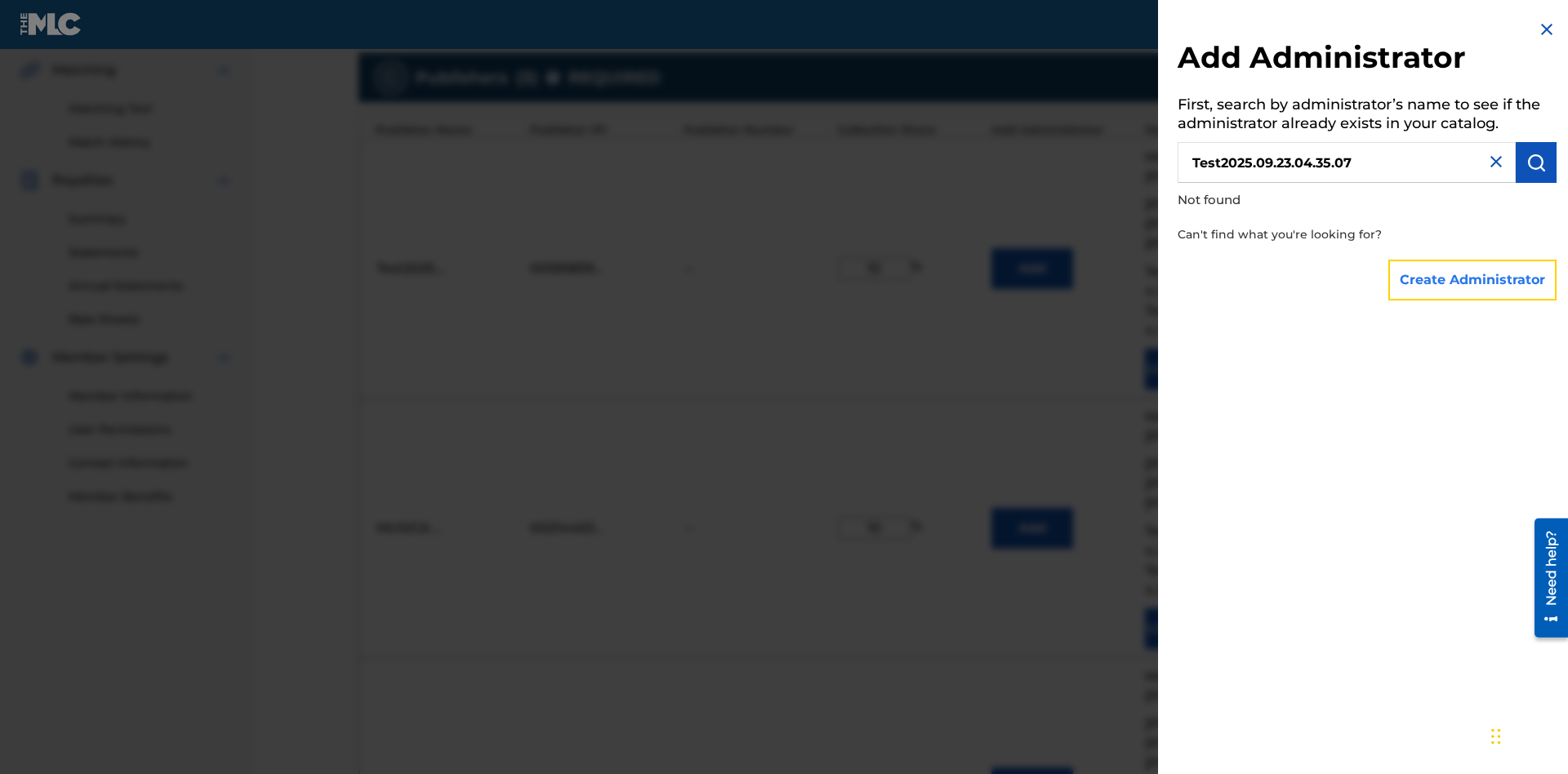
click at [1474, 279] on button "Create Administrator" at bounding box center [1473, 280] width 168 height 41
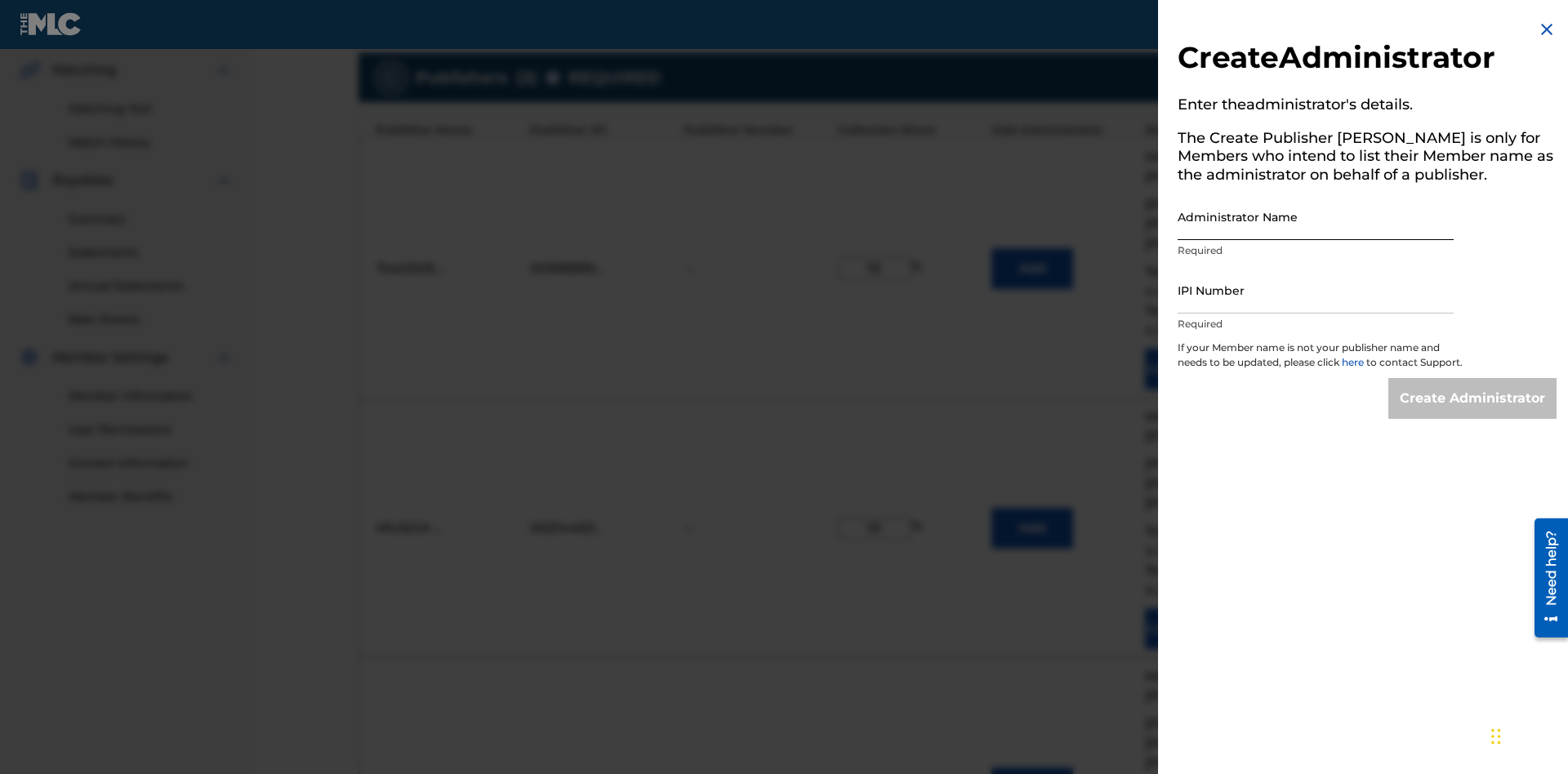
click at [1316, 216] on input "Administrator Name" at bounding box center [1316, 216] width 276 height 46
click at [1316, 290] on input "IPI Number" at bounding box center [1316, 290] width 276 height 46
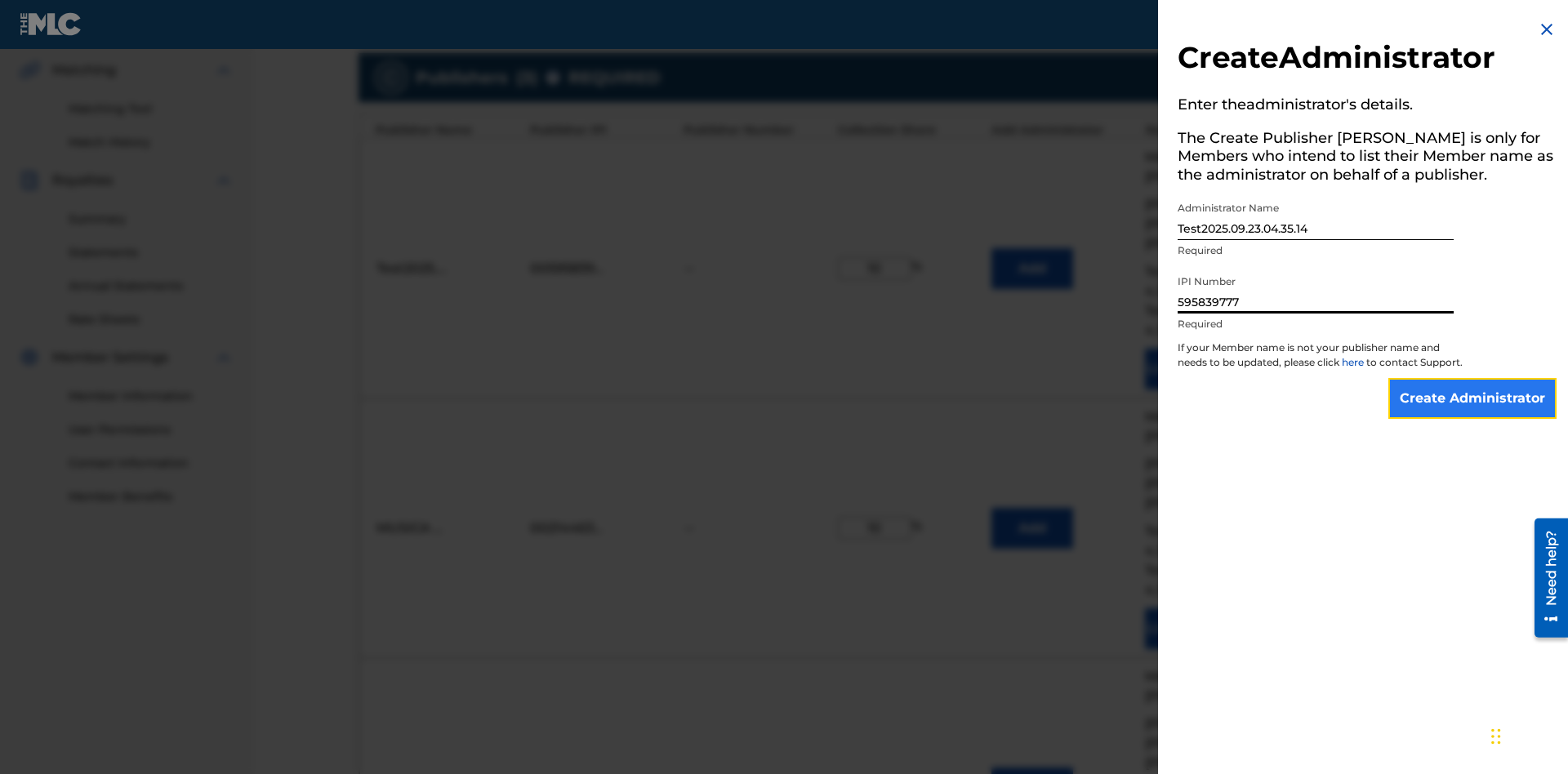
click at [1474, 413] on input "Create Administrator" at bounding box center [1473, 399] width 168 height 41
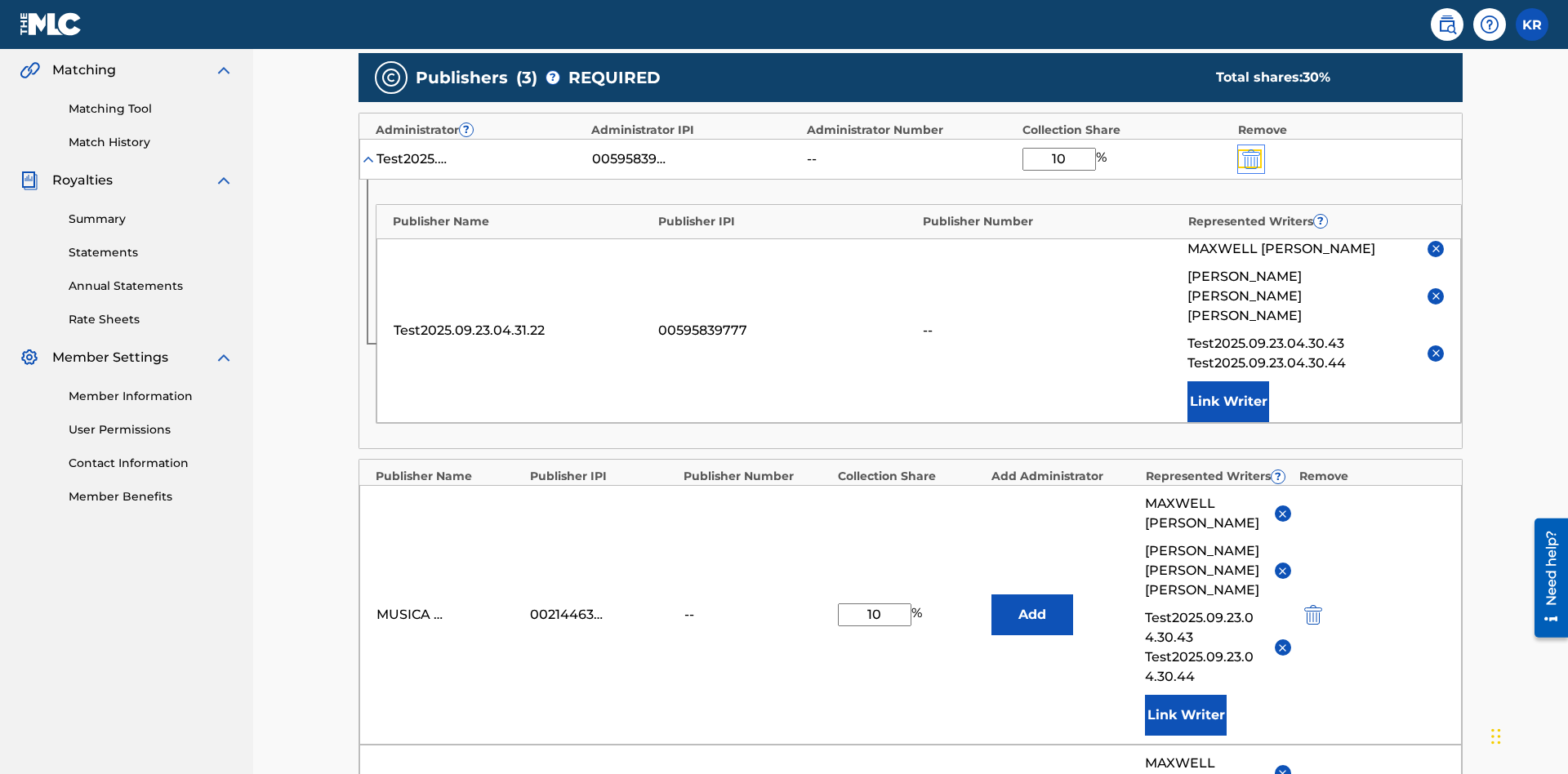
click at [1249, 150] on img "submit" at bounding box center [1251, 159] width 18 height 19
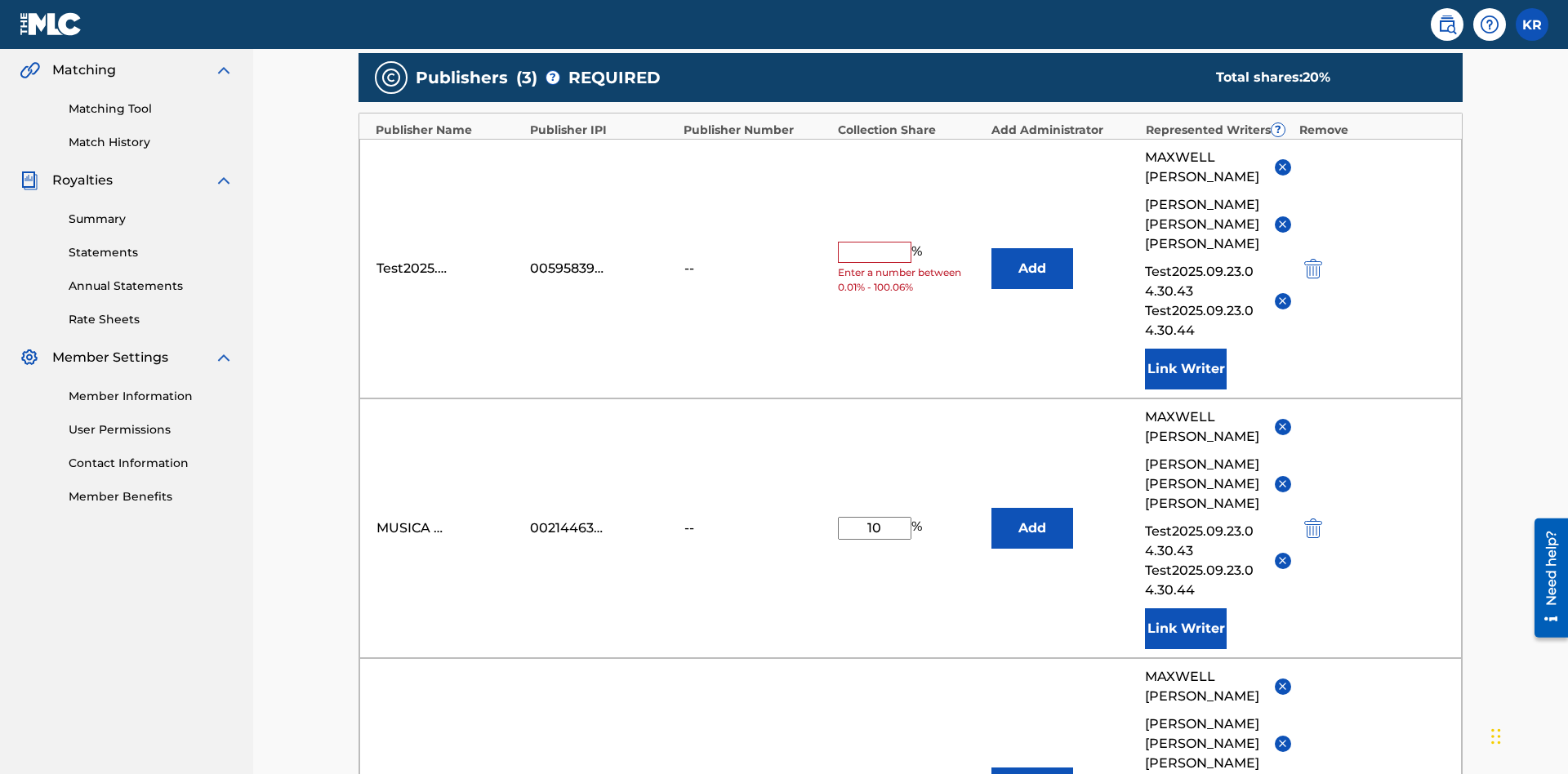
scroll to position [427, 0]
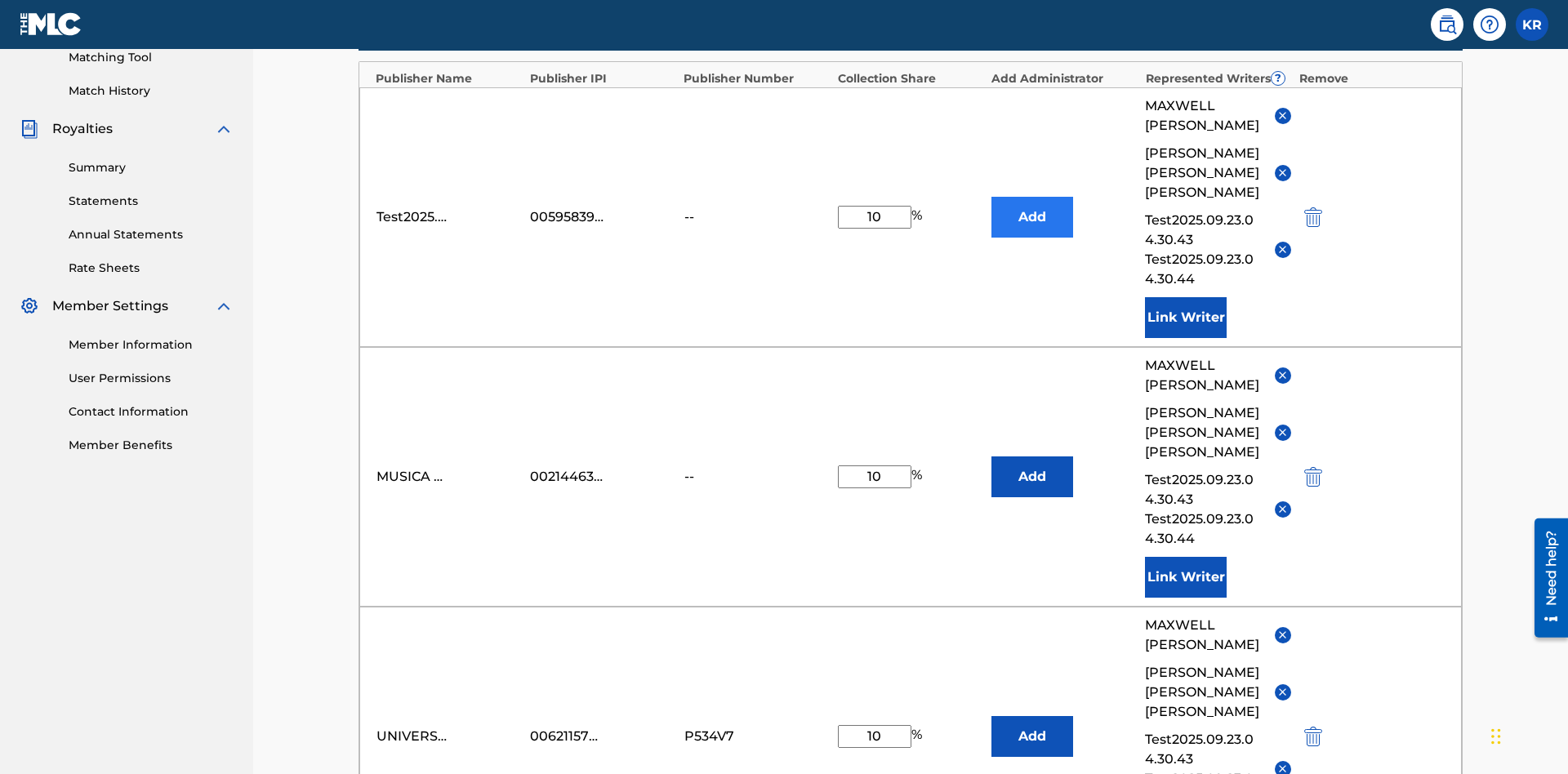
type input "10"
click at [1033, 197] on button "Add" at bounding box center [1032, 217] width 81 height 41
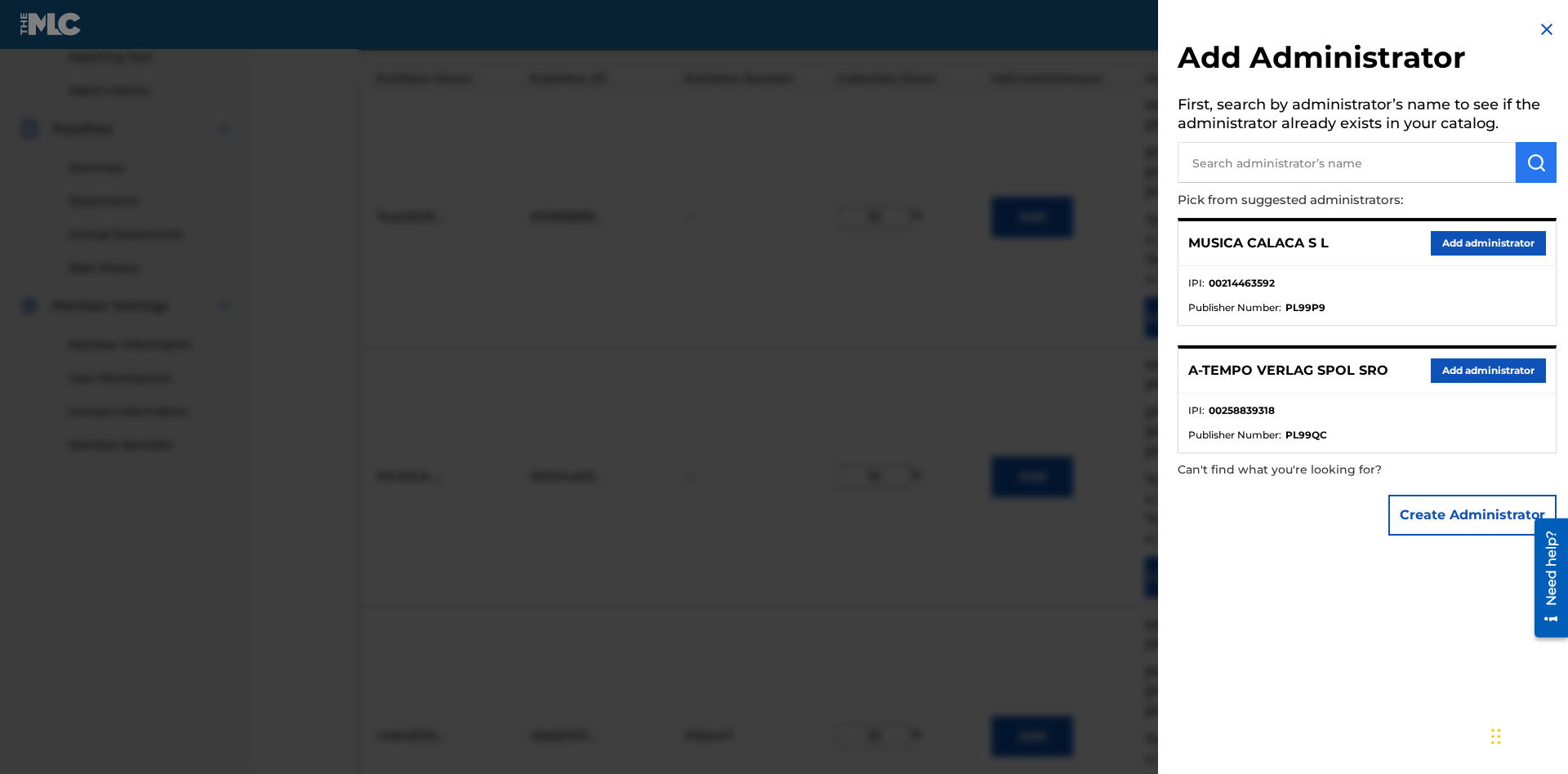
click at [1347, 163] on input "text" at bounding box center [1347, 163] width 338 height 41
type input "[GEOGRAPHIC_DATA]"
click at [1537, 163] on img "submit" at bounding box center [1536, 162] width 19 height 19
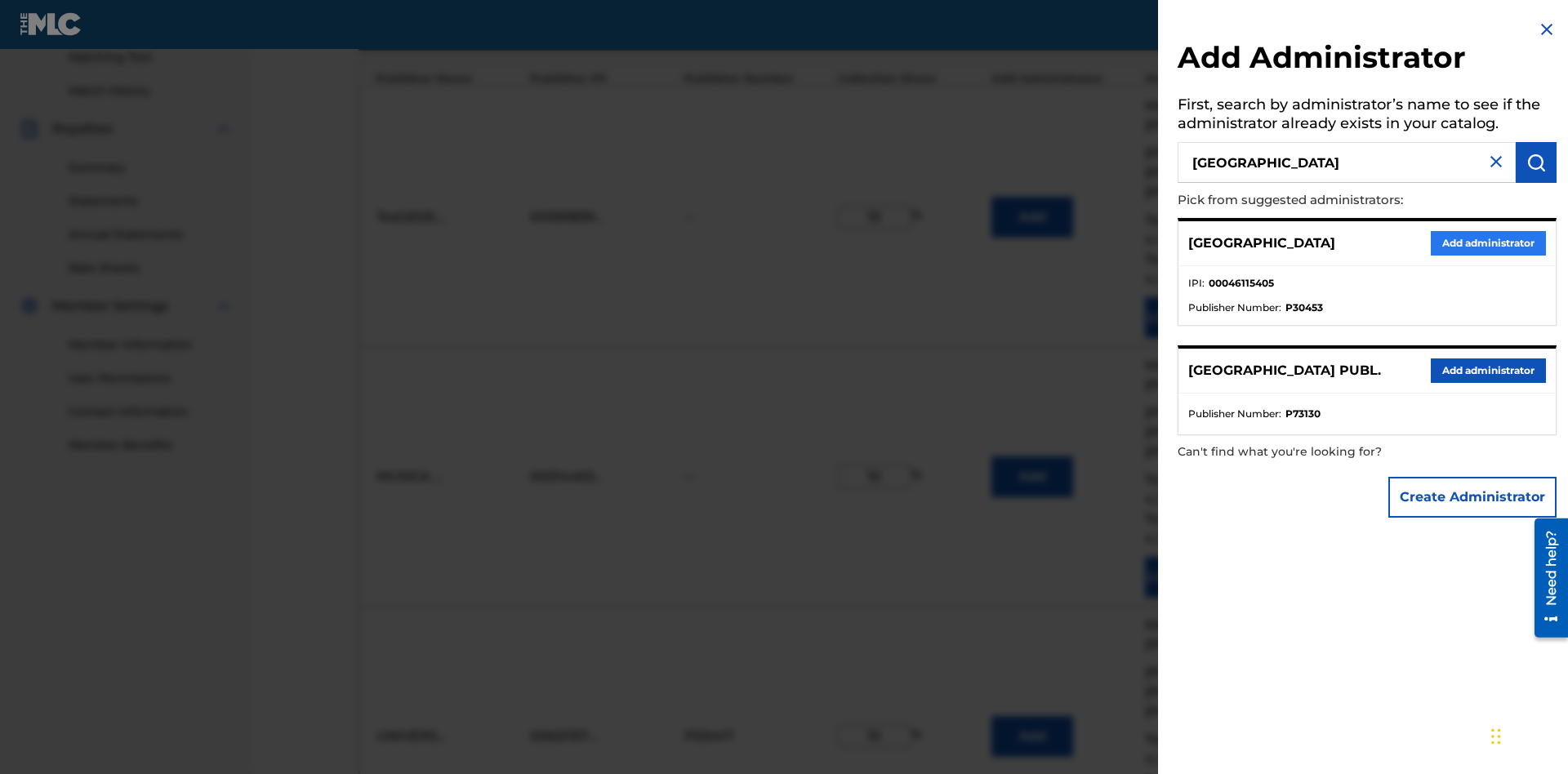
click at [1488, 242] on button "Add administrator" at bounding box center [1488, 243] width 116 height 24
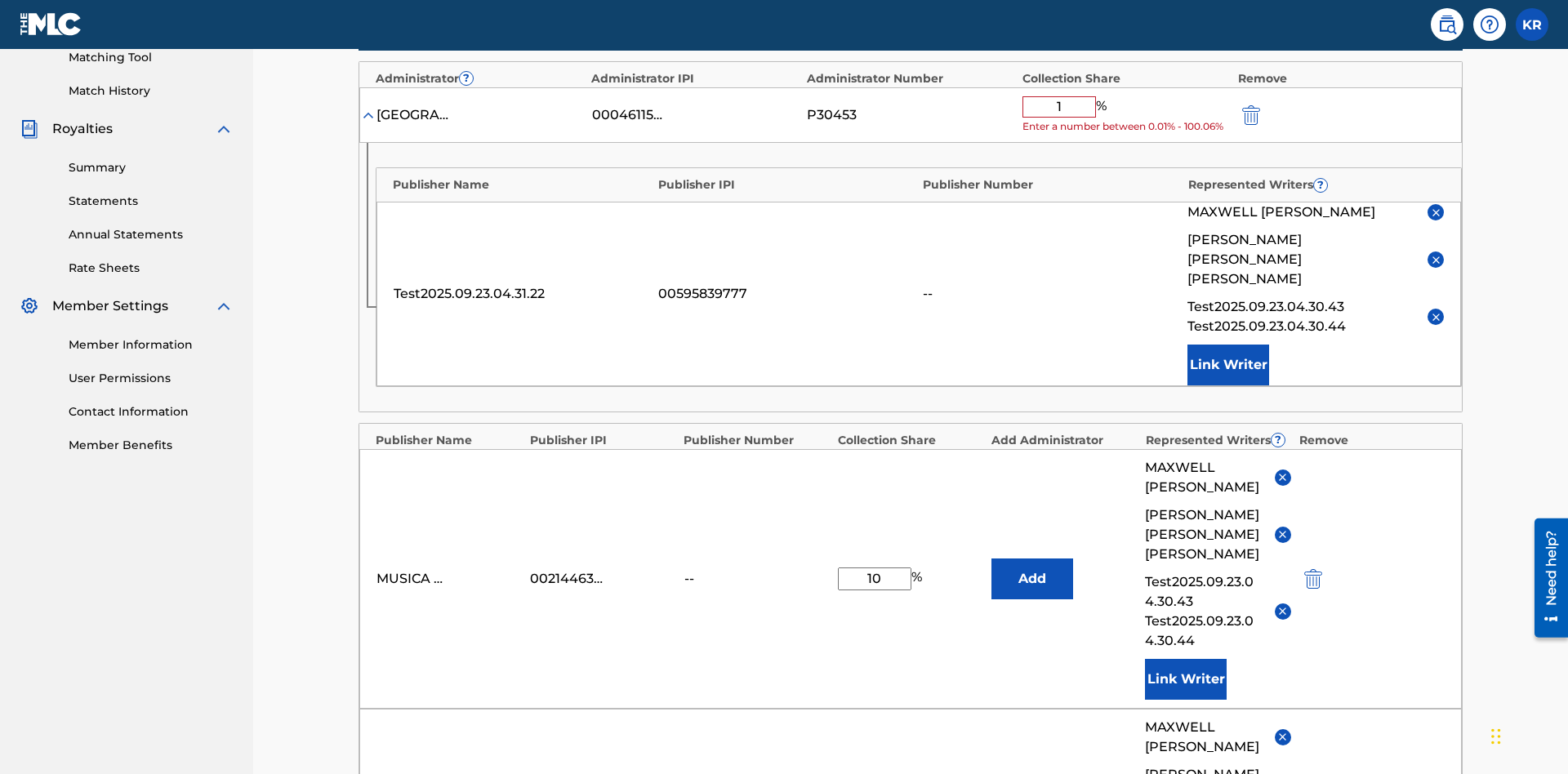
type input "10"
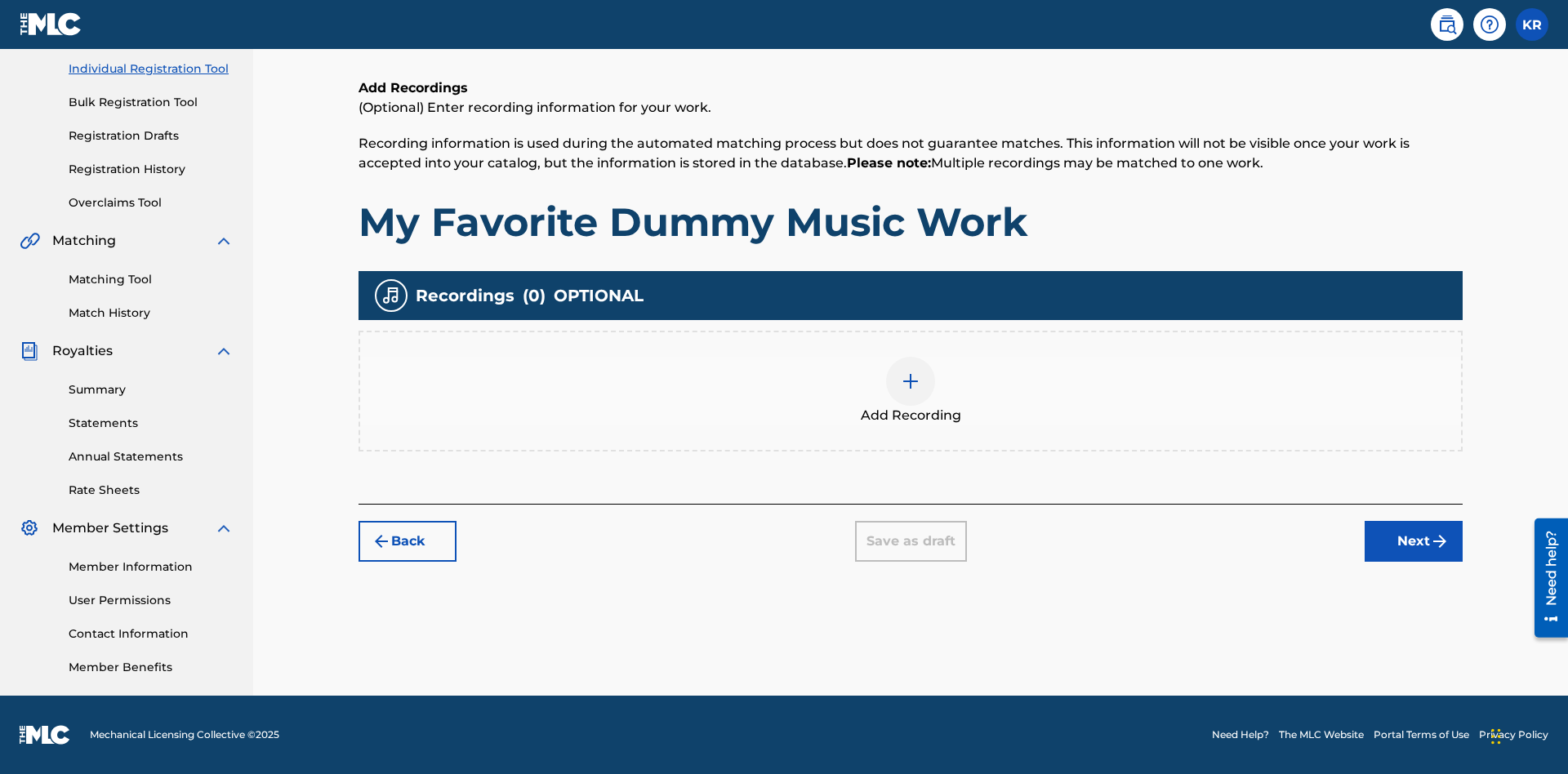
click at [911, 390] on img at bounding box center [910, 381] width 19 height 19
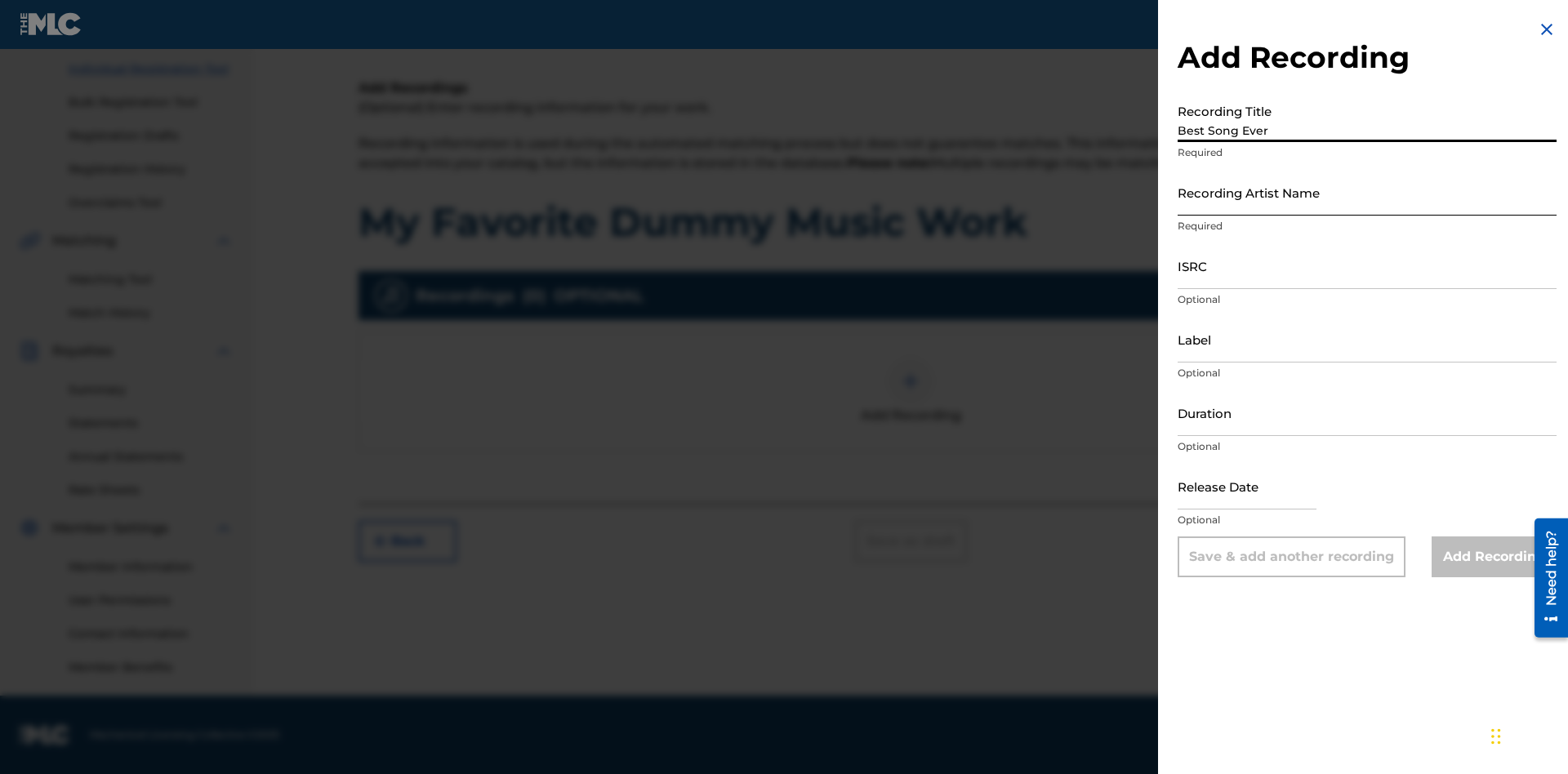
type input "Best Song Ever"
click at [1367, 192] on input "Recording Artist Name" at bounding box center [1367, 192] width 379 height 46
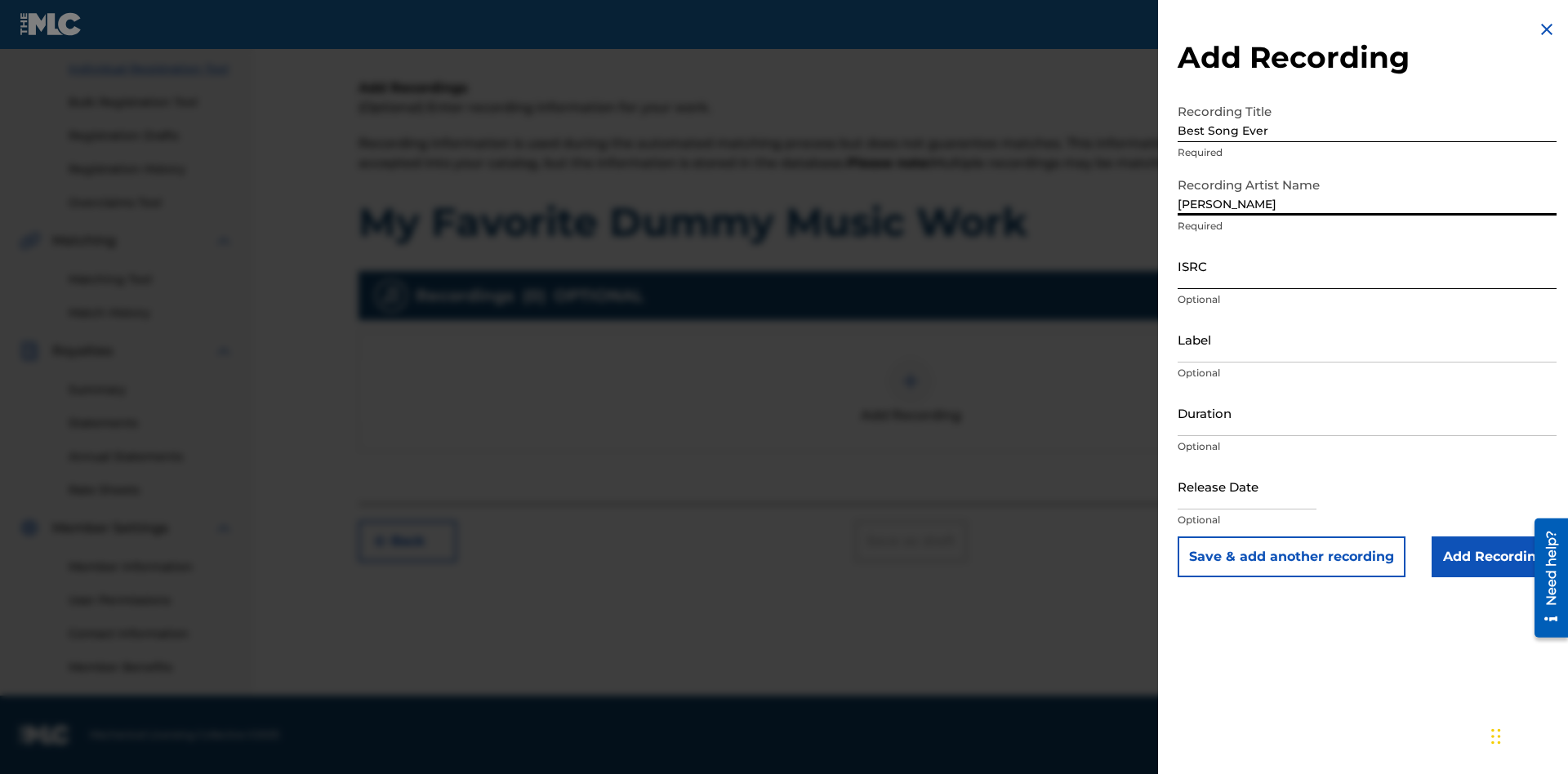
type input "[PERSON_NAME]"
click at [1367, 265] on input "ISRC" at bounding box center [1367, 265] width 379 height 46
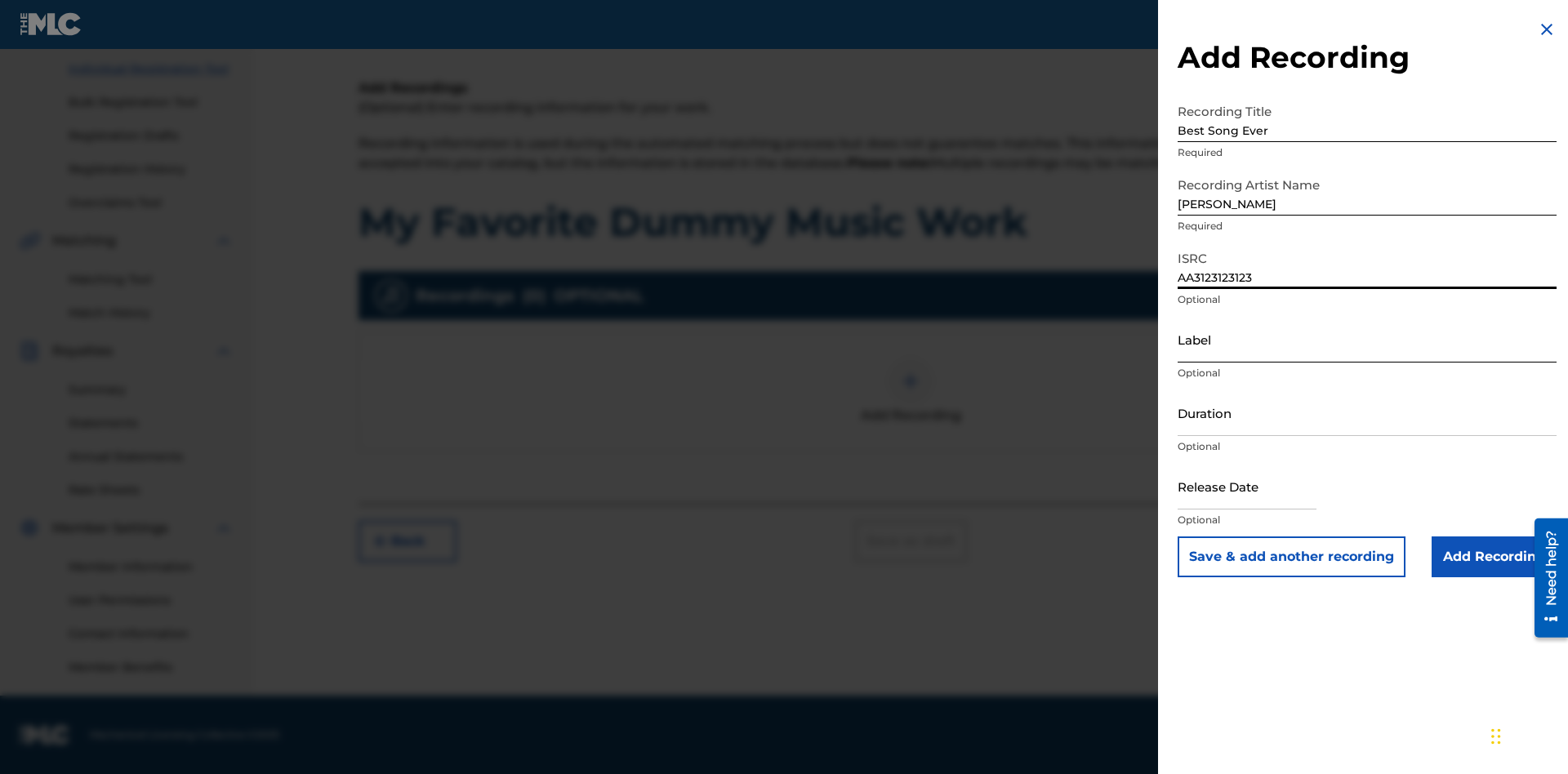
type input "AA3123123123"
click at [1367, 339] on input "Label" at bounding box center [1367, 339] width 379 height 46
type input "The Label"
click at [1367, 412] on input "Duration" at bounding box center [1367, 412] width 379 height 46
click at [1367, 412] on input "1" at bounding box center [1367, 412] width 379 height 46
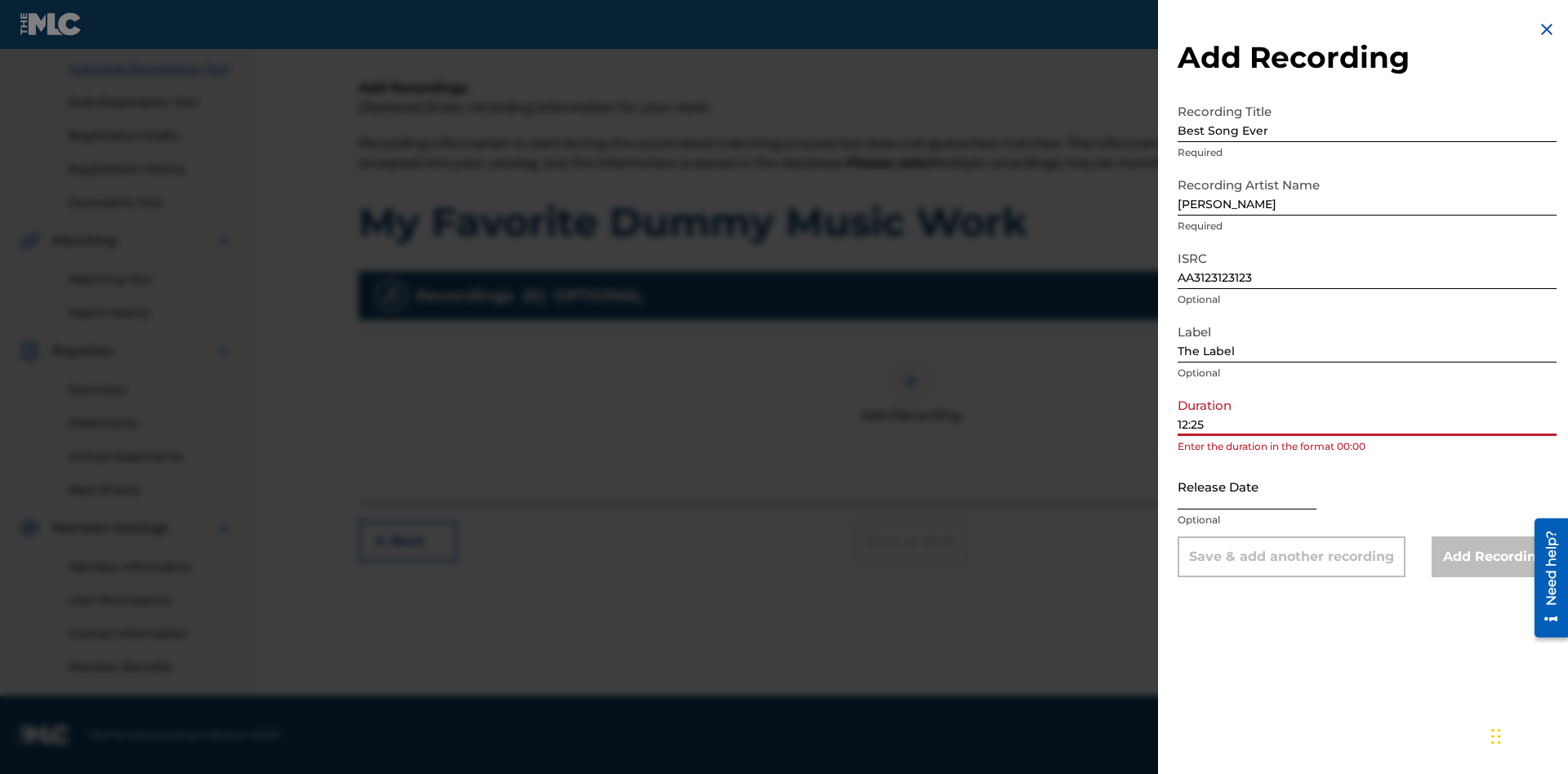
type input "12:25"
click at [1260, 487] on input "text" at bounding box center [1247, 486] width 139 height 46
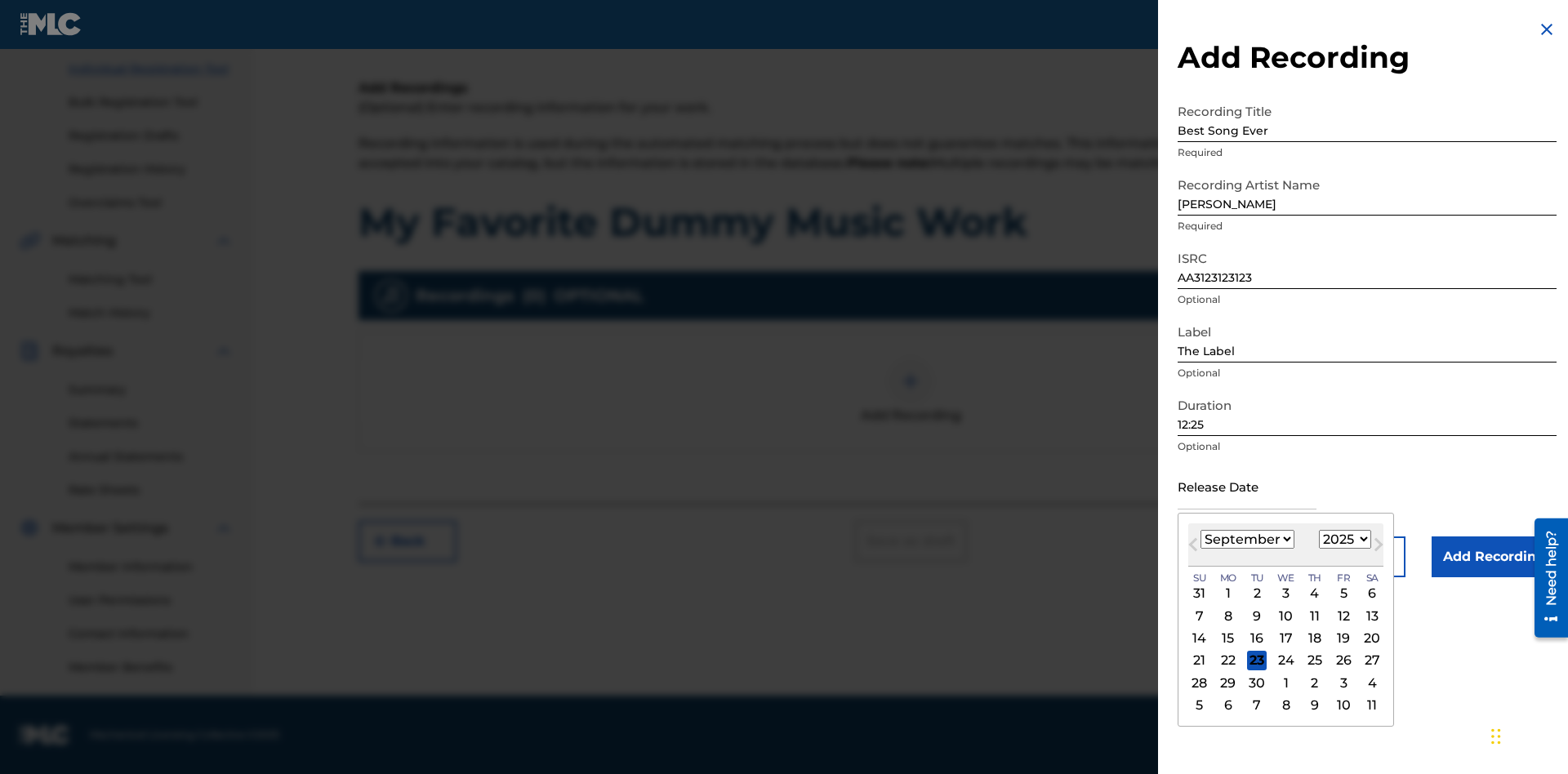
click at [1246, 540] on select "January February March April May June July August September October November De…" at bounding box center [1247, 539] width 94 height 18
click at [1342, 540] on select "1900 1901 1902 1903 1904 1905 1906 1907 1908 1909 1910 1911 1912 1913 1914 1915…" at bounding box center [1345, 539] width 53 height 18
click at [1312, 594] on div "1" at bounding box center [1315, 594] width 19 height 19
click at [1494, 557] on input "Add Recording" at bounding box center [1493, 557] width 125 height 41
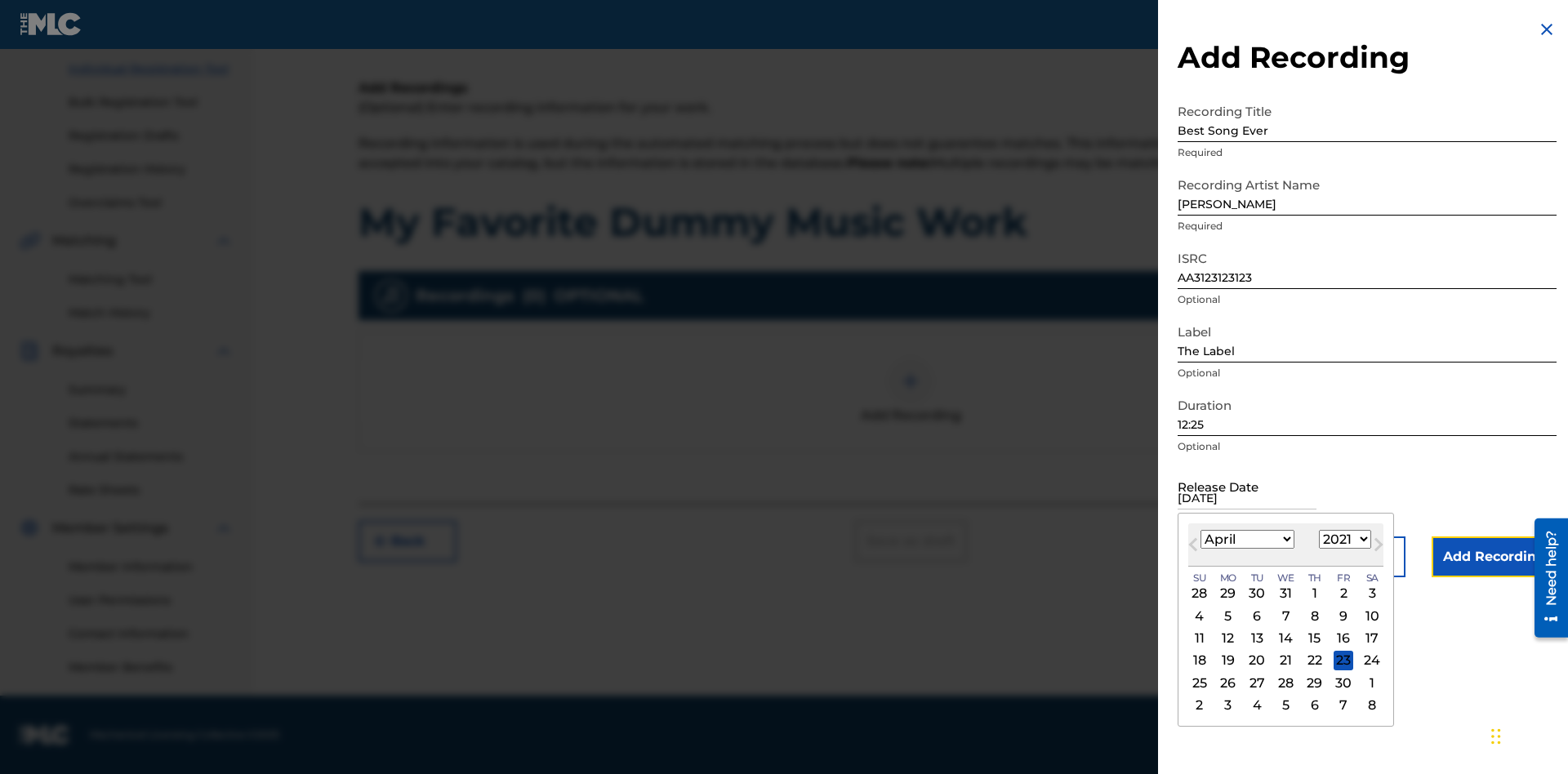
click at [911, 406] on div at bounding box center [910, 381] width 49 height 49
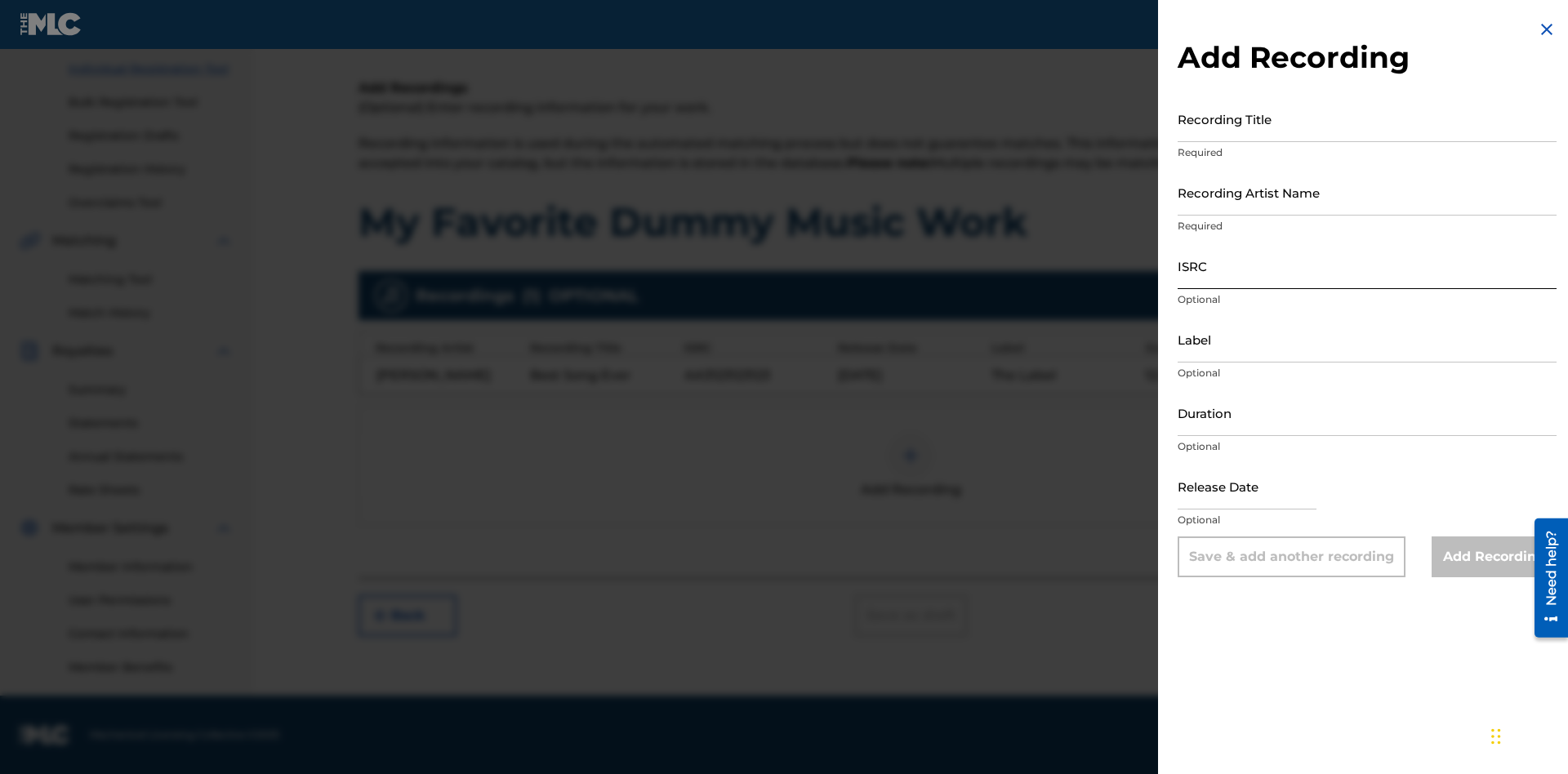
click at [1367, 118] on input "Recording Title" at bounding box center [1367, 118] width 379 height 46
type input "Even Better song"
click at [1367, 192] on input "Recording Artist Name" at bounding box center [1367, 192] width 379 height 46
type input "[PERSON_NAME]"
click at [1367, 265] on input "ISRC" at bounding box center [1367, 265] width 379 height 46
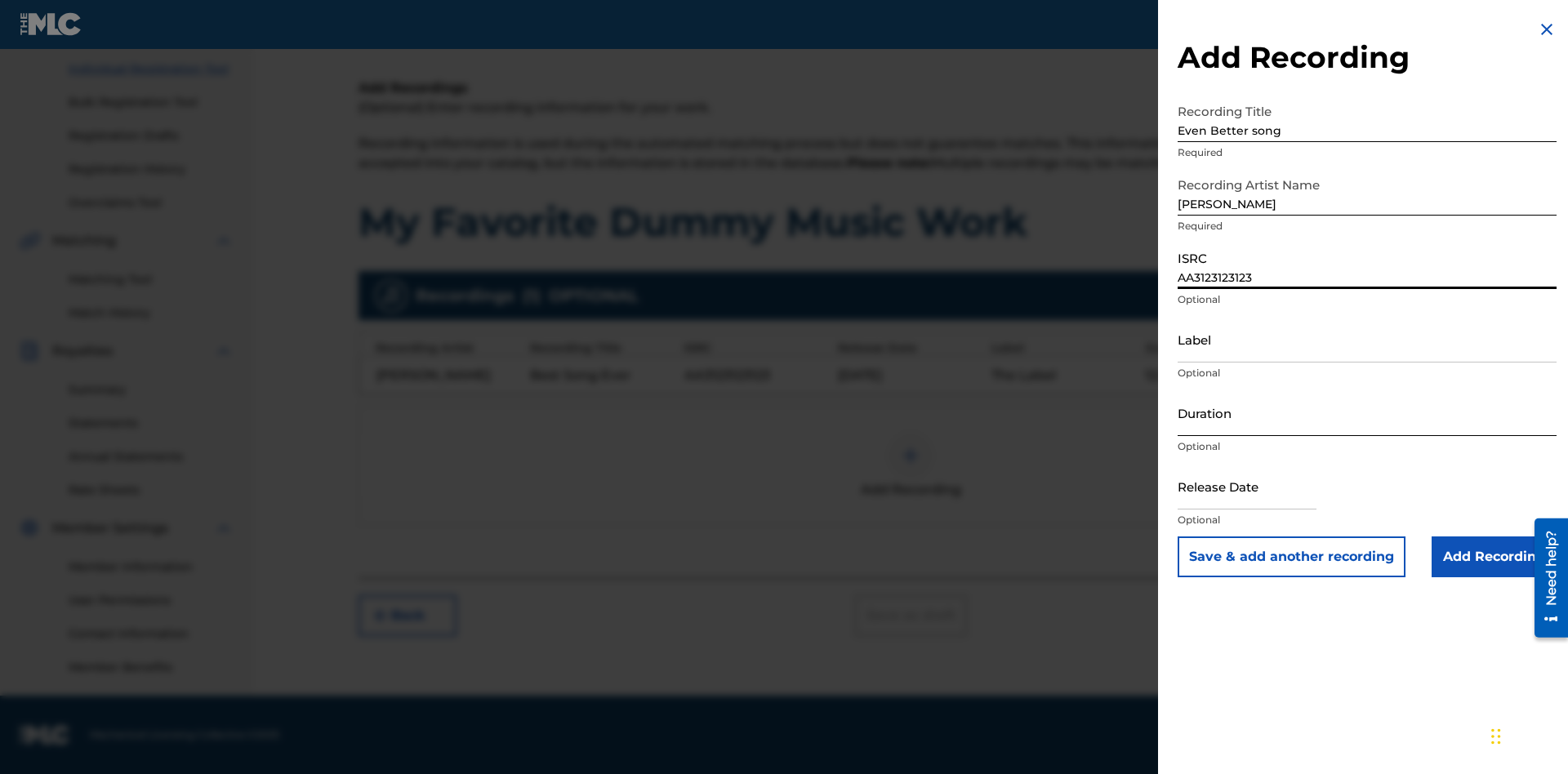
type input "AA3123123123"
click at [1367, 339] on input "Label" at bounding box center [1367, 339] width 379 height 46
type input "New Label"
click at [1367, 412] on input "Duration" at bounding box center [1367, 412] width 379 height 46
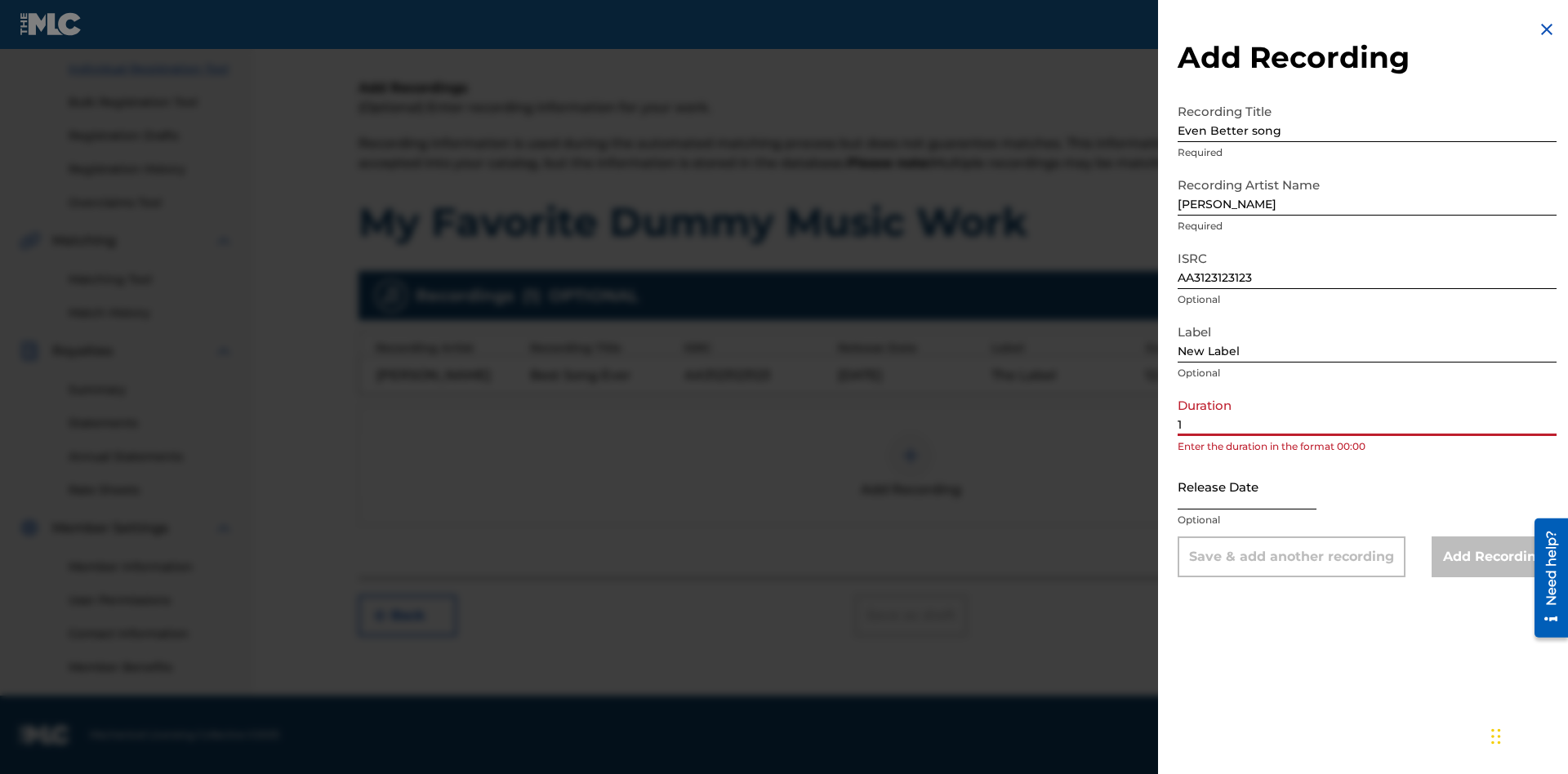
click at [1367, 412] on input "1" at bounding box center [1367, 412] width 379 height 46
type input "11:75"
click at [1260, 487] on input "text" at bounding box center [1247, 486] width 139 height 46
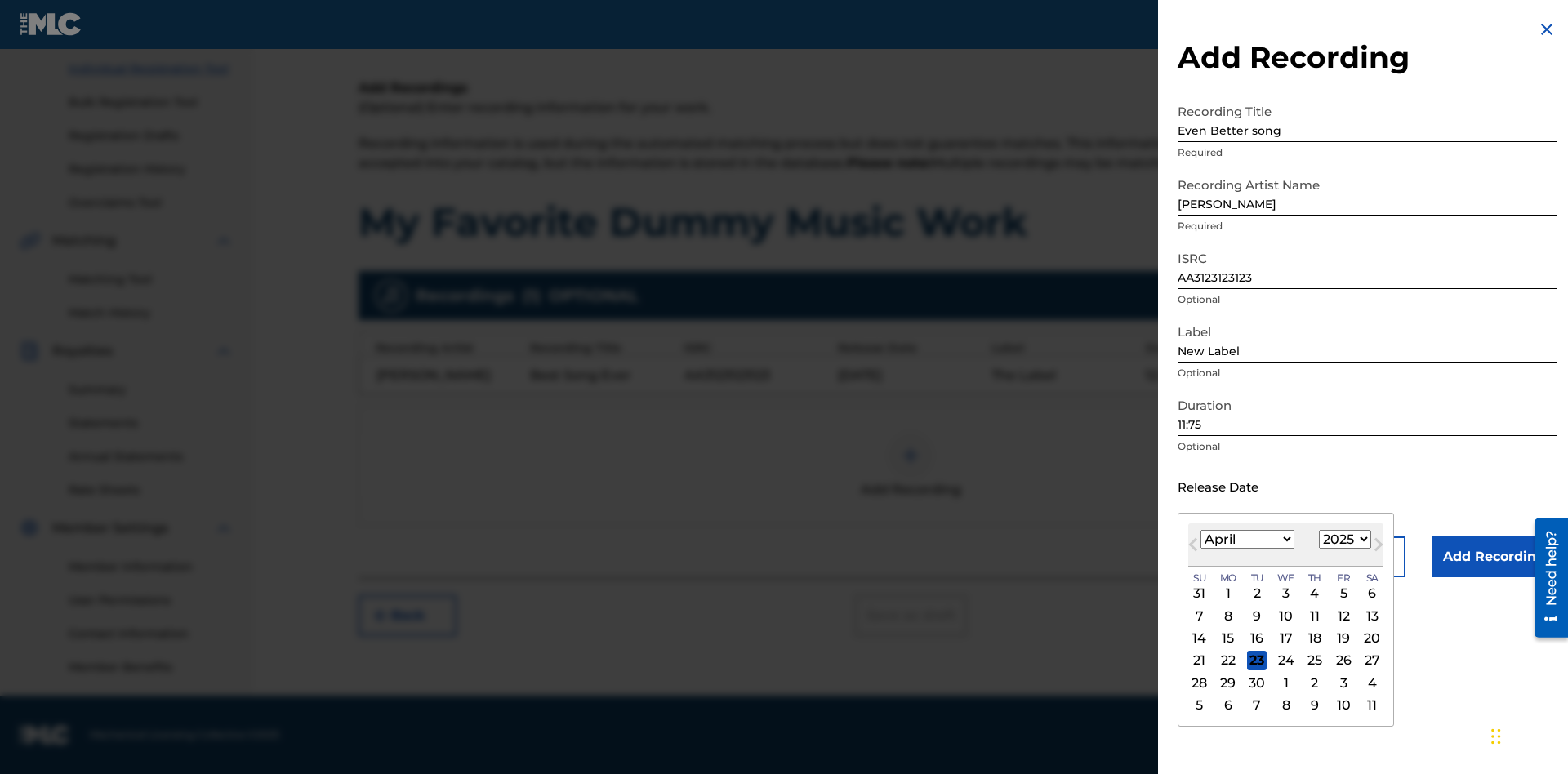
click at [1342, 540] on select "1900 1901 1902 1903 1904 1905 1906 1907 1908 1909 1910 1911 1912 1913 1914 1915…" at bounding box center [1345, 539] width 53 height 18
click at [1312, 594] on div "1" at bounding box center [1315, 594] width 19 height 19
click at [1494, 557] on input "Add Recording" at bounding box center [1493, 557] width 125 height 41
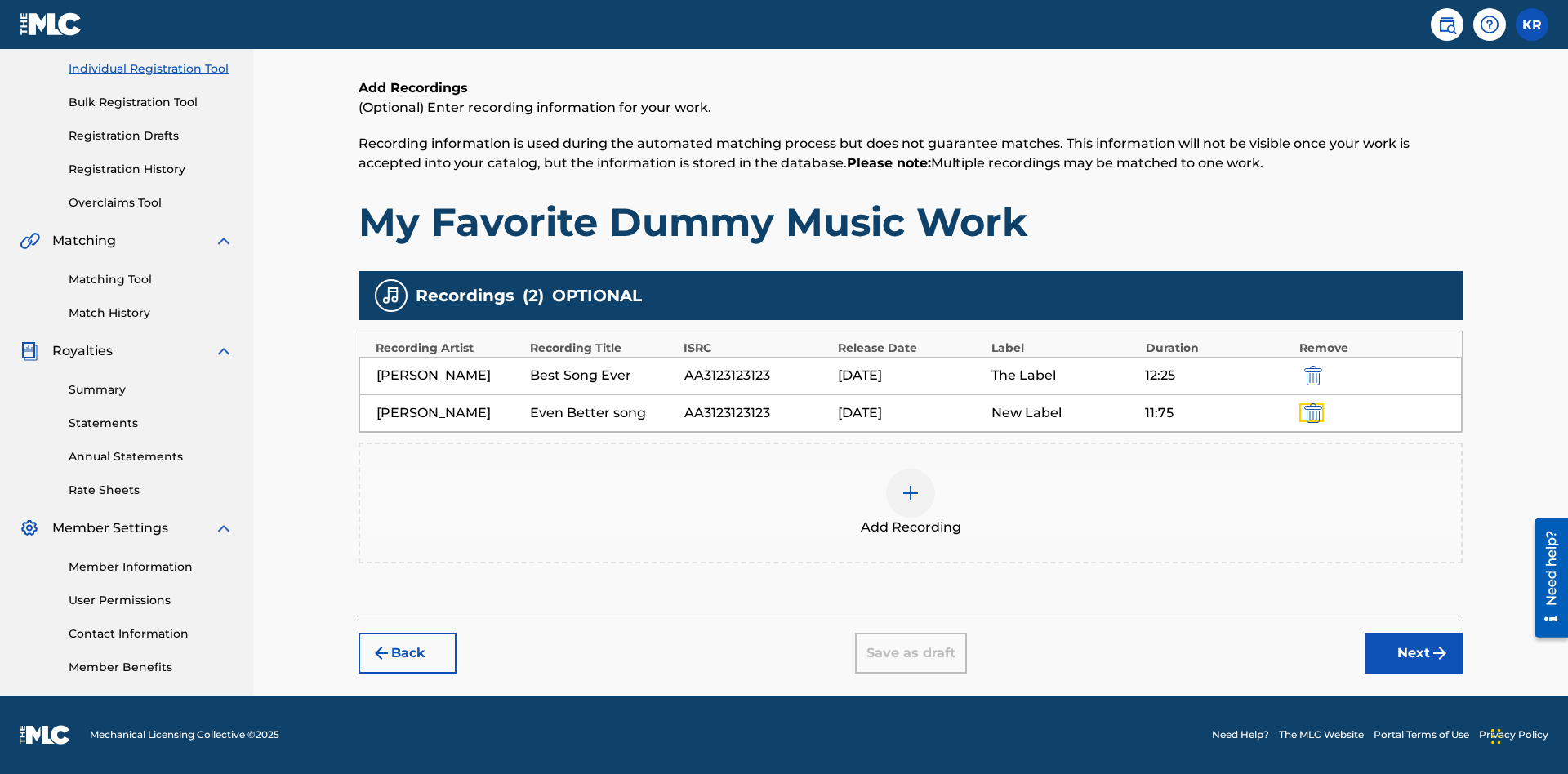
click at [1311, 412] on img "submit" at bounding box center [1313, 412] width 18 height 19
click at [911, 469] on div at bounding box center [910, 493] width 49 height 49
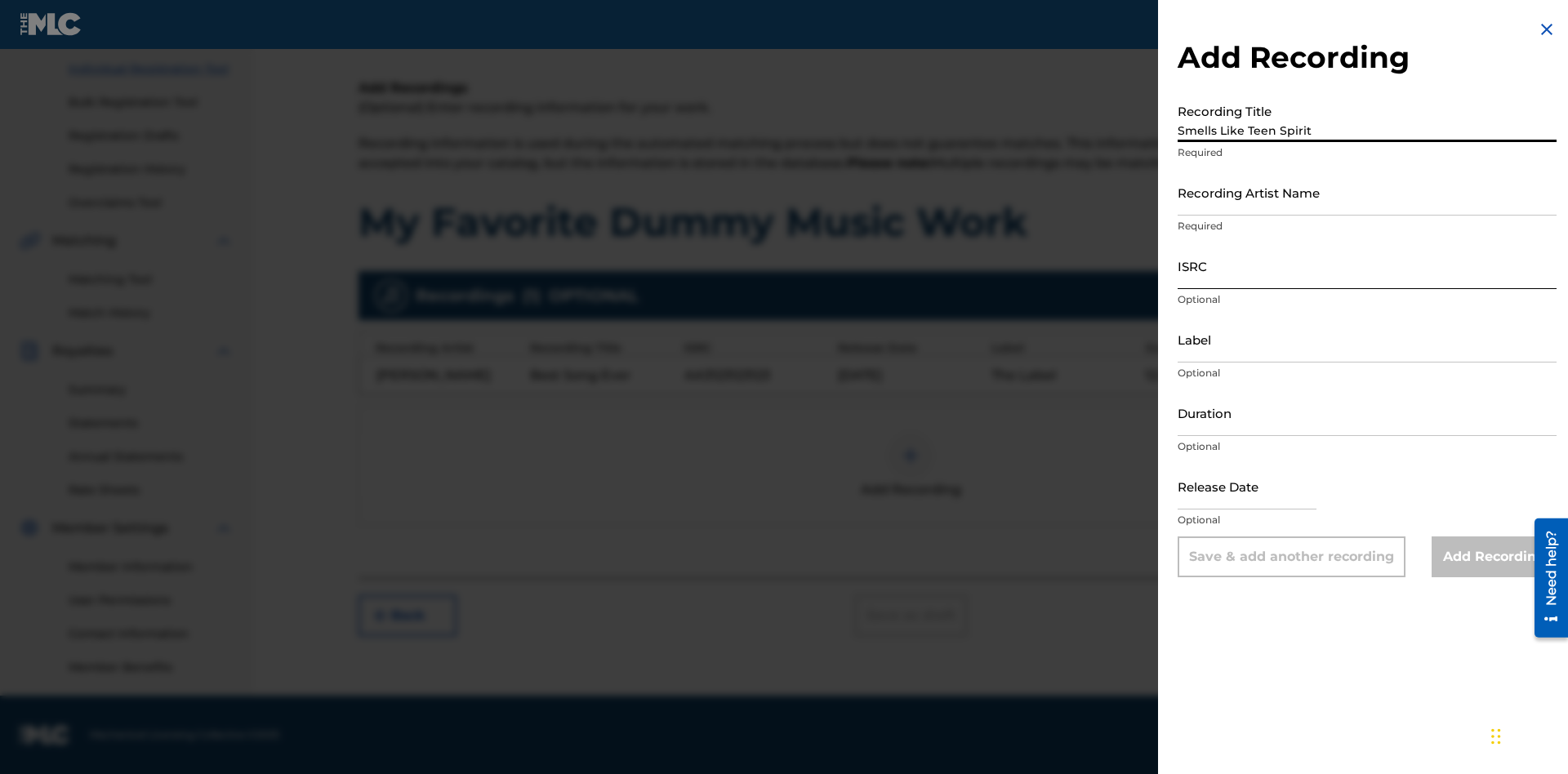
type input "Smells Like Teen Spirit"
click at [1367, 192] on input "Recording Artist Name" at bounding box center [1367, 192] width 379 height 46
type input "Nirvana"
click at [1367, 265] on input "ISRC" at bounding box center [1367, 265] width 379 height 46
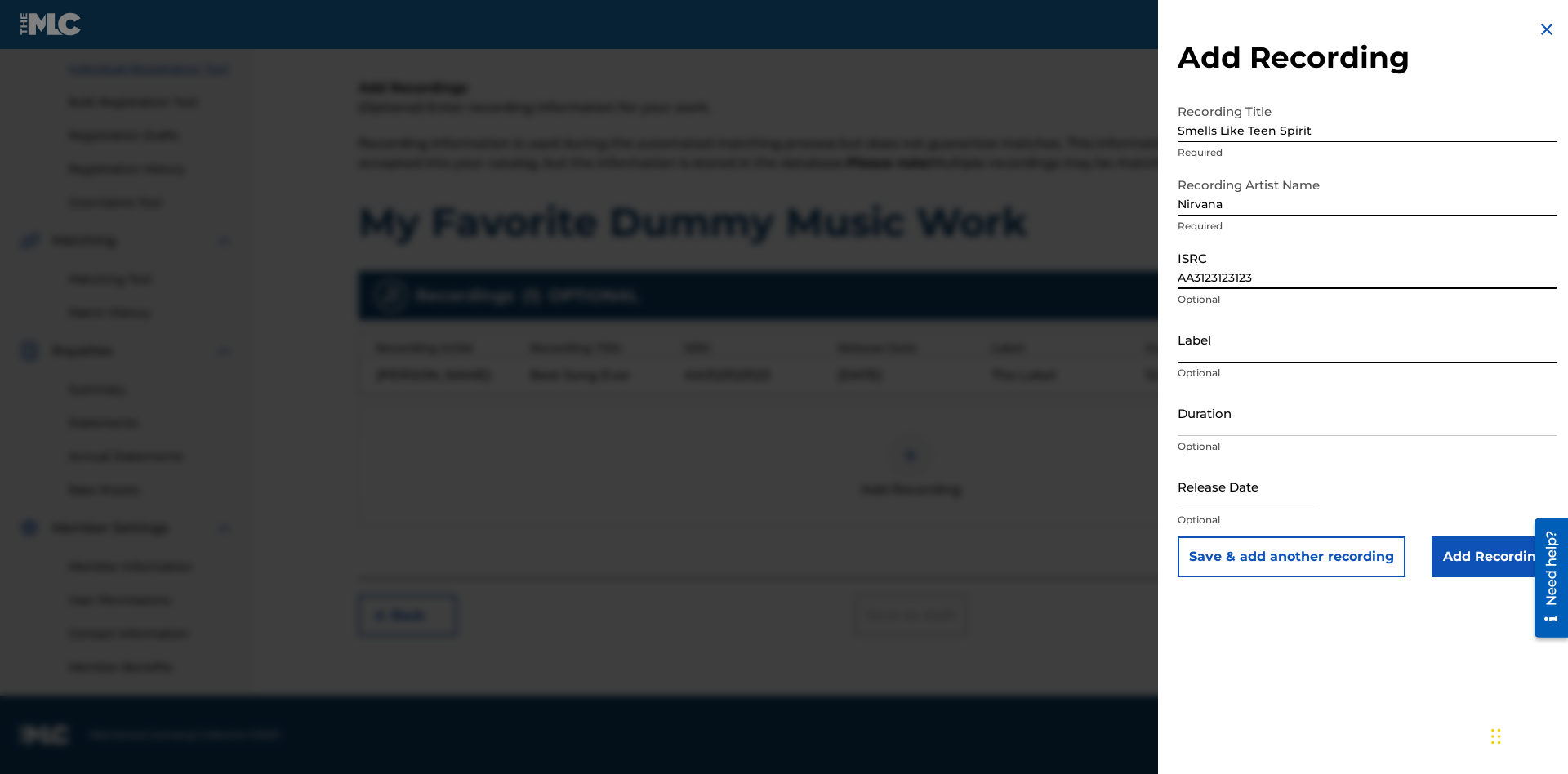
type input "AA3123123123"
click at [1367, 339] on input "Label" at bounding box center [1367, 339] width 379 height 46
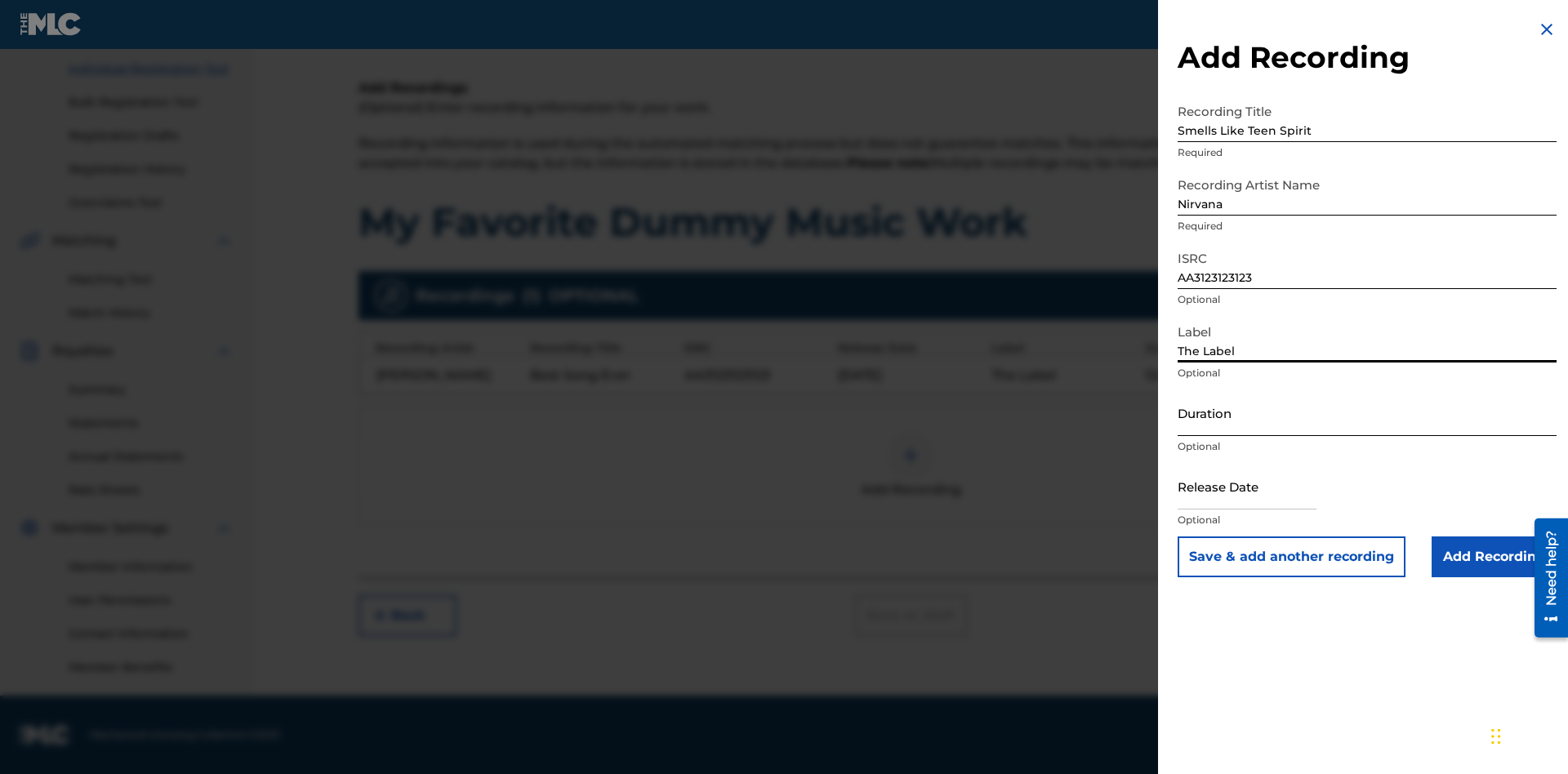
type input "The Label"
click at [1367, 412] on input "Duration" at bounding box center [1367, 412] width 379 height 46
type input "1"
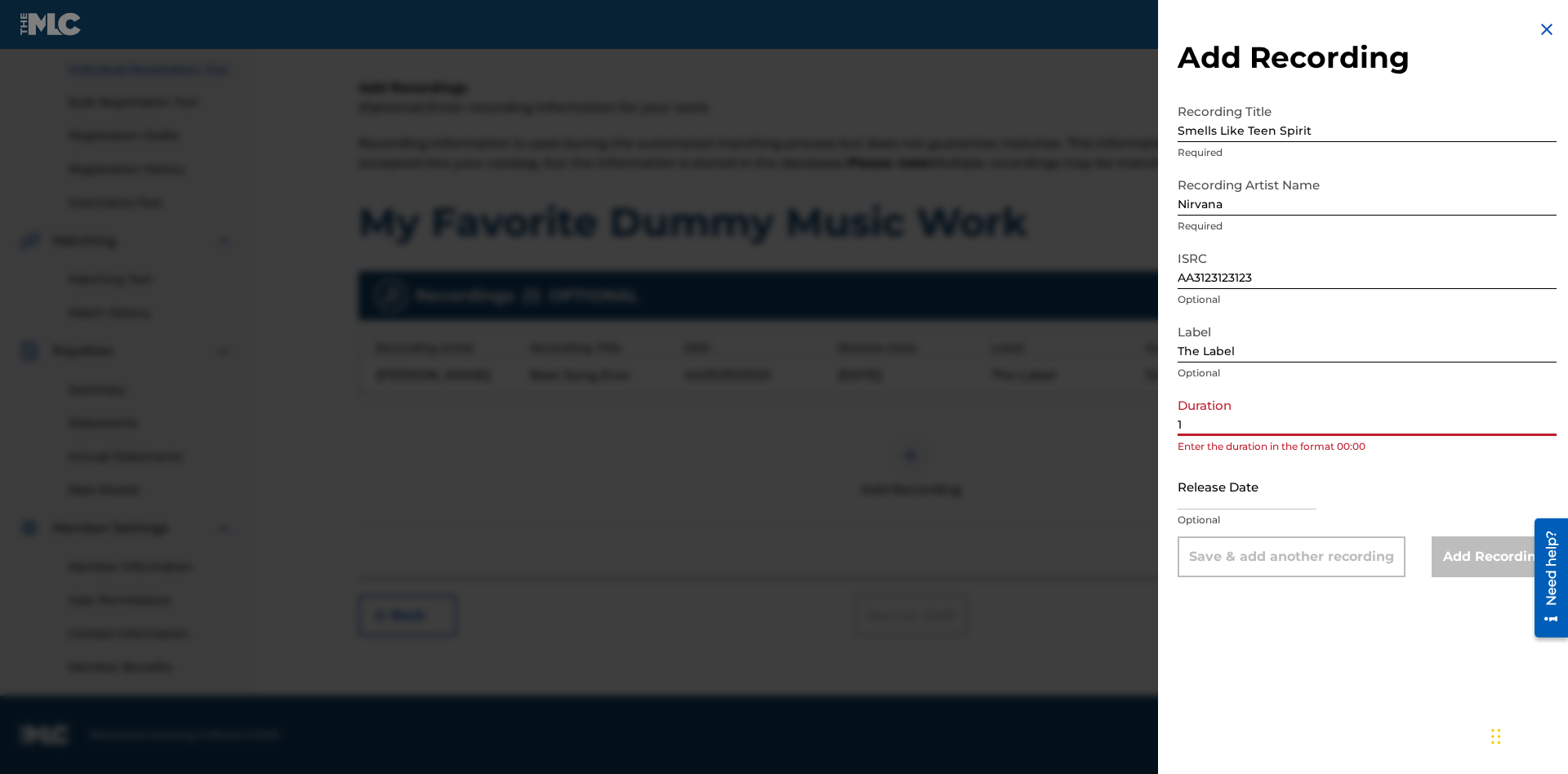
click at [1367, 412] on input "1" at bounding box center [1367, 412] width 379 height 46
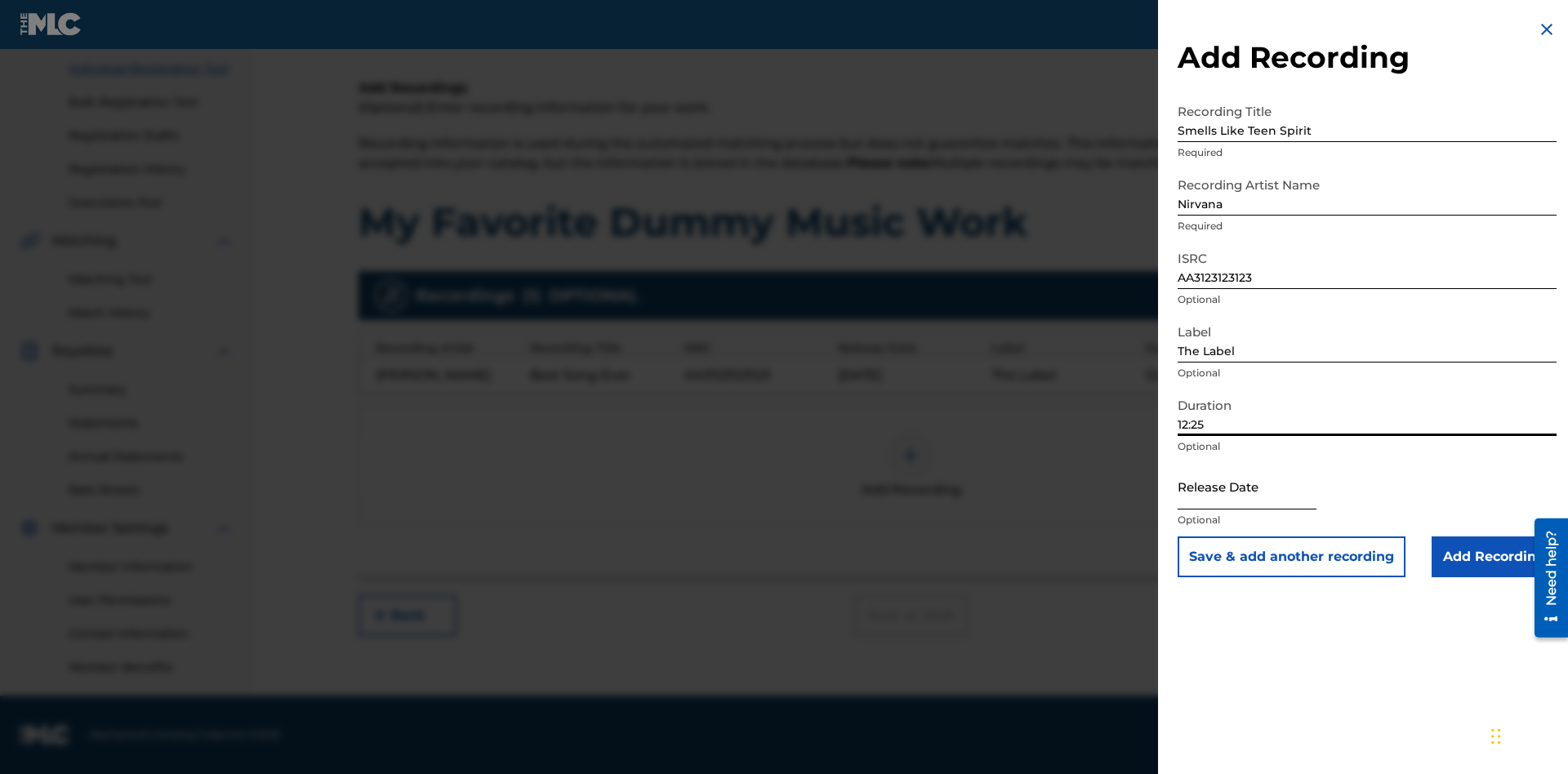
click at [1260, 487] on input "text" at bounding box center [1247, 486] width 139 height 46
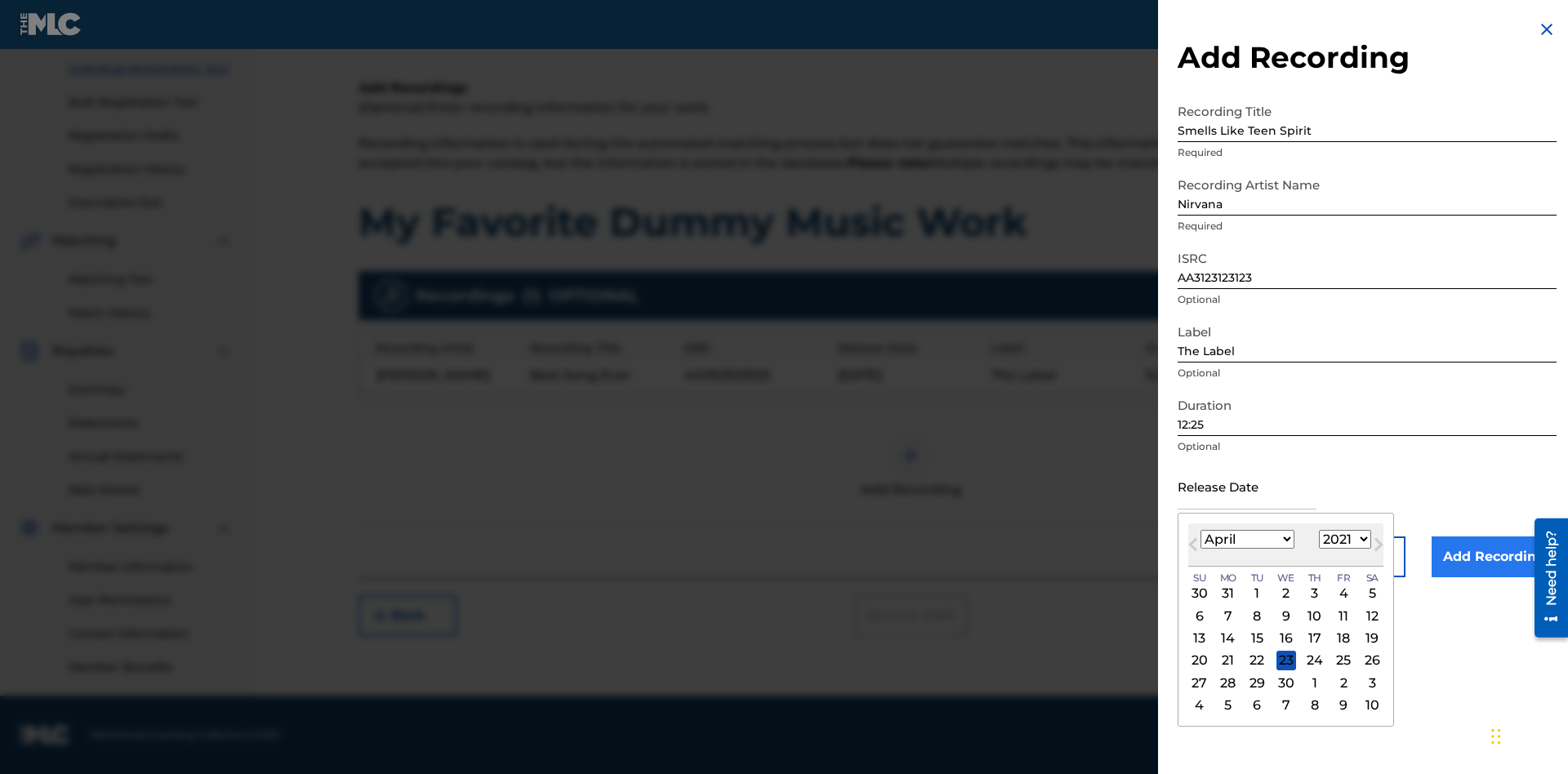
click at [1342, 540] on select "1900 1901 1902 1903 1904 1905 1906 1907 1908 1909 1910 1911 1912 1913 1914 1915…" at bounding box center [1345, 539] width 53 height 18
click at [1494, 557] on input "Add Recording" at bounding box center [1493, 557] width 125 height 41
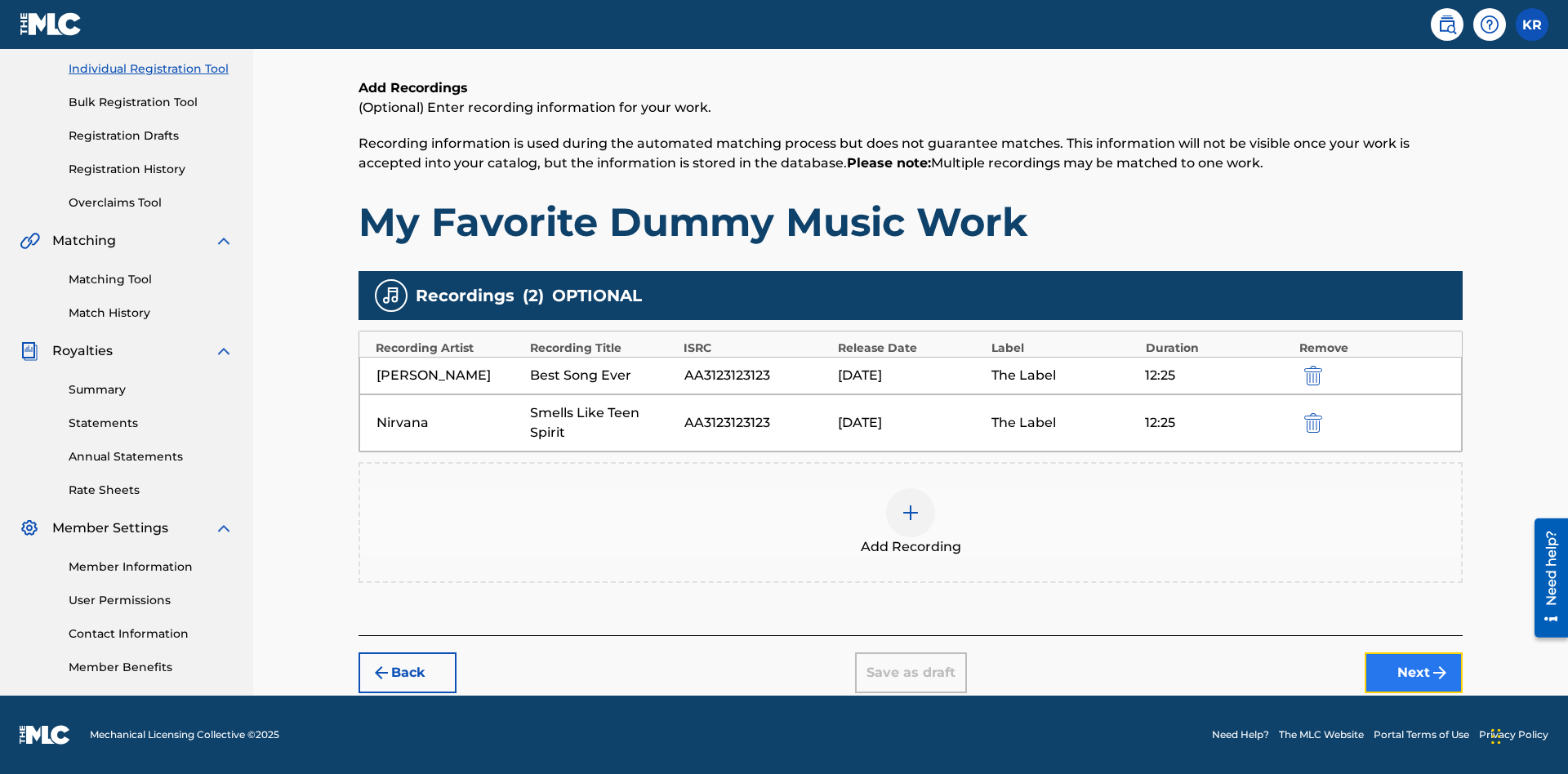
click at [1414, 673] on button "Next" at bounding box center [1414, 673] width 98 height 41
